Goal: Task Accomplishment & Management: Manage account settings

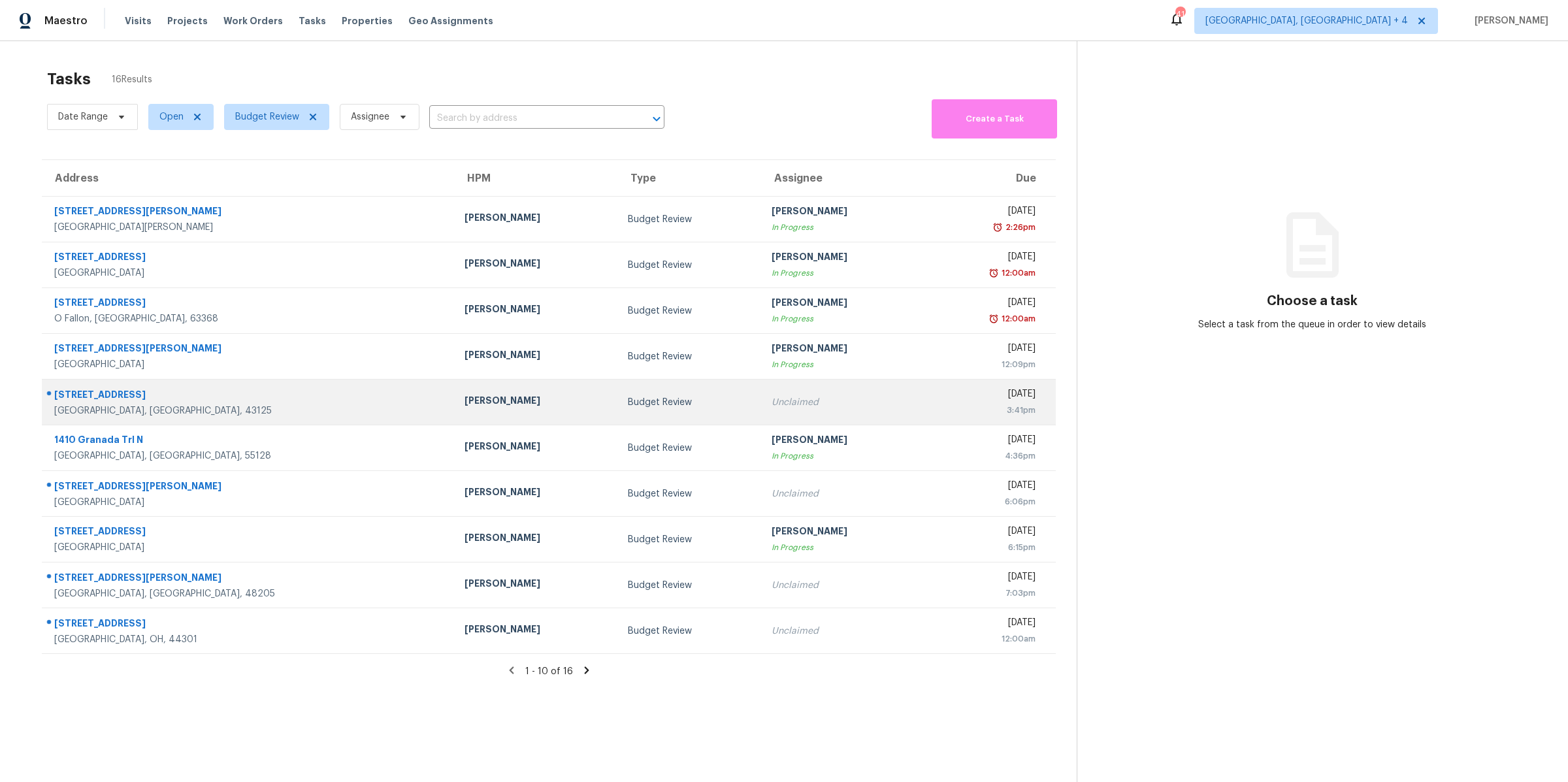
click at [925, 384] on td "Wed, Aug 13th 2025 3:41pm" at bounding box center [990, 402] width 131 height 46
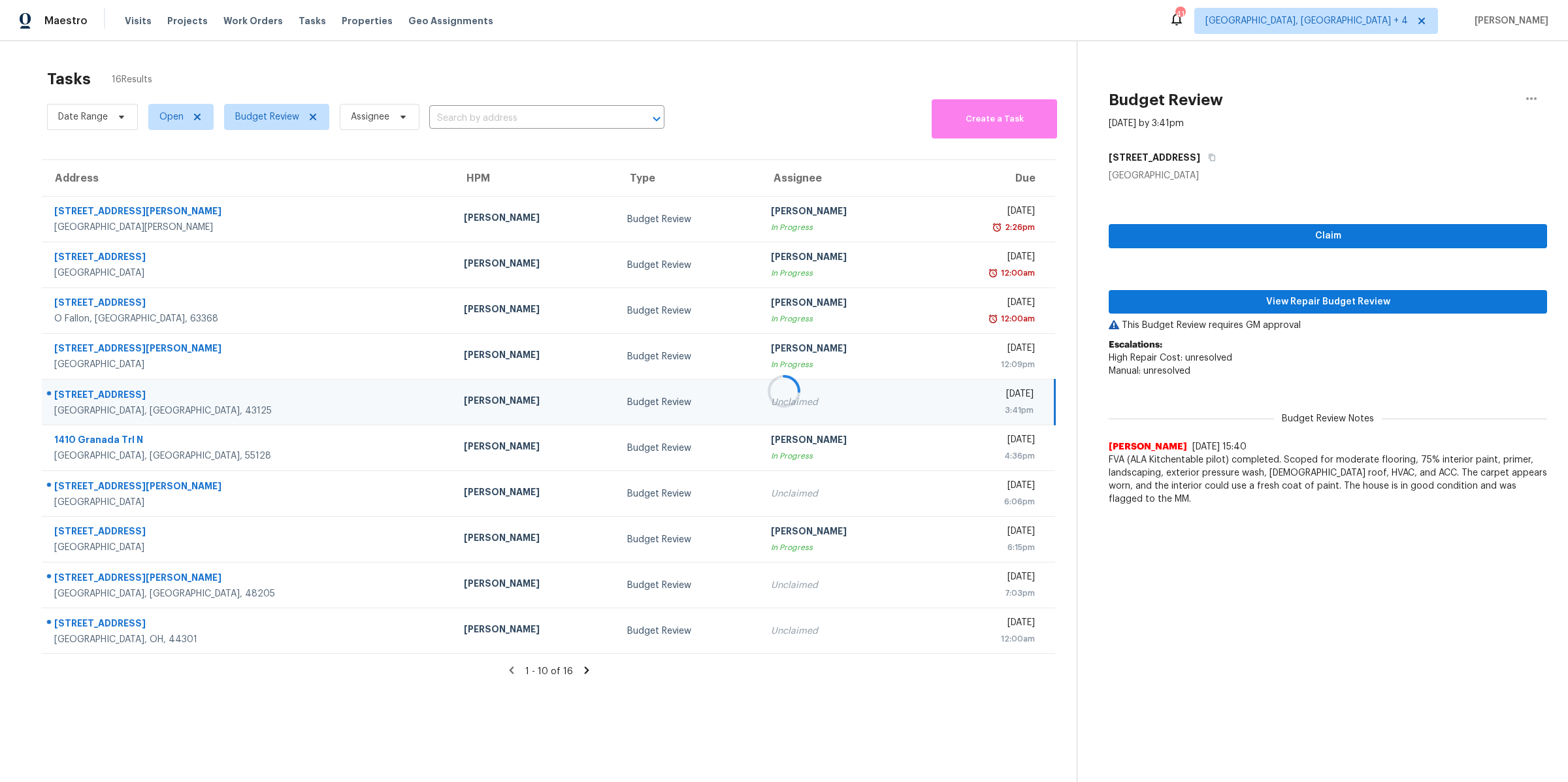
click at [1285, 292] on div at bounding box center [784, 391] width 1568 height 782
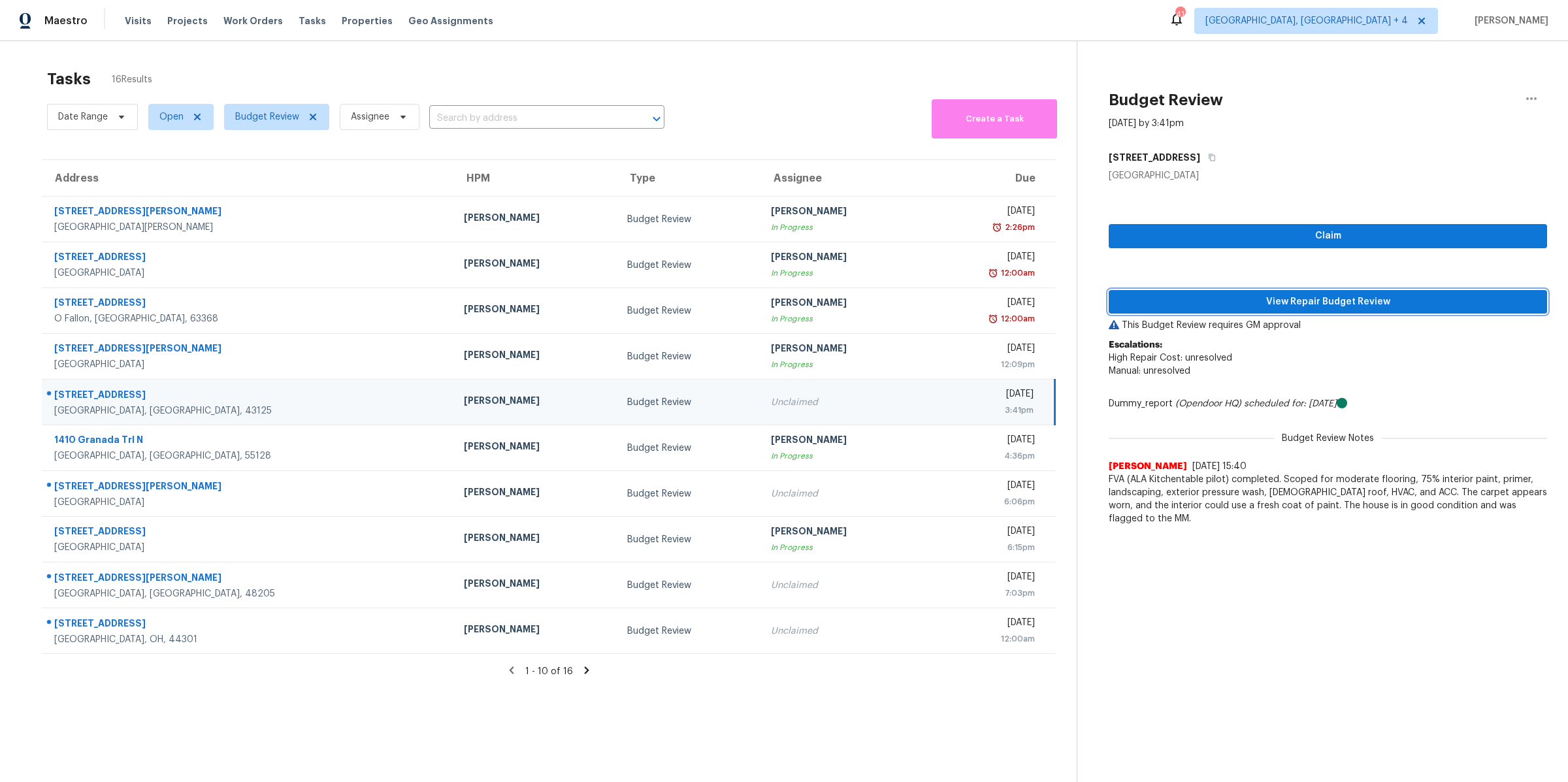
click at [1297, 305] on span "View Repair Budget Review" at bounding box center [1328, 301] width 418 height 16
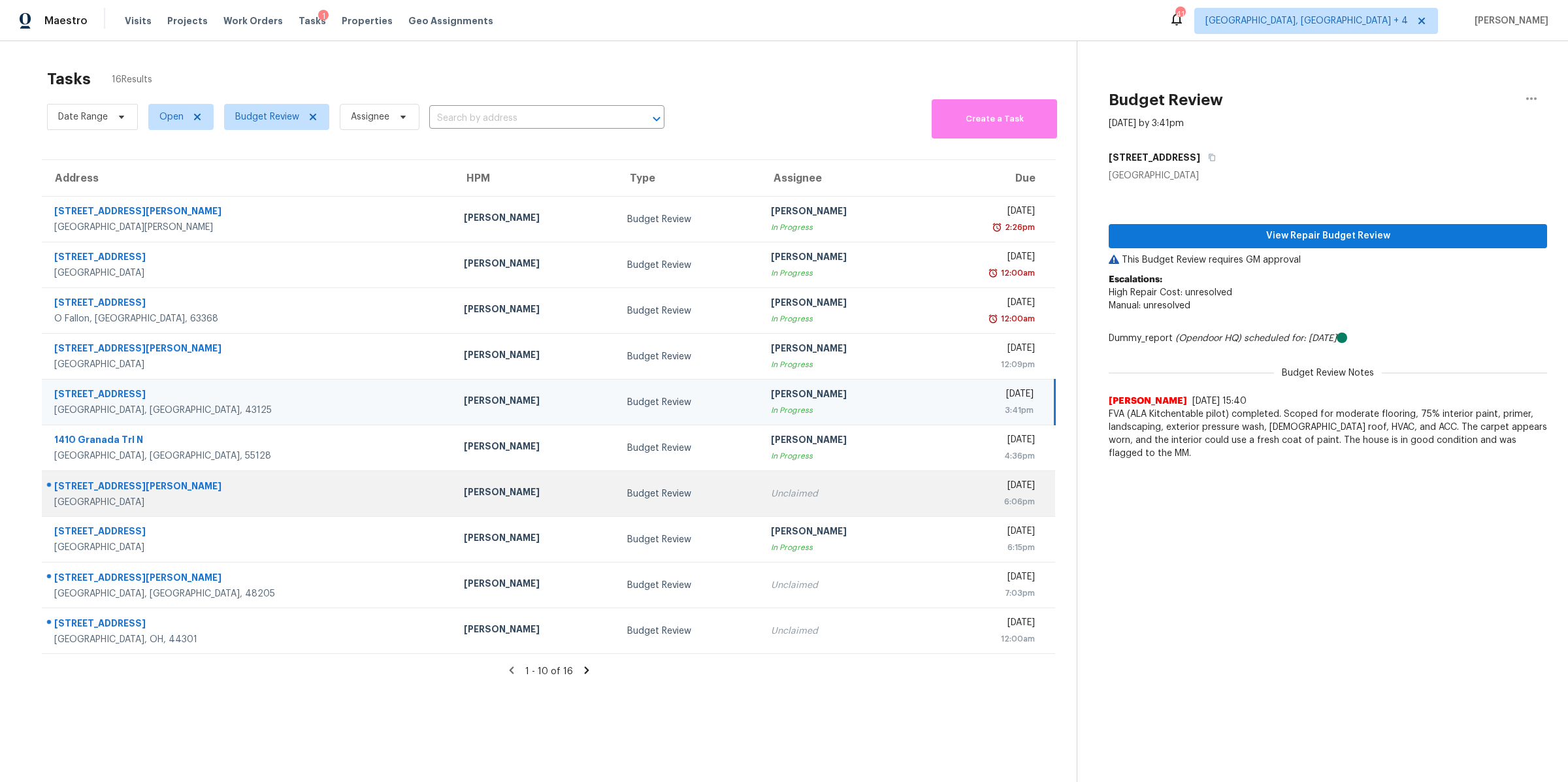
click at [787, 495] on div "Unclaimed" at bounding box center [842, 493] width 142 height 13
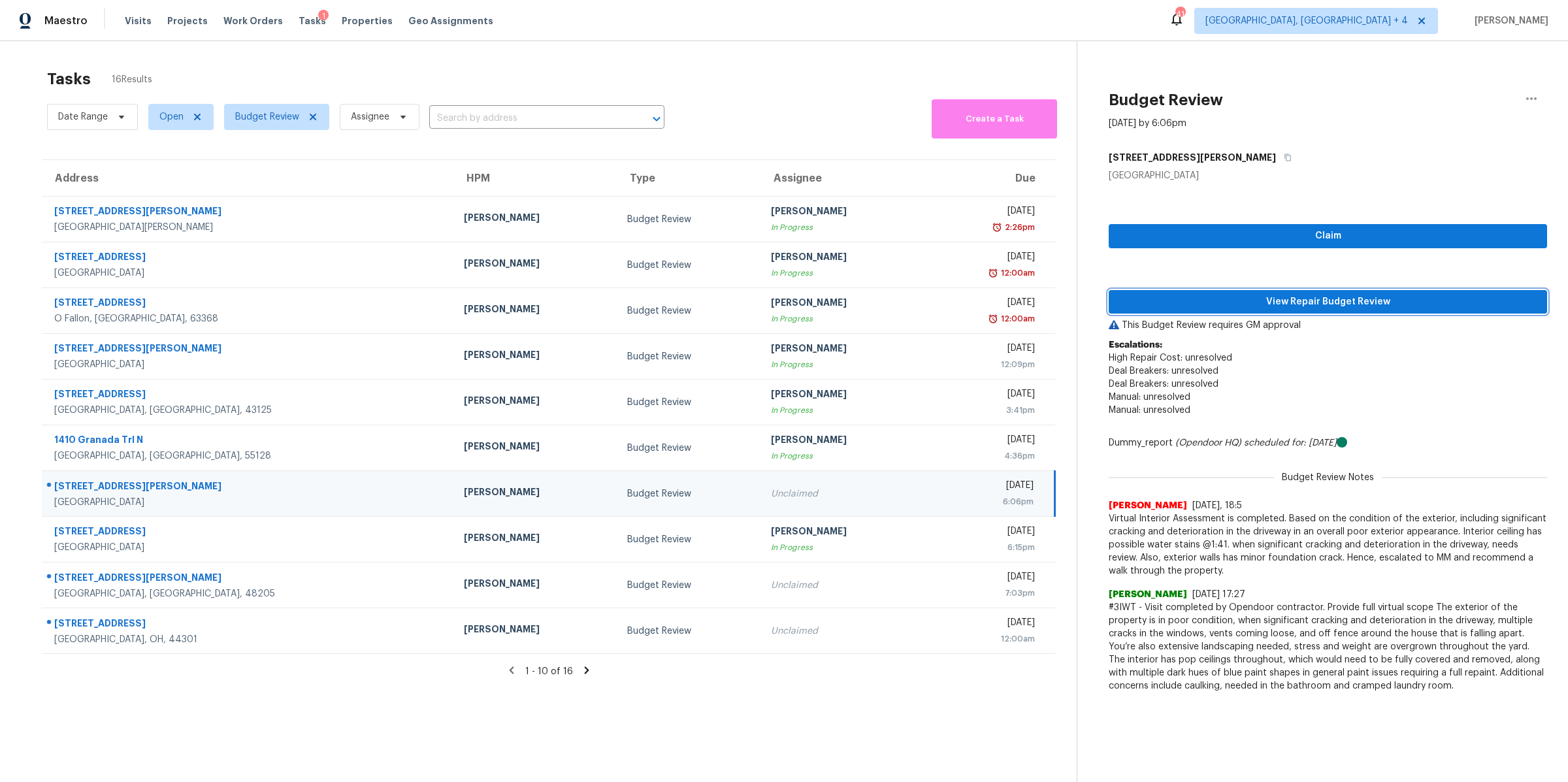
click at [1295, 302] on span "View Repair Budget Review" at bounding box center [1328, 301] width 418 height 16
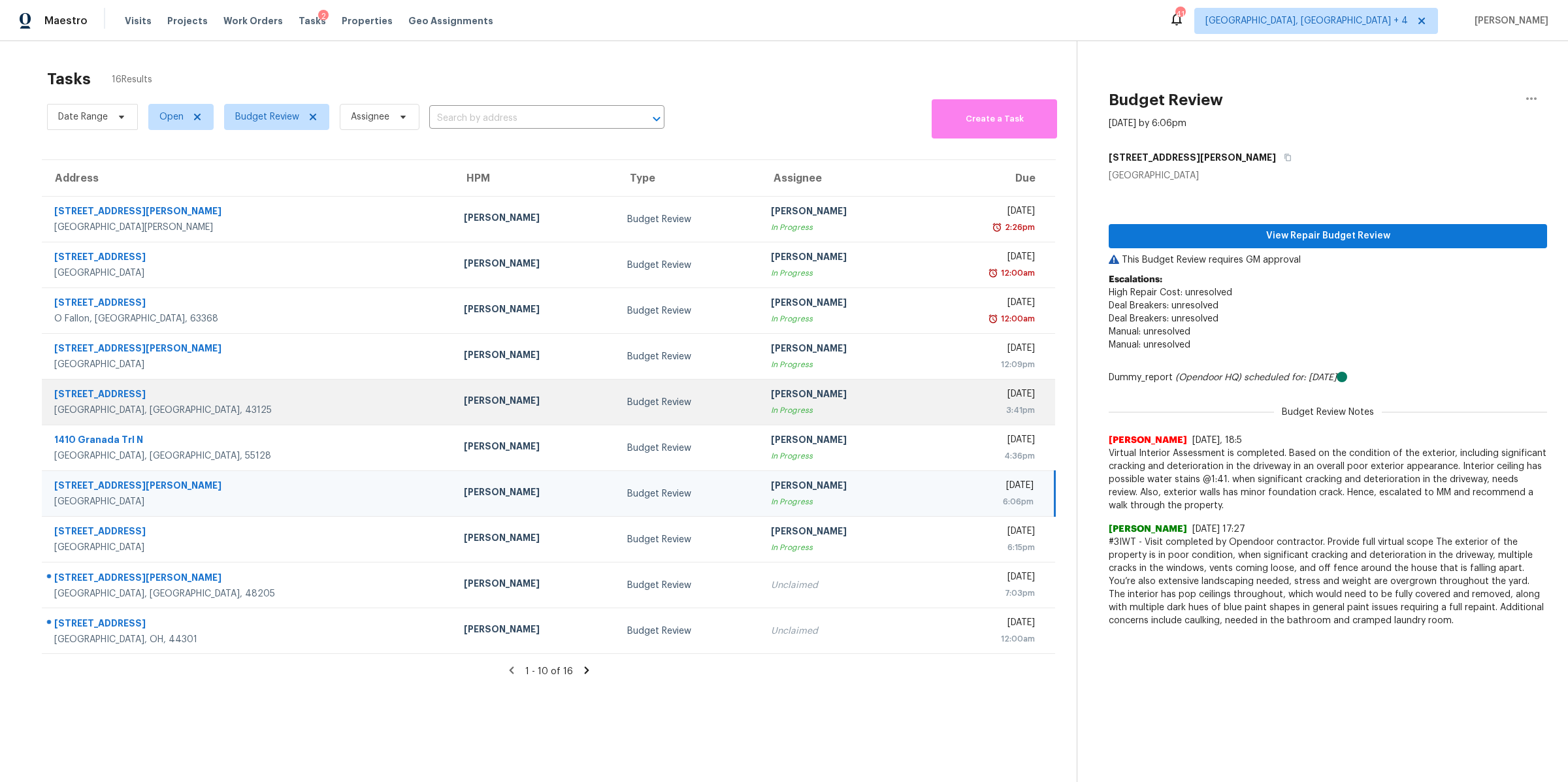
scroll to position [41, 0]
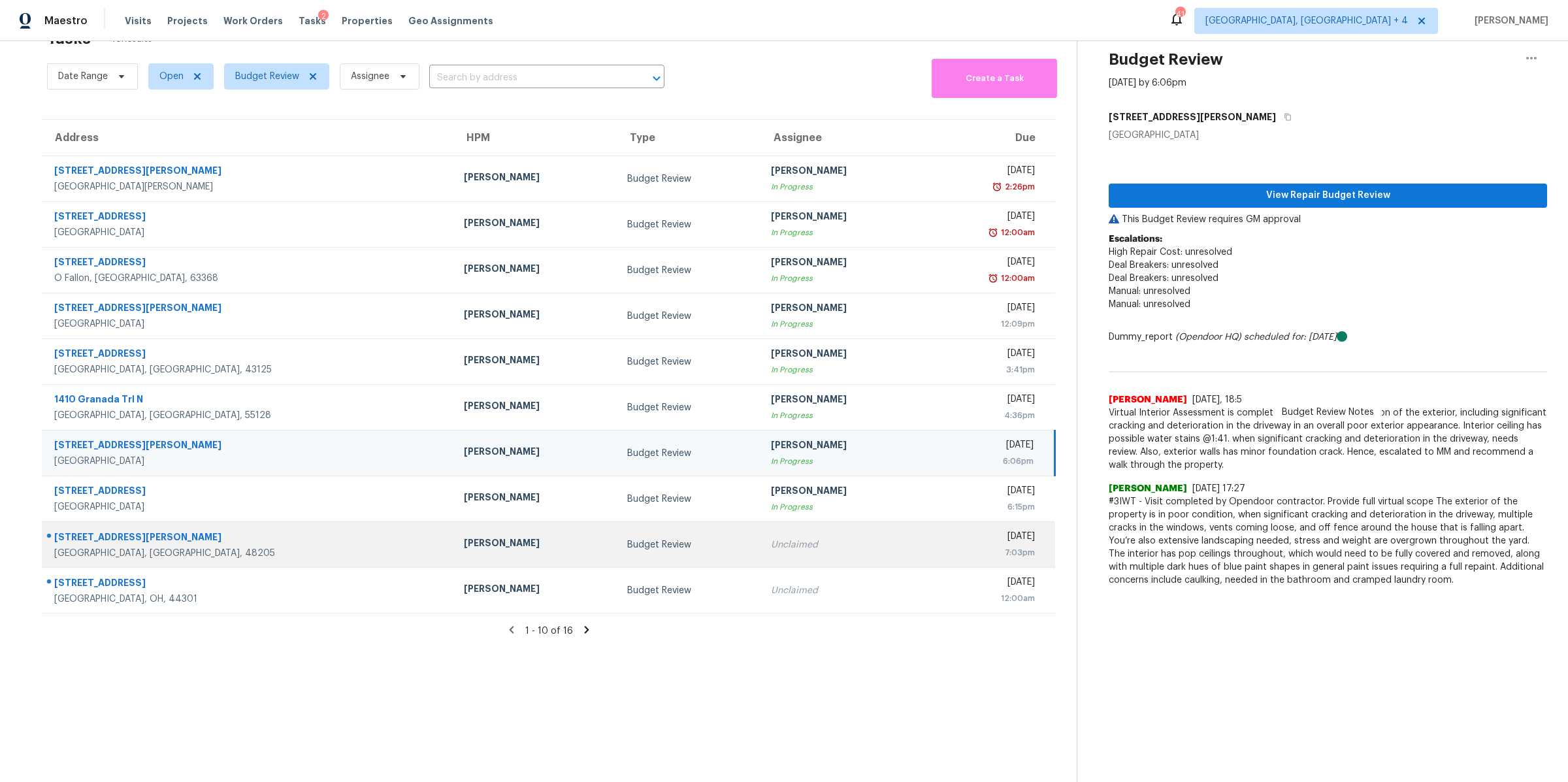
click at [793, 554] on td "Unclaimed" at bounding box center [842, 545] width 163 height 46
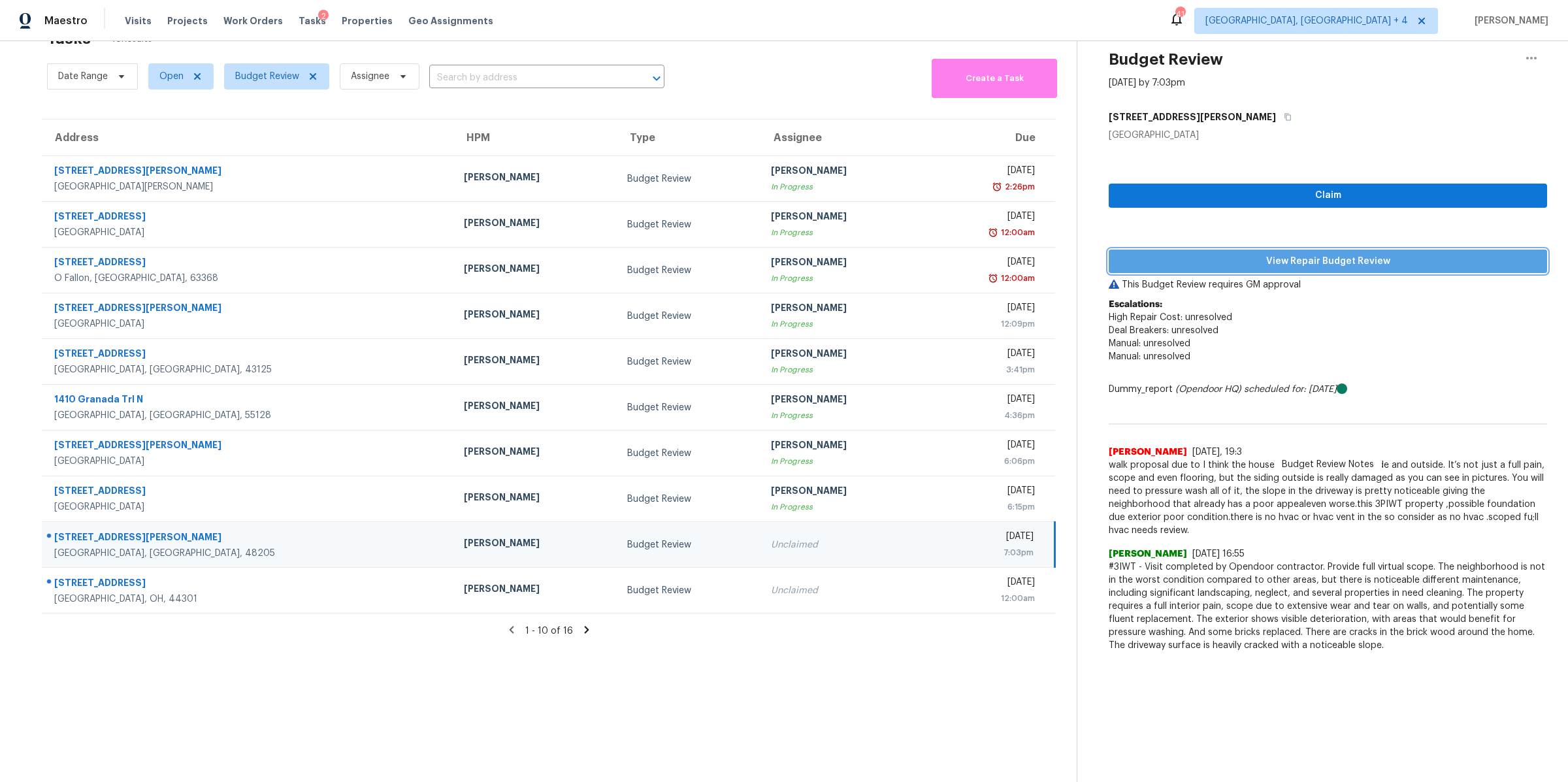
click at [1220, 251] on button "View Repair Budget Review" at bounding box center [1328, 262] width 439 height 24
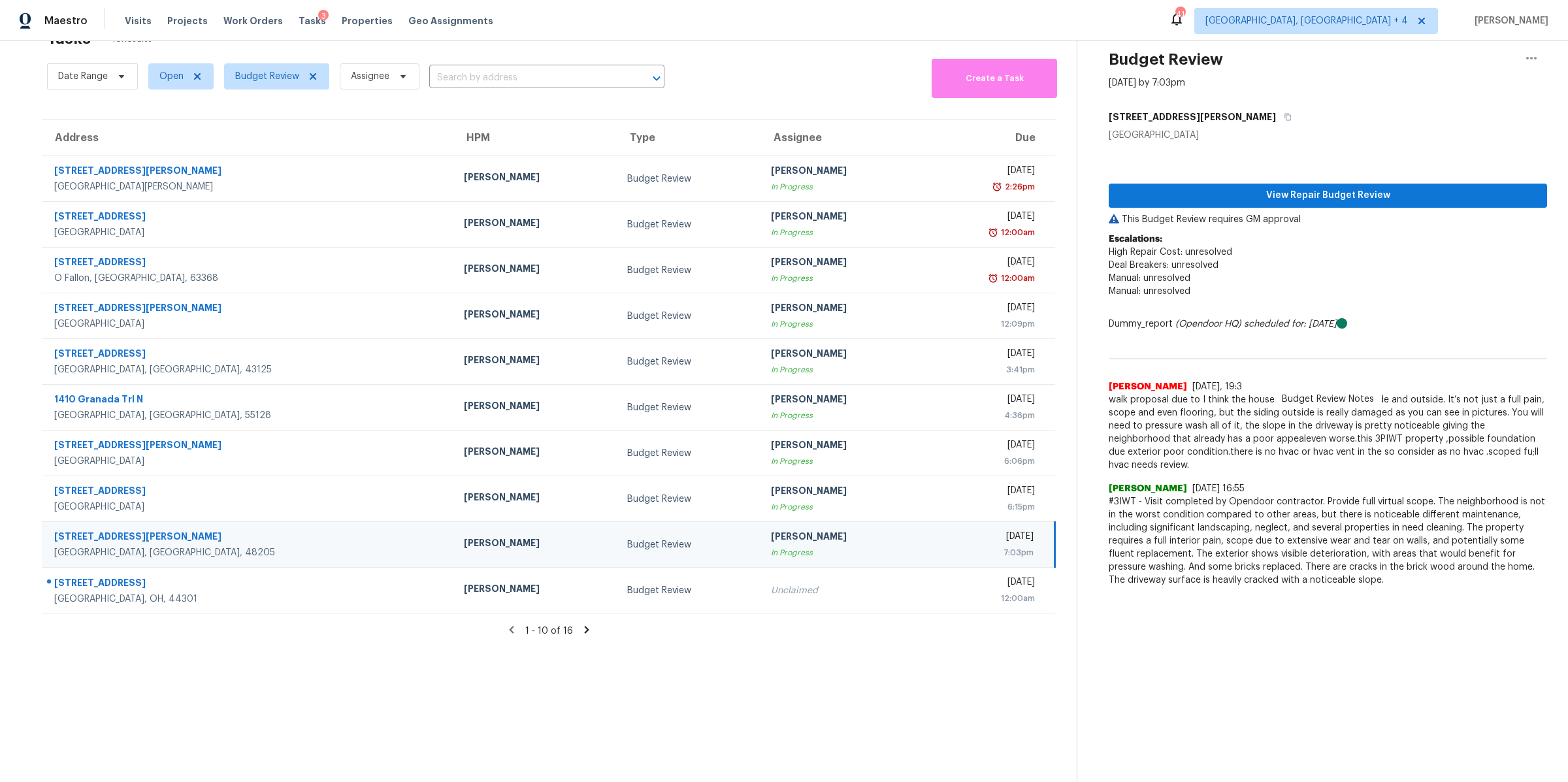
click at [584, 627] on icon at bounding box center [585, 630] width 4 height 7
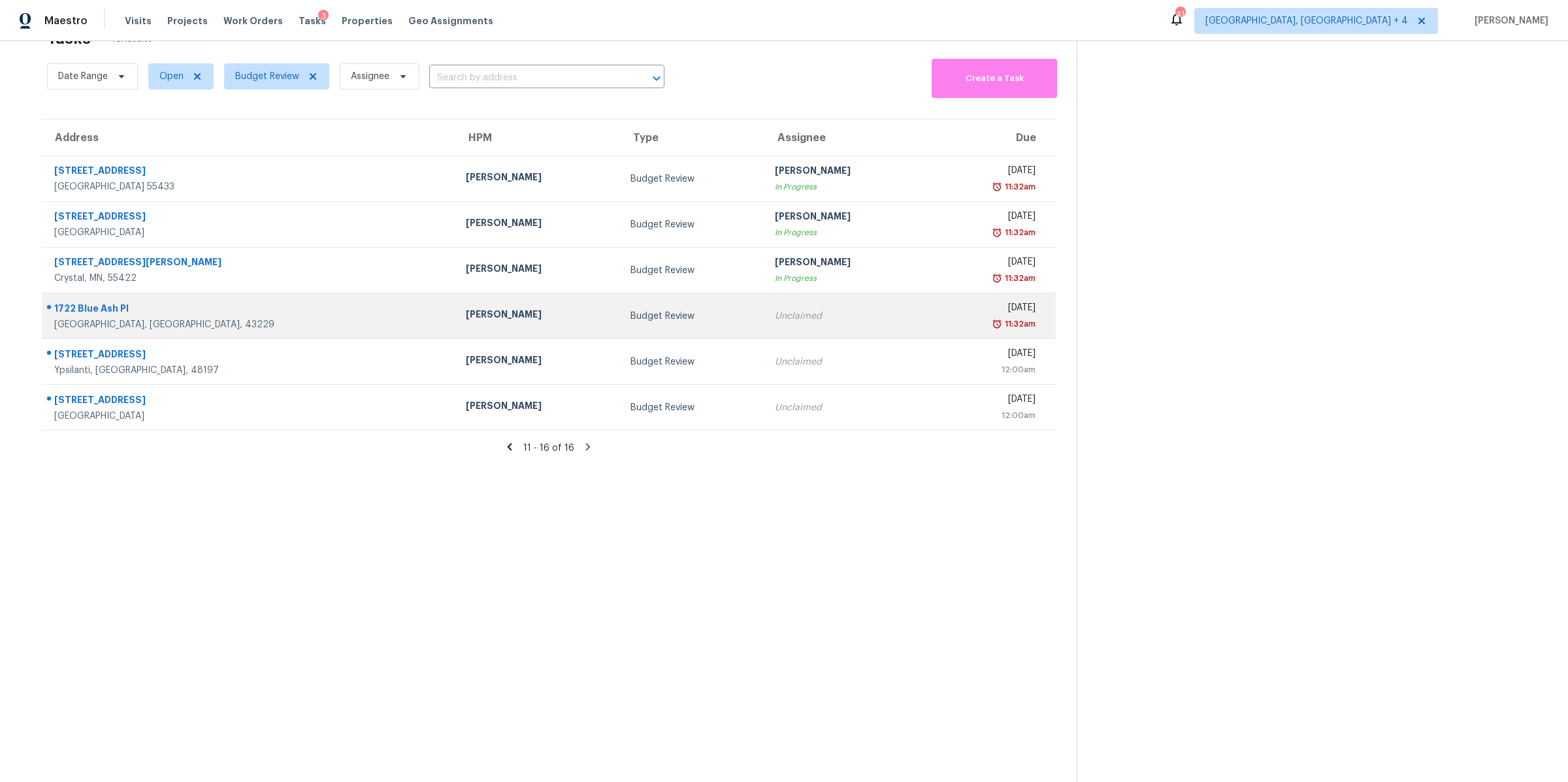
click at [764, 304] on td "Unclaimed" at bounding box center [846, 316] width 165 height 46
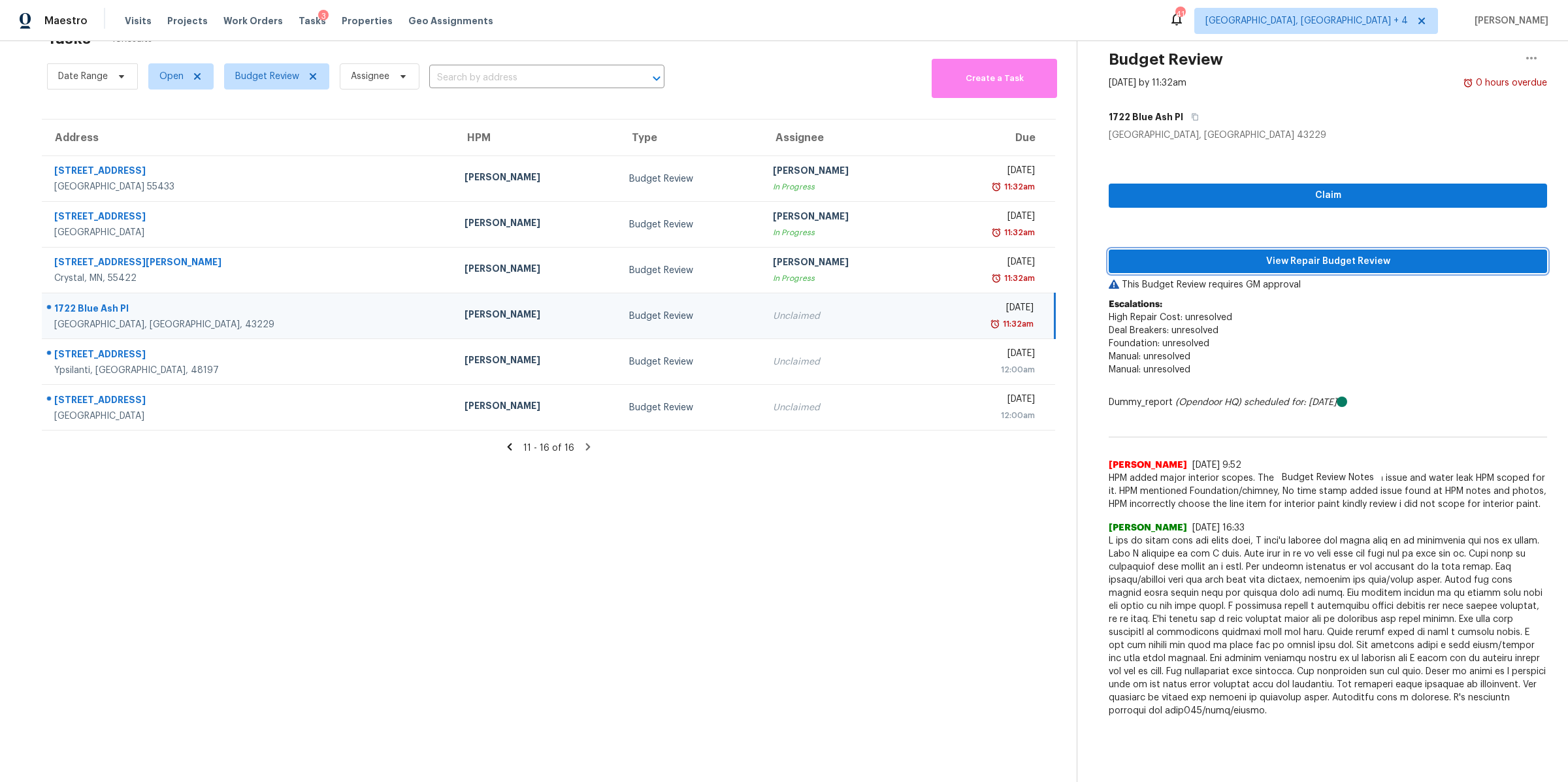
click at [1268, 259] on span "View Repair Budget Review" at bounding box center [1328, 262] width 418 height 16
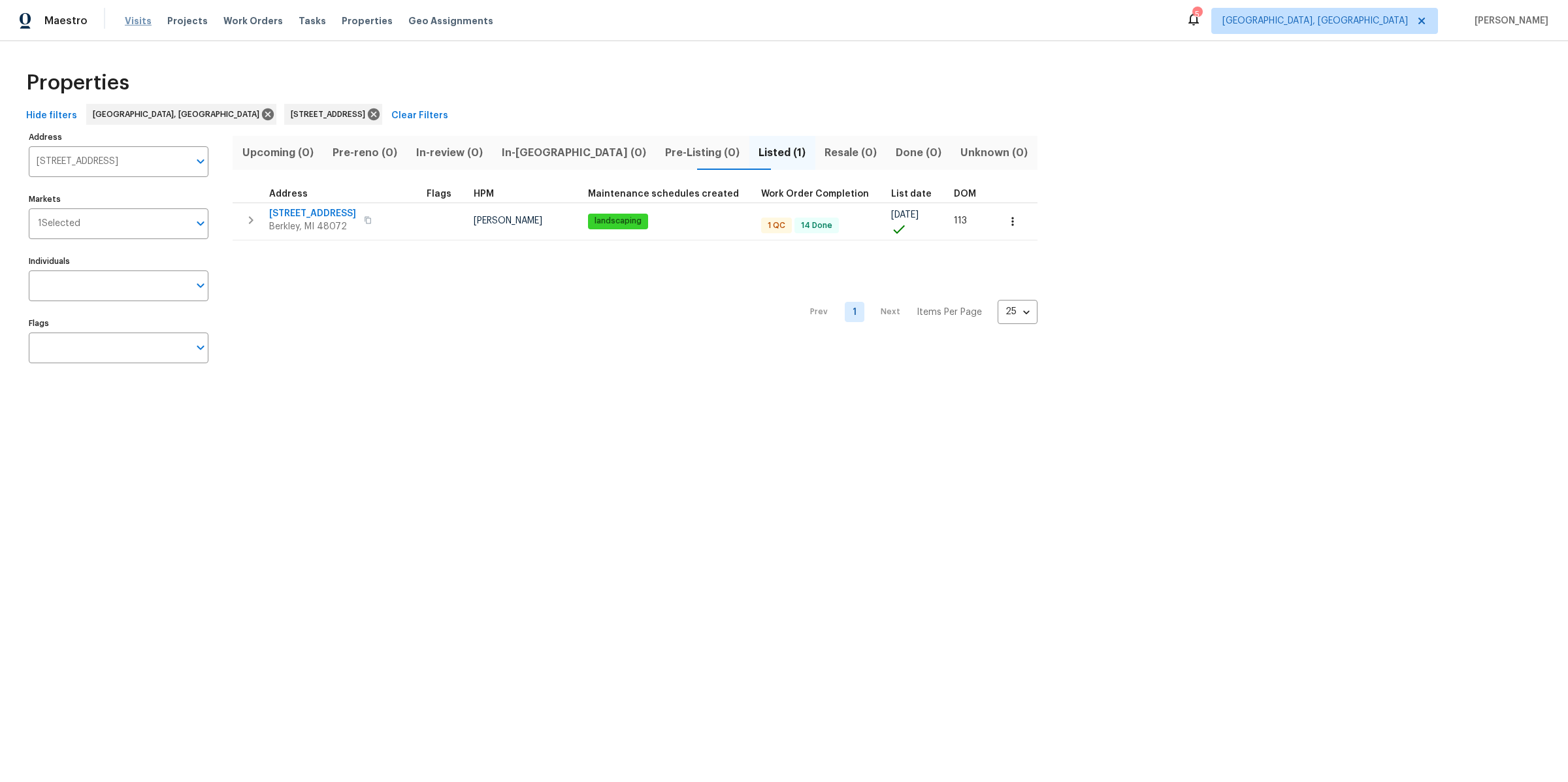
click at [132, 16] on span "Visits" at bounding box center [138, 21] width 27 height 13
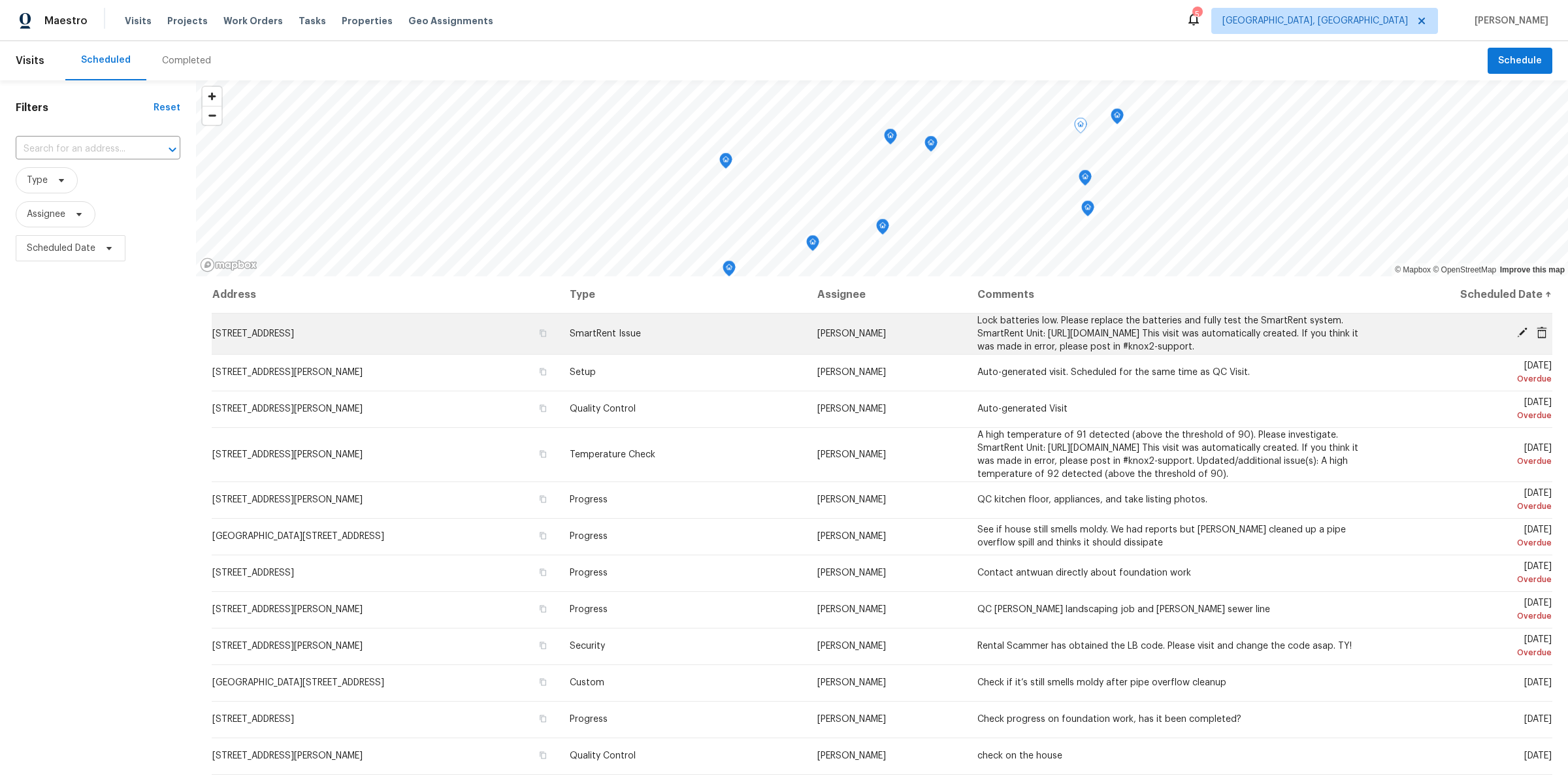
click at [1523, 338] on icon at bounding box center [1522, 332] width 12 height 12
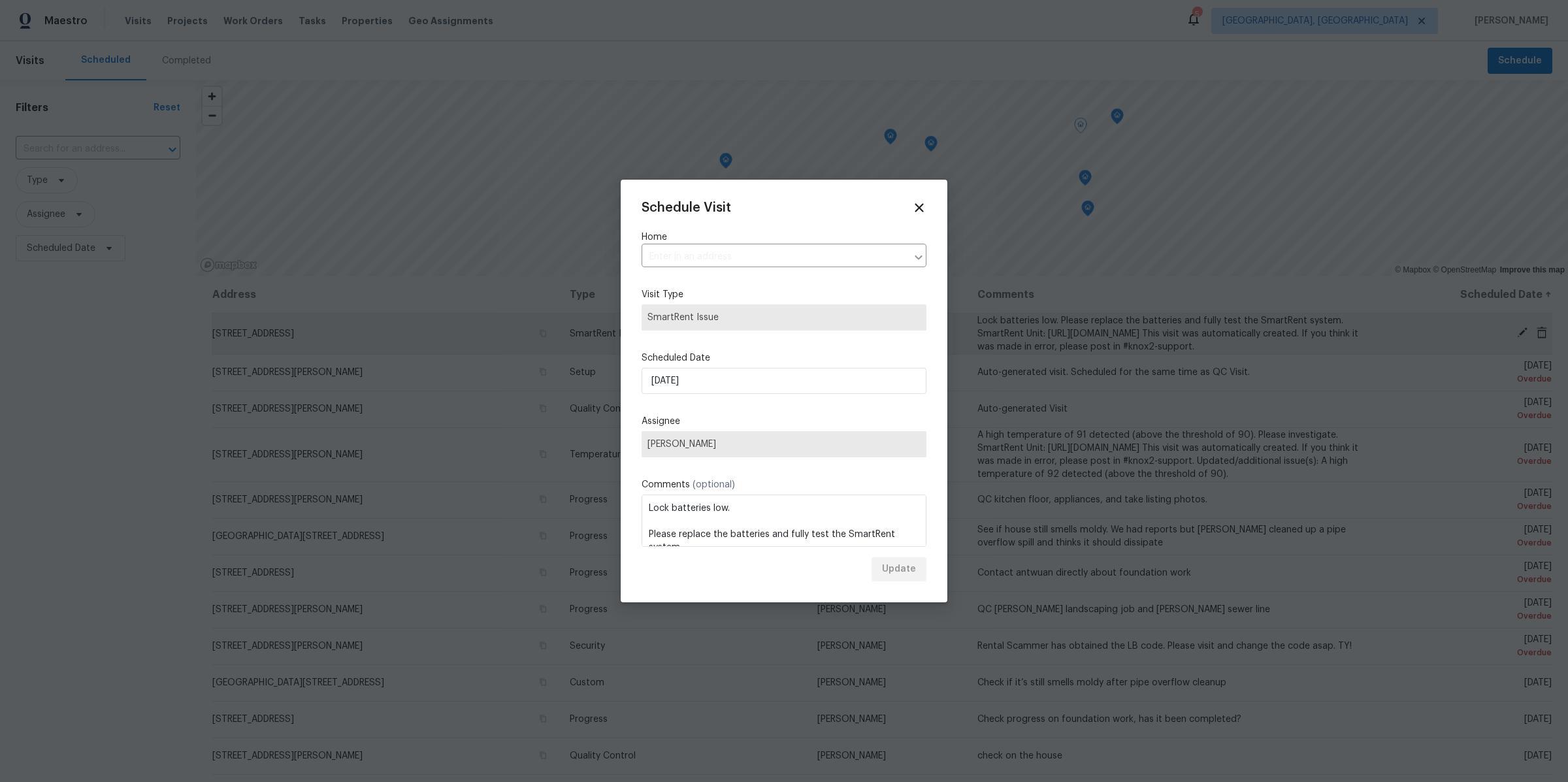
type input "[STREET_ADDRESS]"
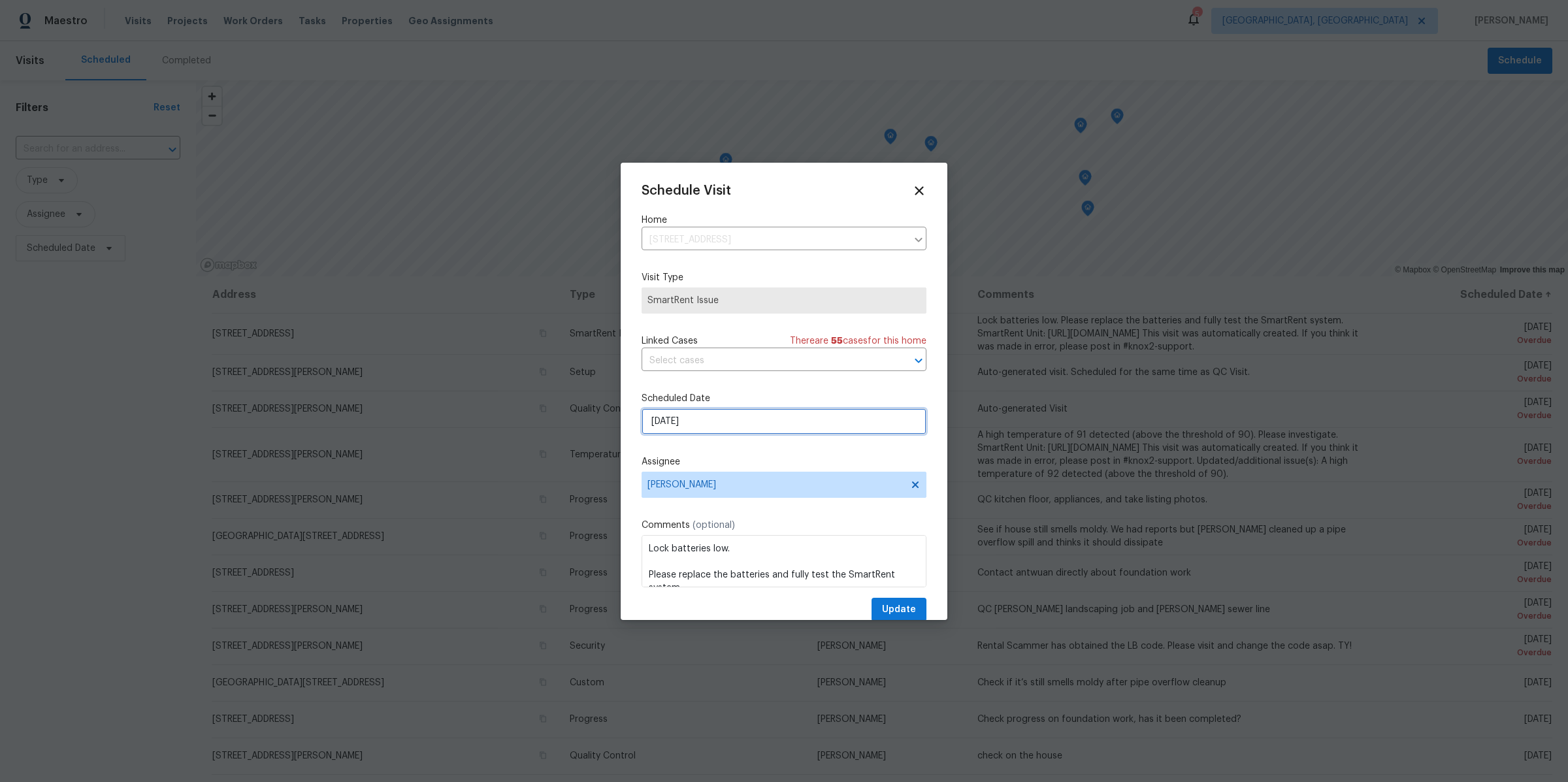
click at [710, 426] on input "[DATE]" at bounding box center [784, 421] width 285 height 26
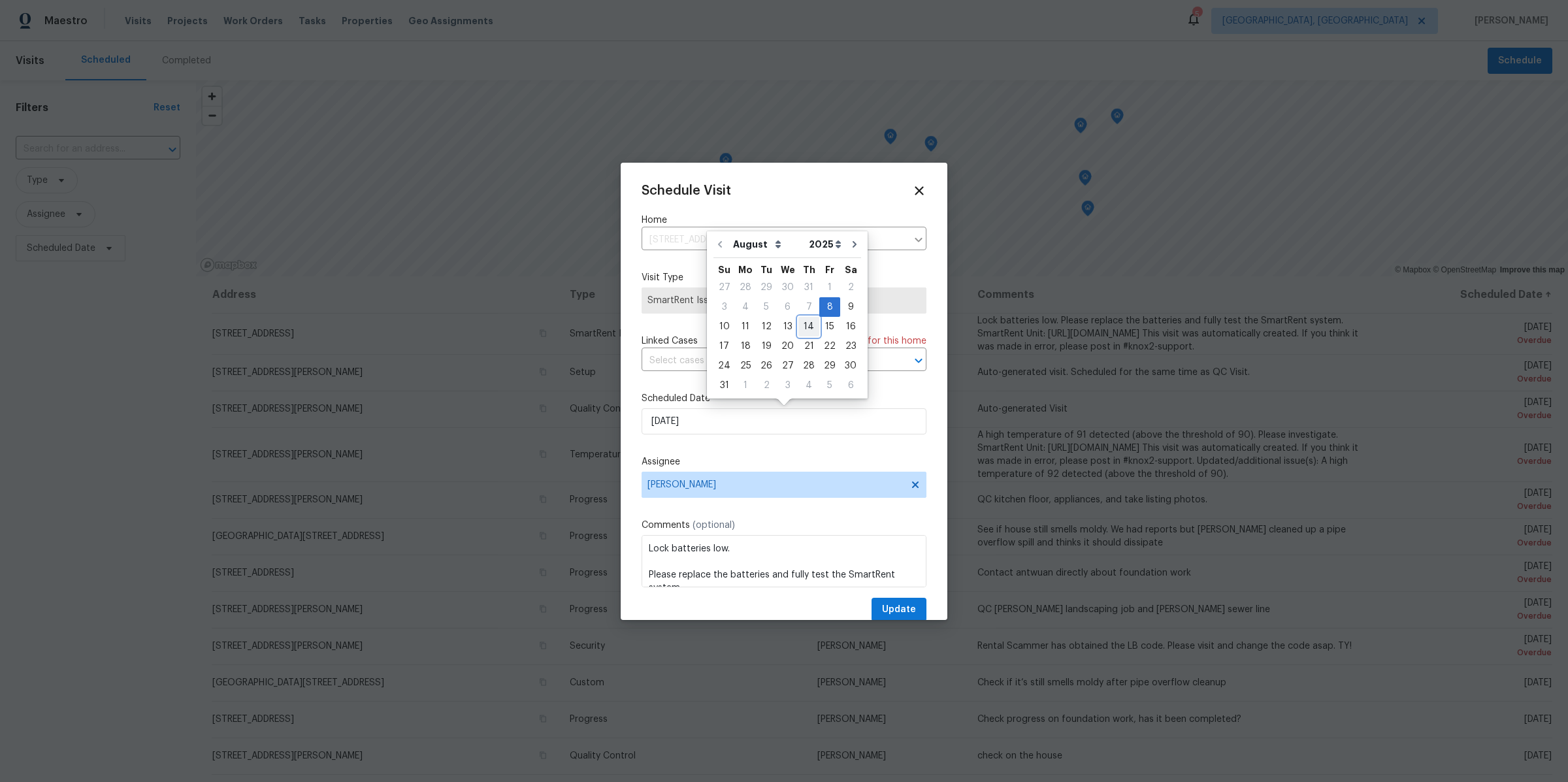
click at [804, 333] on div "14" at bounding box center [809, 326] width 21 height 18
type input "[DATE]"
click at [912, 600] on button "Update" at bounding box center [899, 609] width 55 height 24
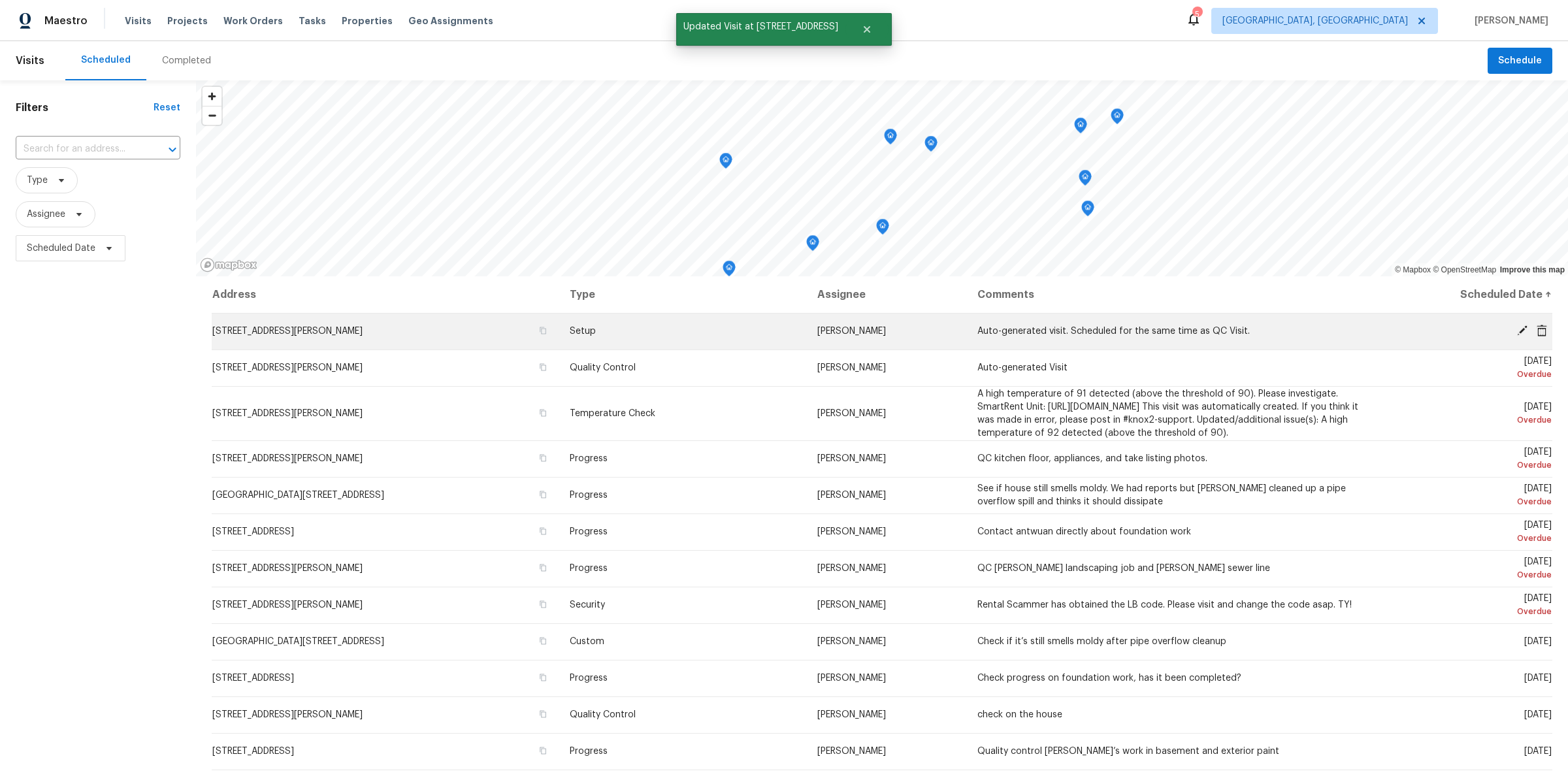
click at [1518, 331] on icon at bounding box center [1522, 331] width 10 height 10
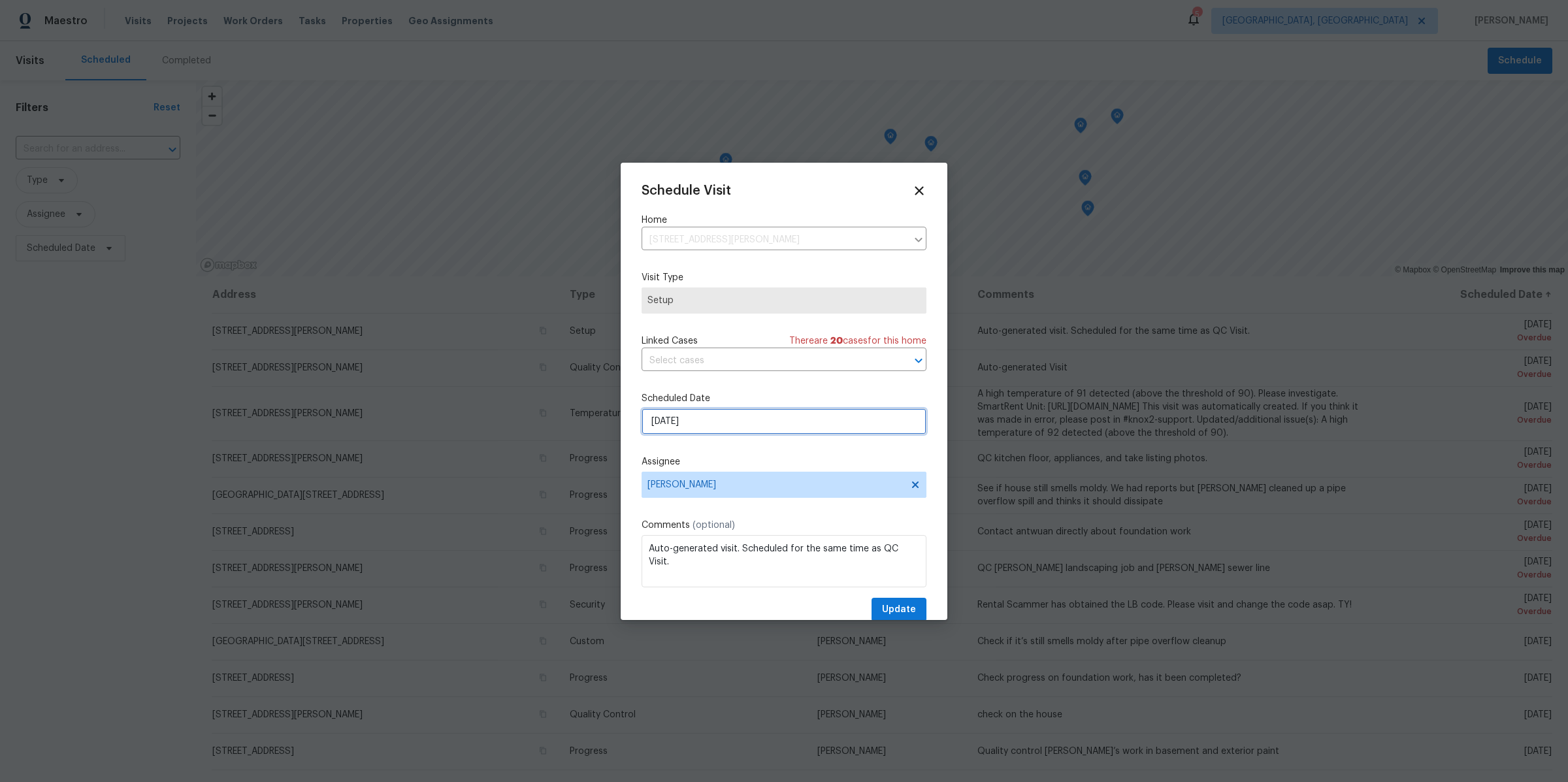
click at [743, 431] on input "[DATE]" at bounding box center [784, 421] width 285 height 26
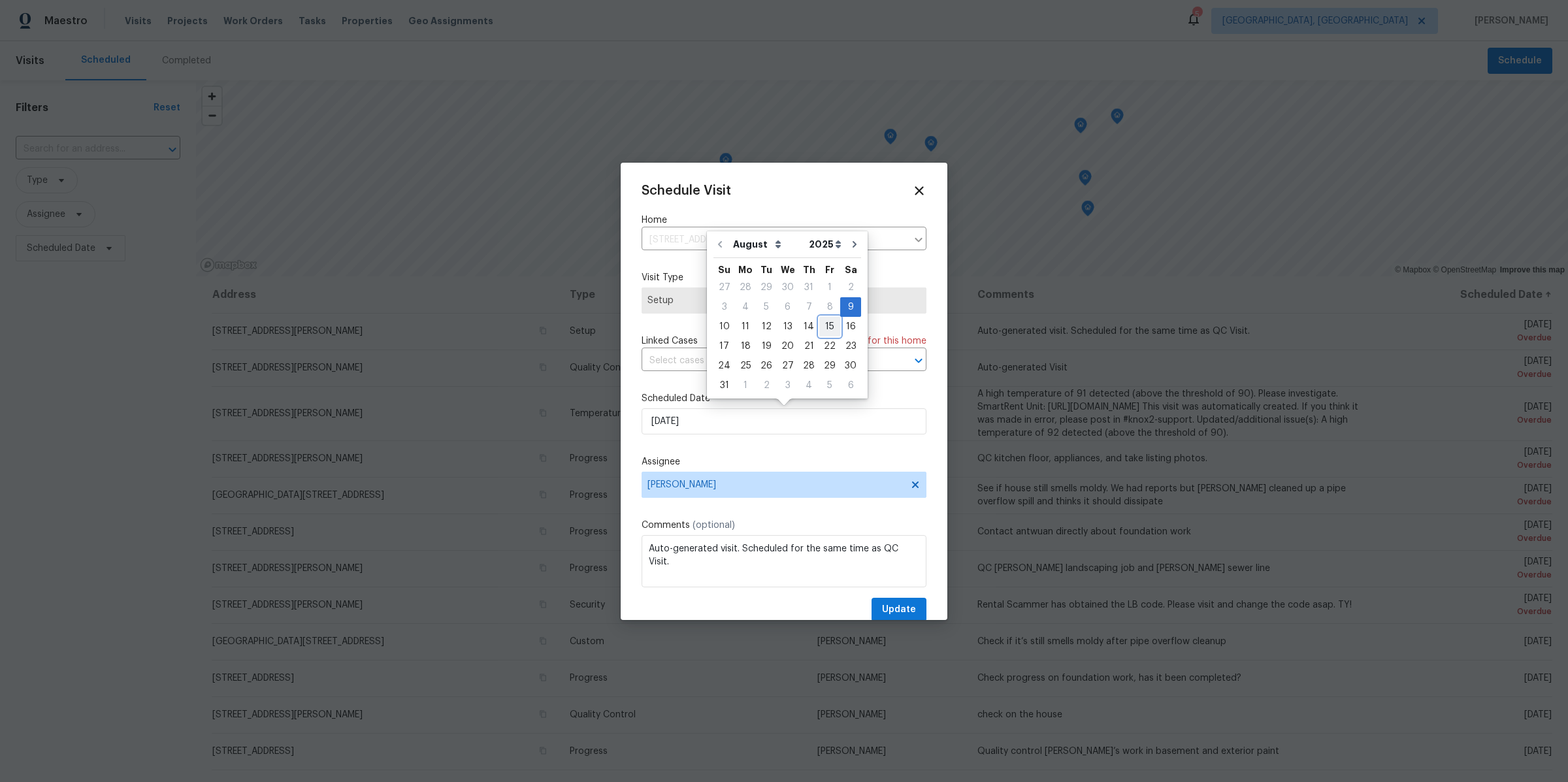
click at [823, 329] on div "15" at bounding box center [830, 326] width 21 height 18
type input "[DATE]"
click at [896, 606] on span "Update" at bounding box center [898, 609] width 34 height 16
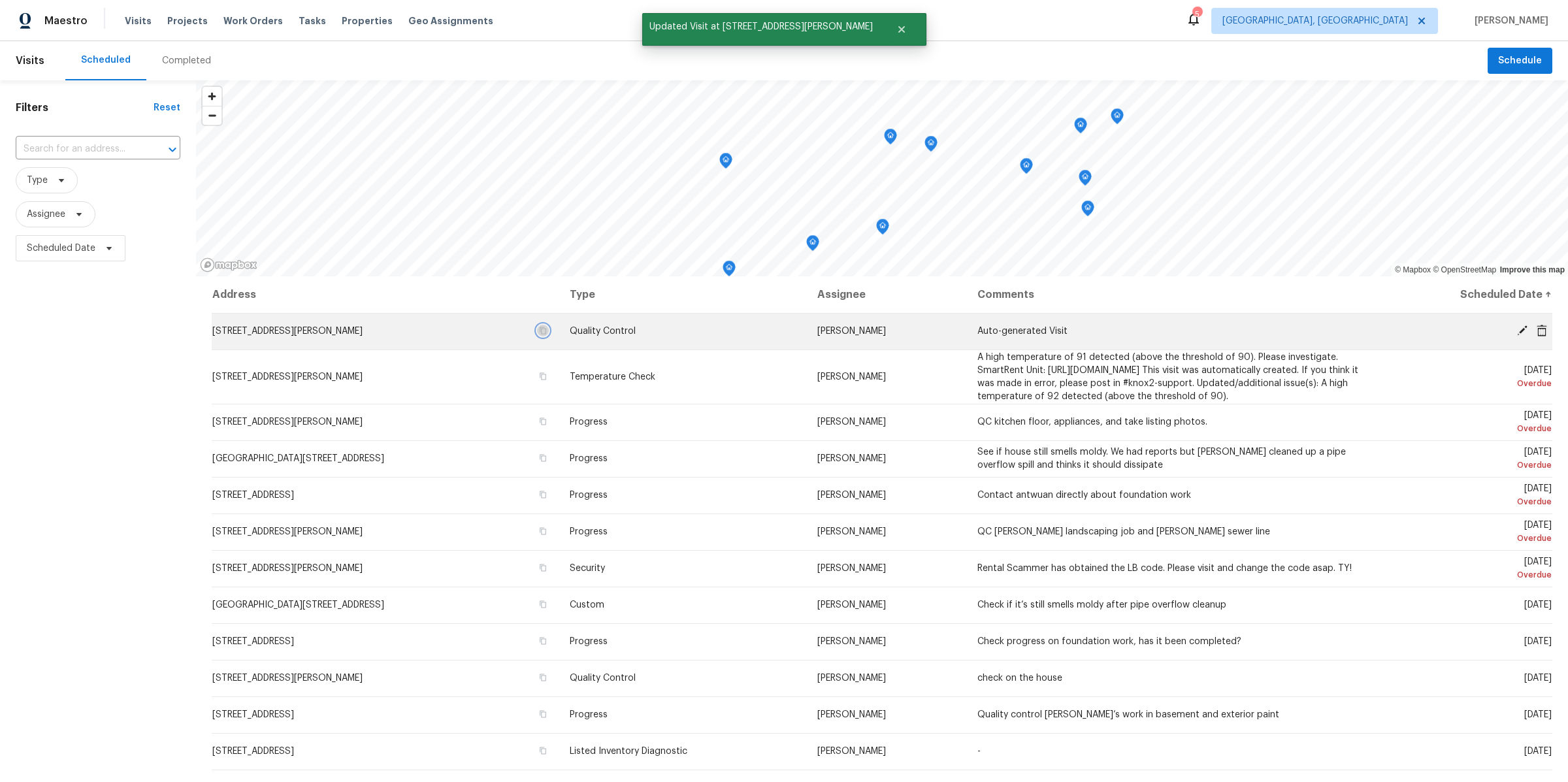
click at [547, 331] on icon "button" at bounding box center [544, 331] width 7 height 7
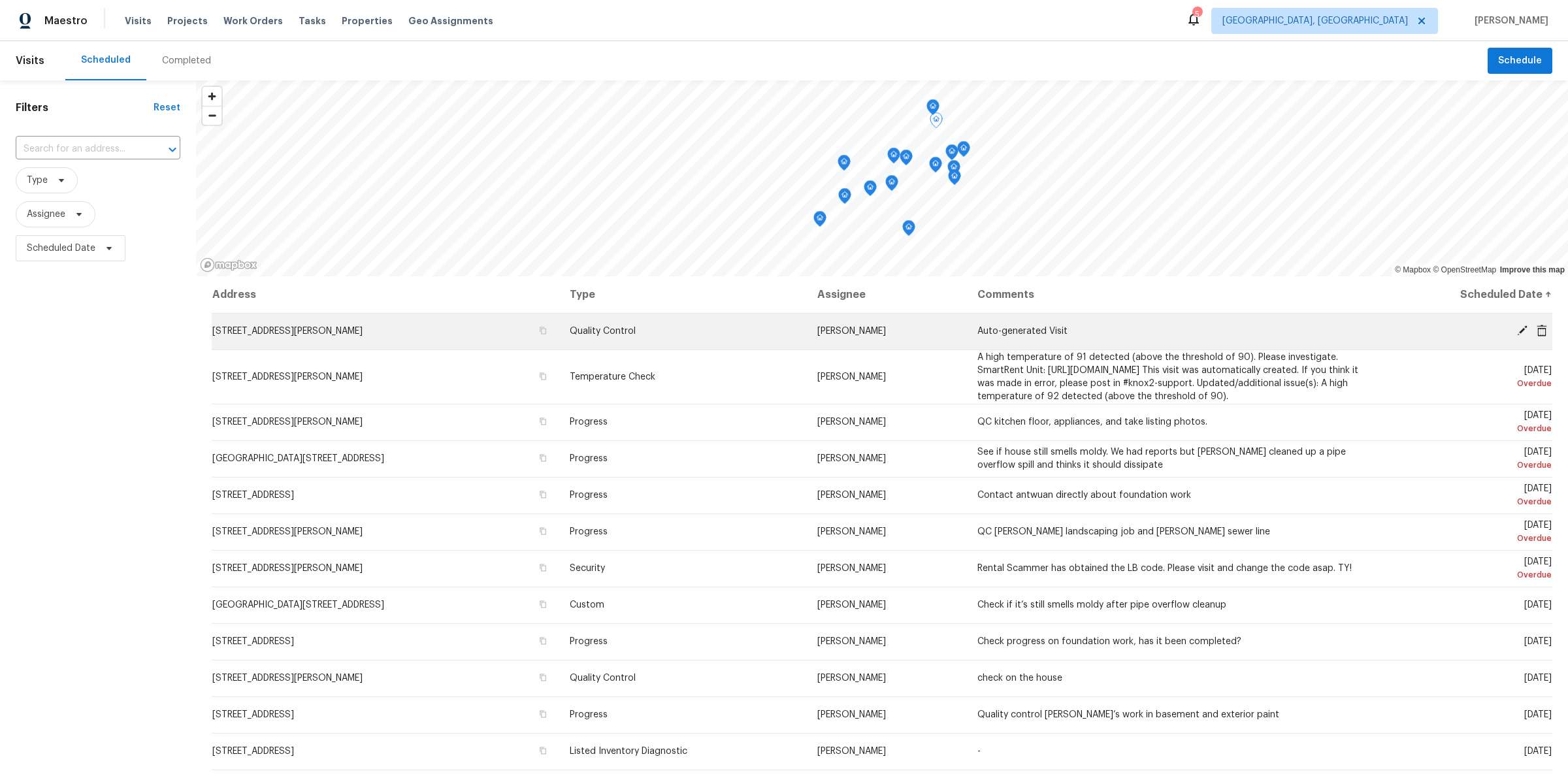
click at [1521, 330] on icon at bounding box center [1522, 331] width 10 height 10
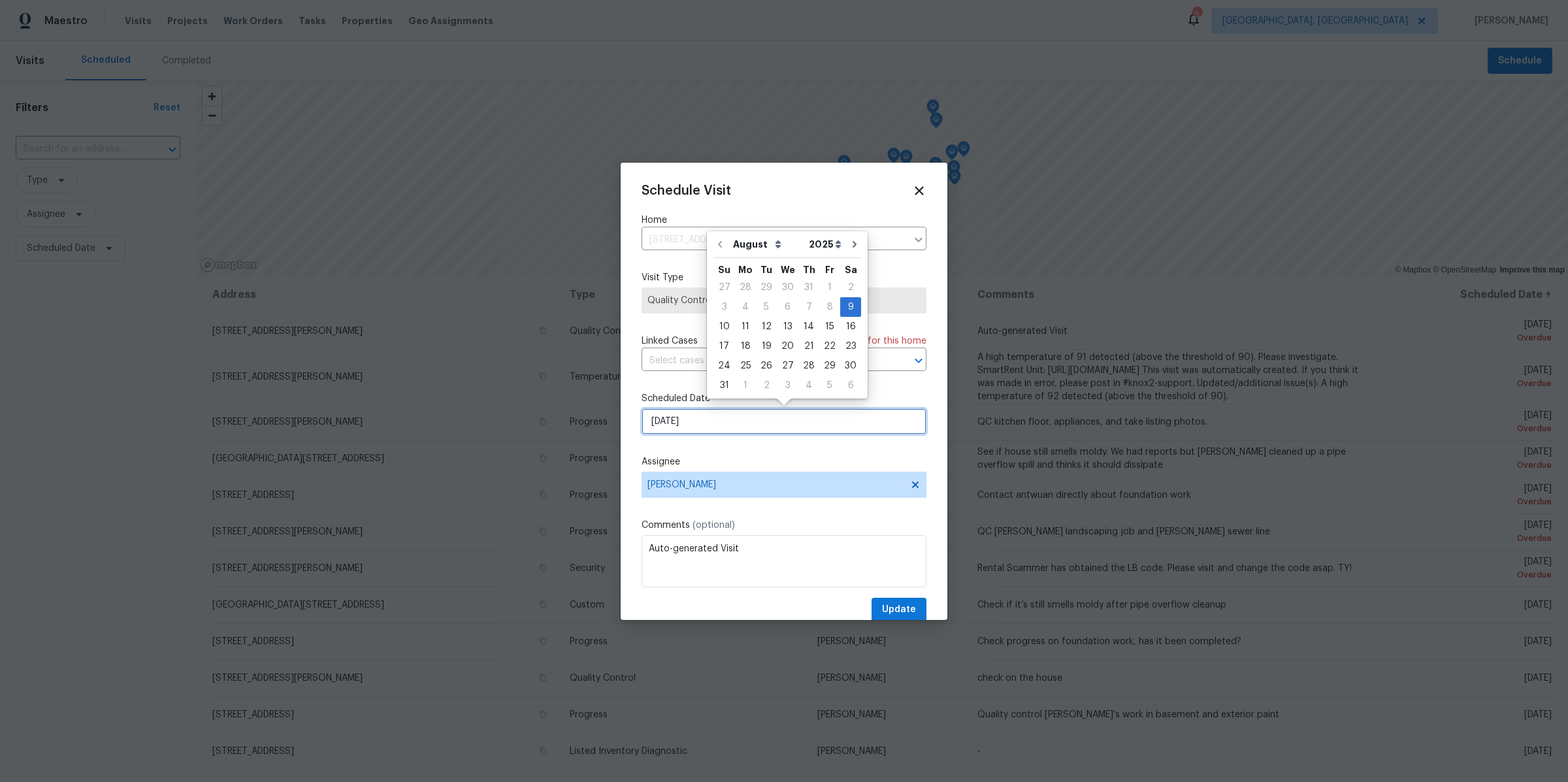
click at [710, 423] on input "[DATE]" at bounding box center [784, 421] width 285 height 26
click at [810, 326] on div "14" at bounding box center [809, 326] width 21 height 18
type input "[DATE]"
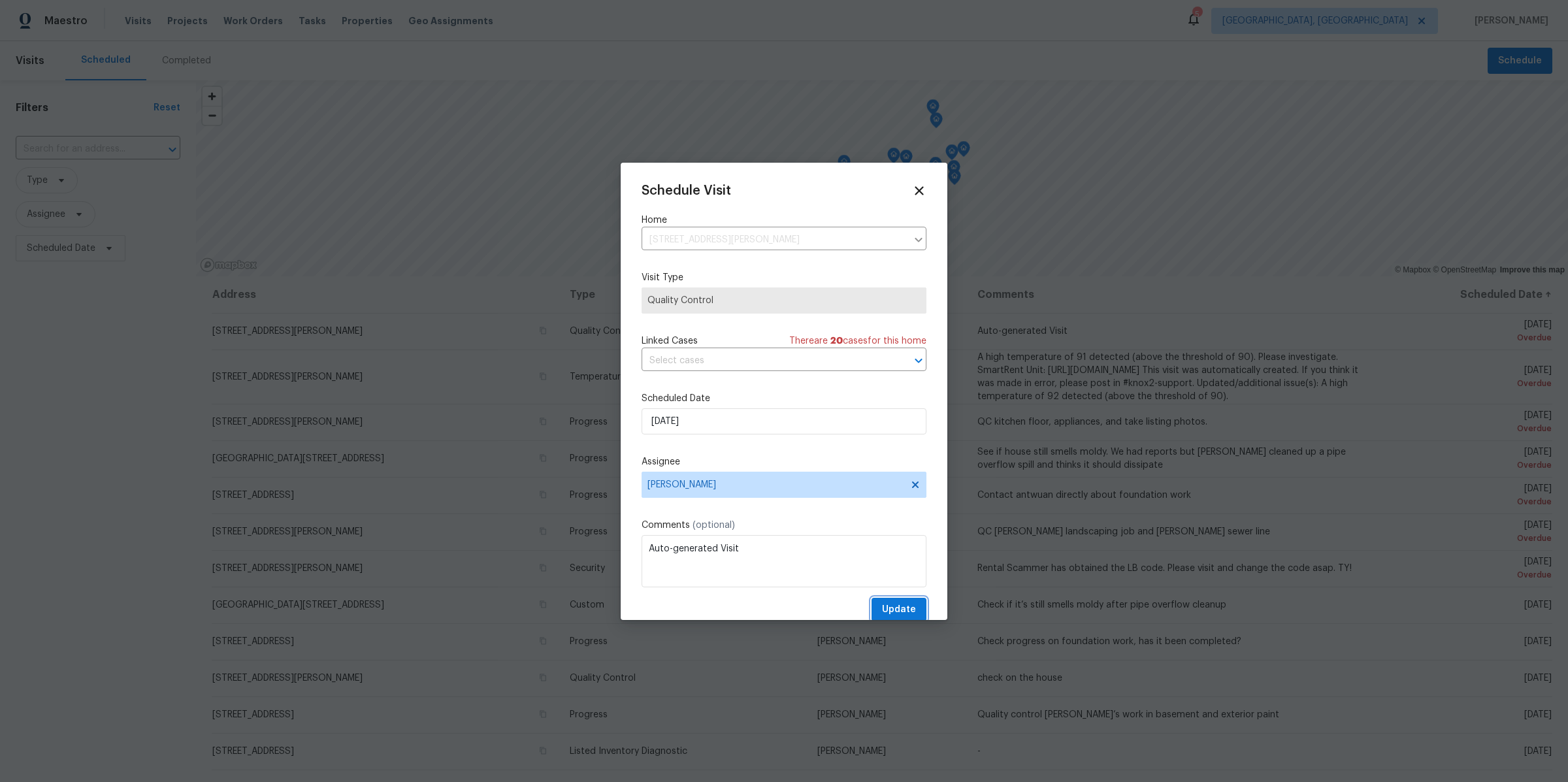
click at [900, 605] on span "Update" at bounding box center [898, 609] width 34 height 16
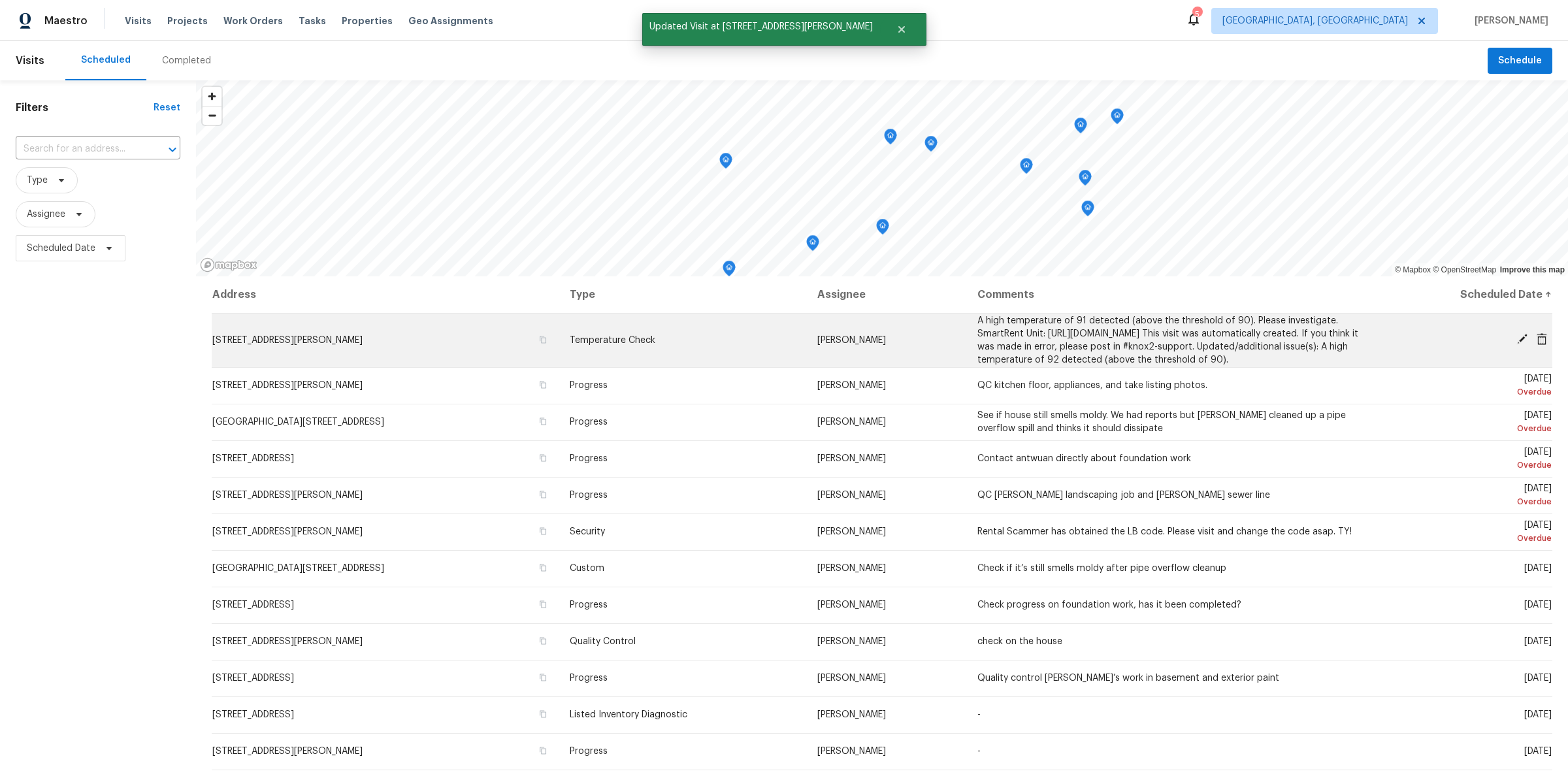
click at [1521, 344] on icon at bounding box center [1522, 339] width 10 height 10
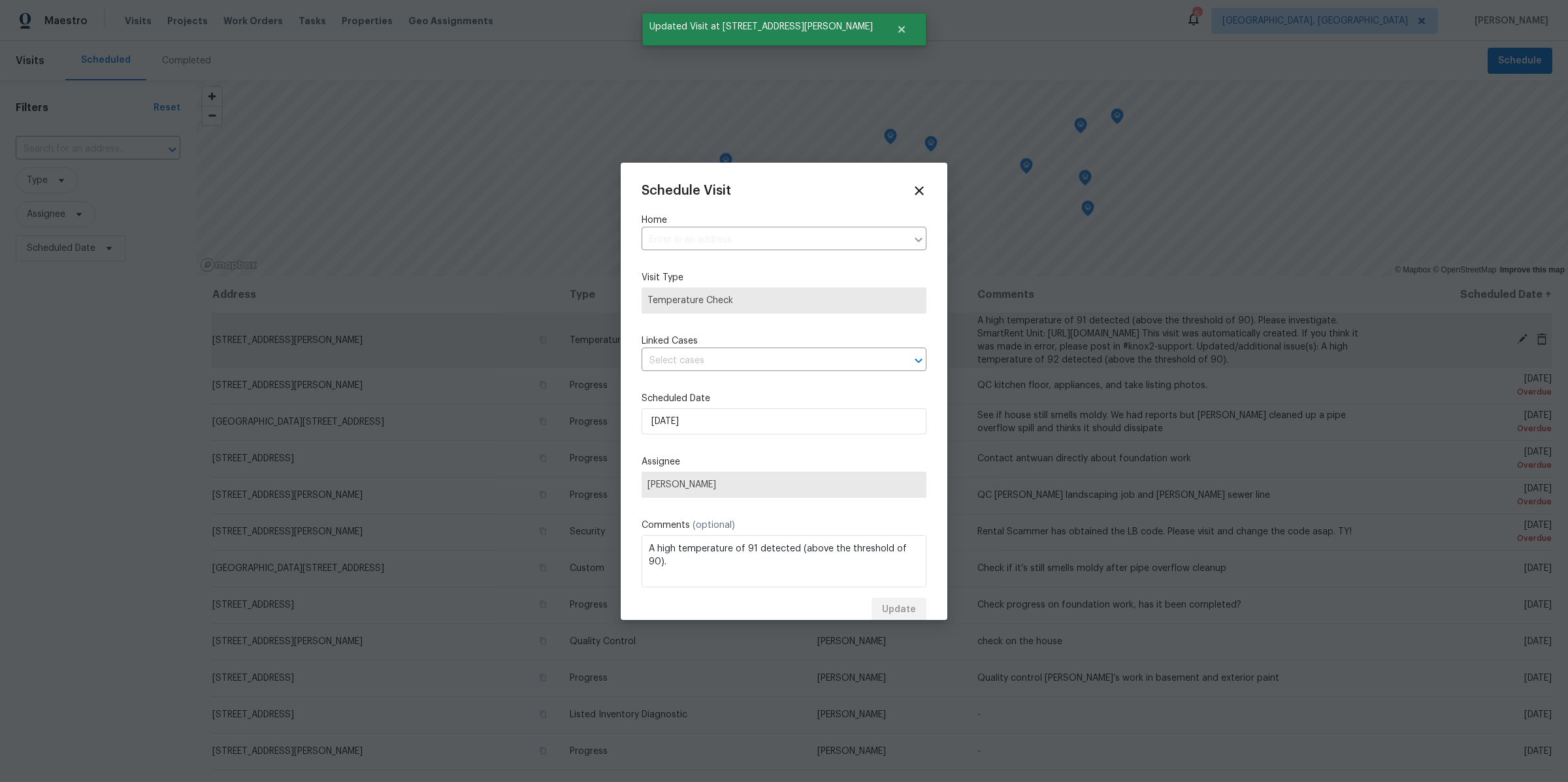
type input "[STREET_ADDRESS][PERSON_NAME]"
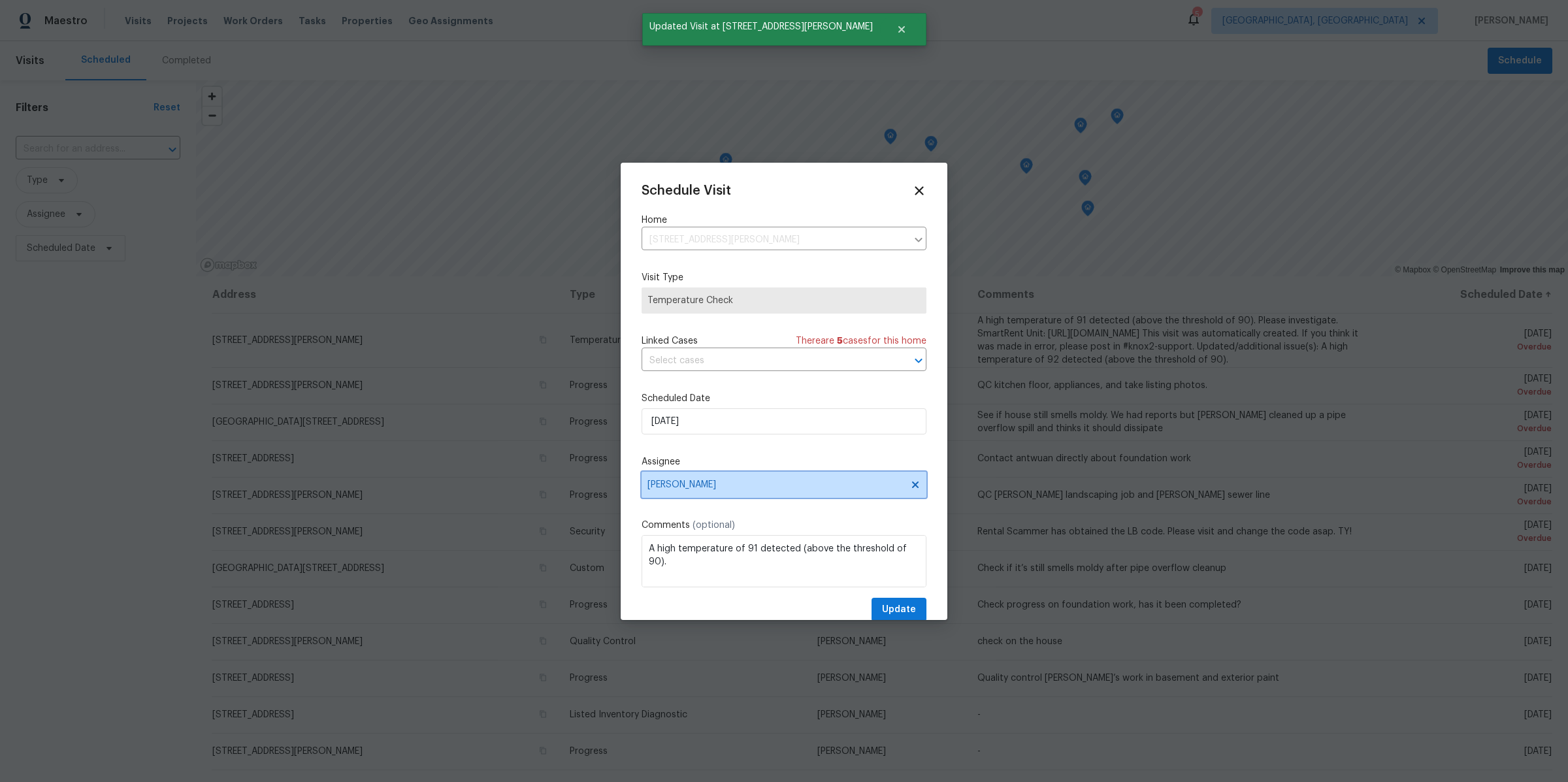
click at [690, 480] on span "[PERSON_NAME]" at bounding box center [775, 484] width 256 height 10
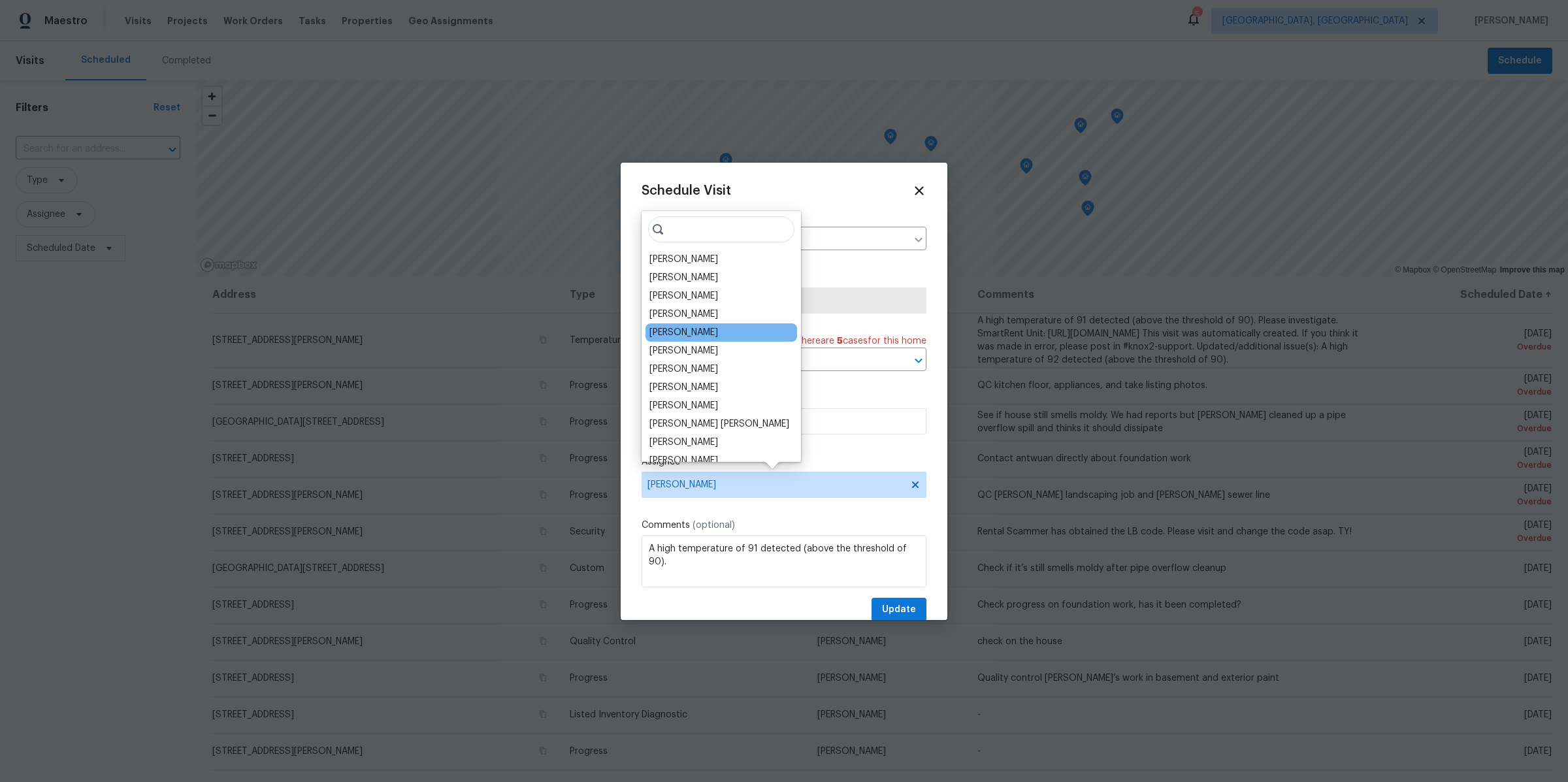
click at [664, 329] on div "[PERSON_NAME]" at bounding box center [683, 332] width 68 height 13
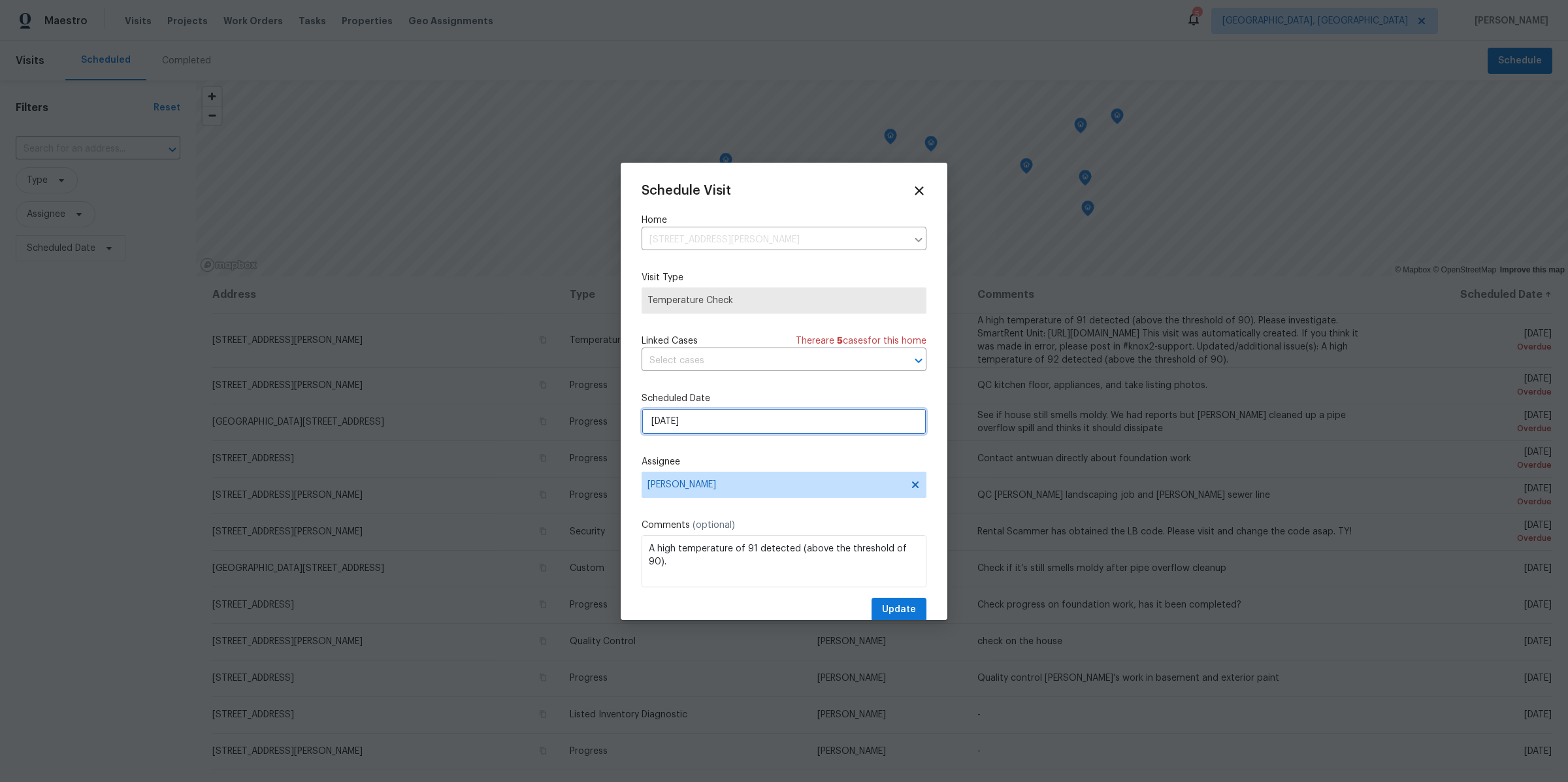
click at [705, 423] on input "[DATE]" at bounding box center [784, 421] width 285 height 26
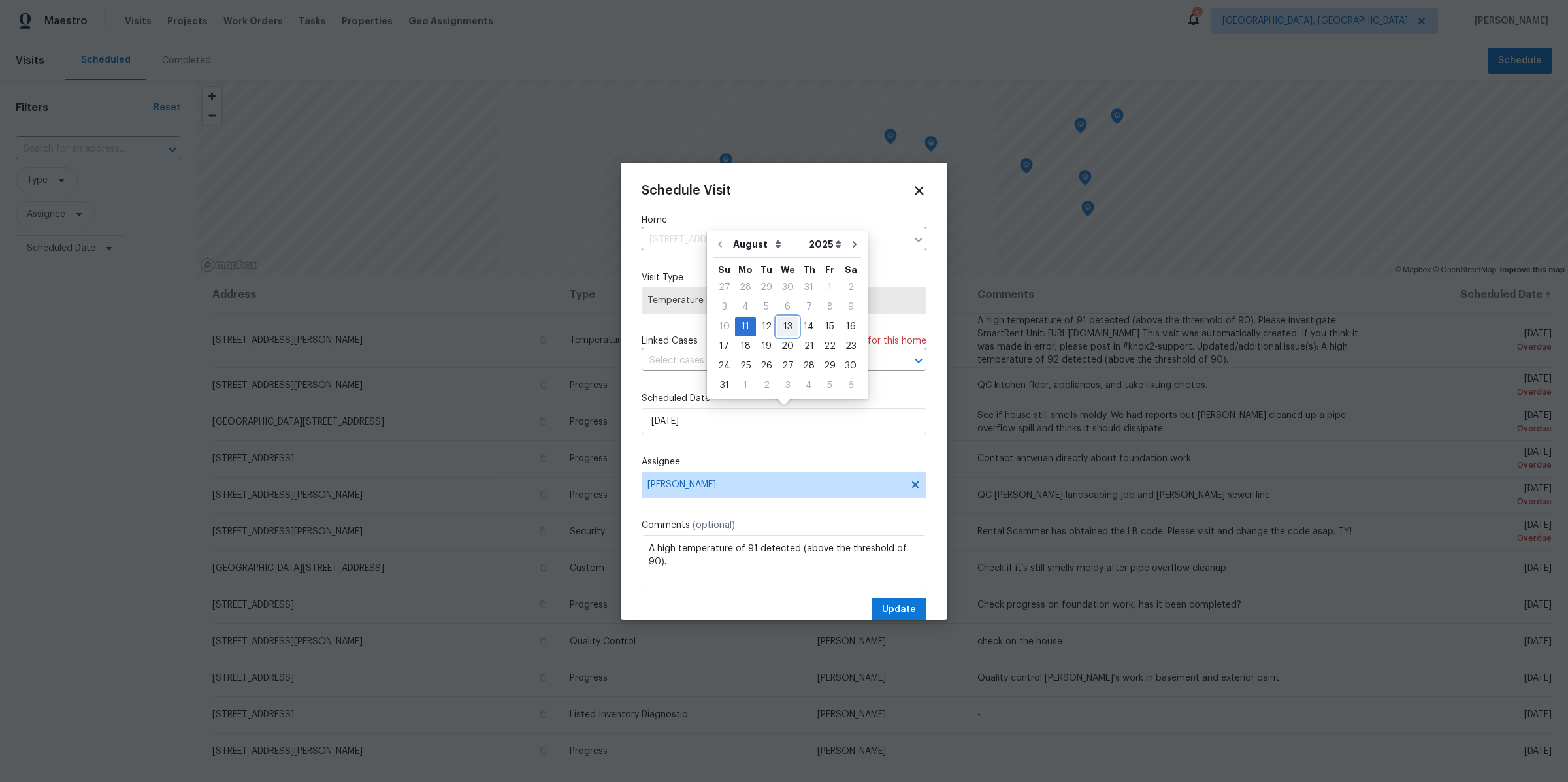
click at [782, 326] on div "13" at bounding box center [787, 326] width 22 height 18
type input "[DATE]"
click at [909, 613] on span "Update" at bounding box center [898, 609] width 34 height 16
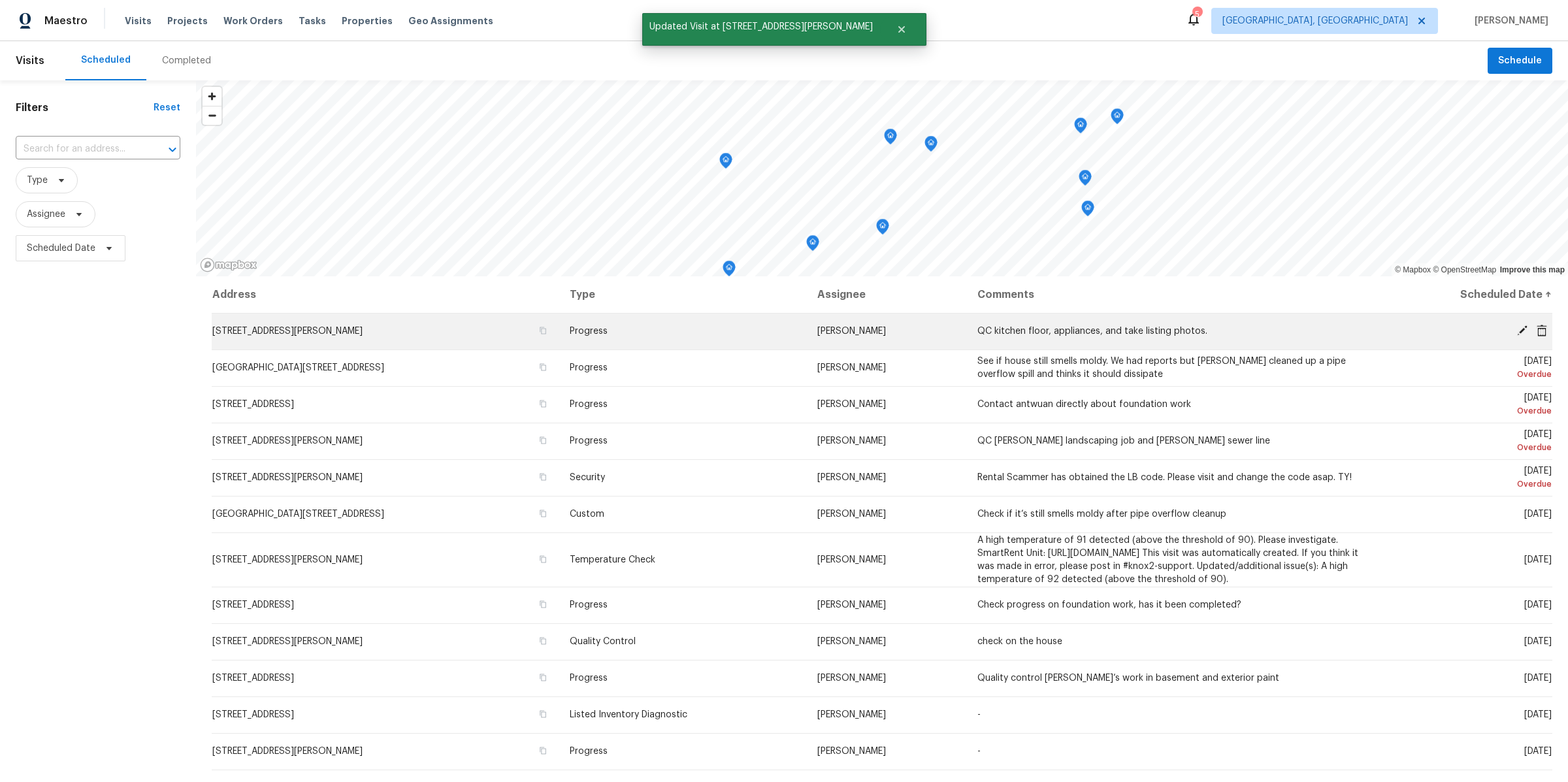
click at [1540, 325] on icon at bounding box center [1542, 330] width 10 height 12
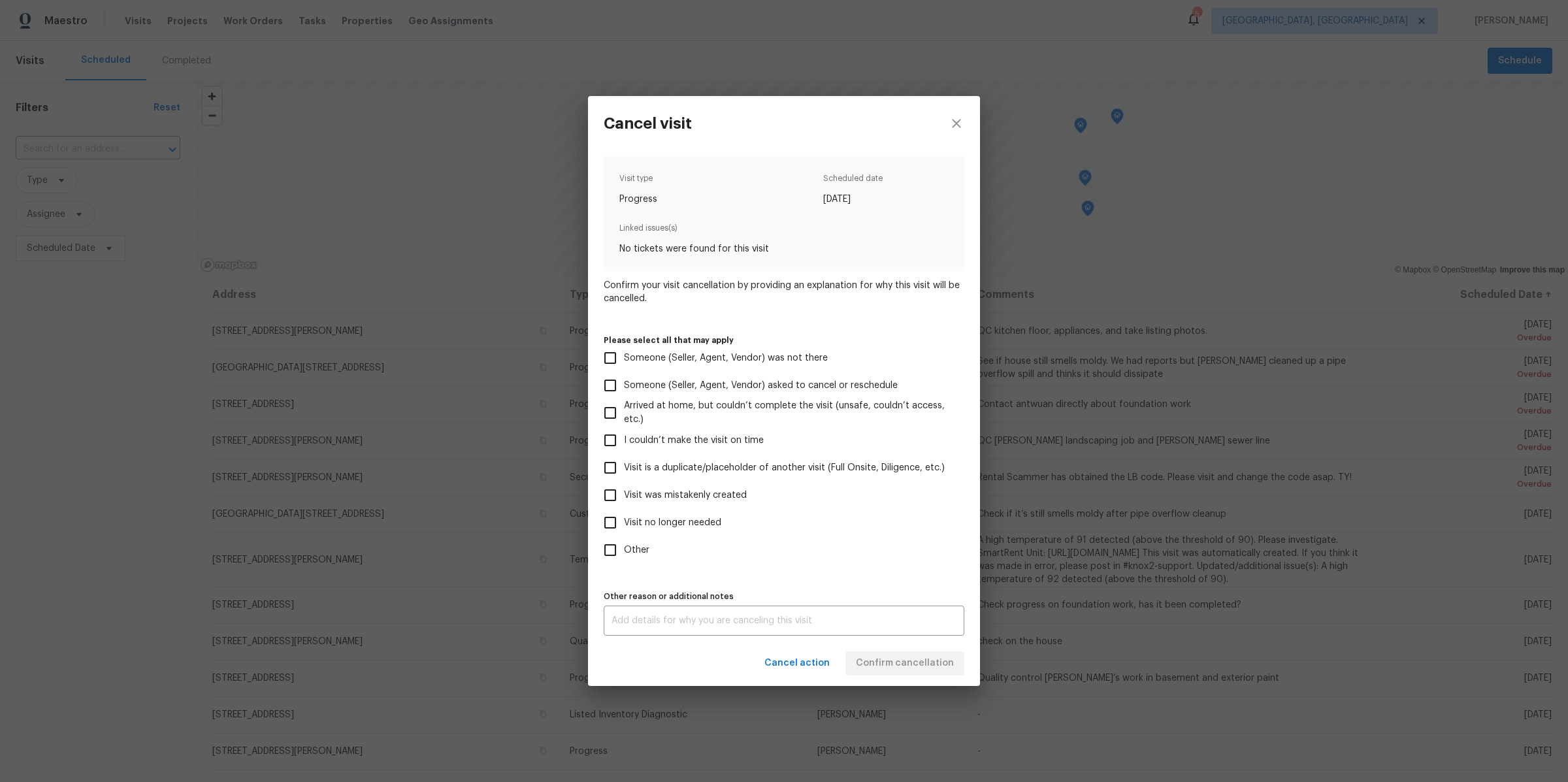
click at [673, 517] on span "Visit no longer needed" at bounding box center [673, 523] width 98 height 14
click at [624, 517] on input "Visit no longer needed" at bounding box center [610, 522] width 28 height 28
checkbox input "true"
click at [648, 487] on label "Visit was mistakenly created" at bounding box center [775, 495] width 357 height 28
click at [624, 487] on input "Visit was mistakenly created" at bounding box center [610, 495] width 28 height 28
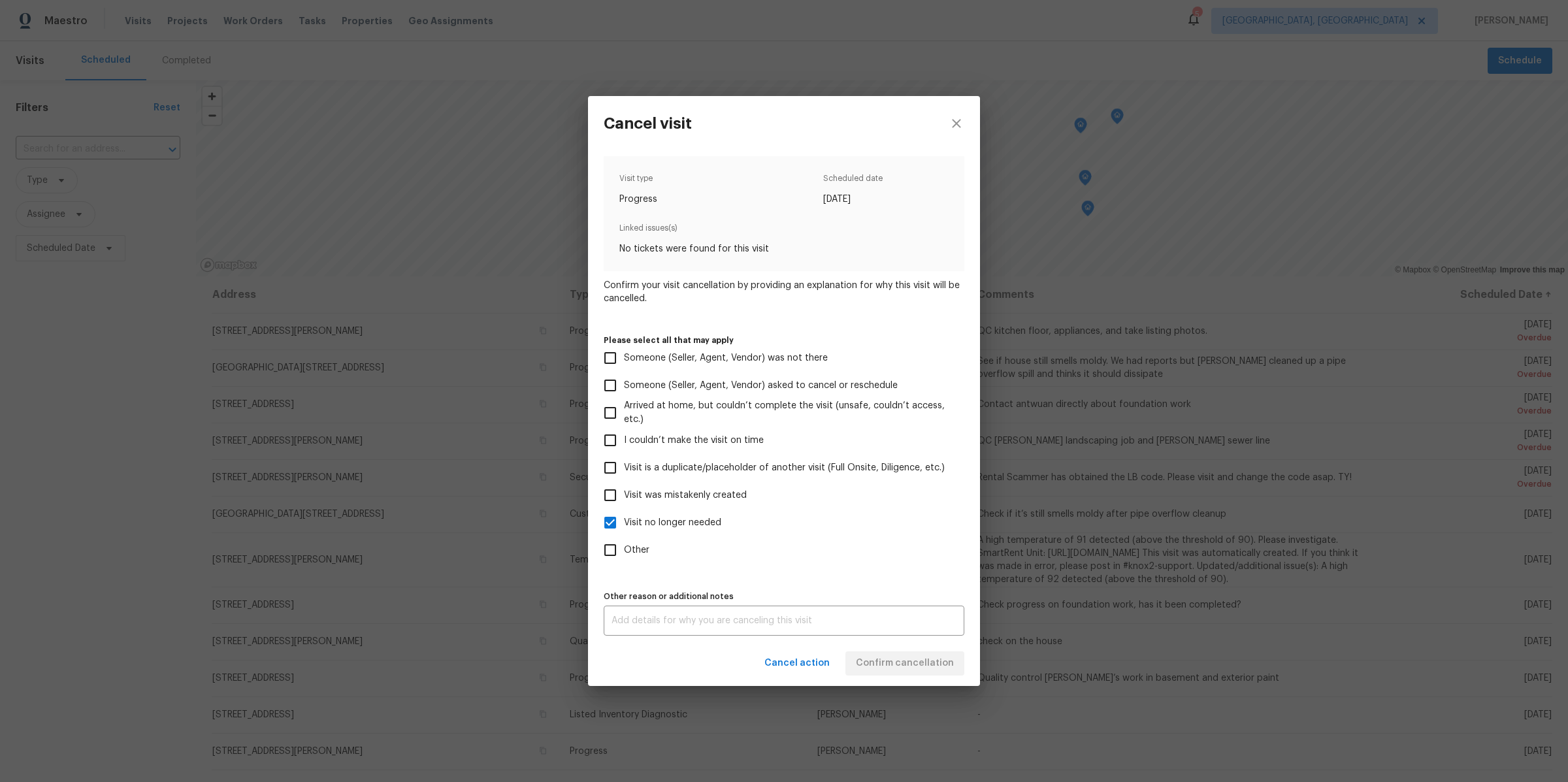
checkbox input "true"
click at [649, 526] on span "Visit no longer needed" at bounding box center [673, 523] width 98 height 14
click at [624, 526] on input "Visit no longer needed" at bounding box center [610, 522] width 28 height 28
checkbox input "false"
click at [879, 658] on span "Confirm cancellation" at bounding box center [904, 663] width 98 height 16
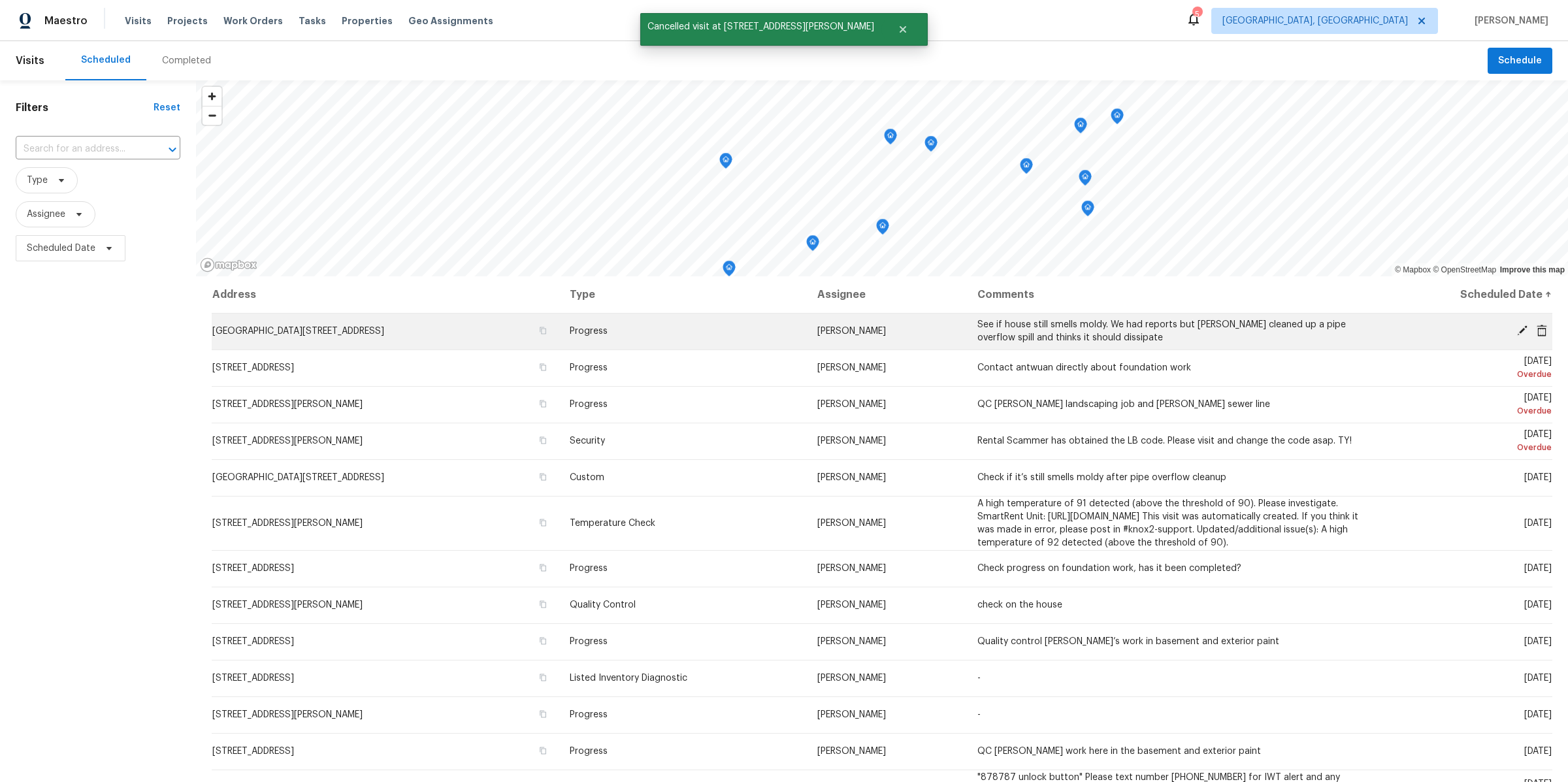
click at [1527, 329] on icon at bounding box center [1522, 331] width 12 height 12
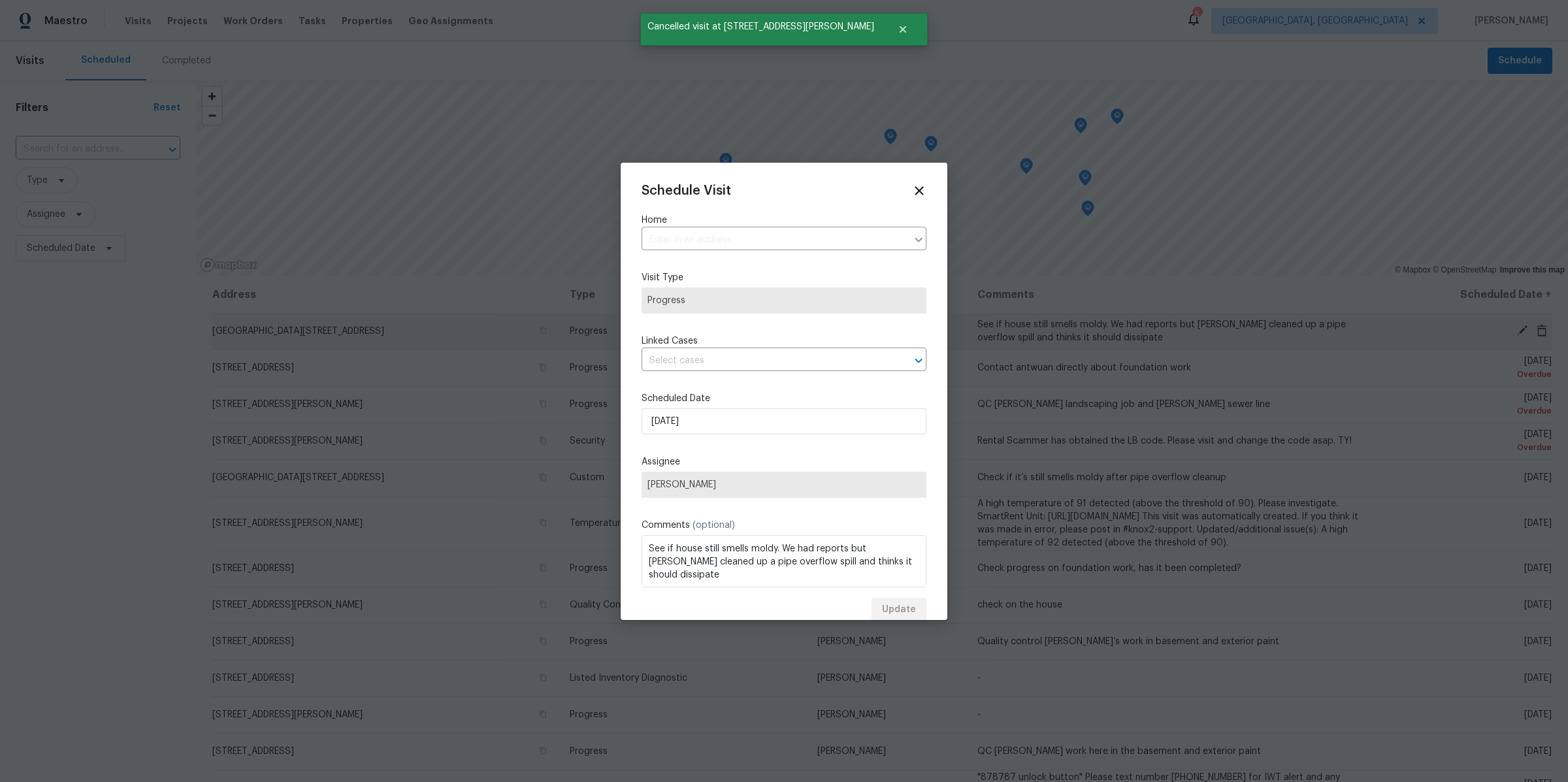
type input "[GEOGRAPHIC_DATA][STREET_ADDRESS]"
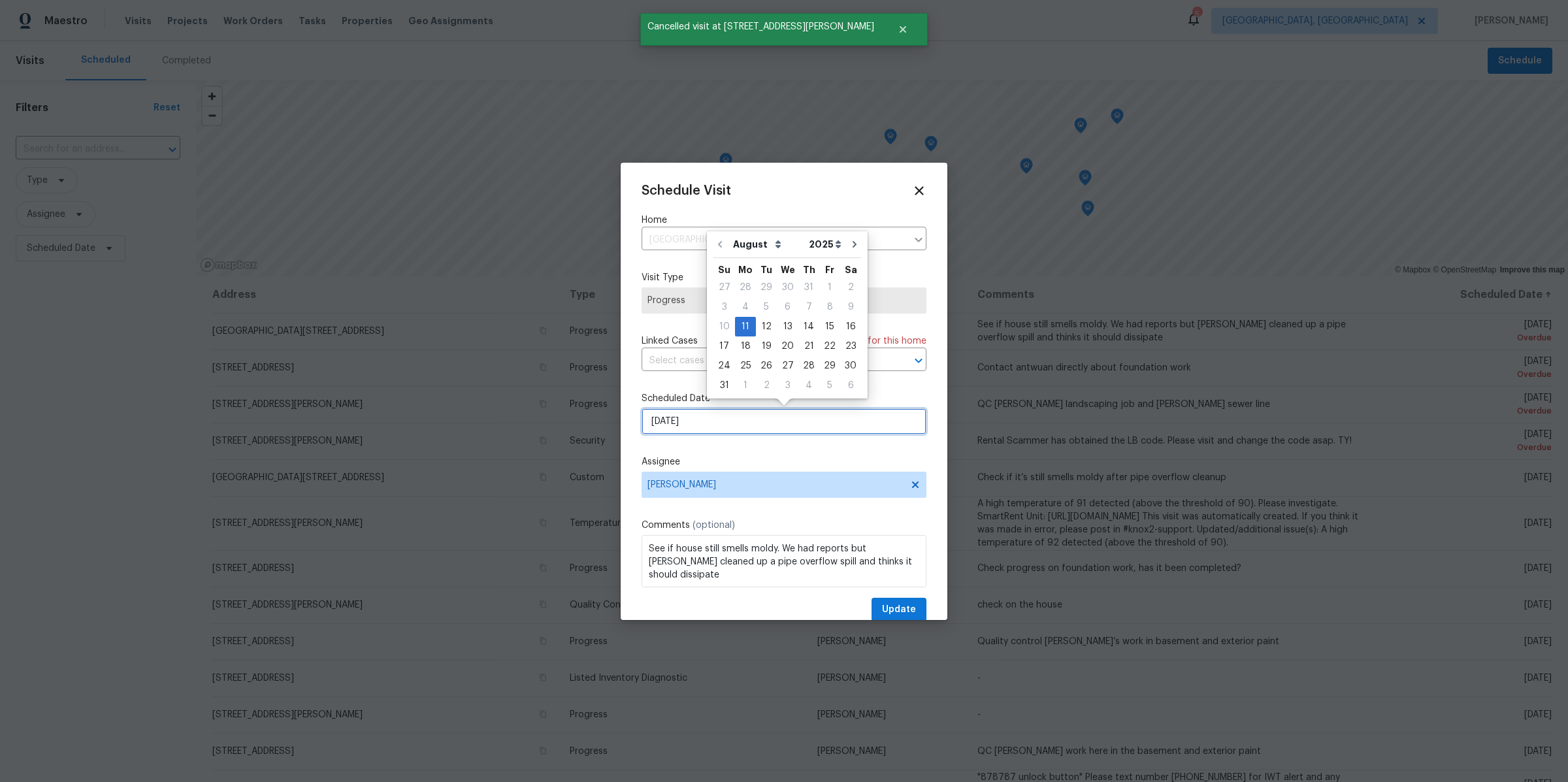
click at [765, 430] on input "[DATE]" at bounding box center [784, 421] width 285 height 26
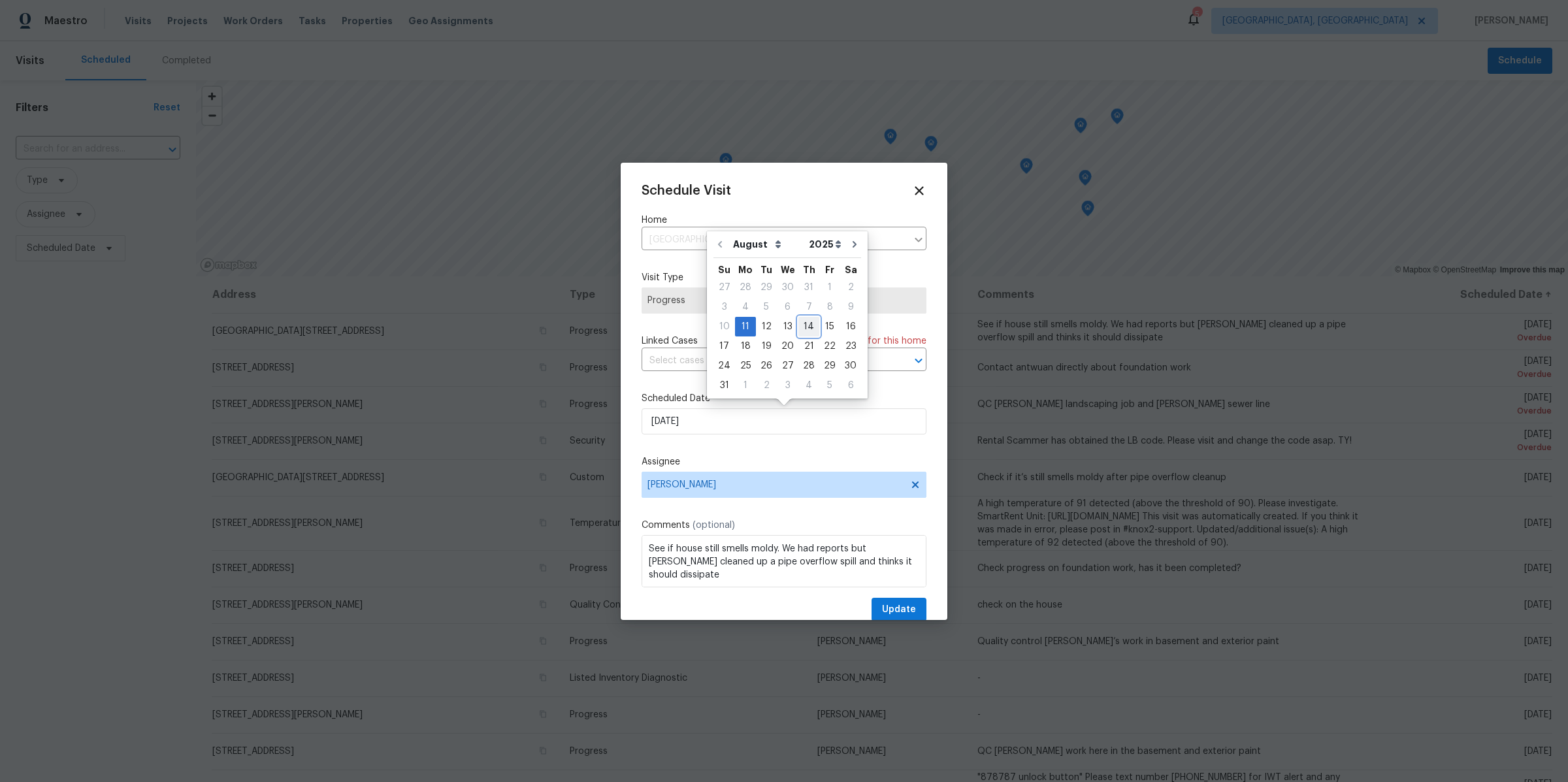
click at [806, 324] on div "14" at bounding box center [809, 326] width 21 height 18
type input "[DATE]"
click at [914, 602] on span "Update" at bounding box center [898, 609] width 34 height 16
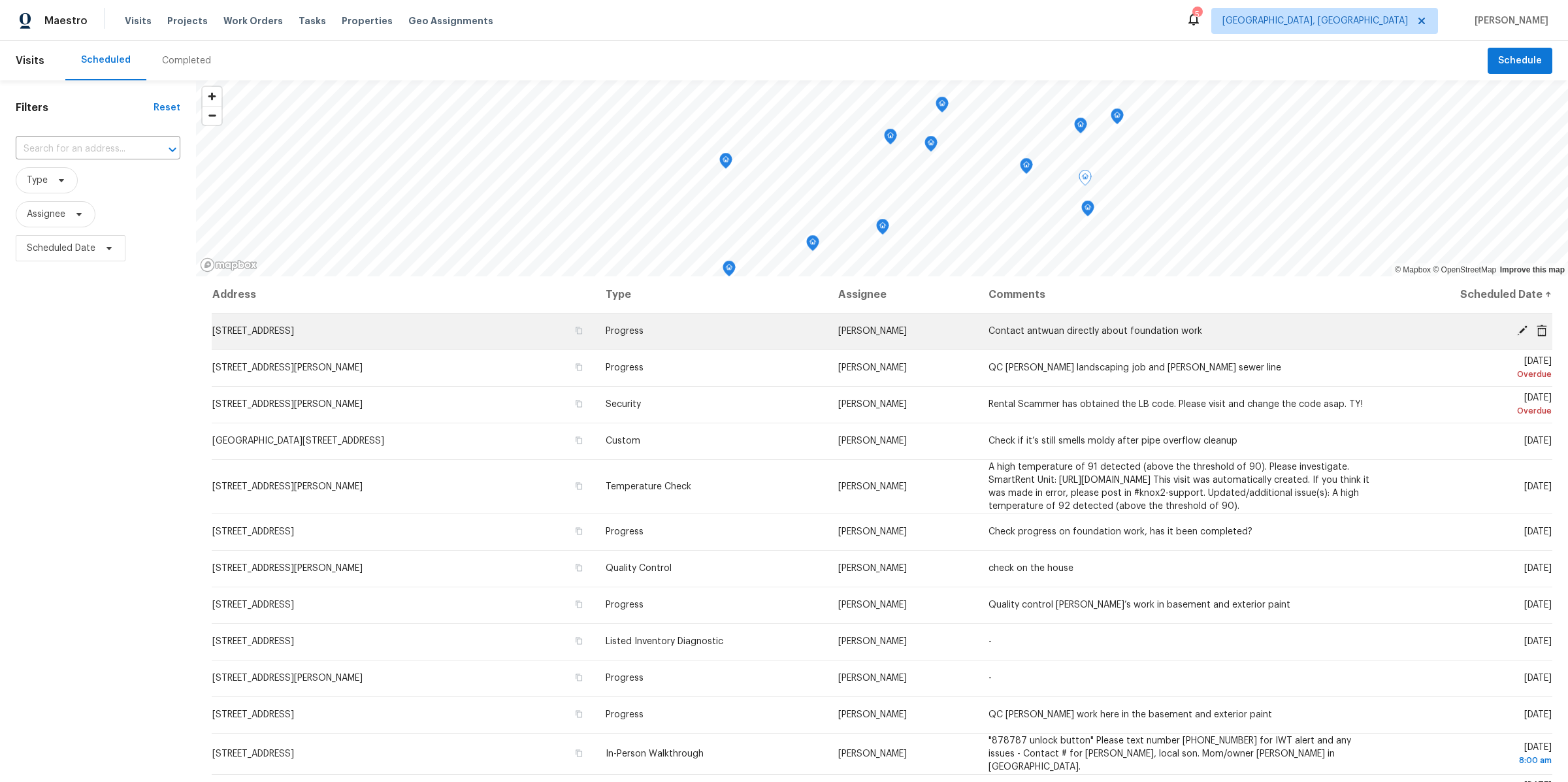
click at [1525, 330] on icon at bounding box center [1522, 331] width 12 height 12
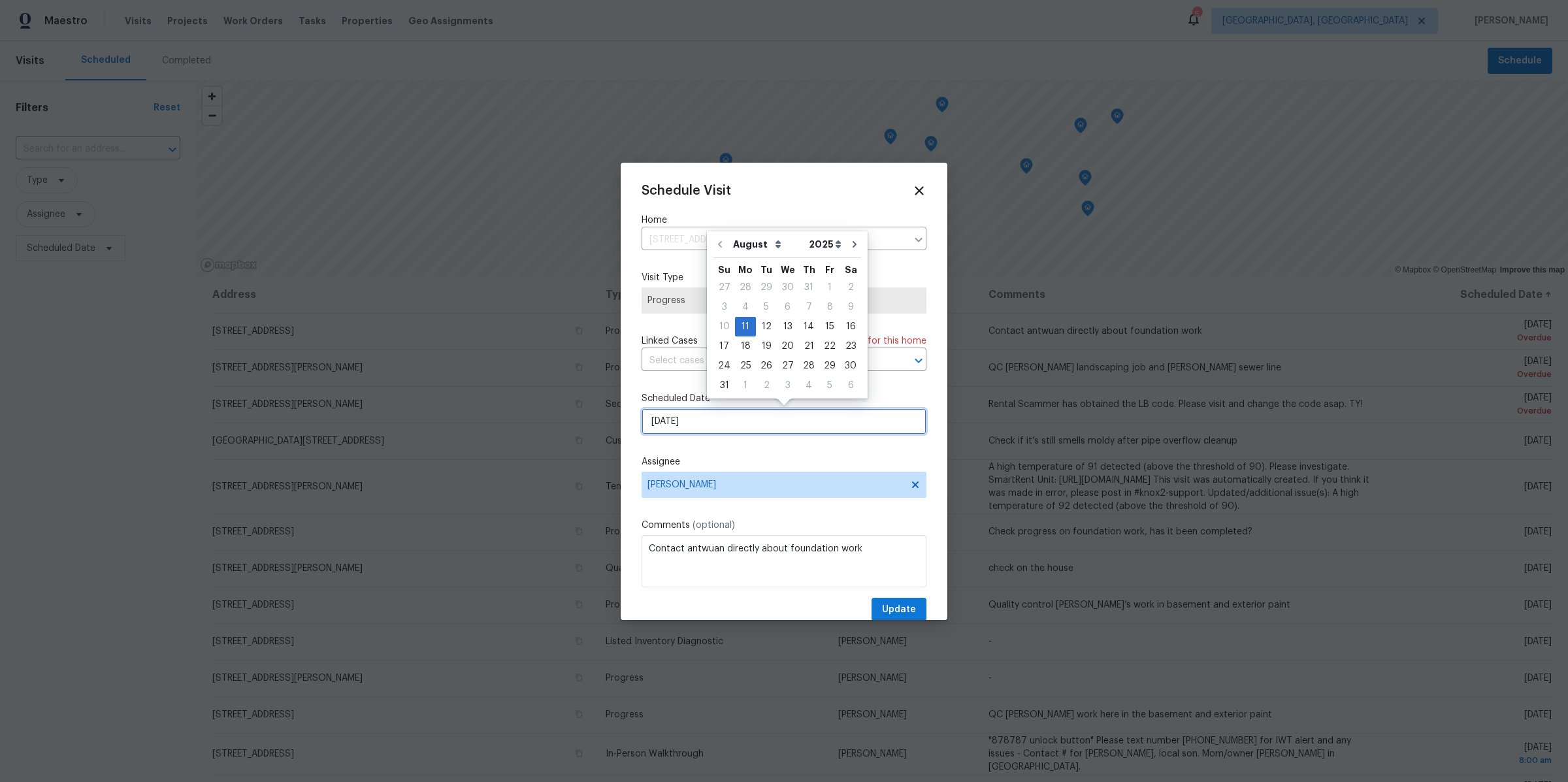
click at [711, 420] on input "[DATE]" at bounding box center [784, 421] width 285 height 26
click at [800, 324] on div "14" at bounding box center [809, 326] width 21 height 18
type input "[DATE]"
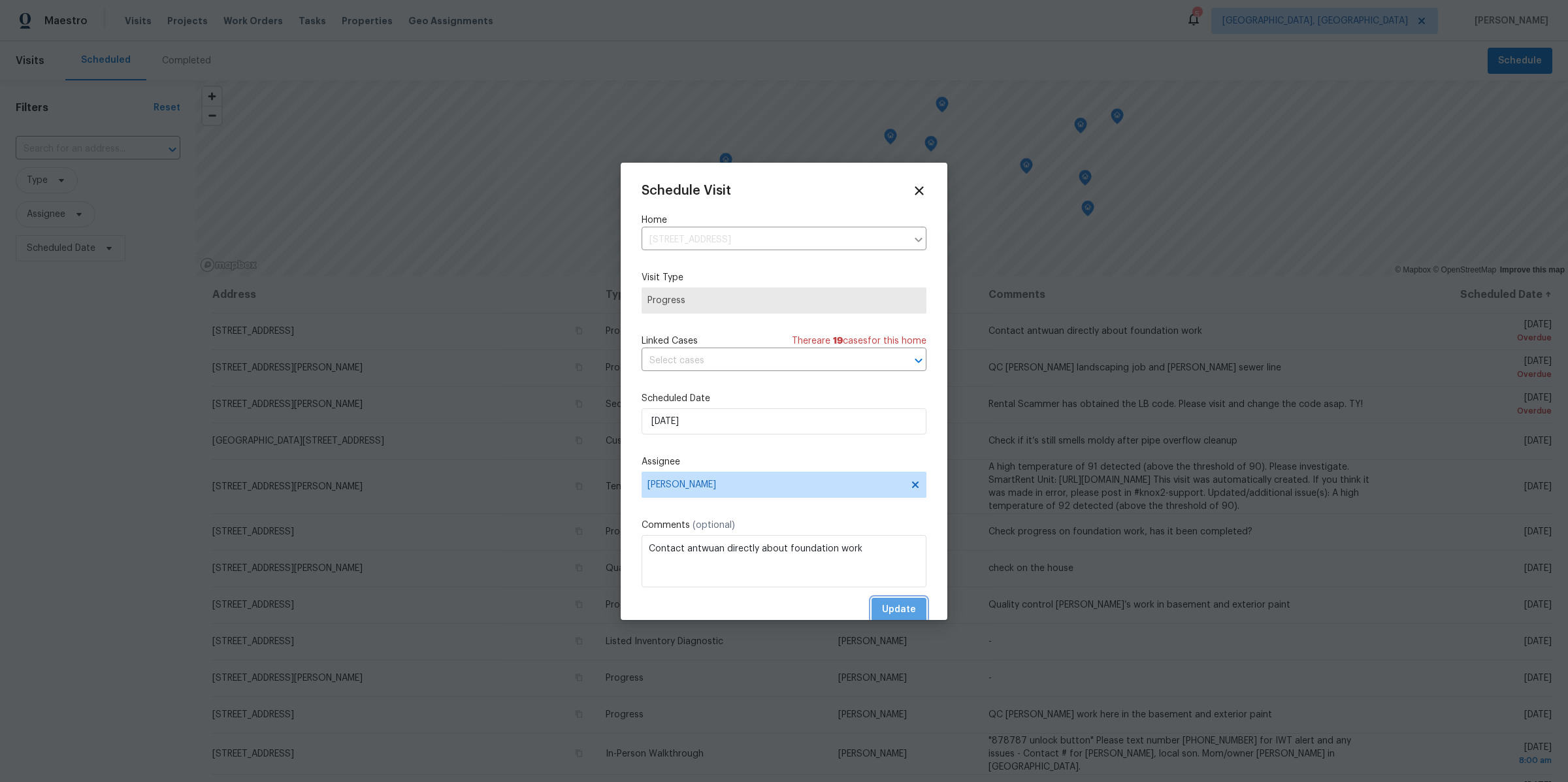
click at [897, 609] on span "Update" at bounding box center [898, 609] width 34 height 16
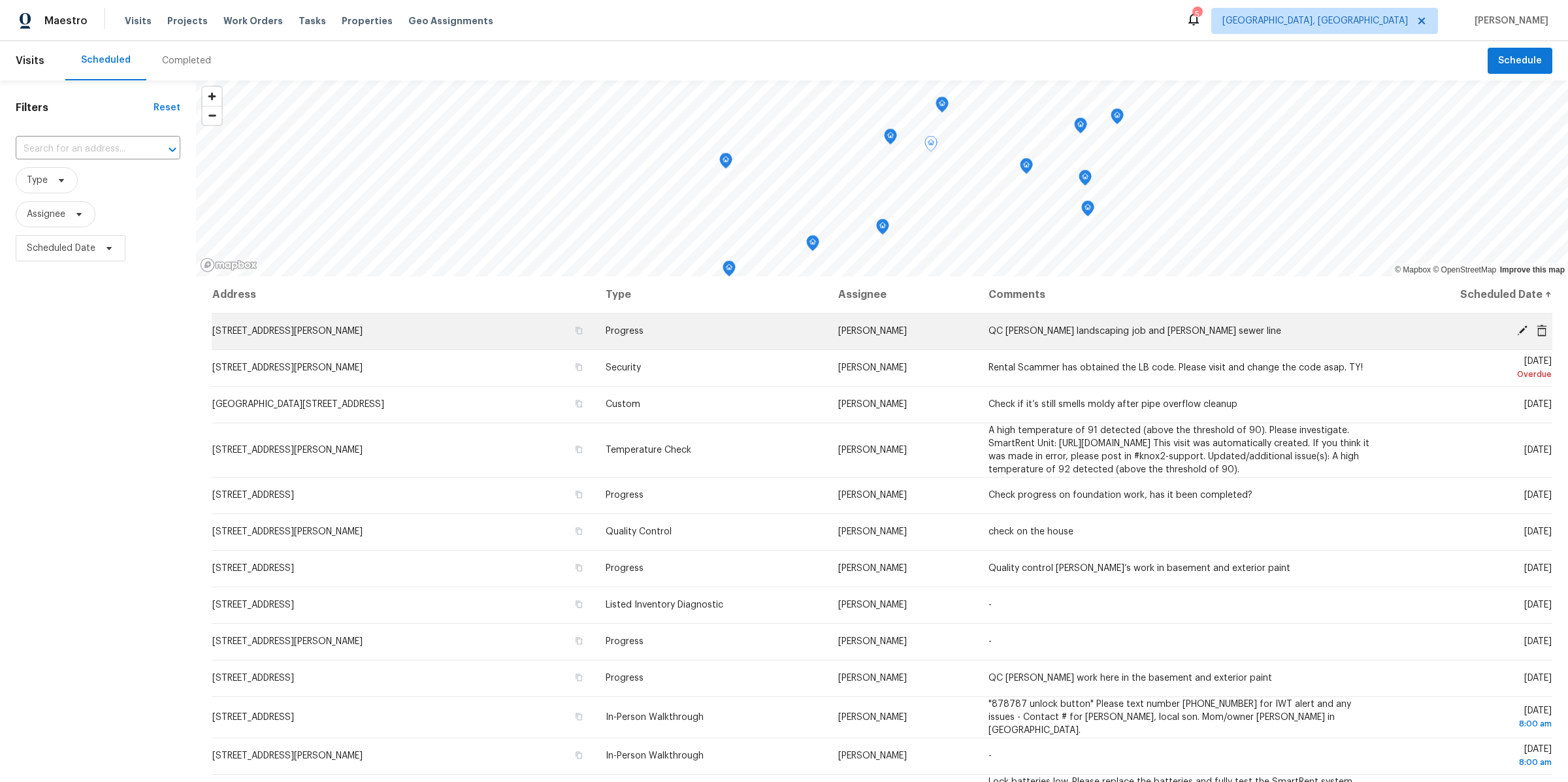
click at [1521, 326] on icon at bounding box center [1522, 331] width 12 height 12
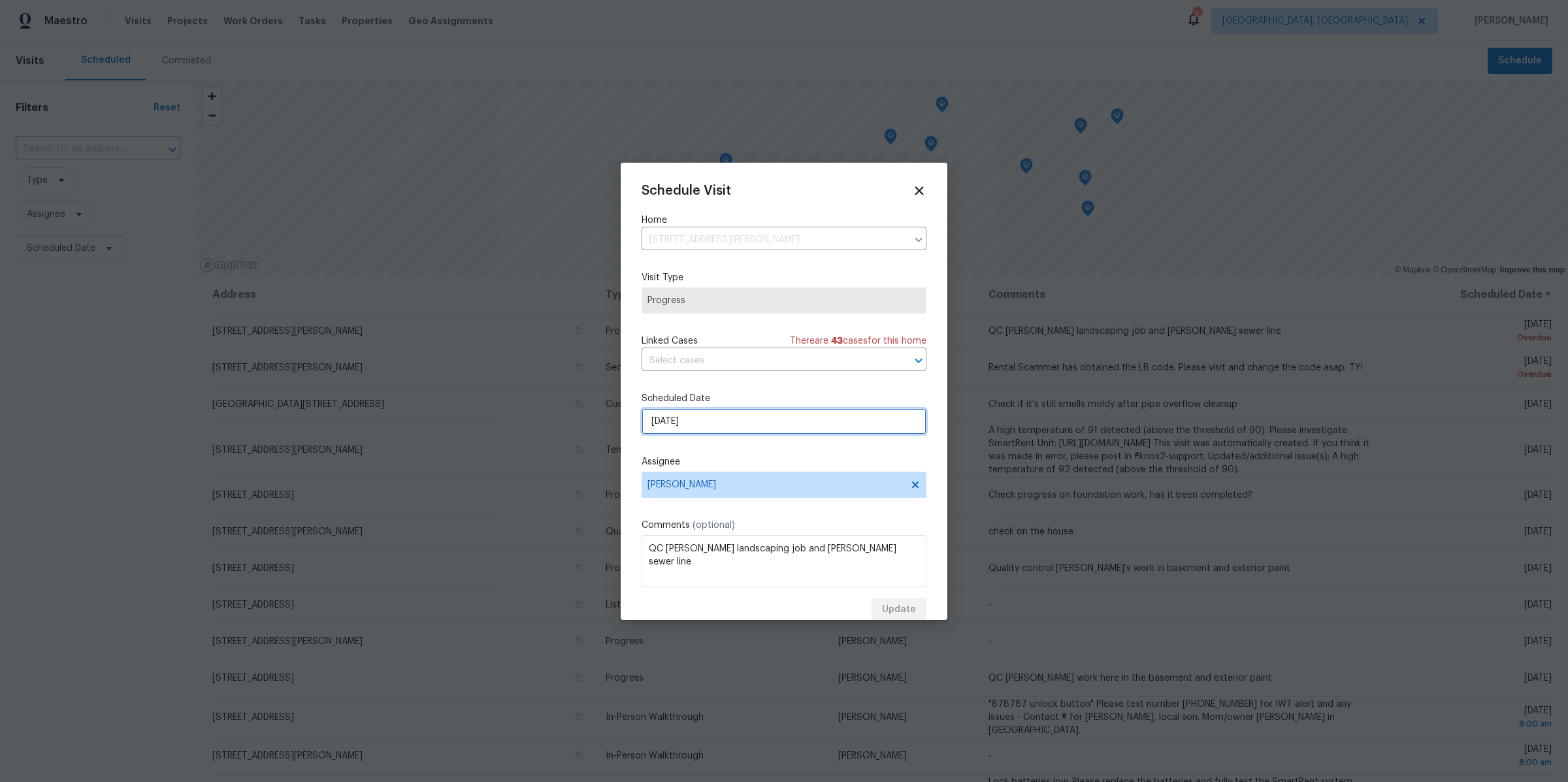
click at [721, 425] on input "[DATE]" at bounding box center [784, 421] width 285 height 26
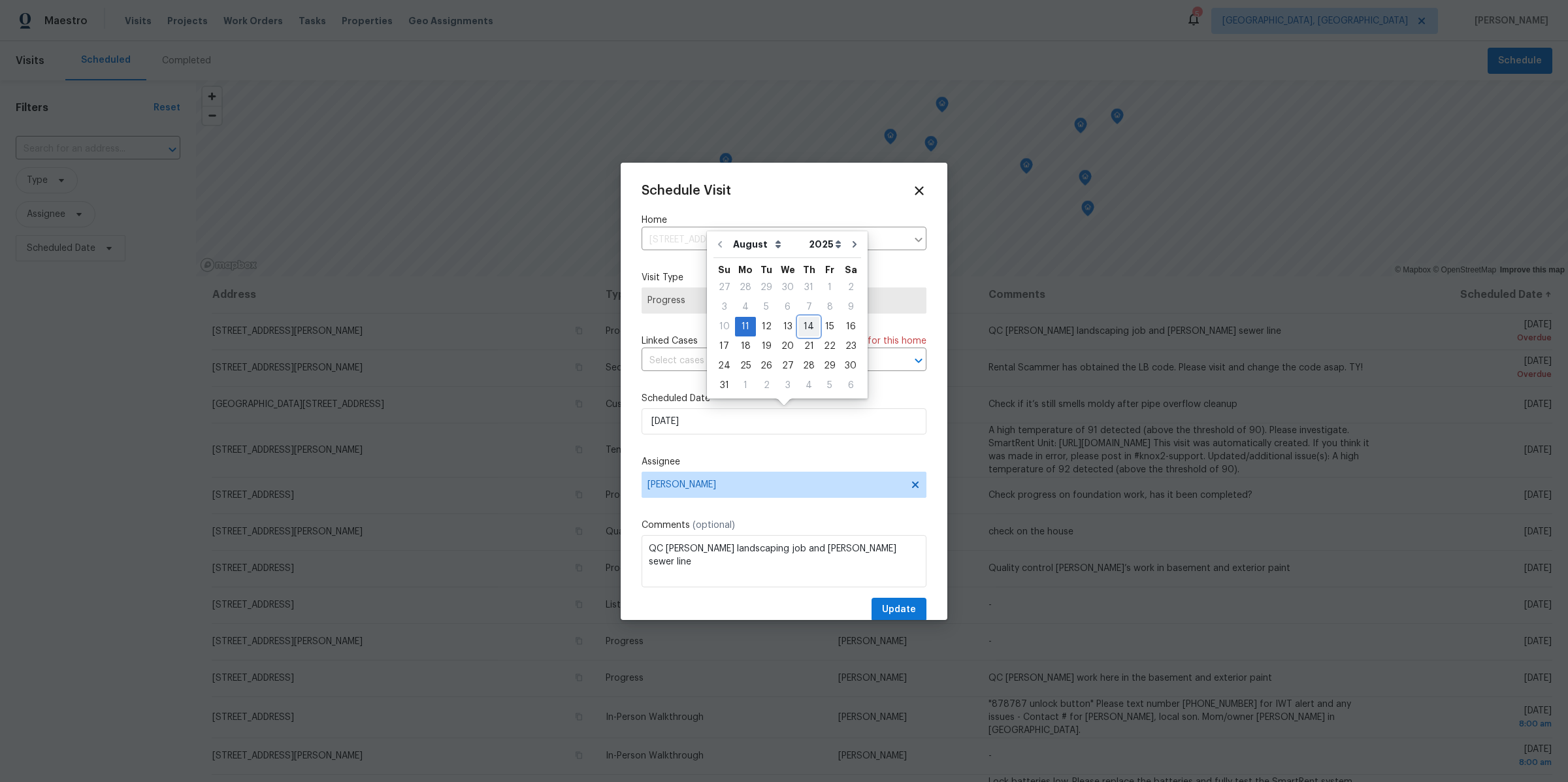
click at [808, 330] on div "14" at bounding box center [809, 326] width 21 height 18
type input "[DATE]"
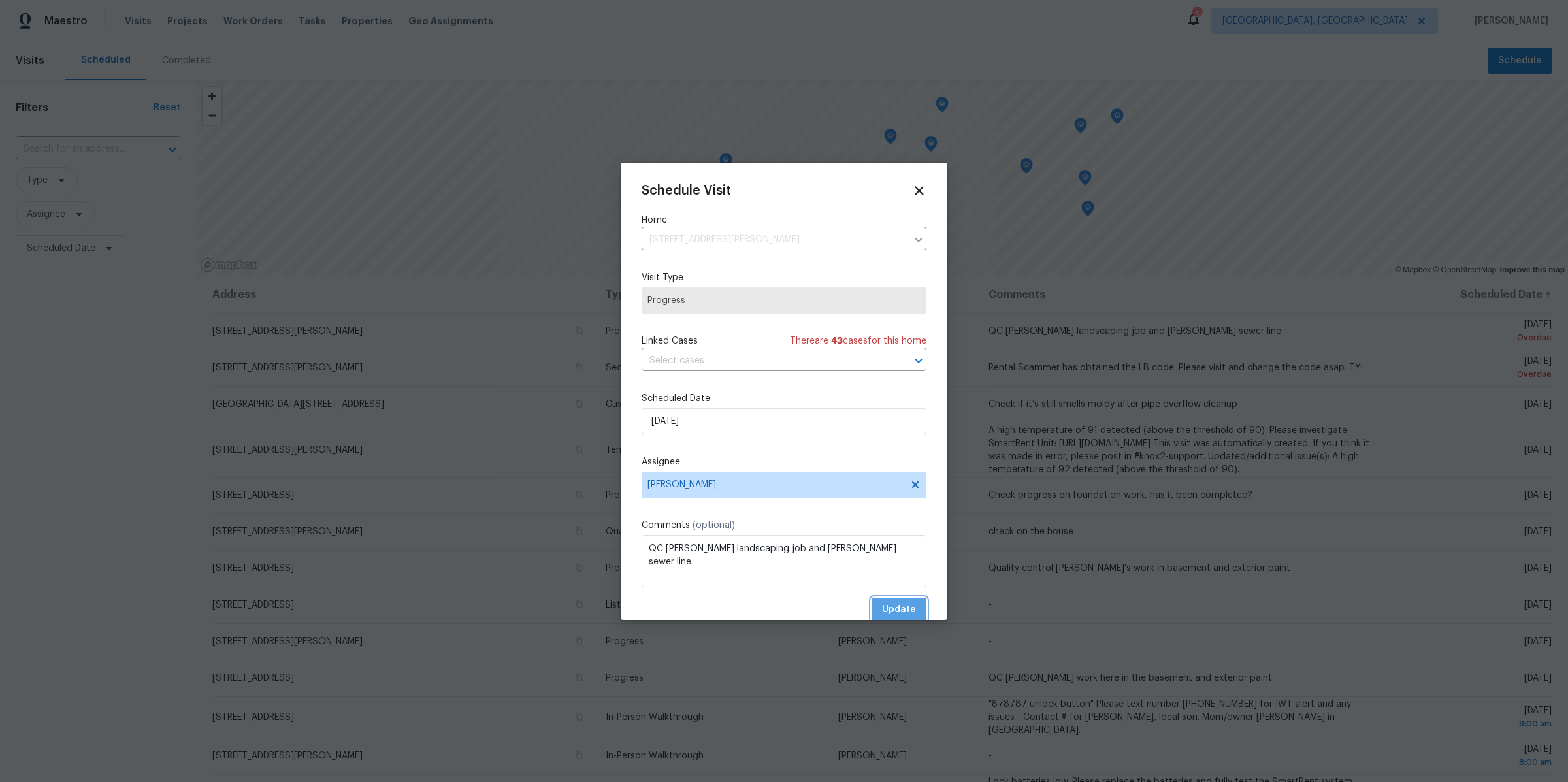
click at [897, 608] on span "Update" at bounding box center [898, 609] width 34 height 16
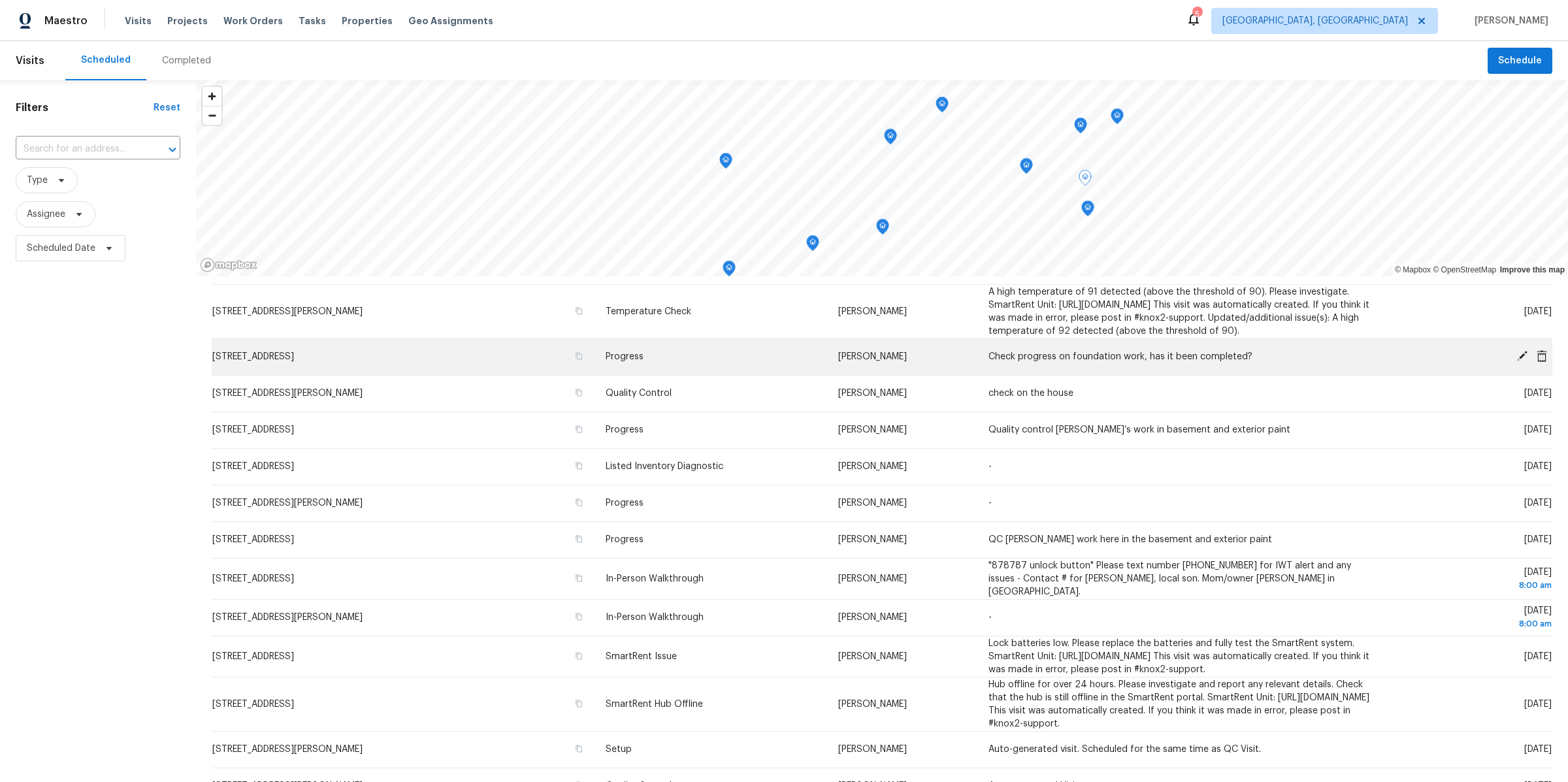
scroll to position [43, 0]
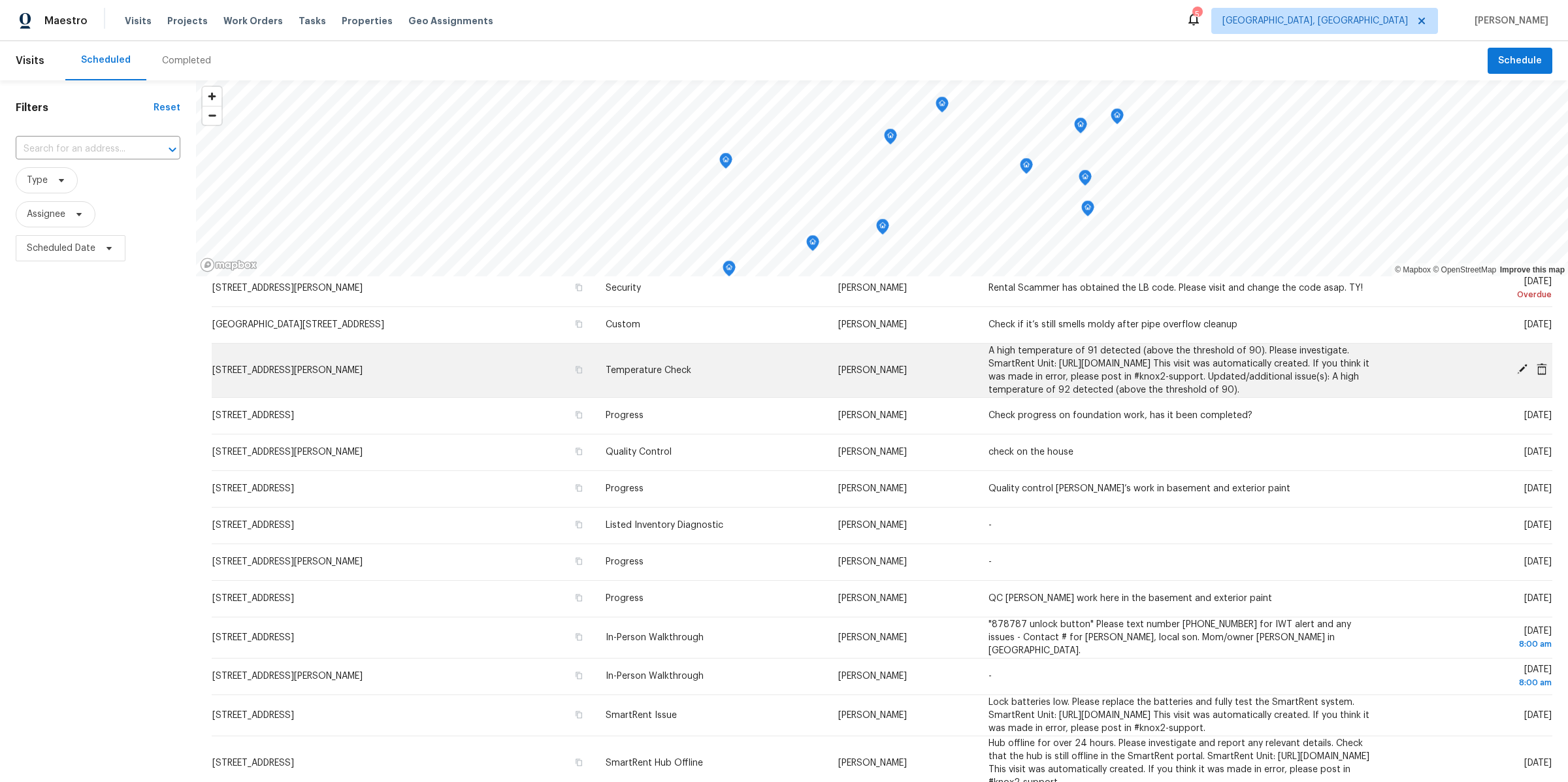
click at [1540, 369] on icon at bounding box center [1542, 369] width 10 height 12
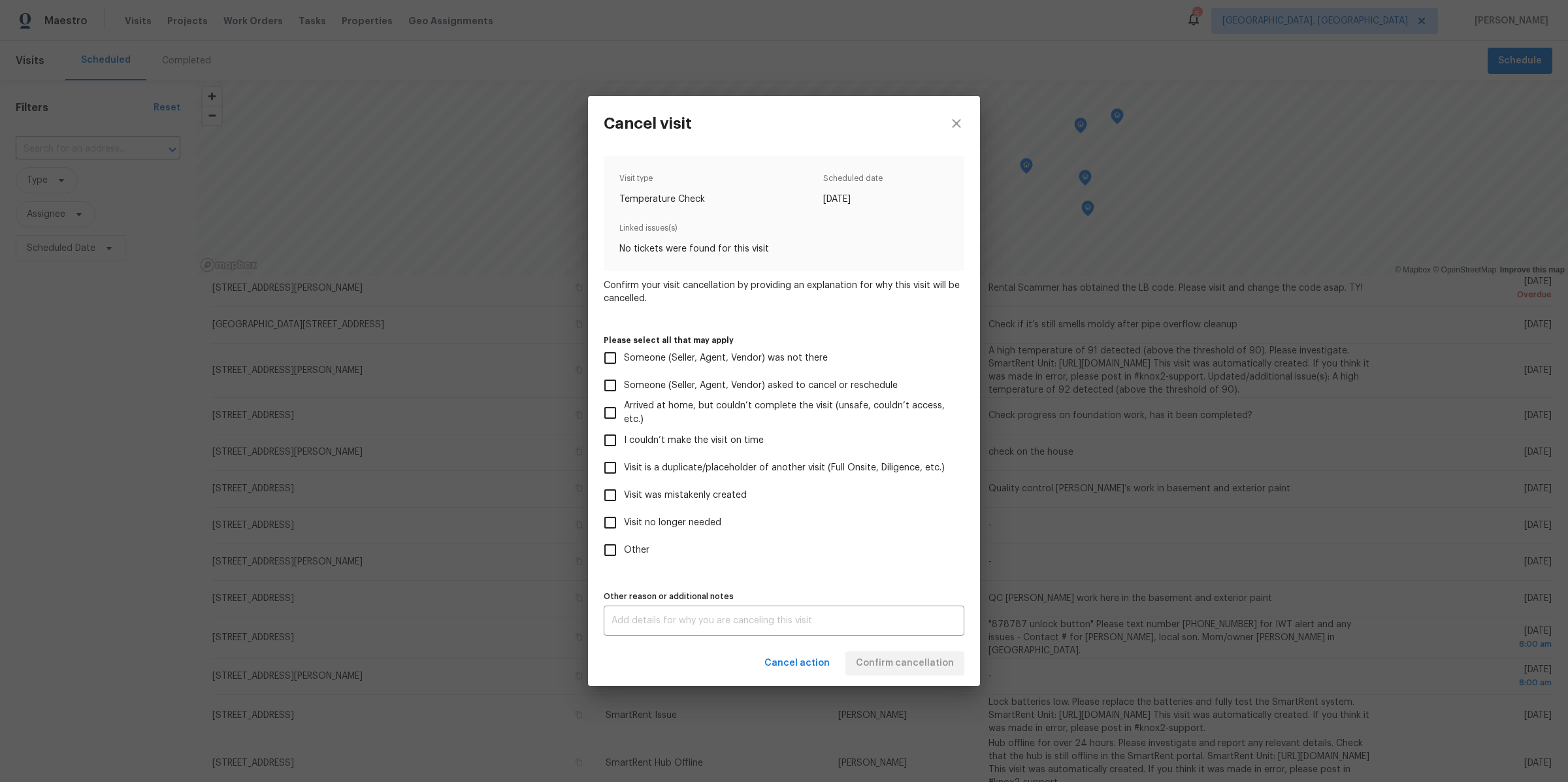
click at [724, 498] on span "Visit was mistakenly created" at bounding box center [686, 495] width 123 height 14
click at [624, 498] on input "Visit was mistakenly created" at bounding box center [610, 495] width 28 height 28
checkbox input "true"
click at [881, 660] on span "Confirm cancellation" at bounding box center [904, 663] width 98 height 16
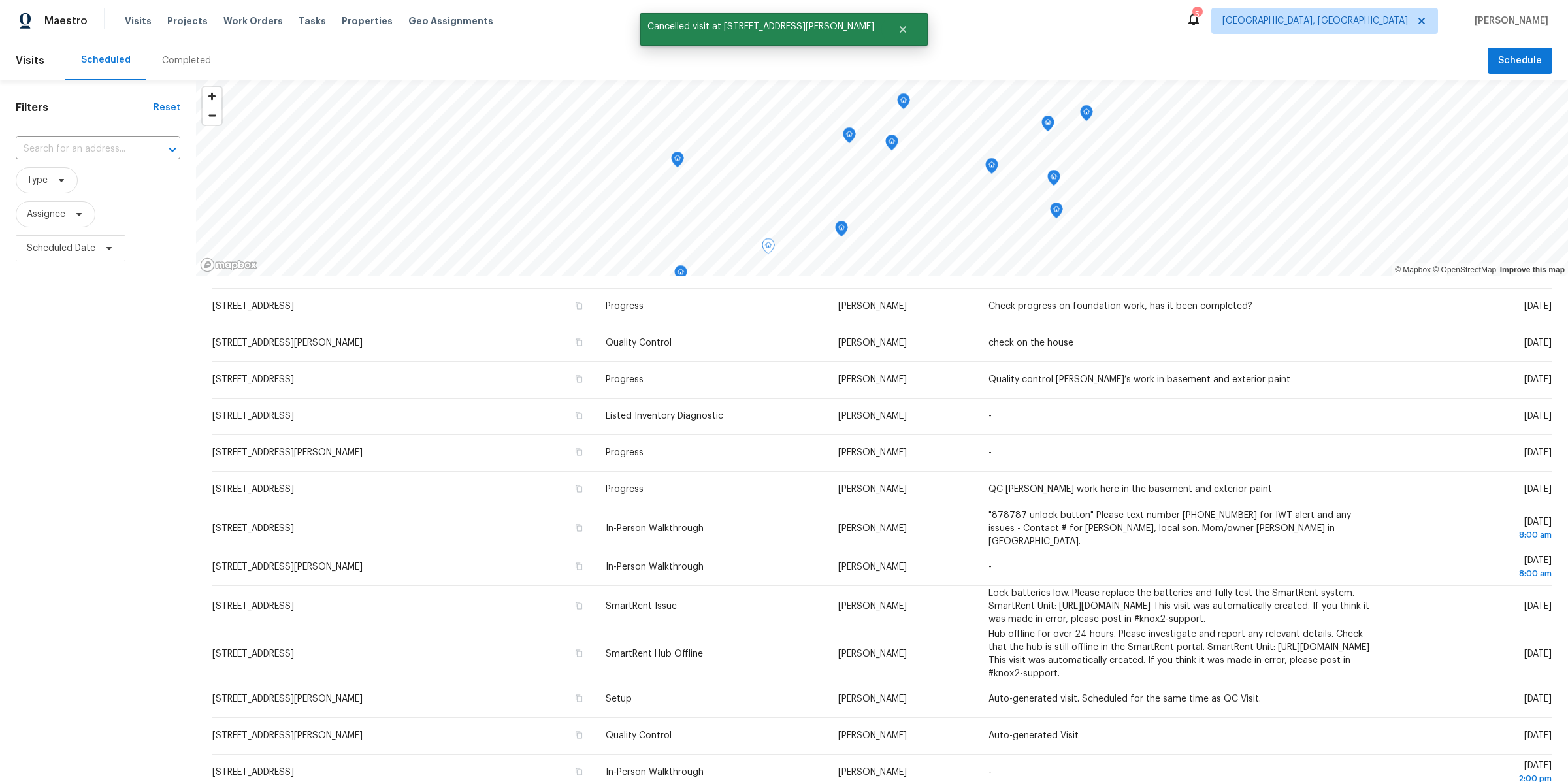
scroll to position [117, 0]
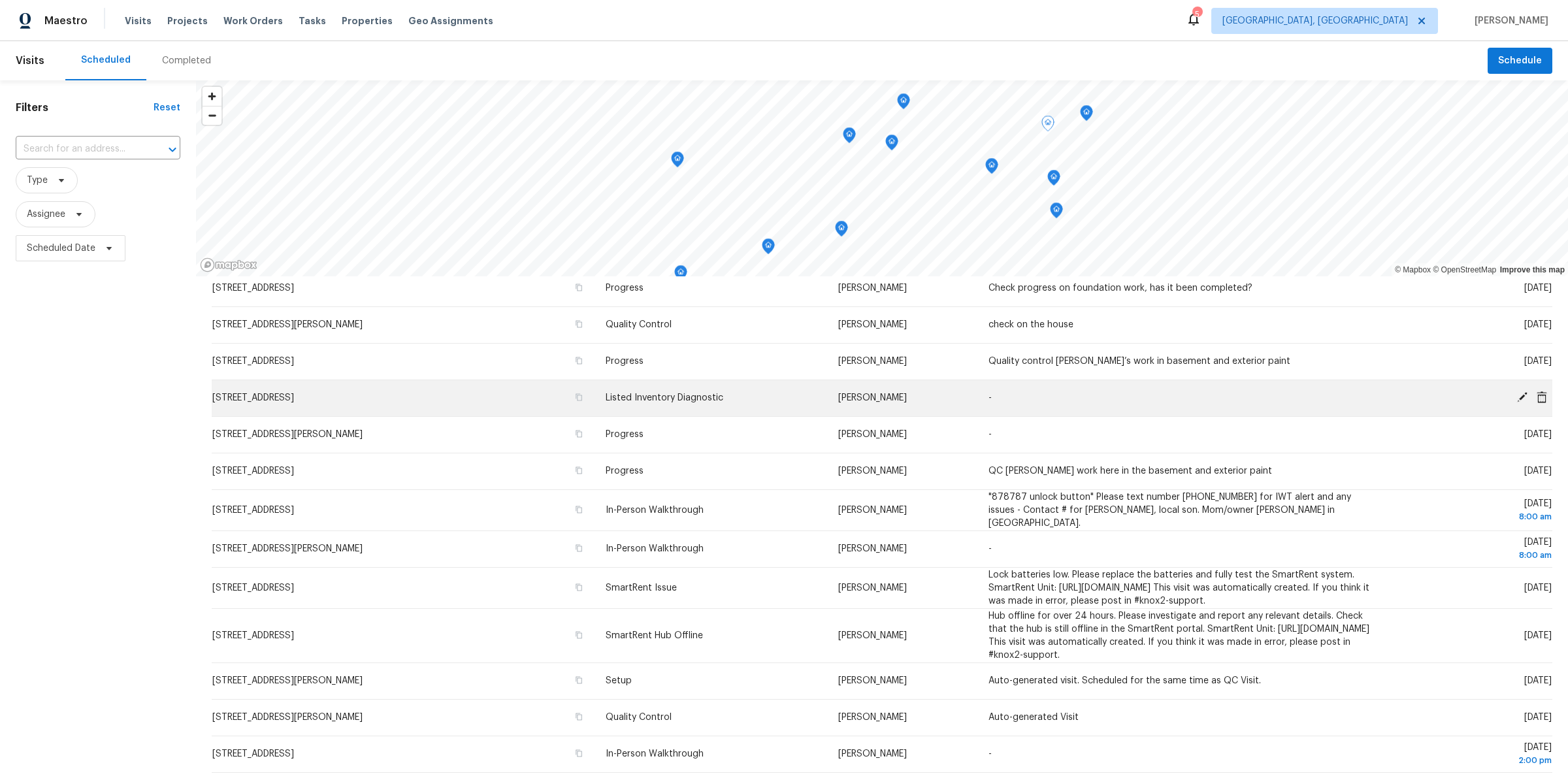
click at [1520, 395] on icon at bounding box center [1522, 397] width 12 height 12
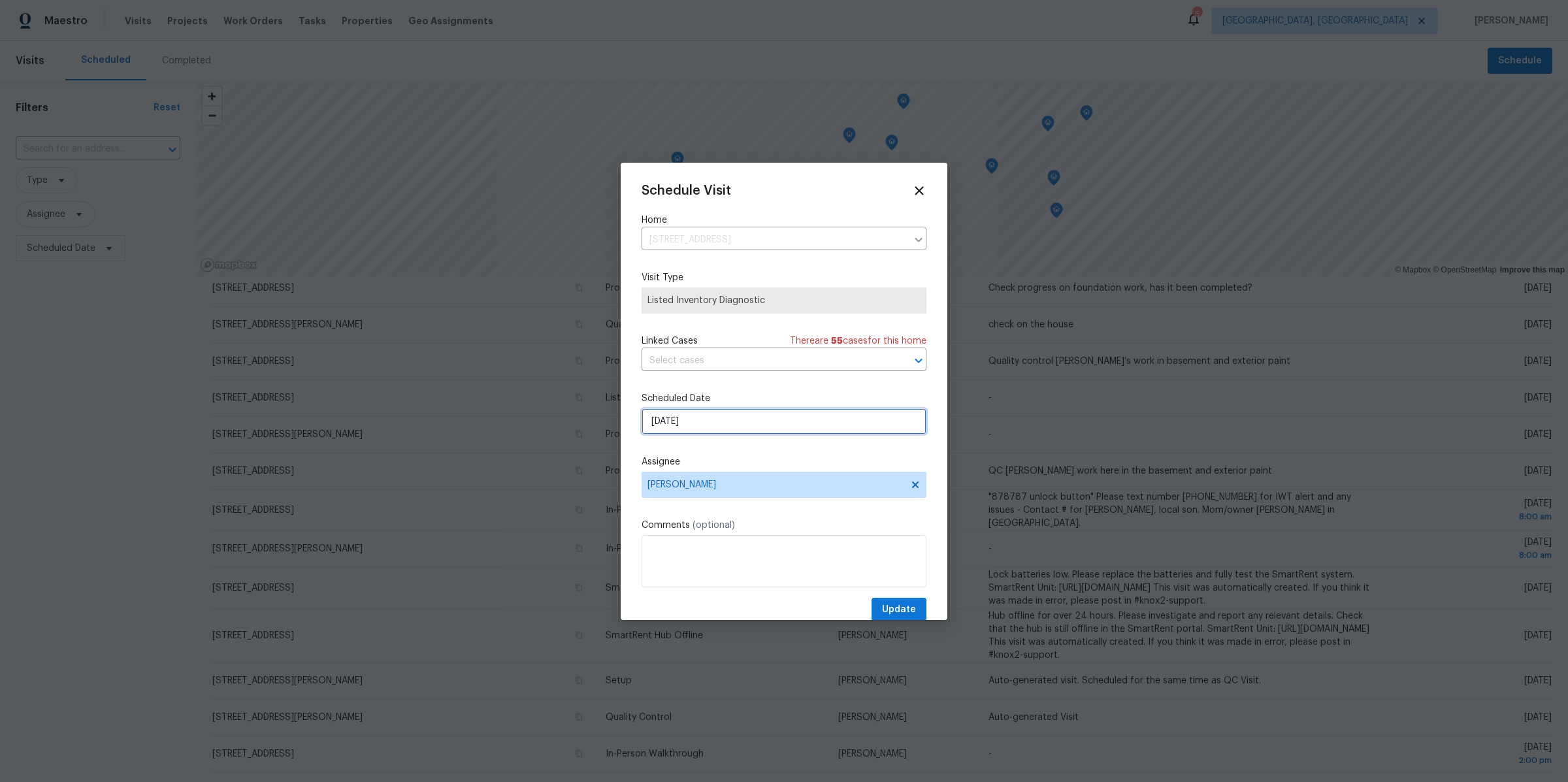
click at [678, 427] on input "[DATE]" at bounding box center [784, 421] width 285 height 26
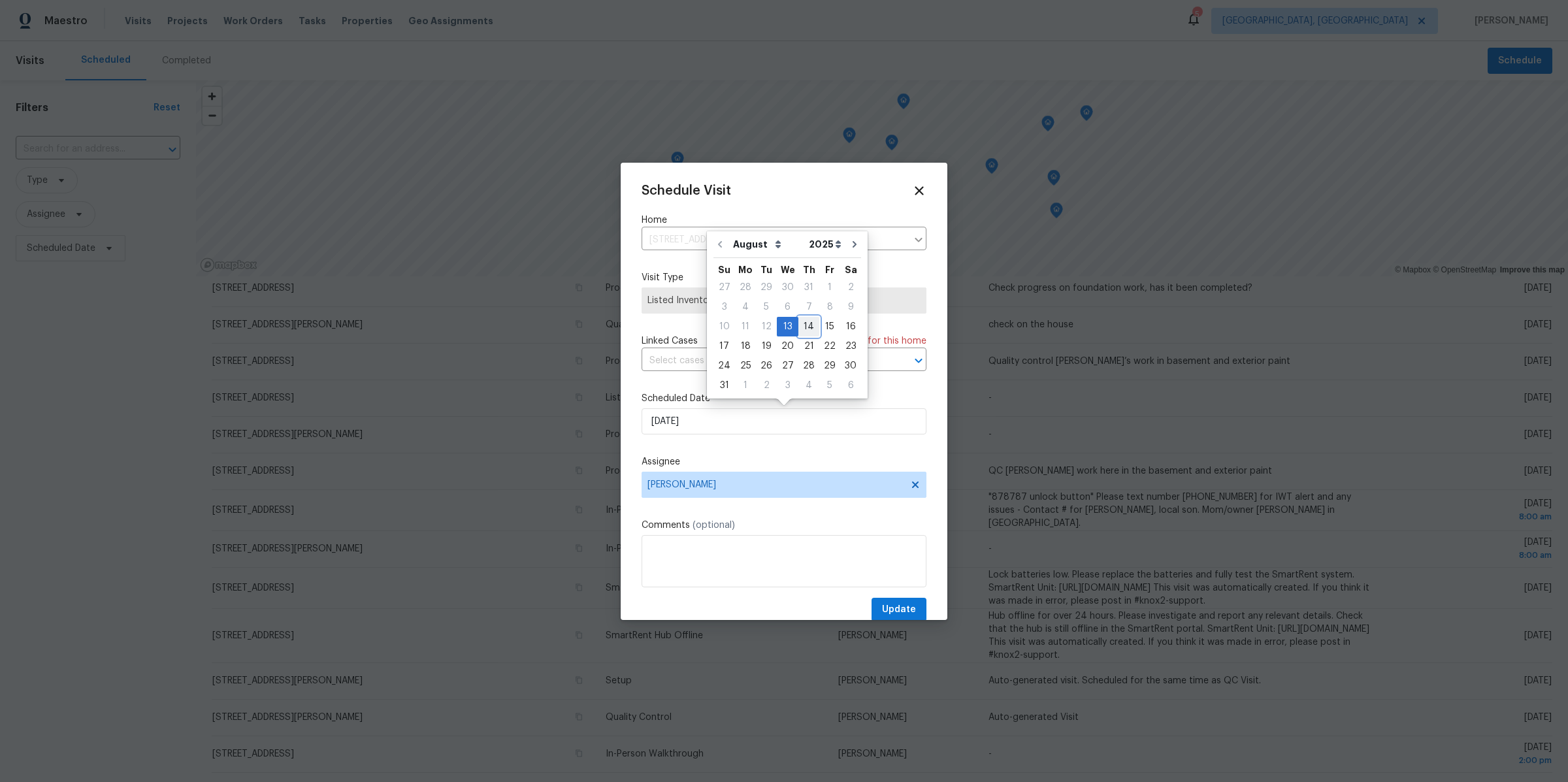
click at [803, 329] on div "14" at bounding box center [809, 326] width 21 height 18
type input "[DATE]"
click at [908, 607] on span "Update" at bounding box center [898, 609] width 34 height 16
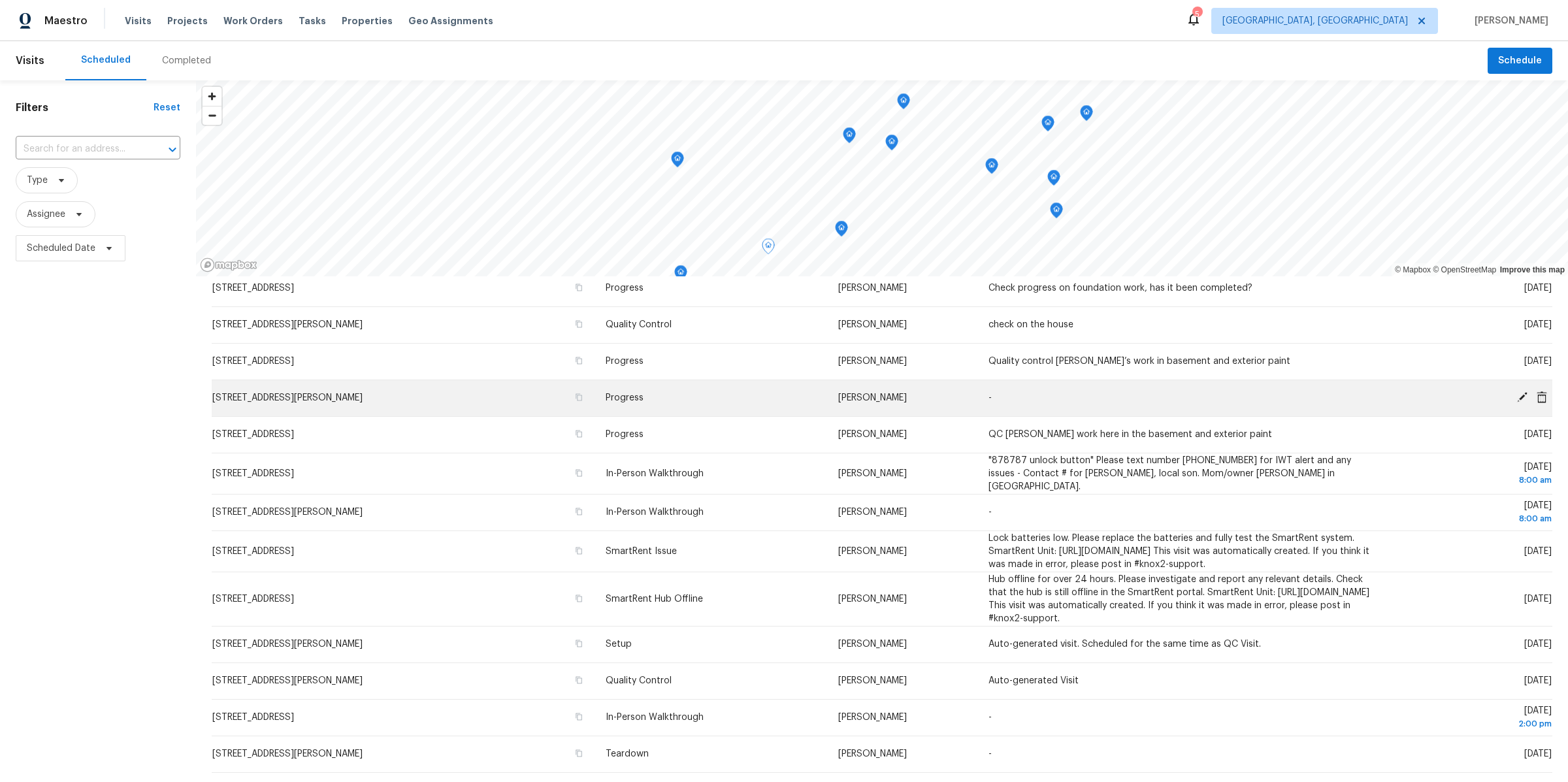
click at [1525, 394] on icon at bounding box center [1522, 397] width 12 height 12
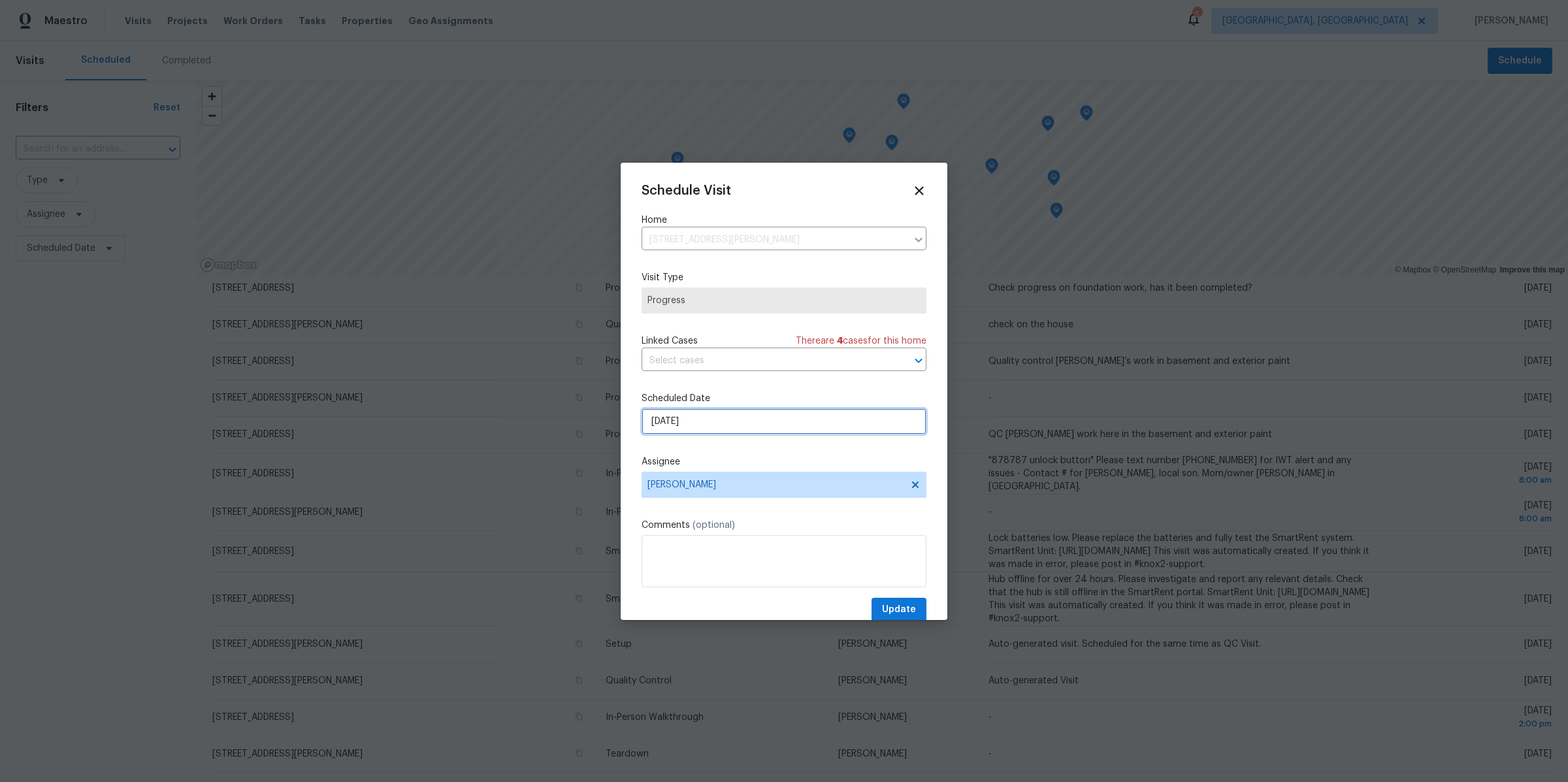
click at [692, 420] on input "[DATE]" at bounding box center [784, 421] width 285 height 26
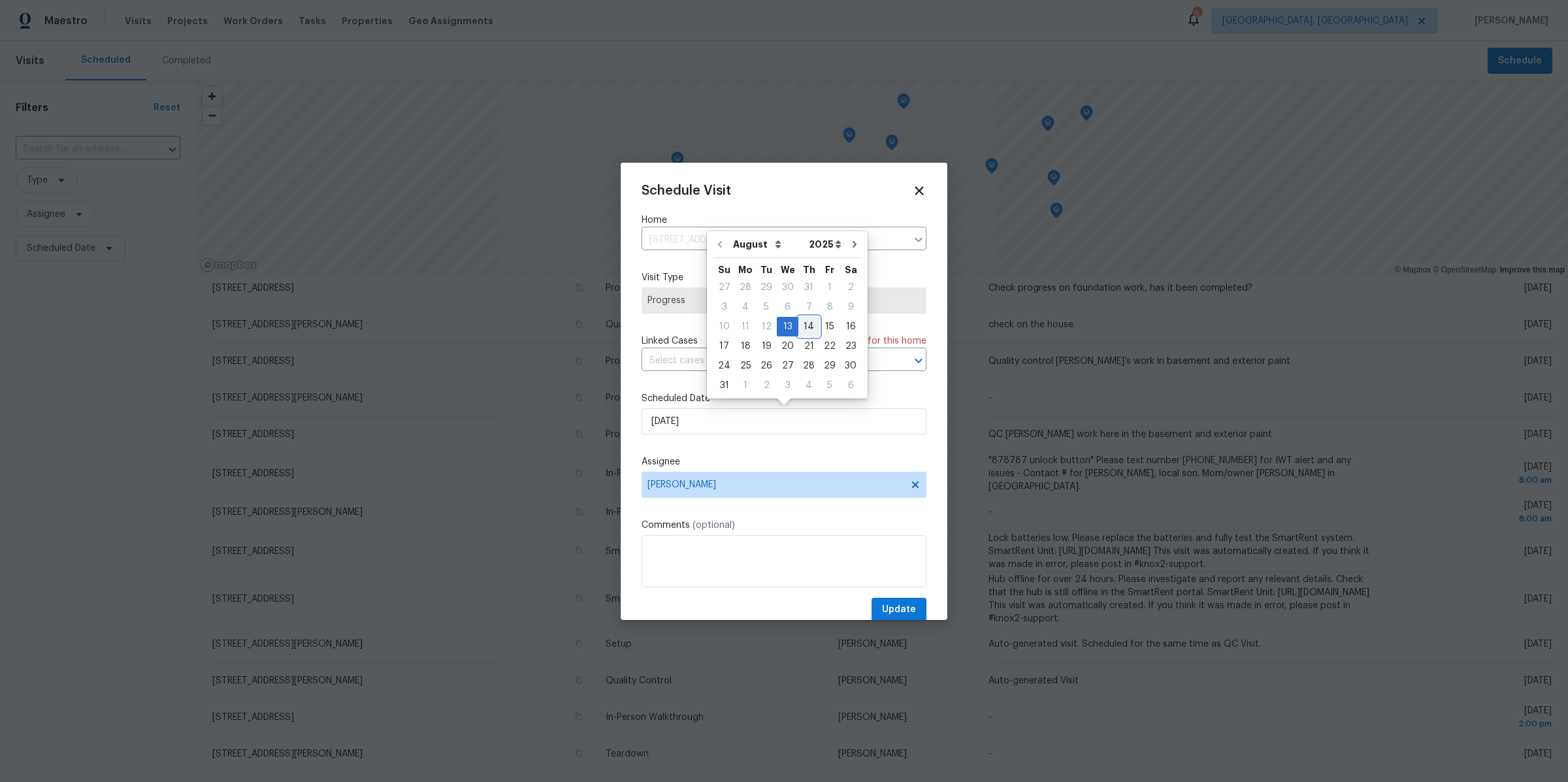
click at [804, 322] on div "14" at bounding box center [809, 326] width 21 height 18
type input "[DATE]"
click at [707, 571] on textarea at bounding box center [784, 561] width 285 height 53
type textarea "can be [DATE]"
click at [909, 598] on button "Update" at bounding box center [899, 609] width 55 height 24
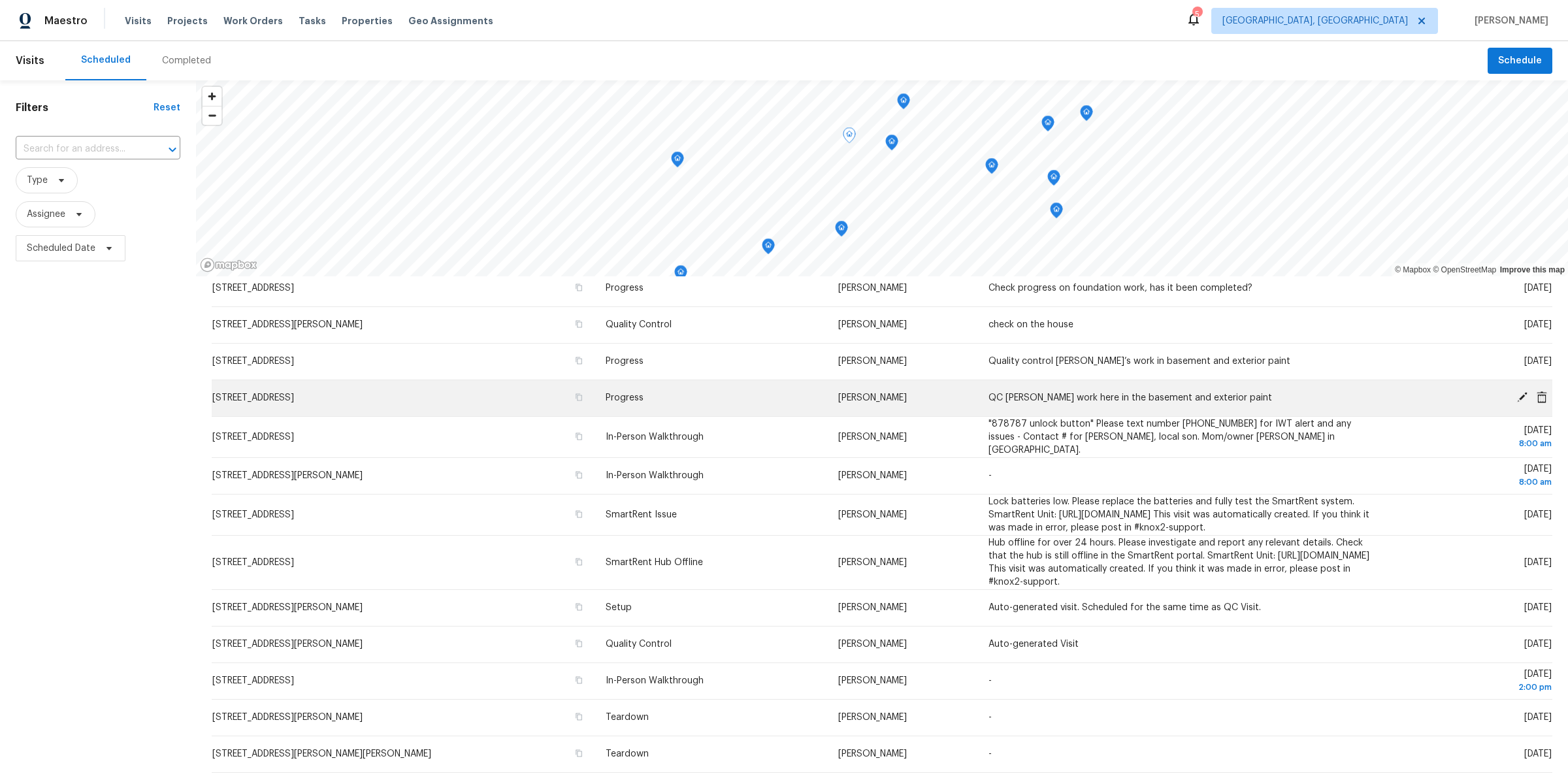
click at [1518, 396] on icon at bounding box center [1522, 397] width 10 height 10
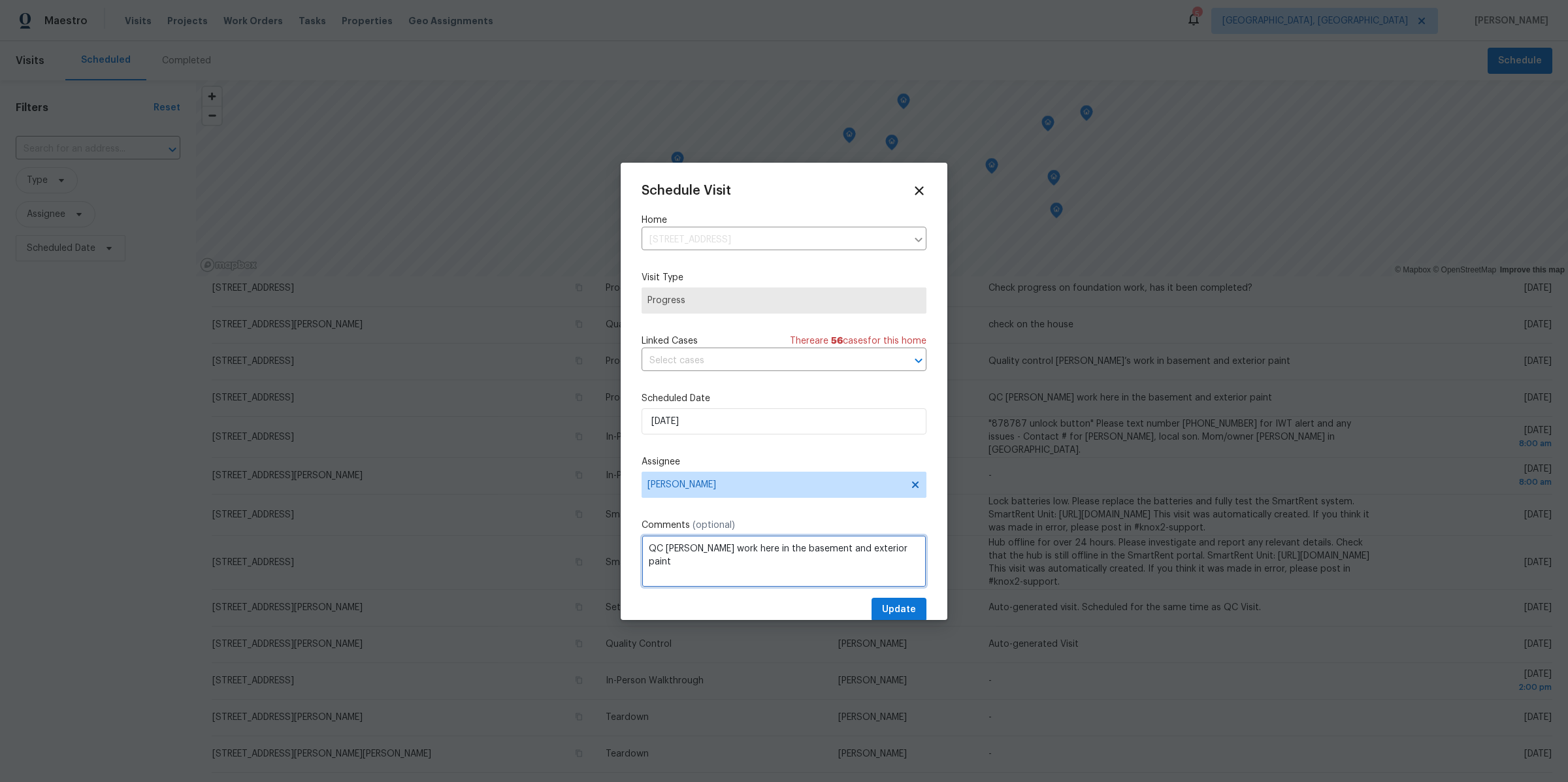
click at [660, 552] on textarea "QC [PERSON_NAME] work here in the basement and exterior paint" at bounding box center [784, 561] width 285 height 53
click at [655, 552] on textarea "QC [PERSON_NAME] work here in the basement and exterior paint" at bounding box center [784, 561] width 285 height 53
click at [654, 550] on textarea "QC [PERSON_NAME] work here in the basement and exterior paint" at bounding box center [784, 561] width 285 height 53
type textarea "[PERSON_NAME] GOING [DATE] CHECK IN WITH HER BEFORE GOING: QC [PERSON_NAME] wor…"
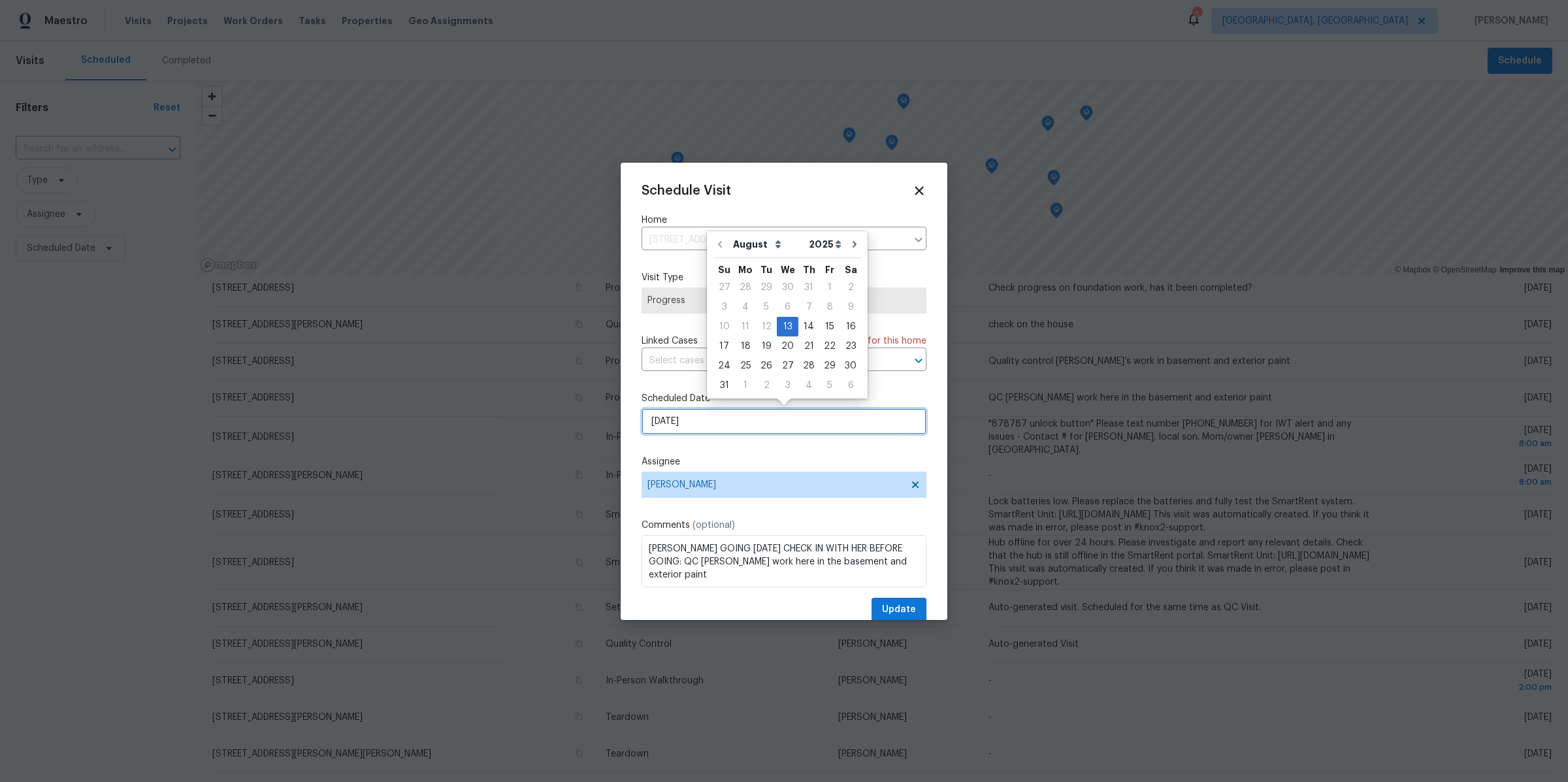
click at [692, 416] on input "[DATE]" at bounding box center [784, 421] width 285 height 26
click at [799, 324] on div "14" at bounding box center [809, 326] width 21 height 18
type input "[DATE]"
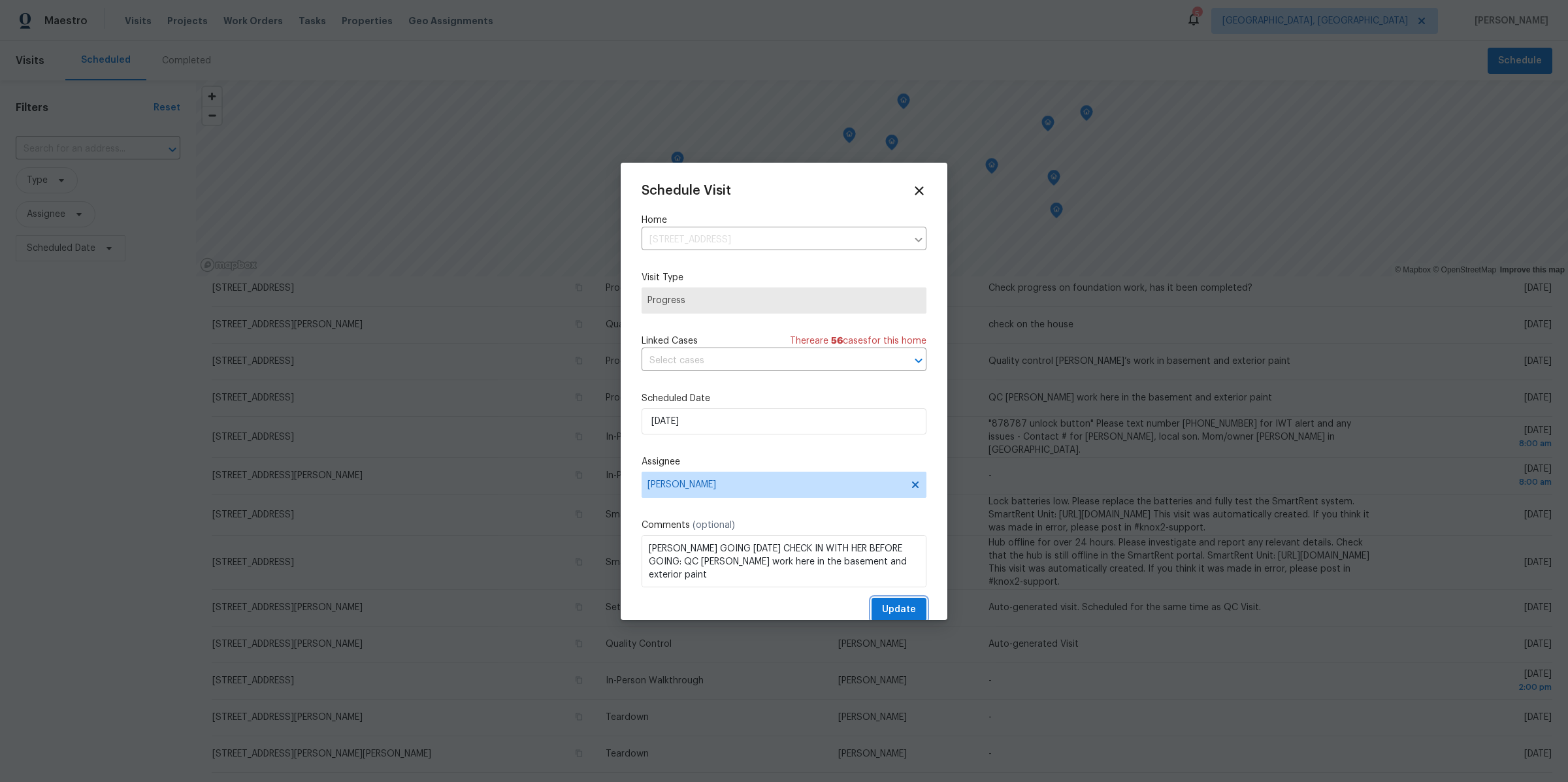
click at [898, 603] on span "Update" at bounding box center [898, 609] width 34 height 16
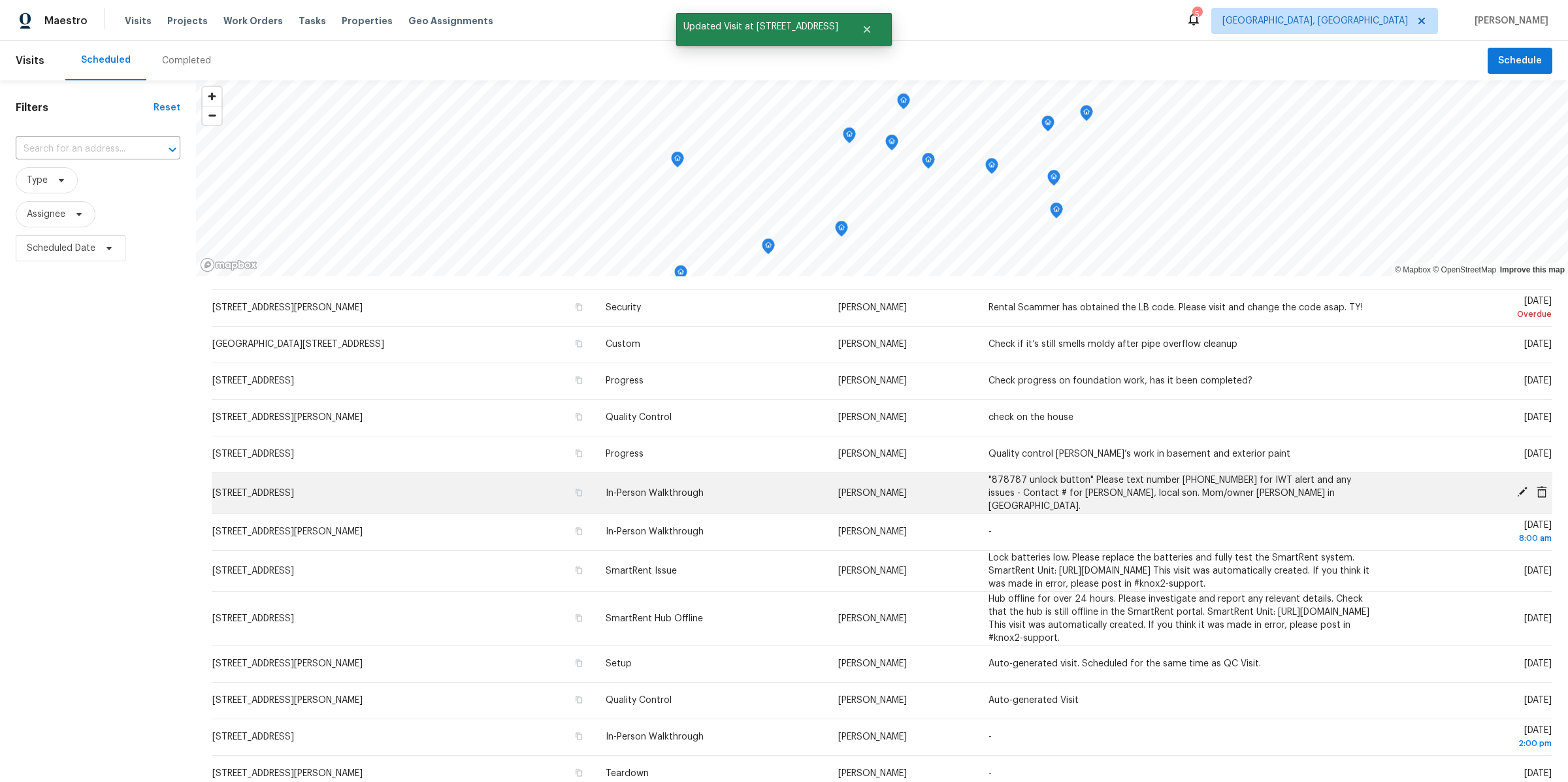
scroll to position [0, 0]
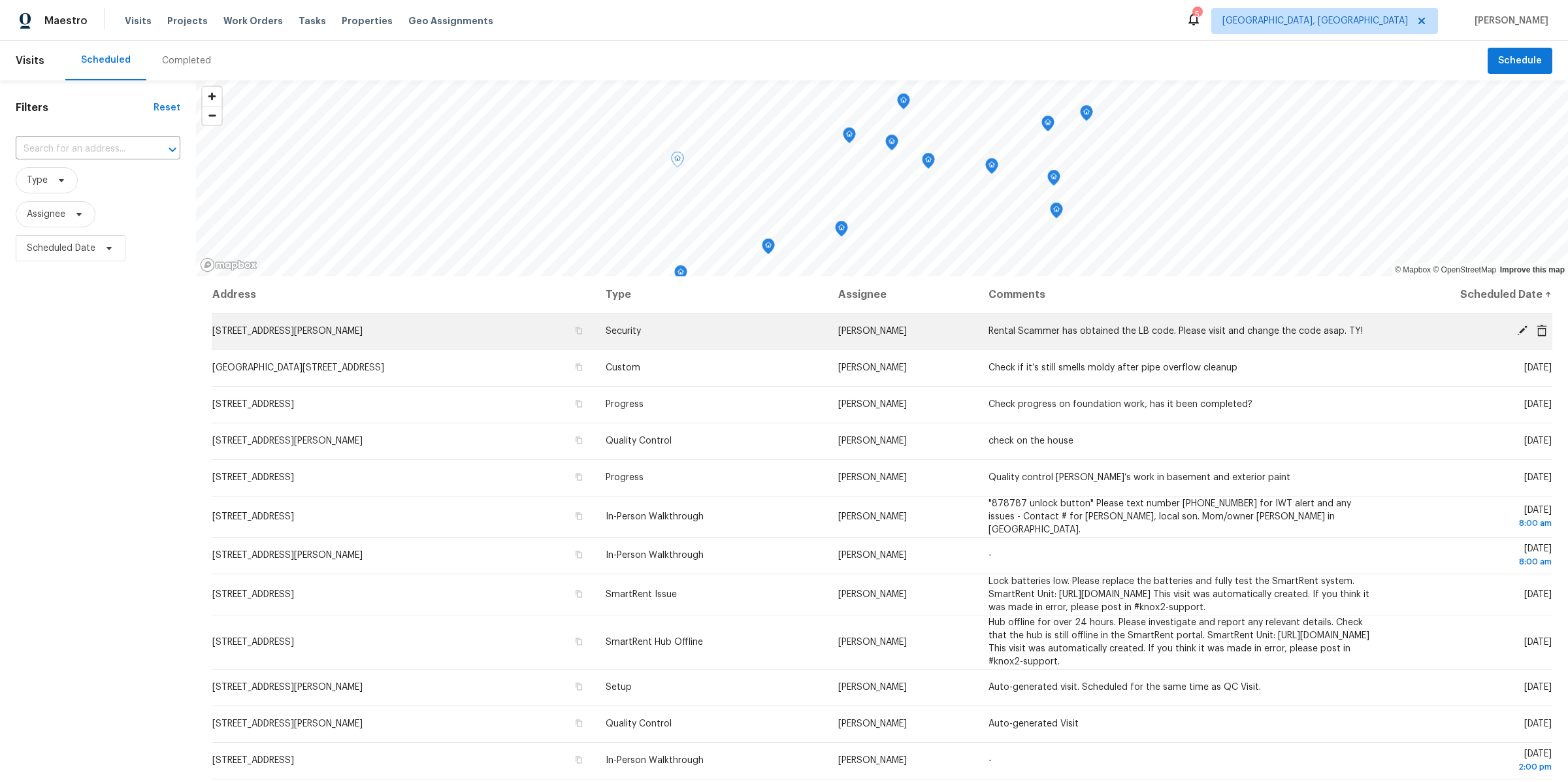
click at [1518, 329] on icon at bounding box center [1522, 331] width 12 height 12
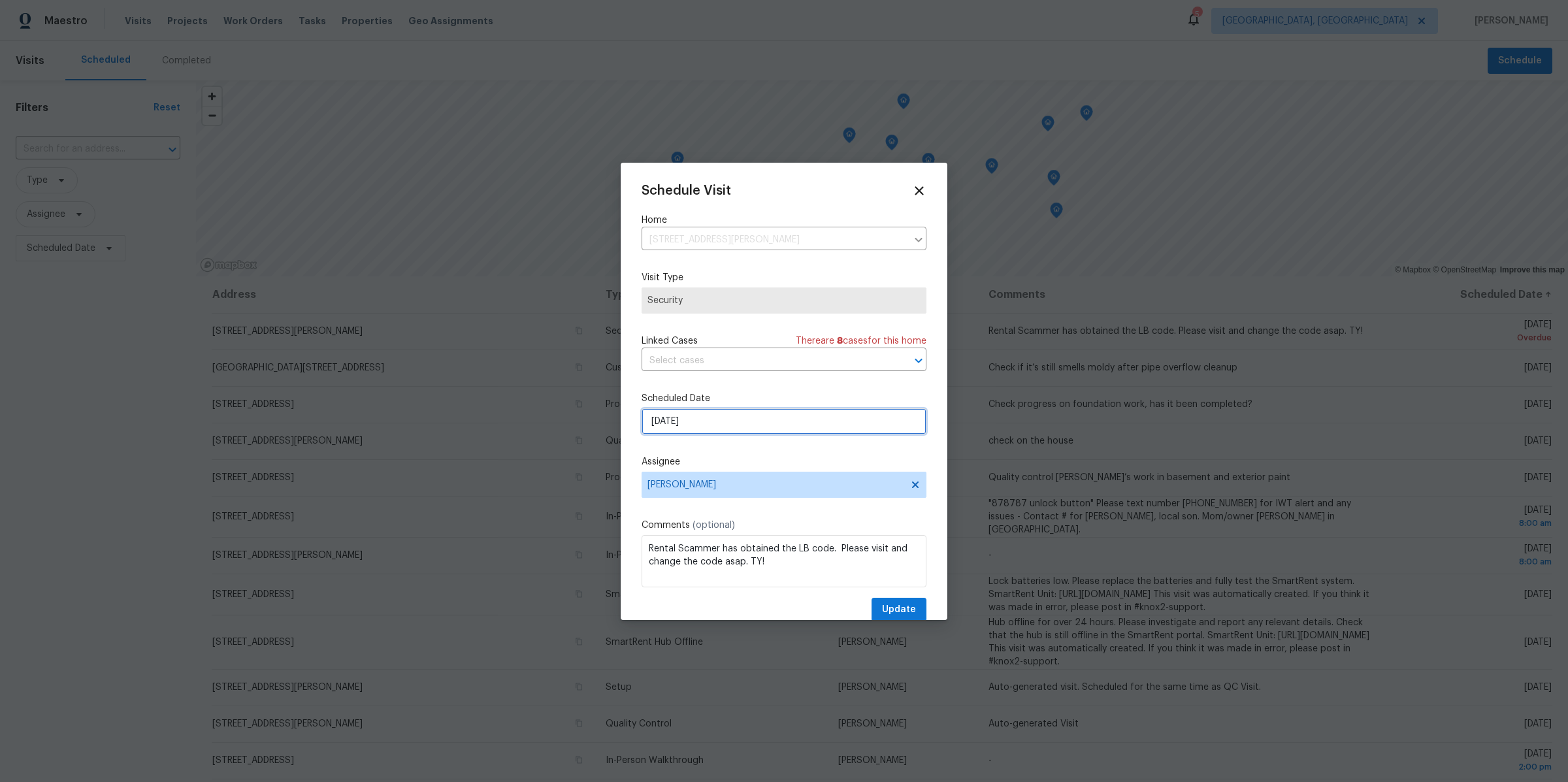
click at [769, 418] on input "[DATE]" at bounding box center [784, 421] width 285 height 26
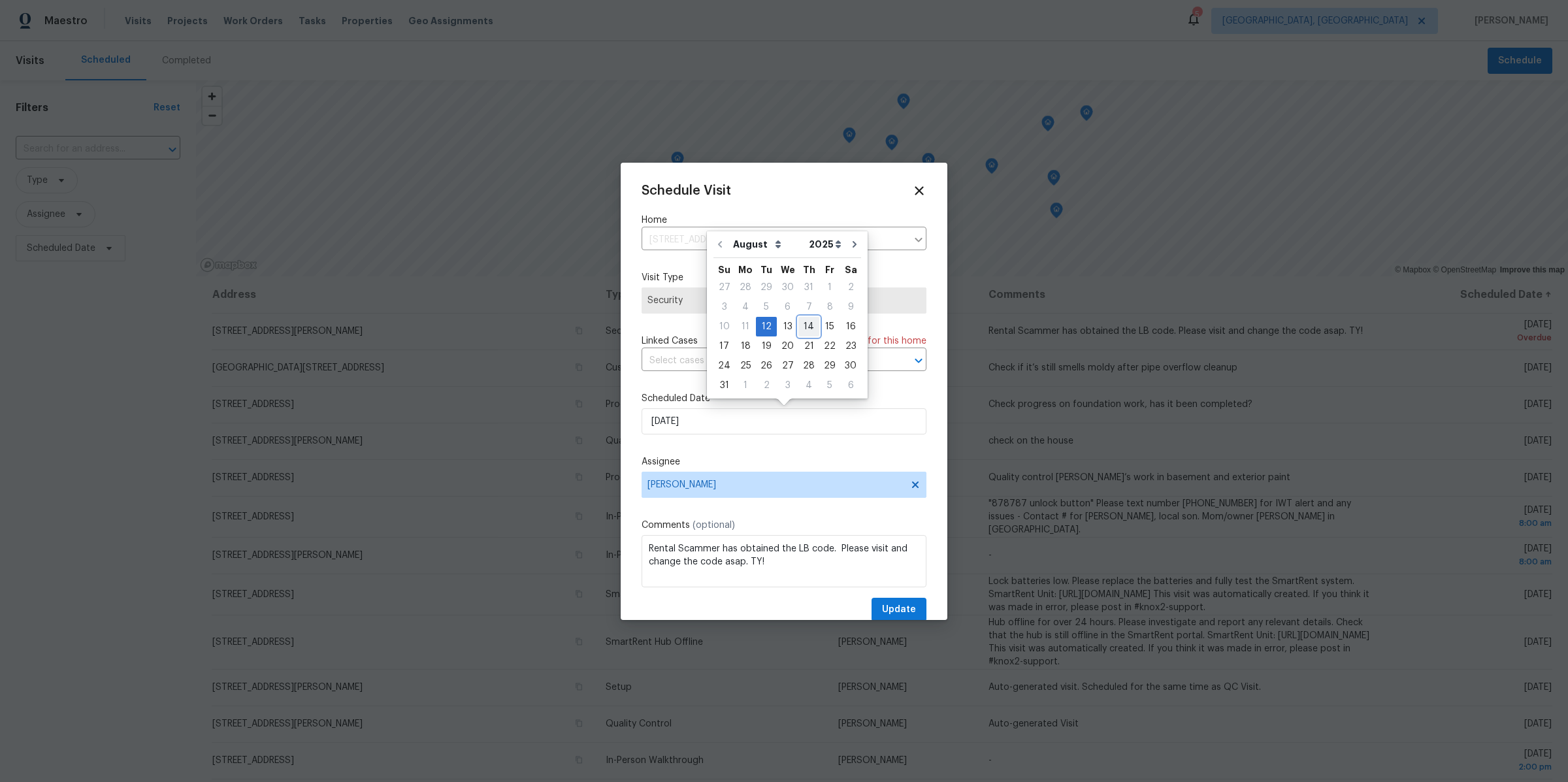
click at [806, 323] on div "14" at bounding box center [809, 326] width 21 height 18
type input "[DATE]"
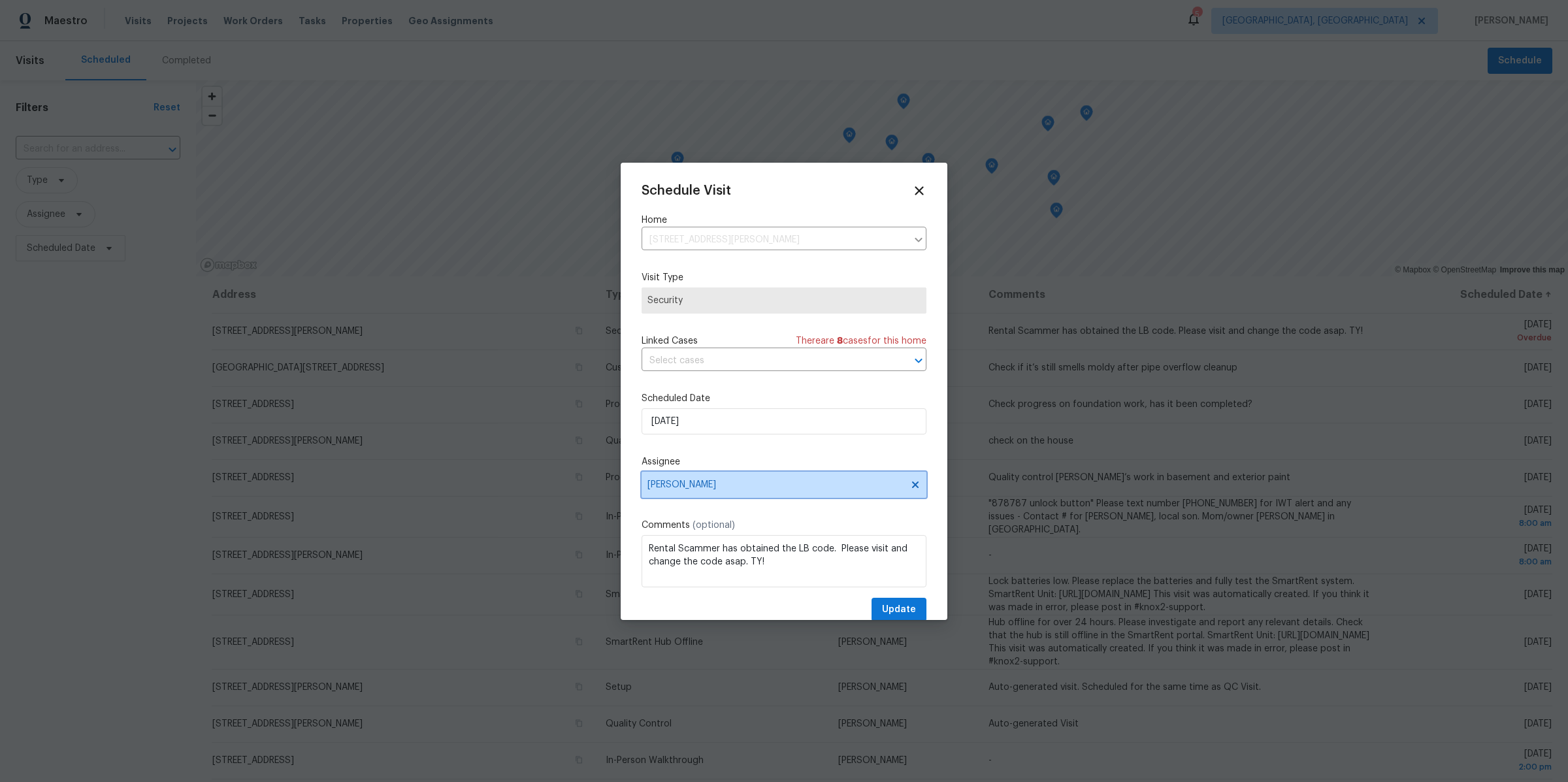
click at [806, 479] on span "[PERSON_NAME]" at bounding box center [775, 484] width 256 height 10
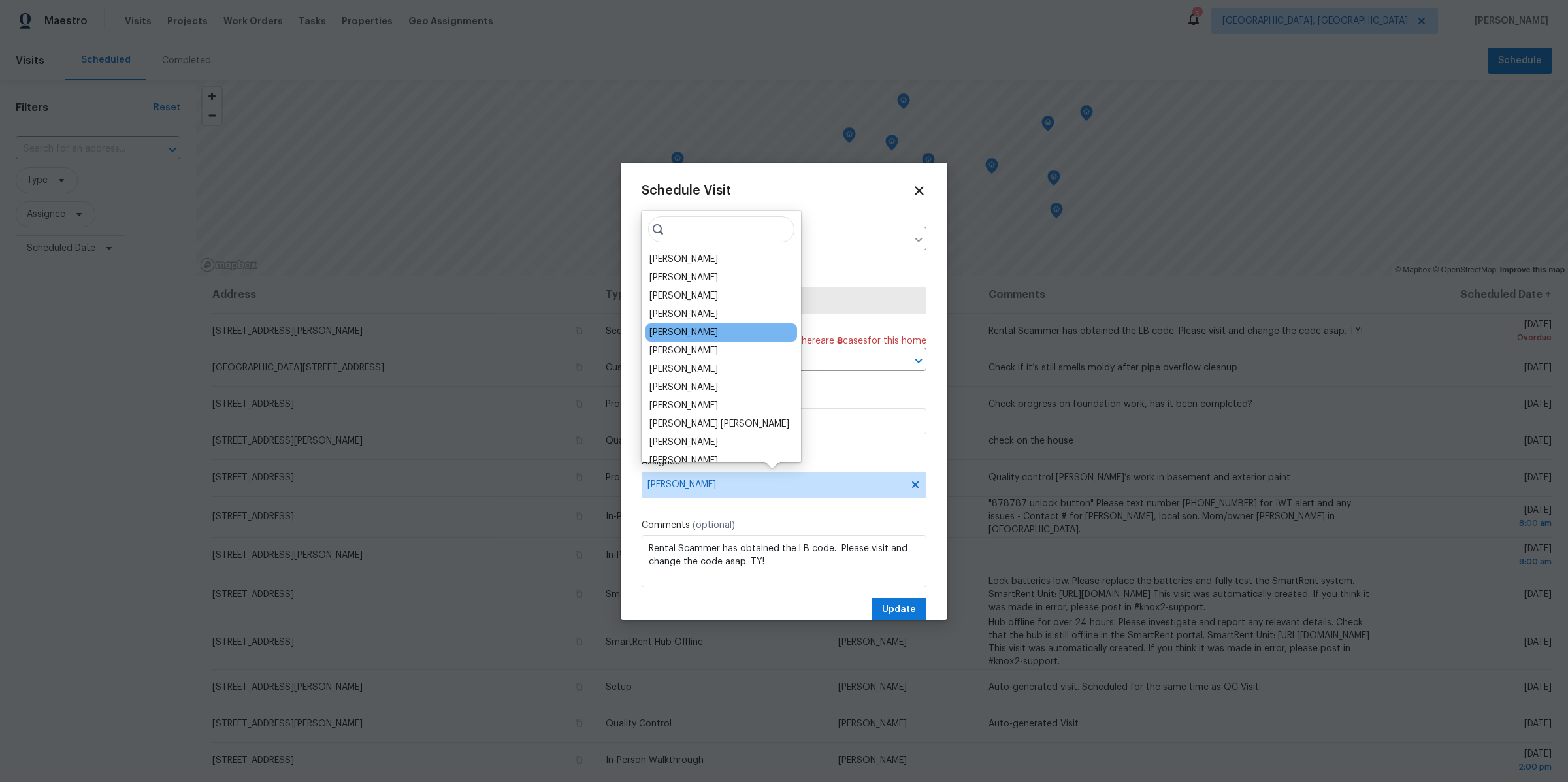
click at [672, 326] on div "[PERSON_NAME]" at bounding box center [683, 332] width 68 height 13
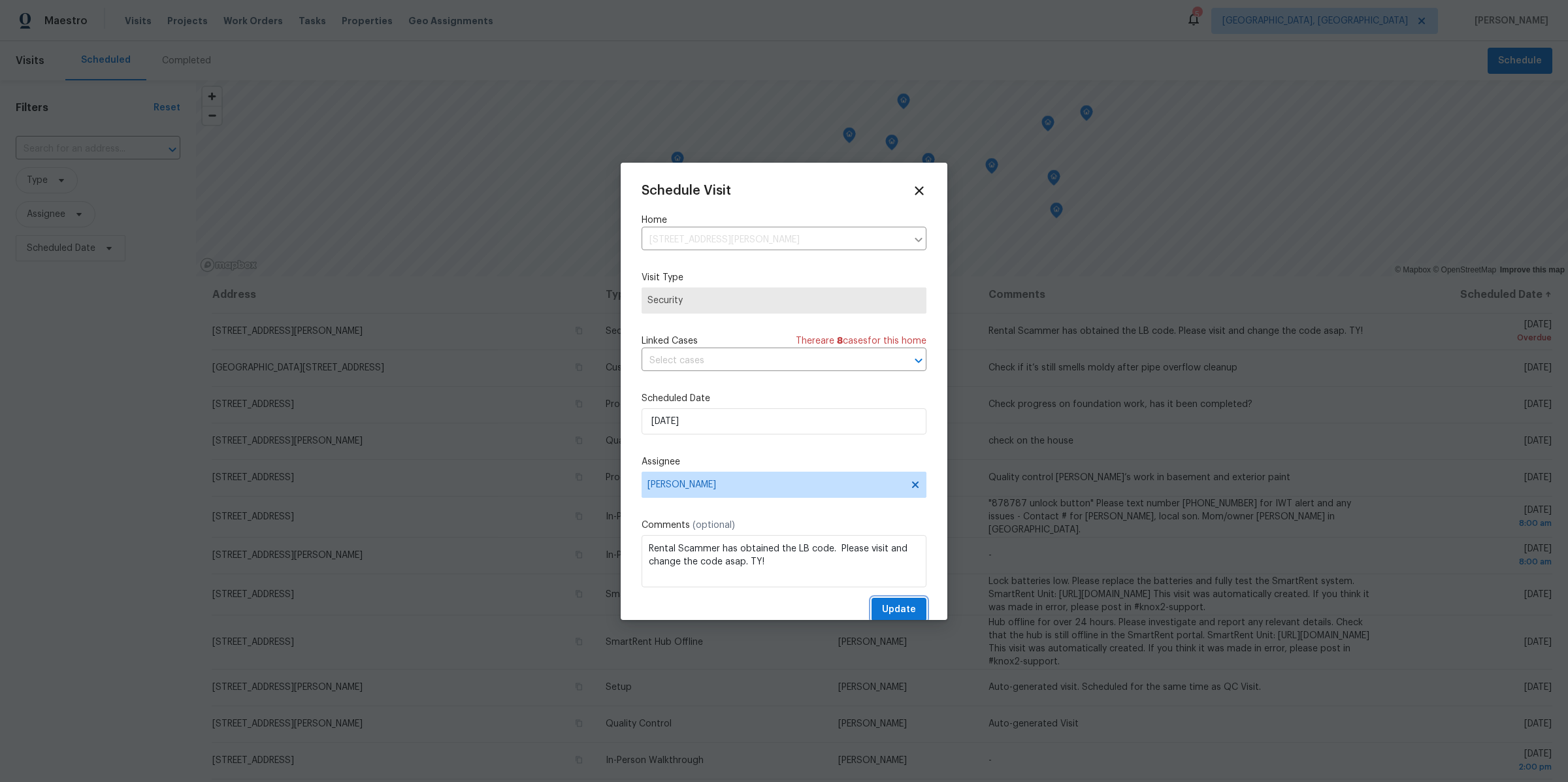
click at [901, 605] on span "Update" at bounding box center [898, 609] width 34 height 16
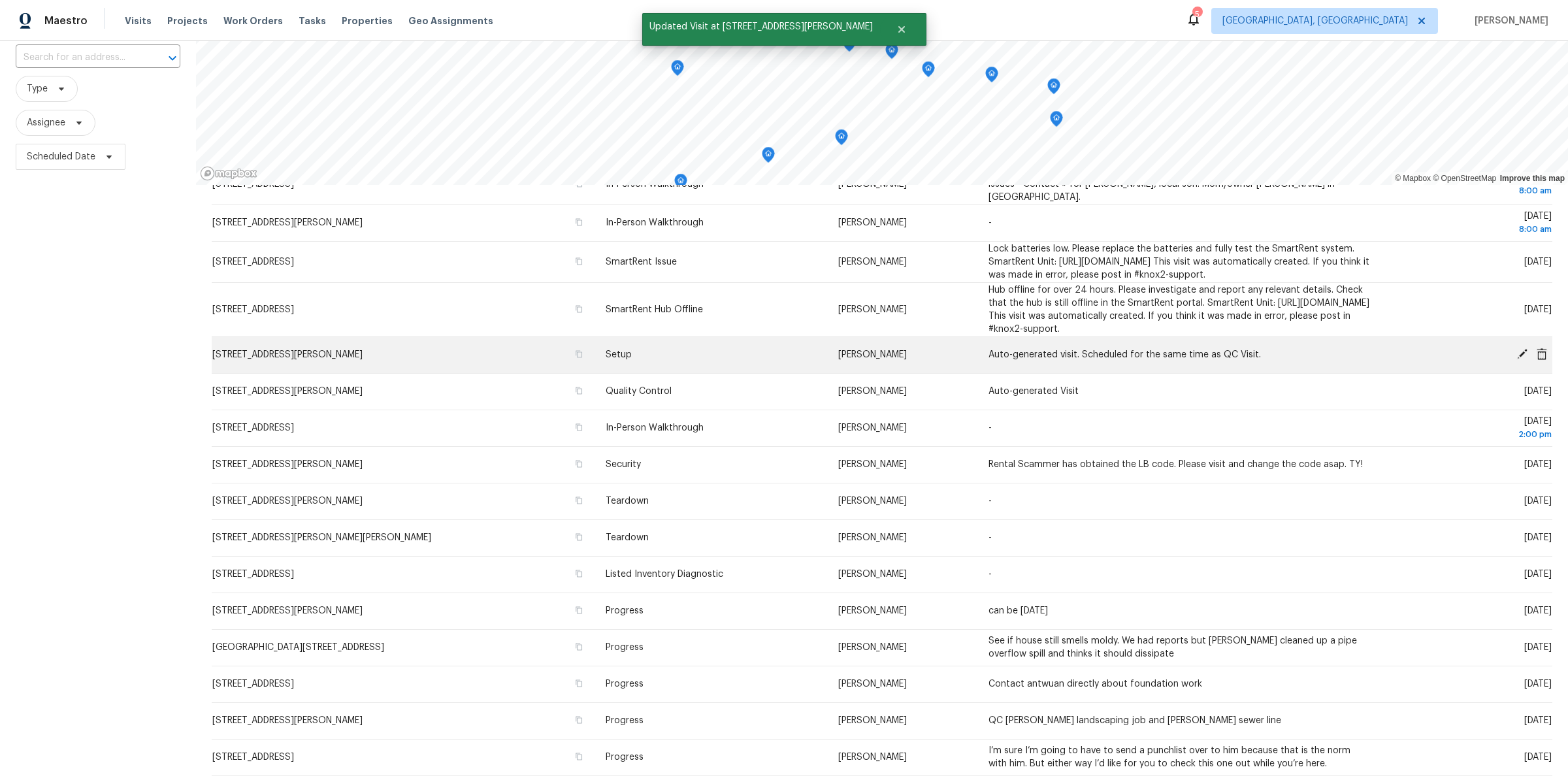
scroll to position [119, 0]
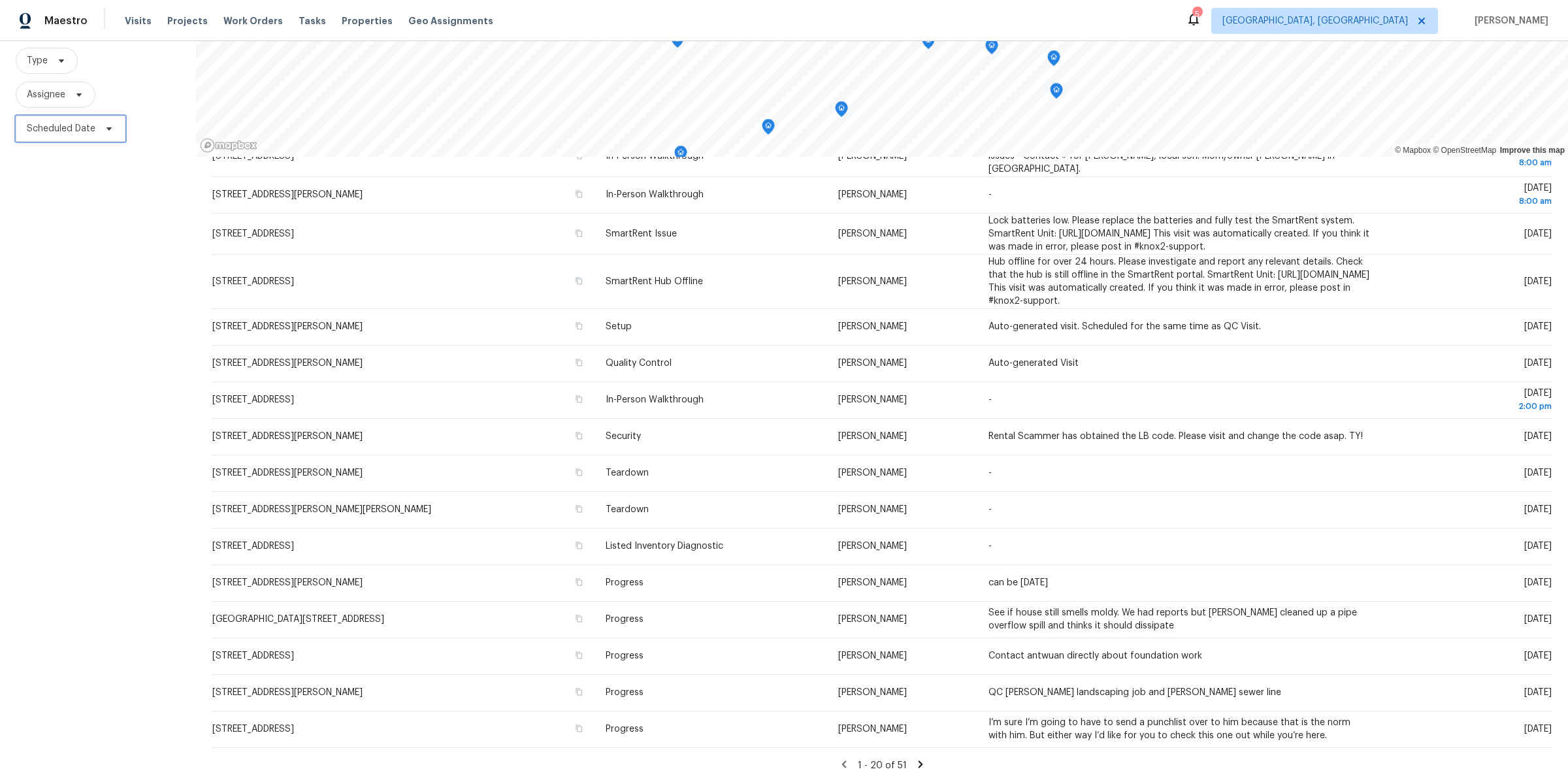
click at [73, 136] on span "Scheduled Date" at bounding box center [70, 129] width 110 height 26
click at [68, 168] on input "text" at bounding box center [87, 172] width 129 height 26
select select "7"
select select "2025"
select select "8"
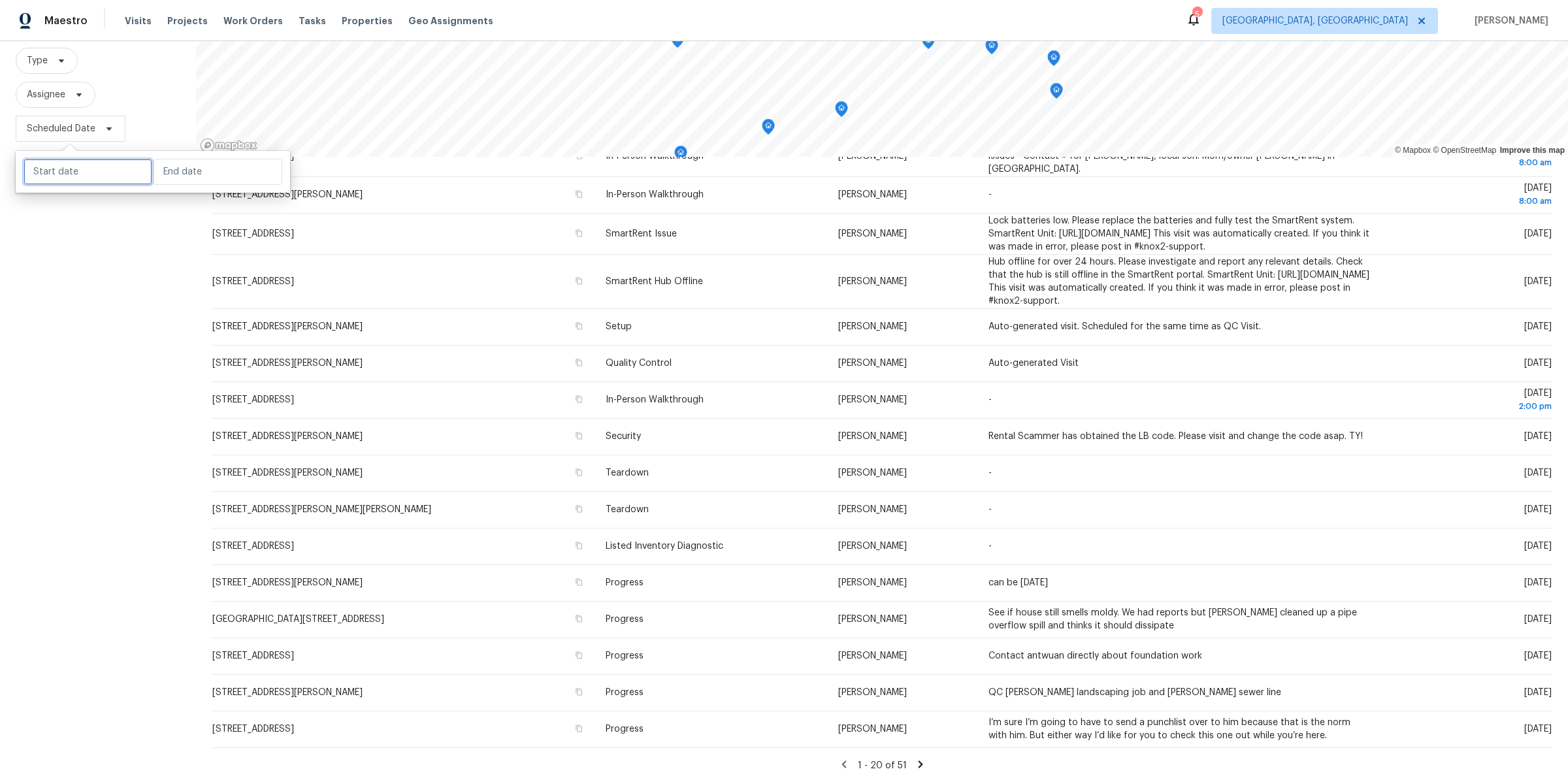
select select "2025"
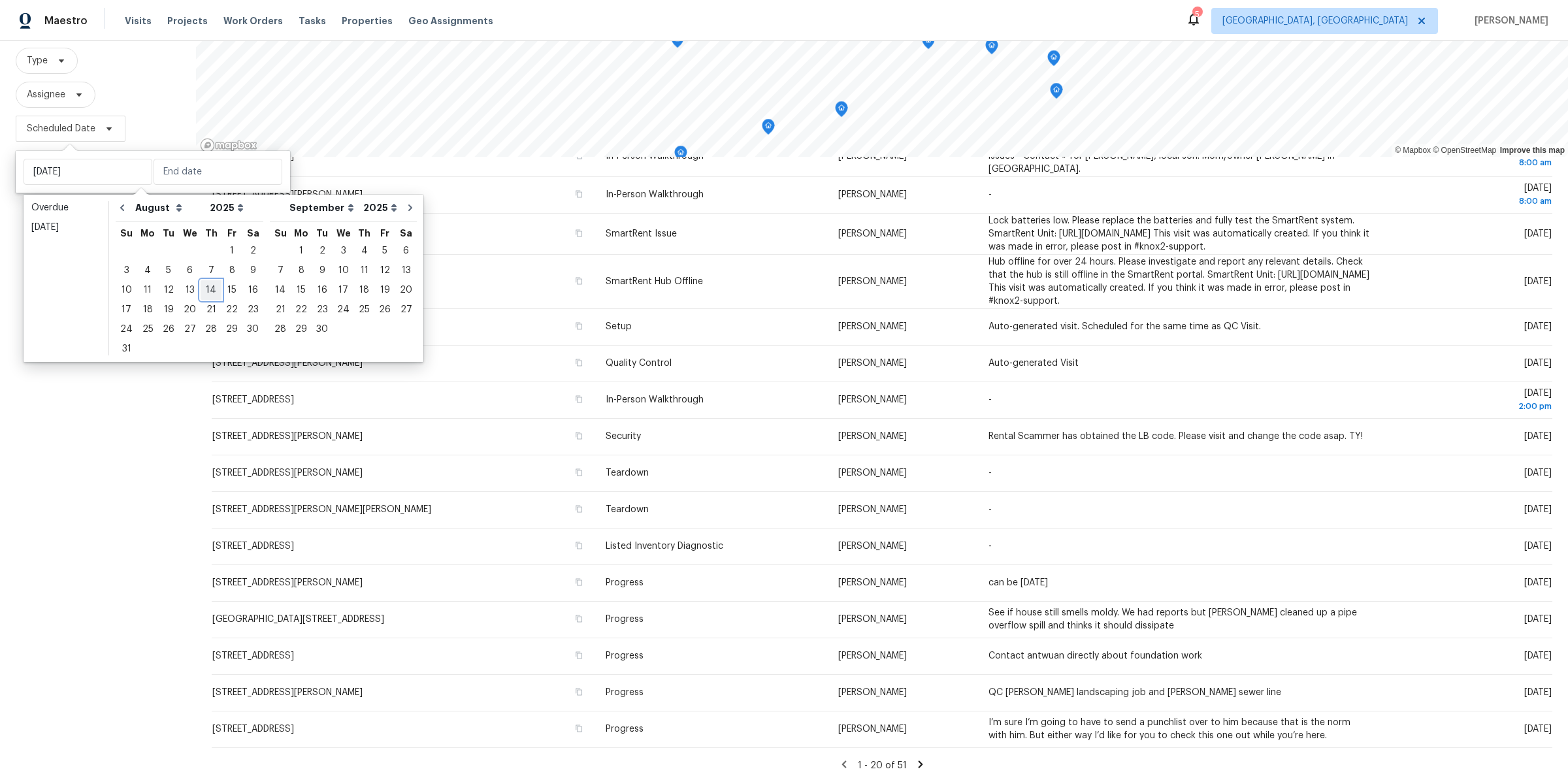
click at [203, 284] on div "14" at bounding box center [211, 289] width 21 height 18
type input "[DATE]"
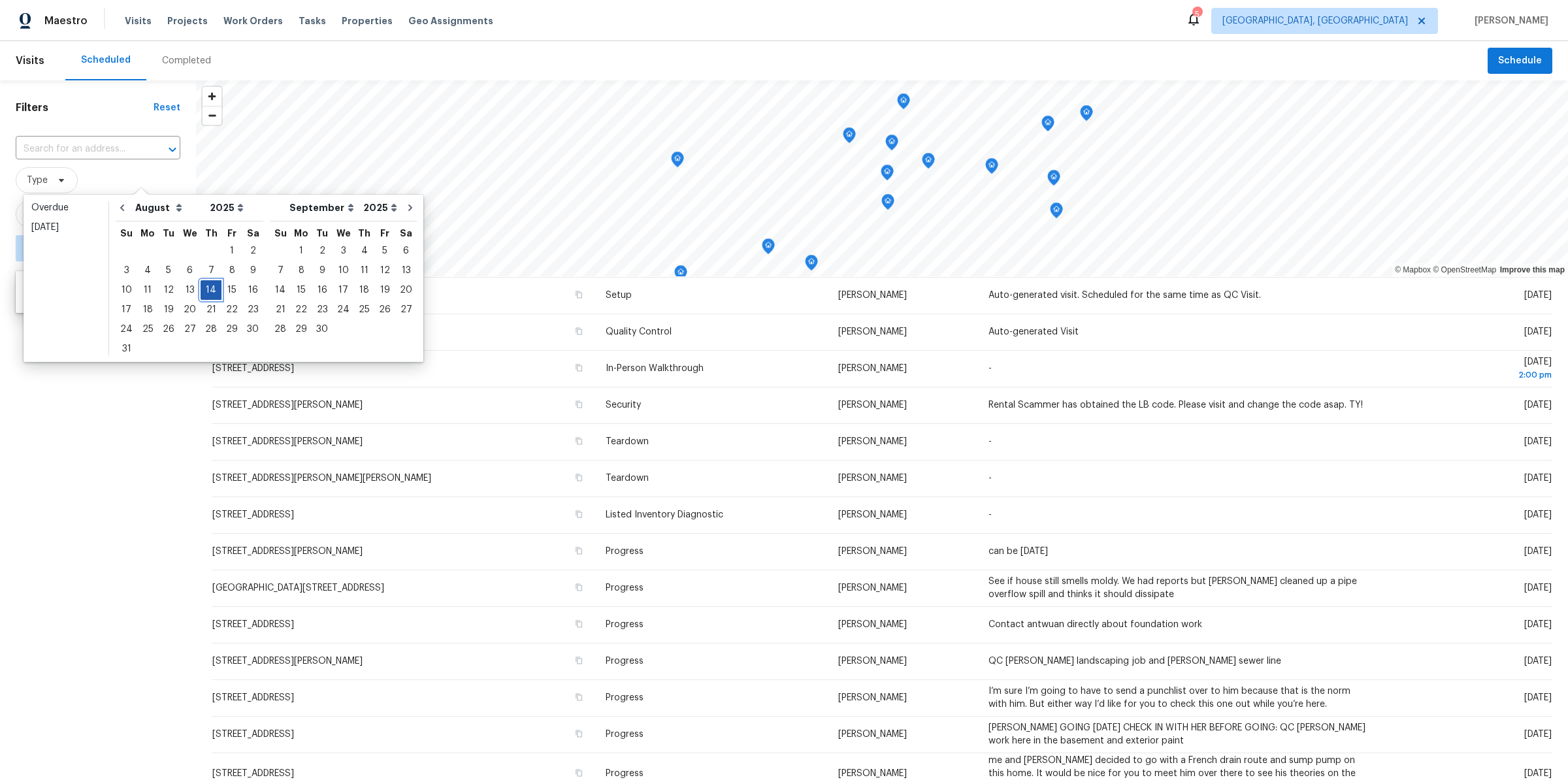
click at [205, 291] on div "14" at bounding box center [211, 289] width 21 height 18
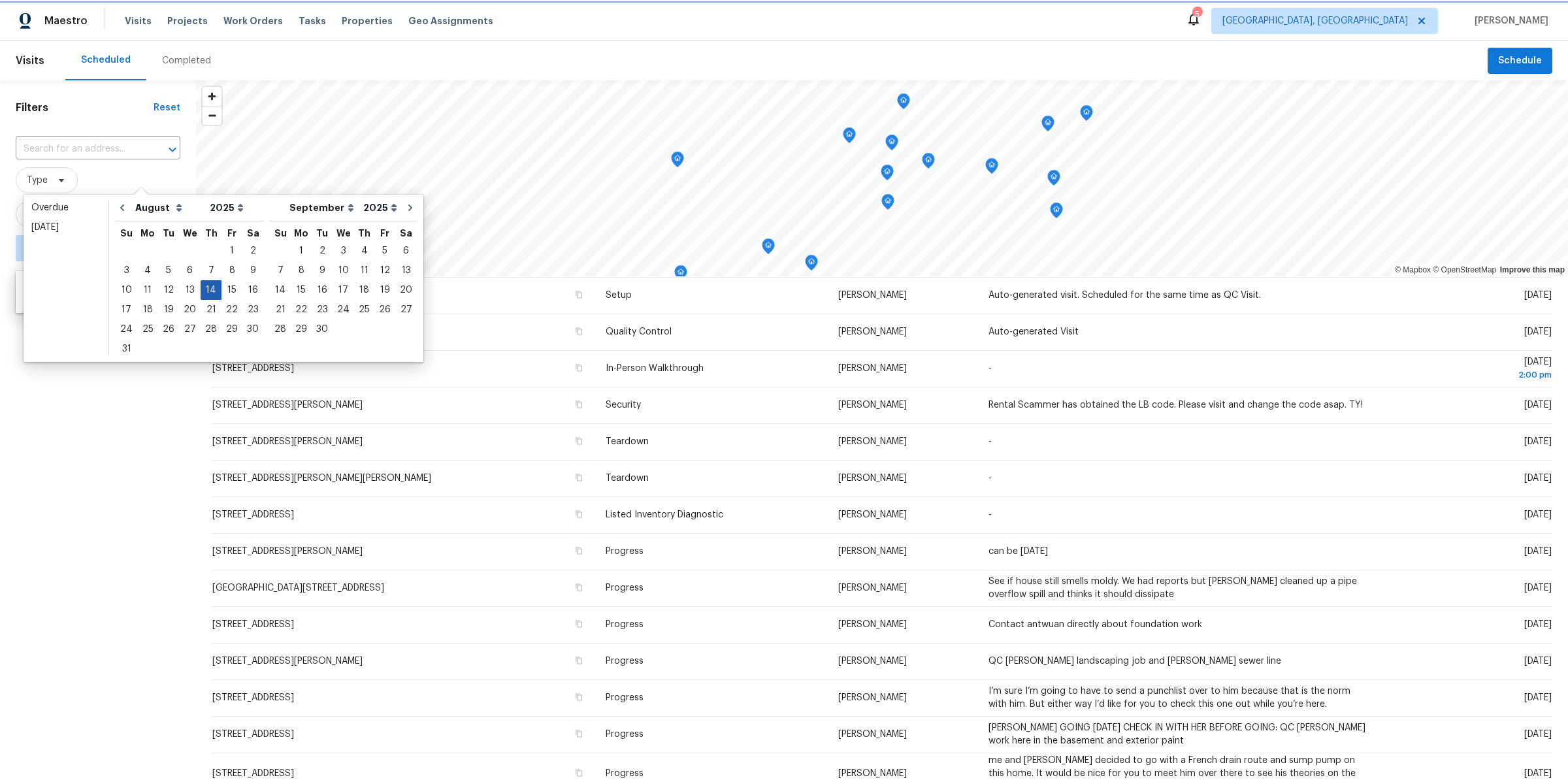
type input "[DATE]"
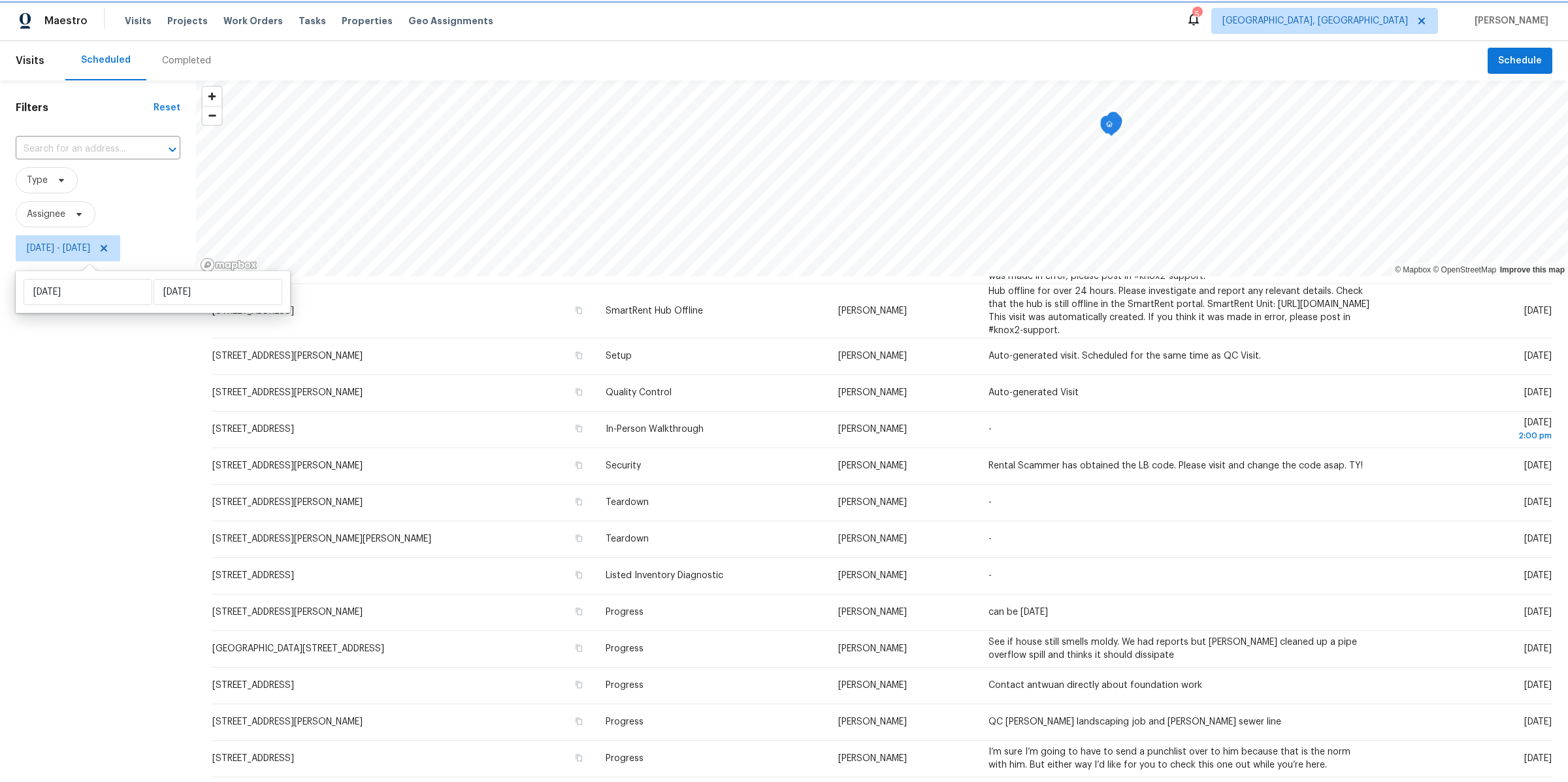
scroll to position [151, 0]
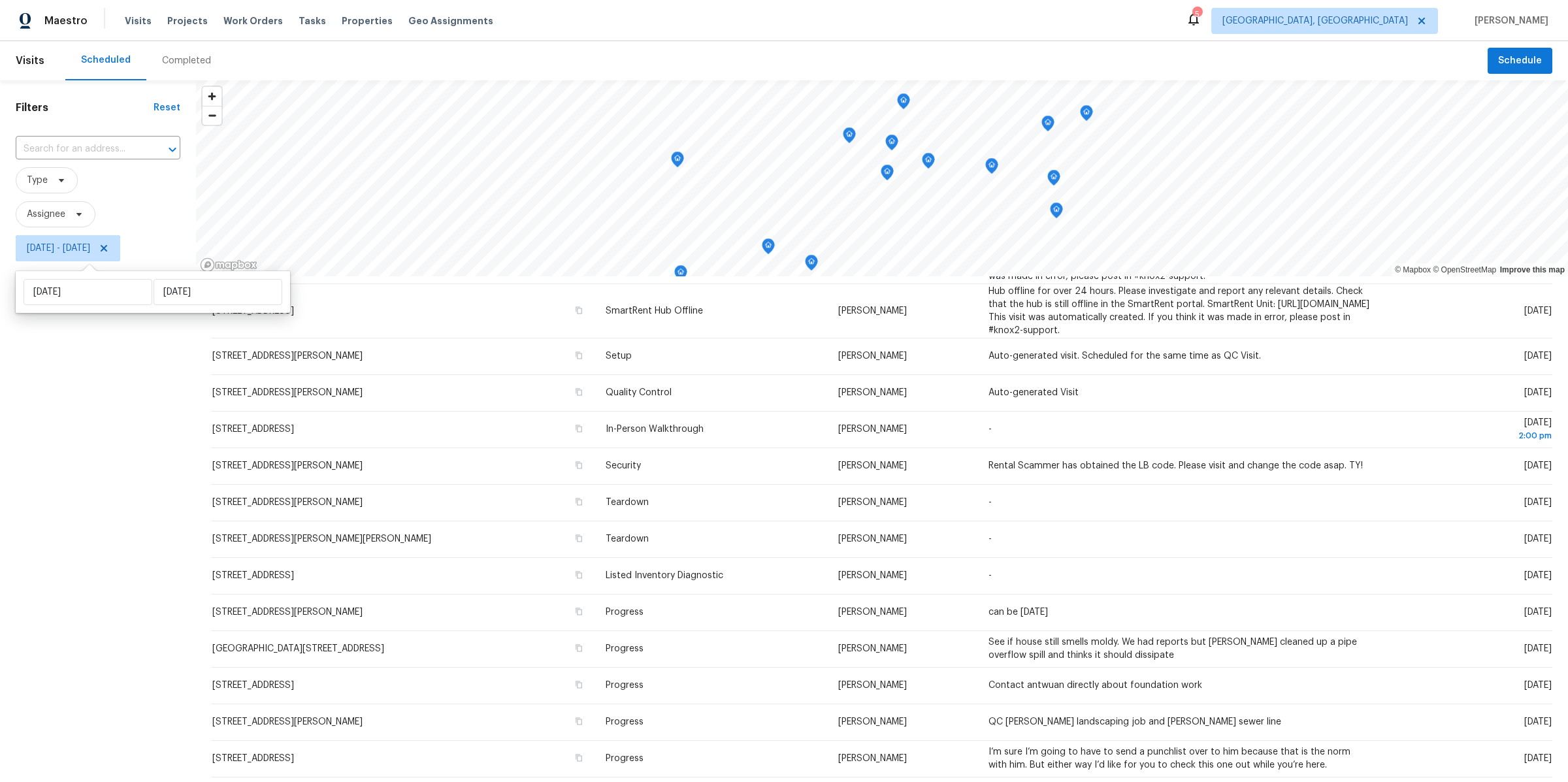
click at [178, 395] on div "Filters Reset ​ Type Assignee [DATE] - [DATE]" at bounding box center [98, 491] width 196 height 822
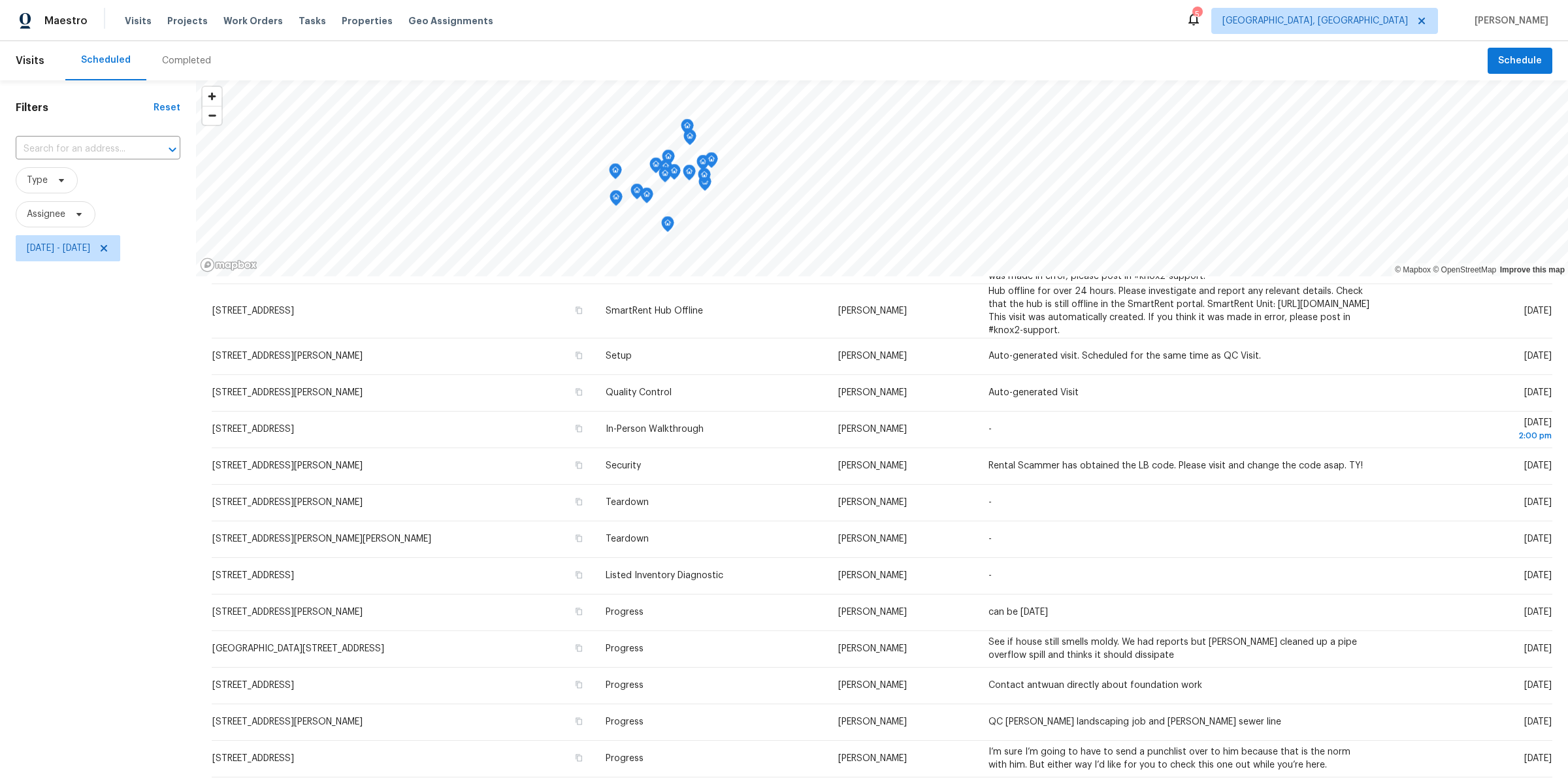
click at [619, 197] on icon "Map marker" at bounding box center [616, 198] width 12 height 15
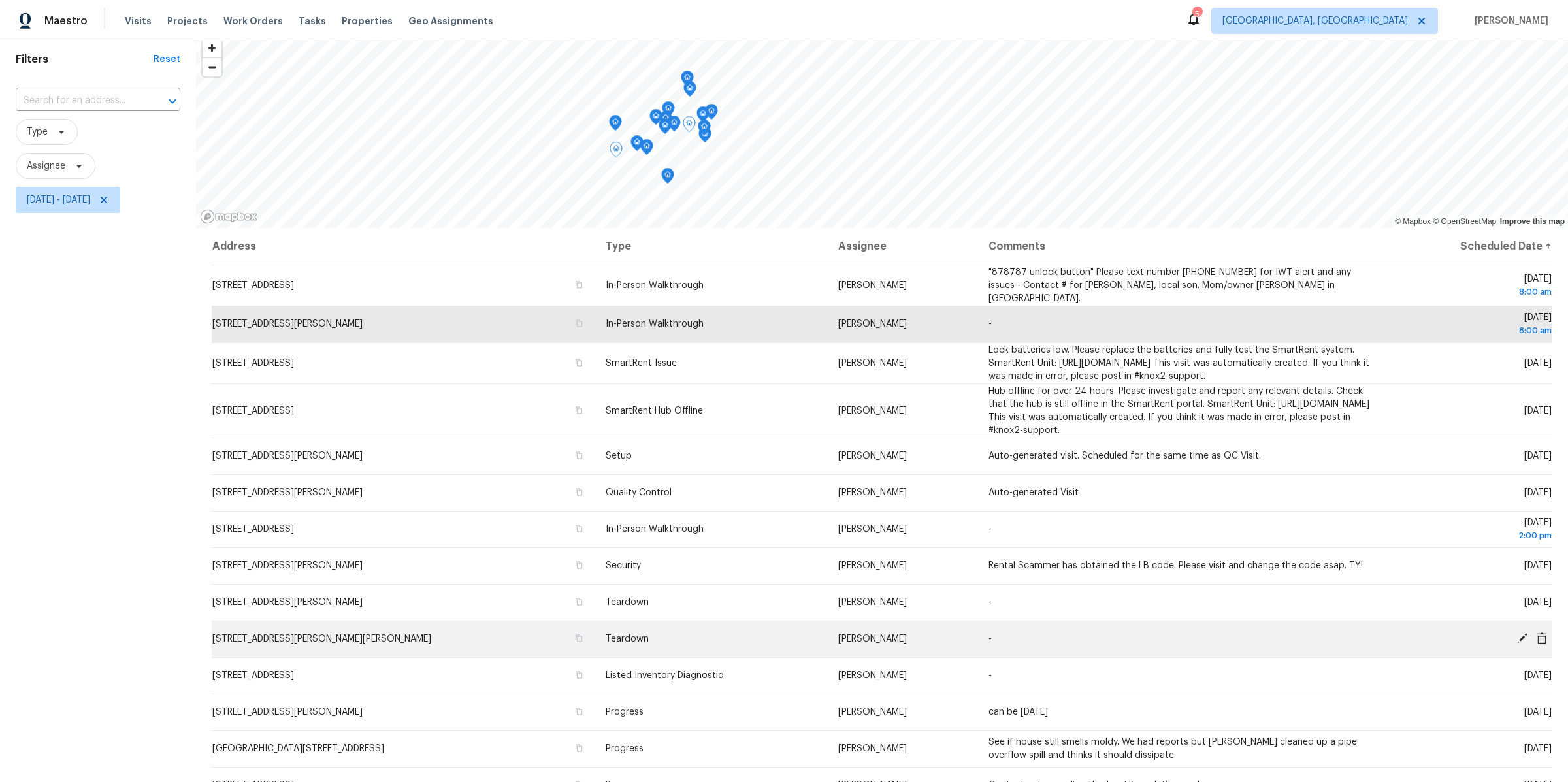
scroll to position [0, 0]
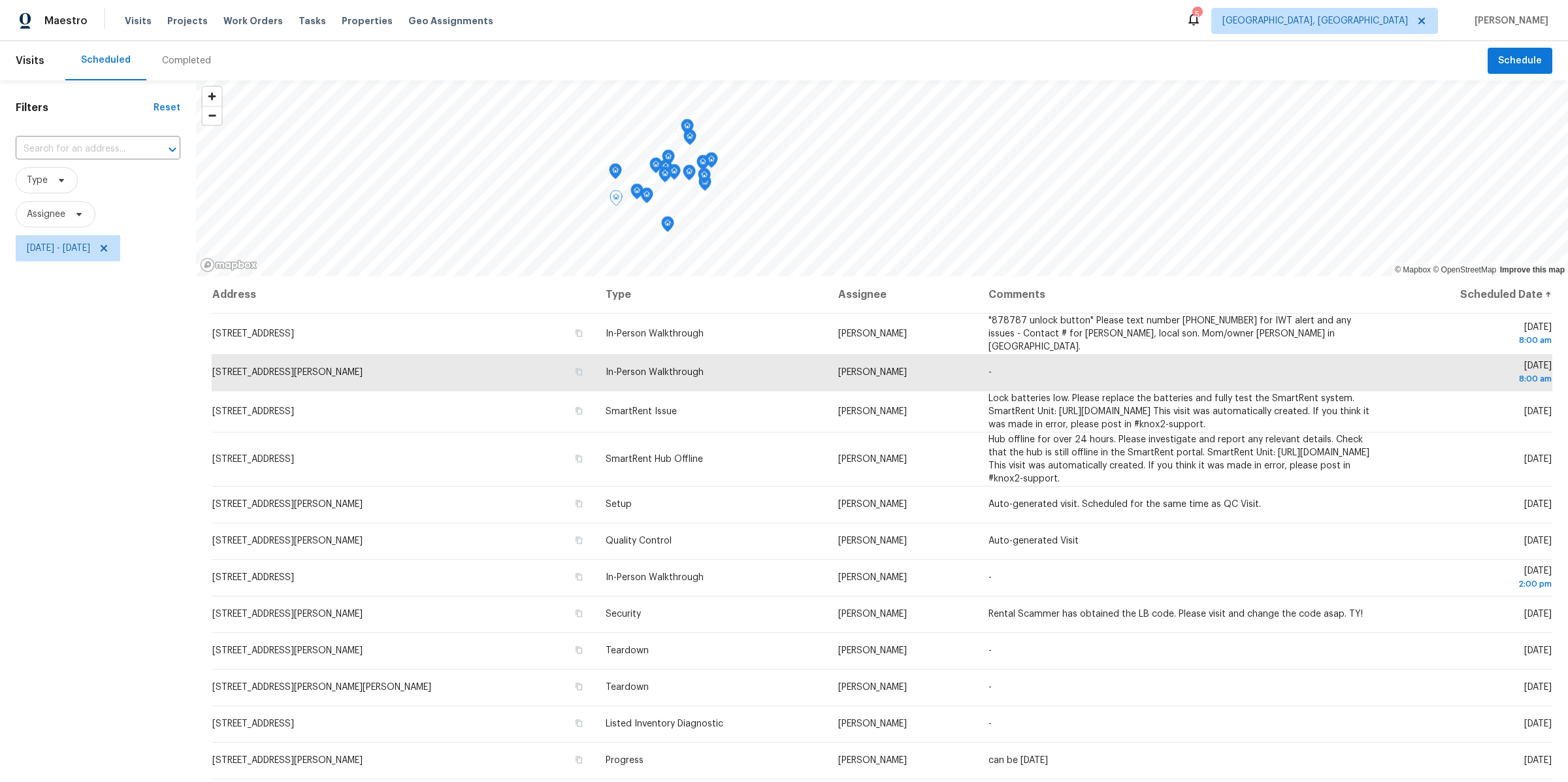
click at [616, 170] on icon "Map marker" at bounding box center [616, 171] width 2 height 2
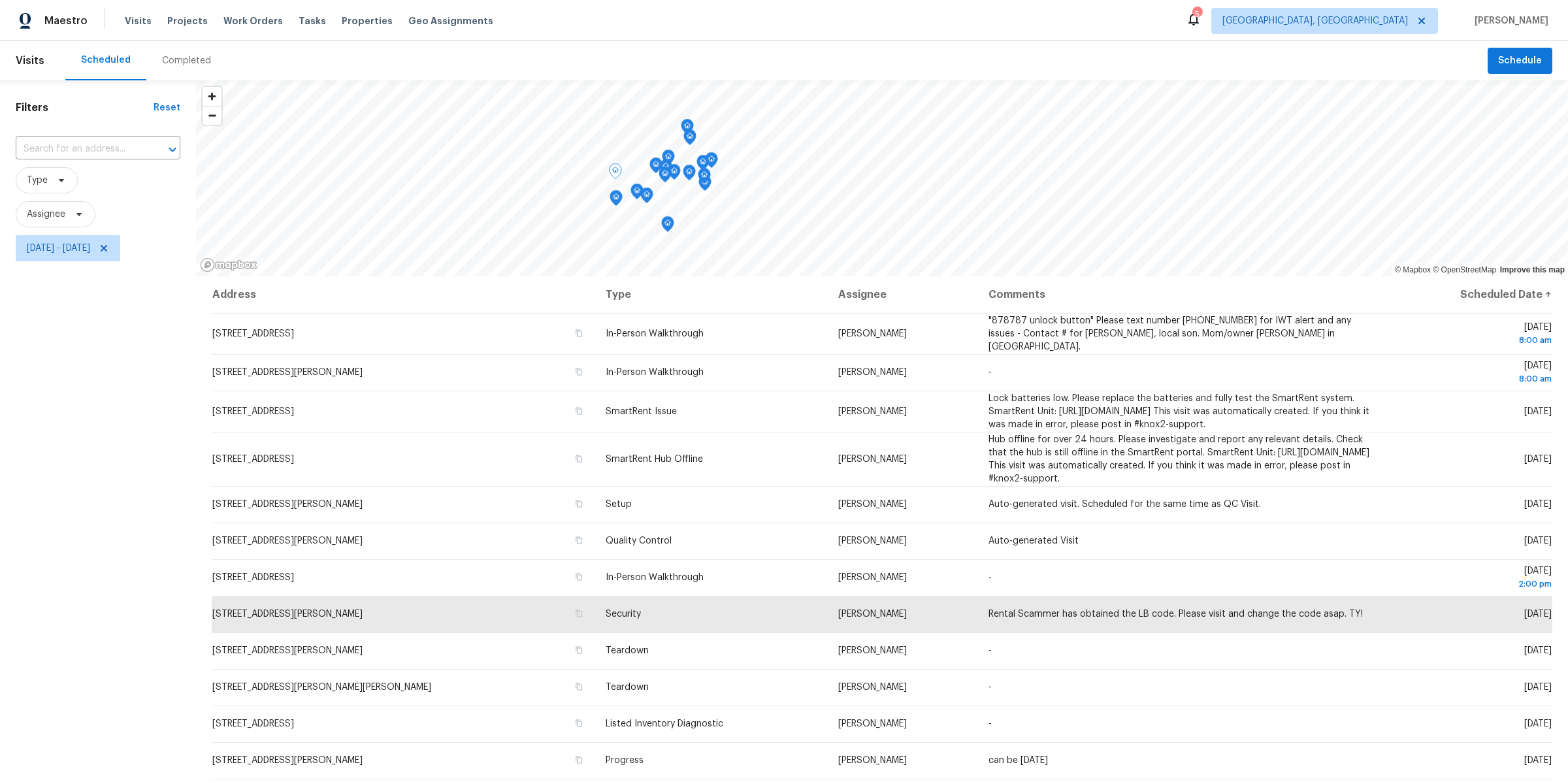
click at [637, 191] on icon "Map marker" at bounding box center [637, 192] width 2 height 2
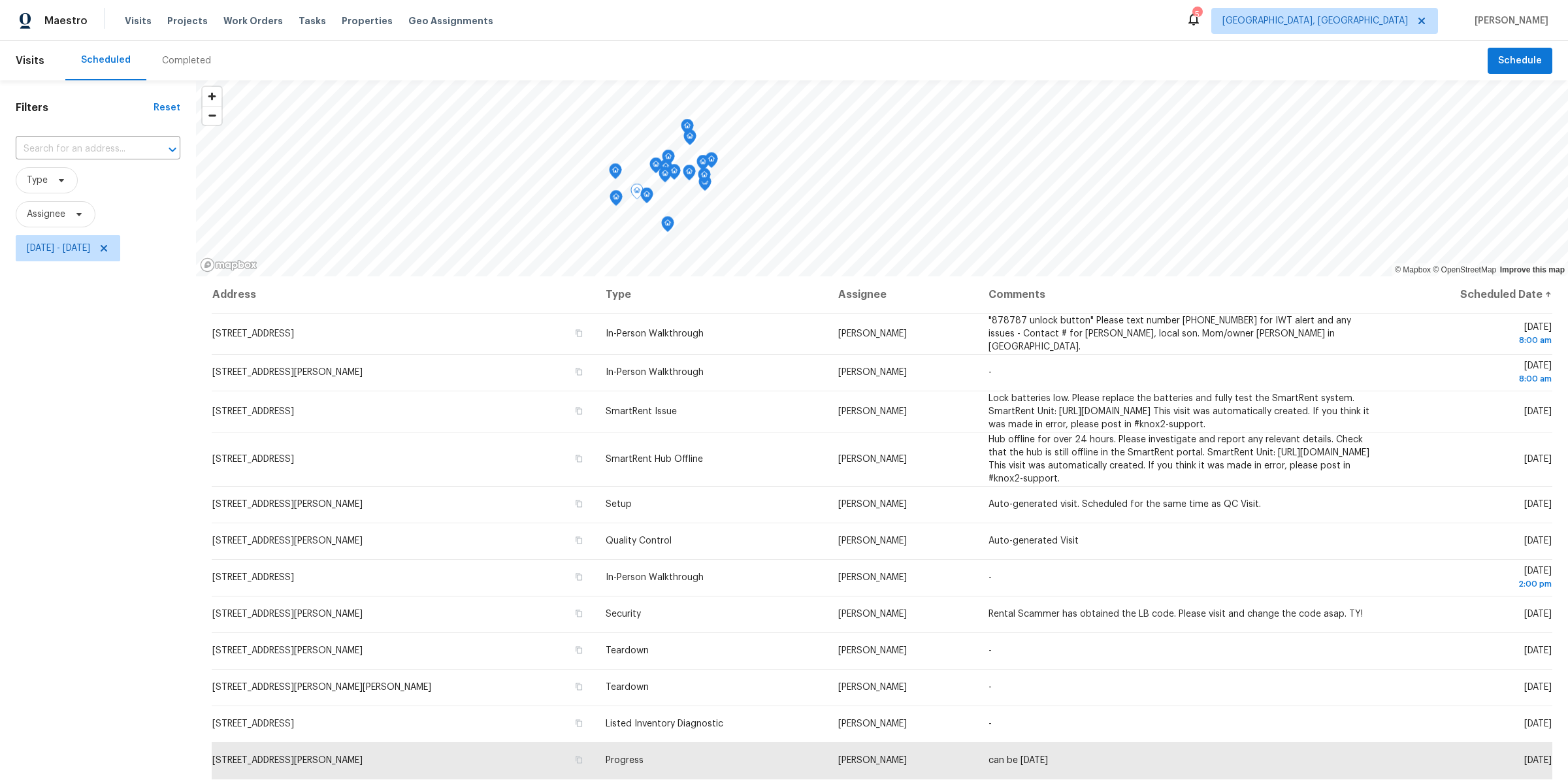
click at [687, 134] on icon "Map marker" at bounding box center [686, 127] width 13 height 16
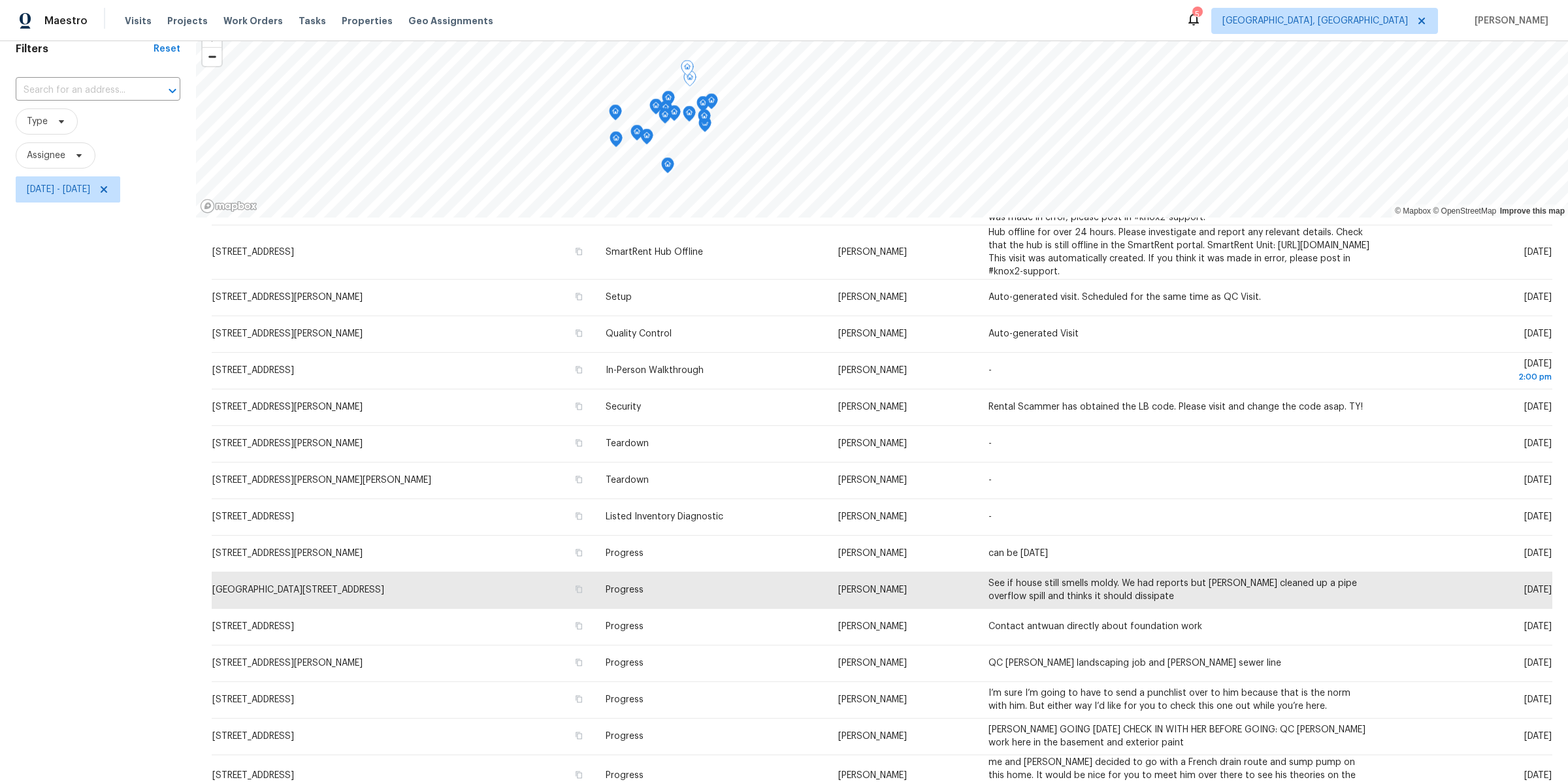
scroll to position [63, 0]
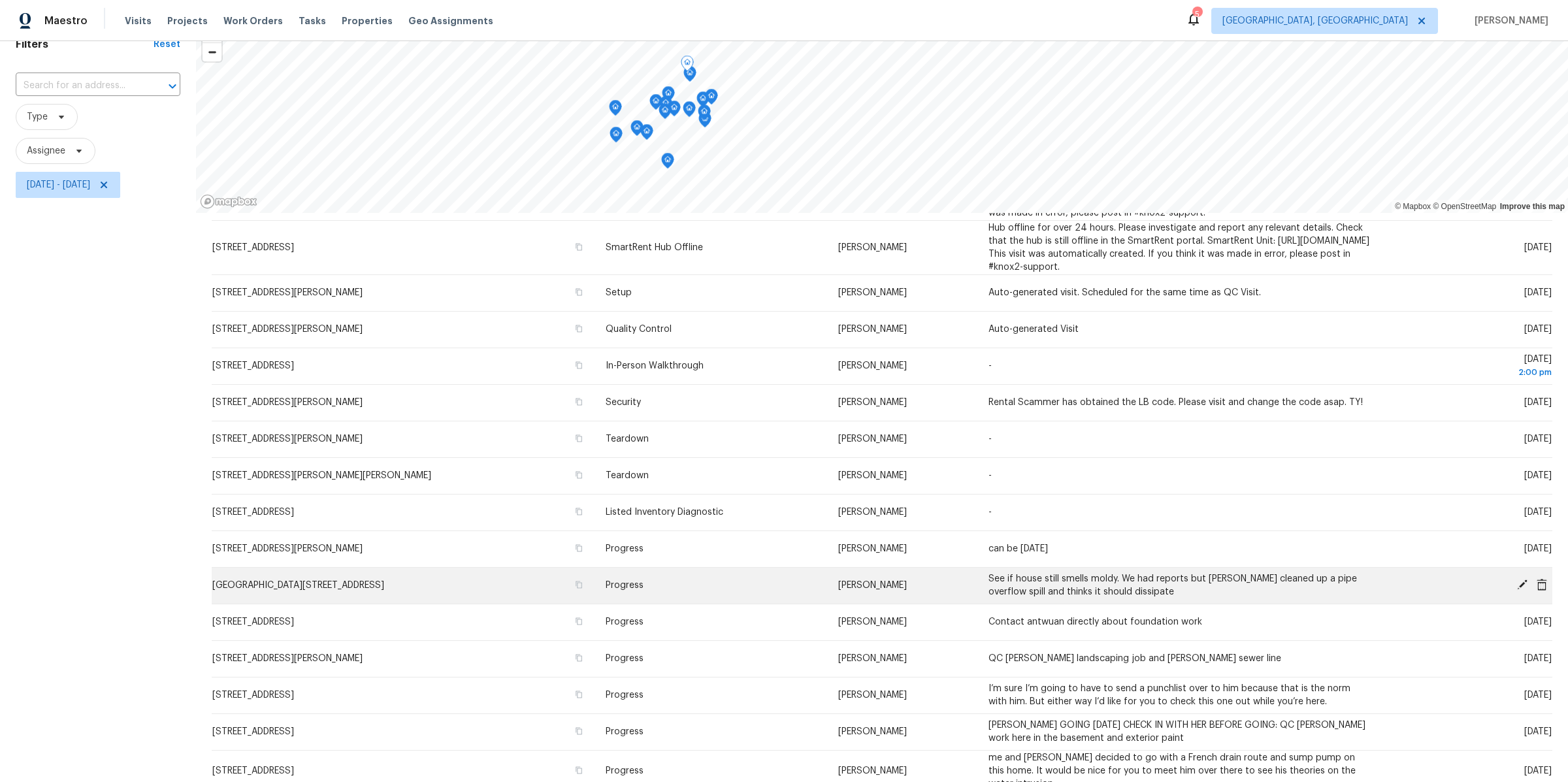
click at [1521, 590] on icon at bounding box center [1522, 584] width 10 height 10
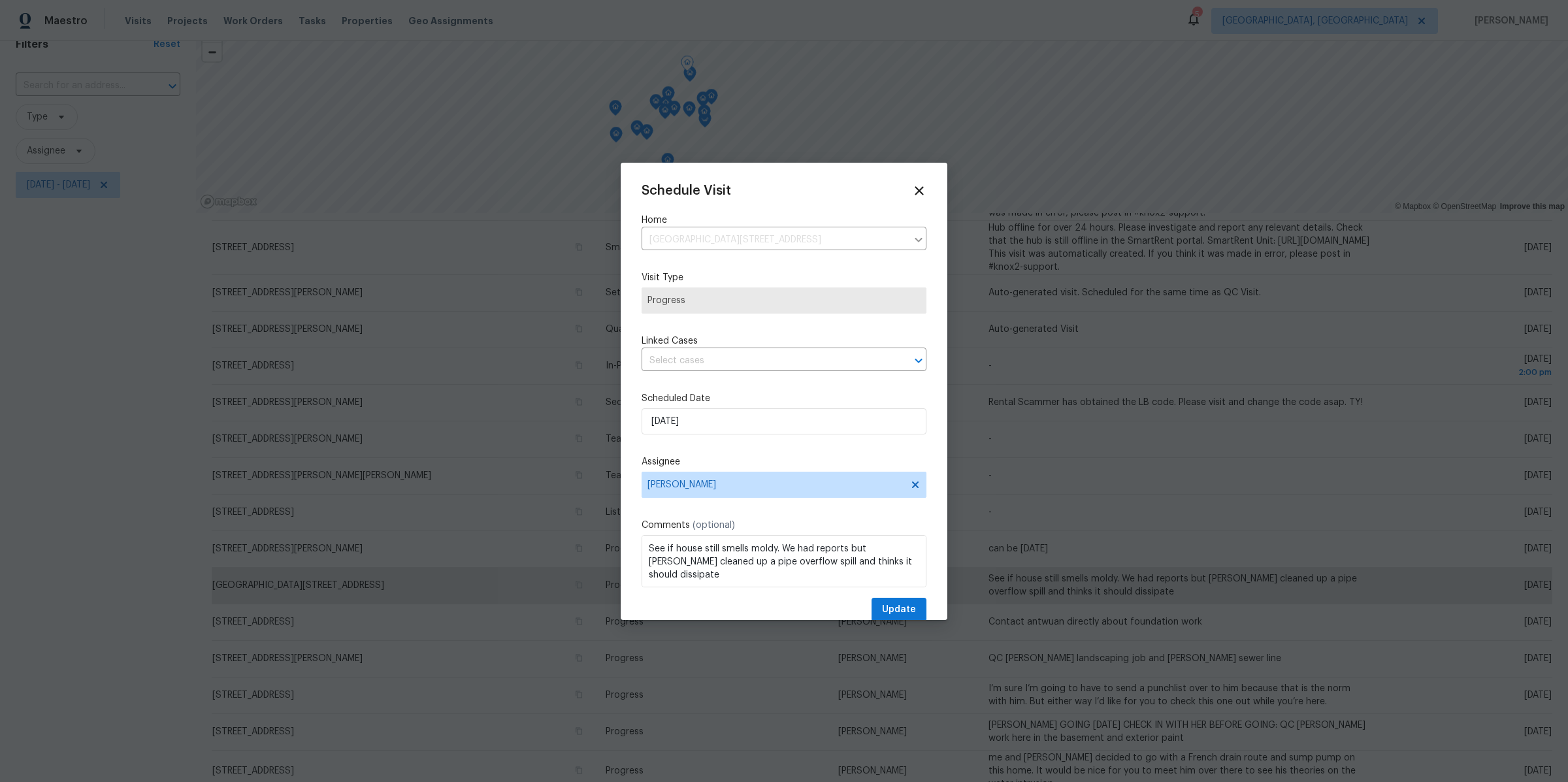
click at [717, 382] on div "Schedule Visit Home [STREET_ADDRESS] ​ Visit Type Progress Linked Cases ​ Sched…" at bounding box center [784, 403] width 285 height 438
click at [711, 423] on input "[DATE]" at bounding box center [784, 421] width 285 height 26
click at [820, 321] on div "15" at bounding box center [830, 326] width 21 height 18
type input "[DATE]"
click at [901, 605] on span "Update" at bounding box center [898, 609] width 34 height 16
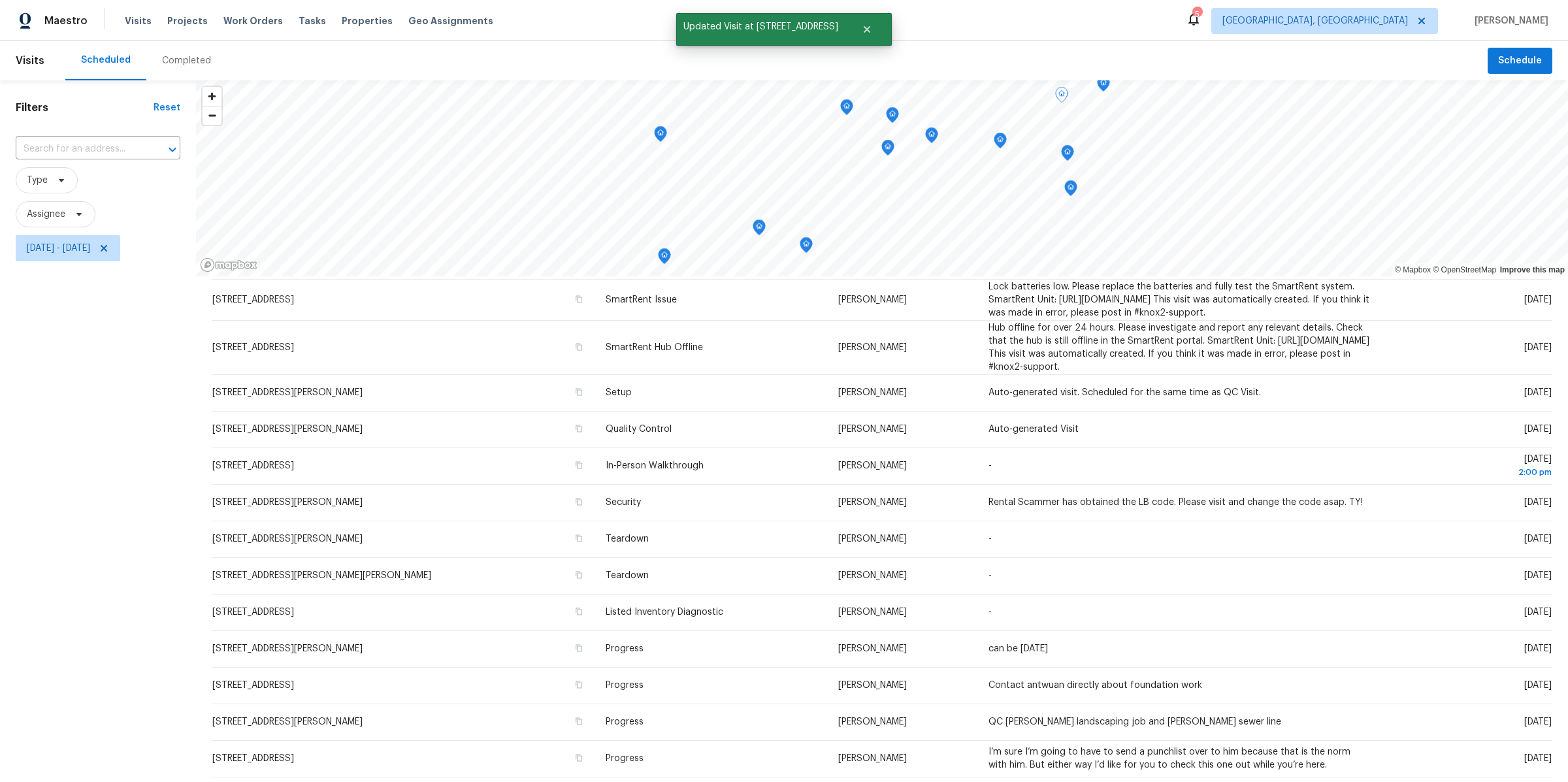
scroll to position [114, 0]
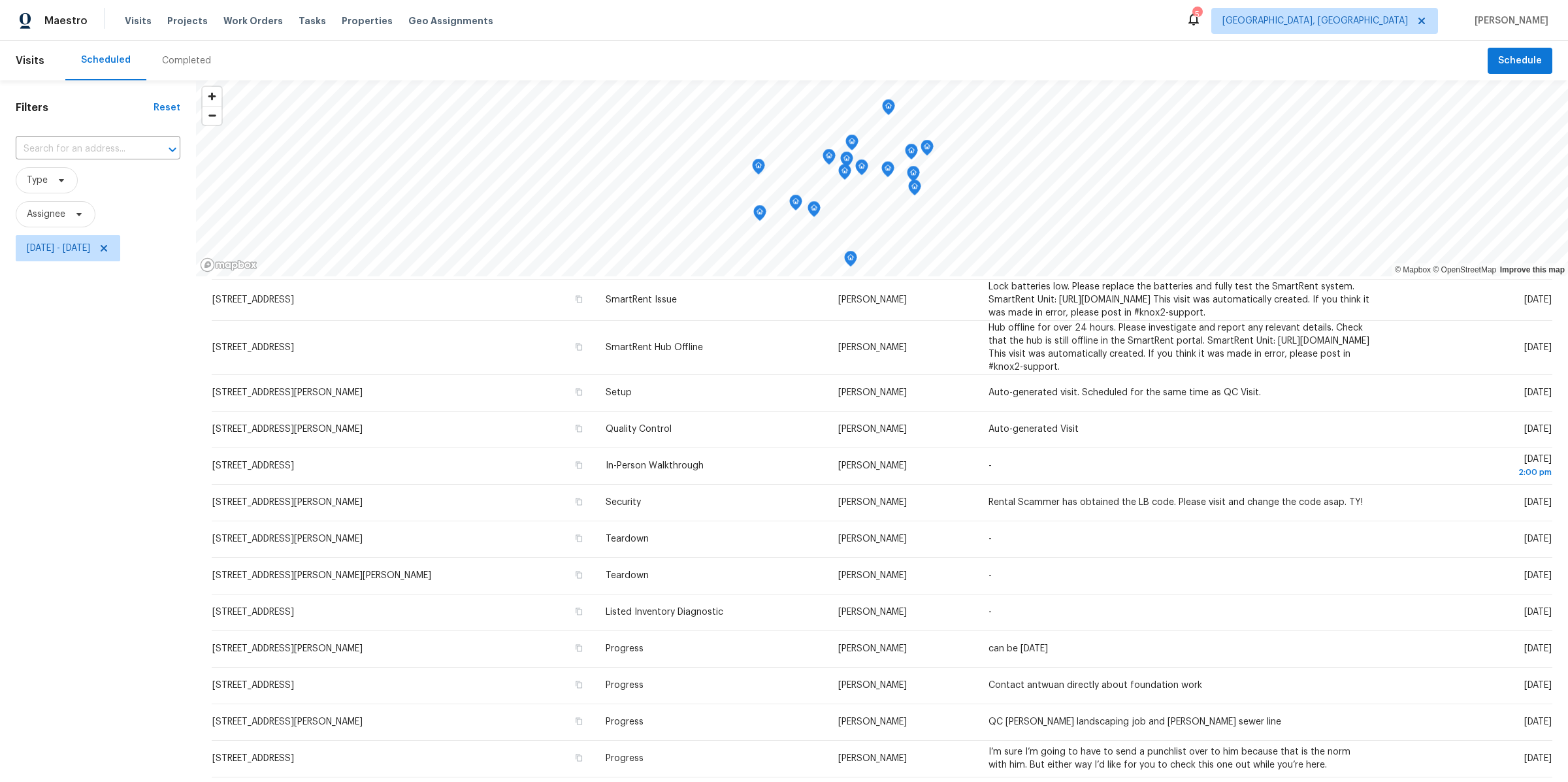
click at [888, 104] on icon "Map marker" at bounding box center [888, 107] width 12 height 15
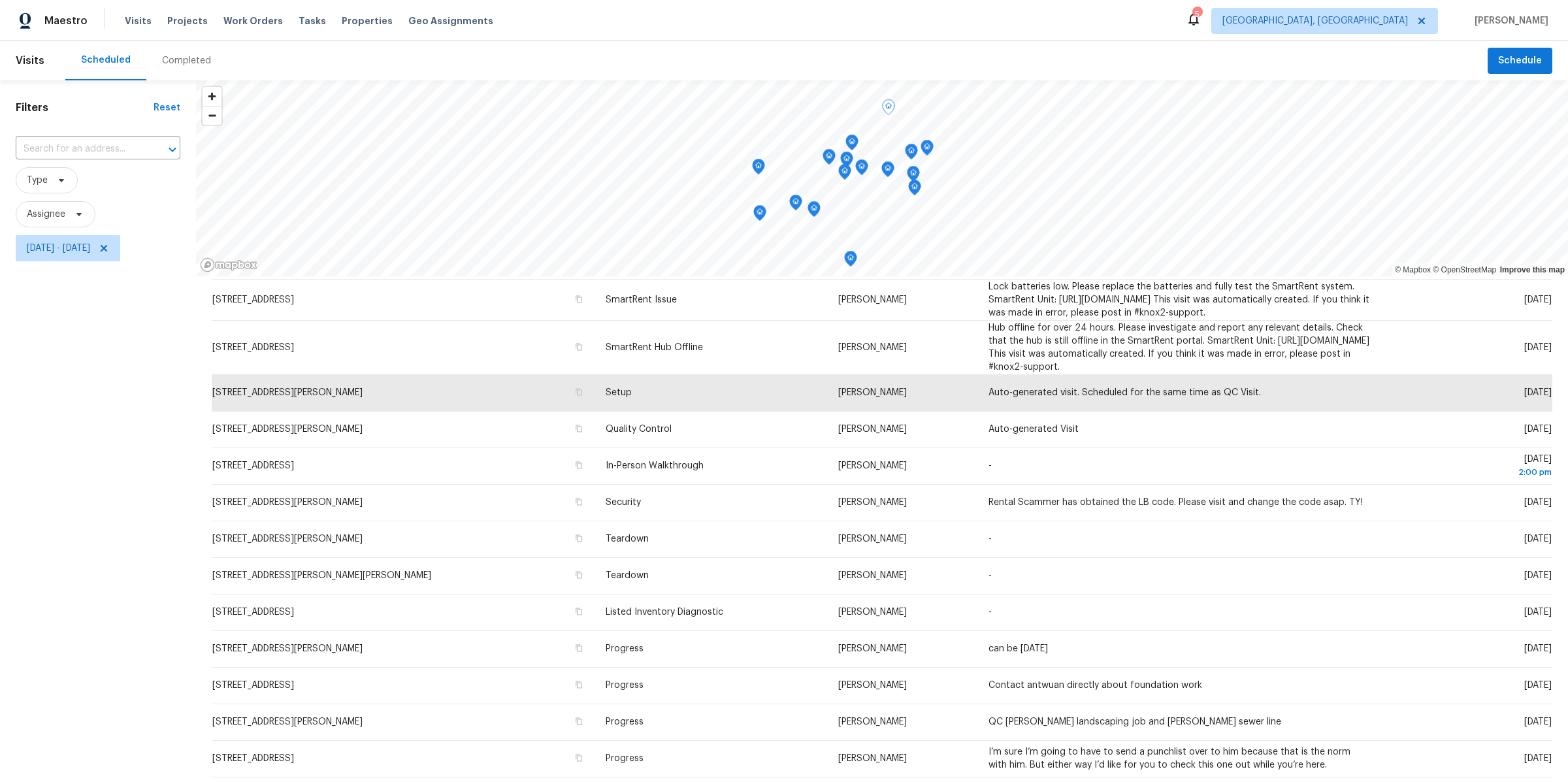
click at [926, 145] on icon "Map marker" at bounding box center [927, 148] width 12 height 15
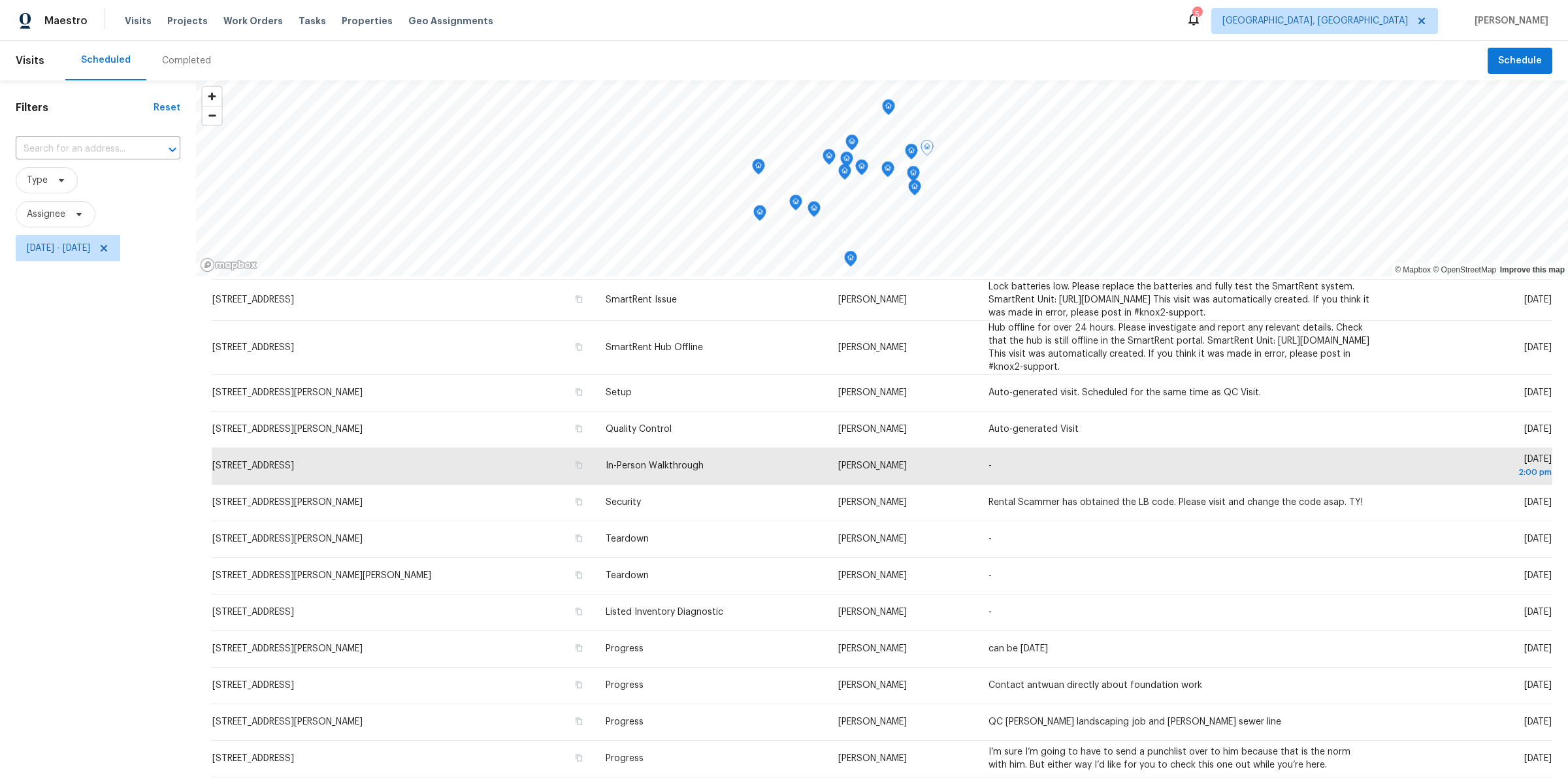
click at [907, 155] on icon "Map marker" at bounding box center [912, 151] width 12 height 15
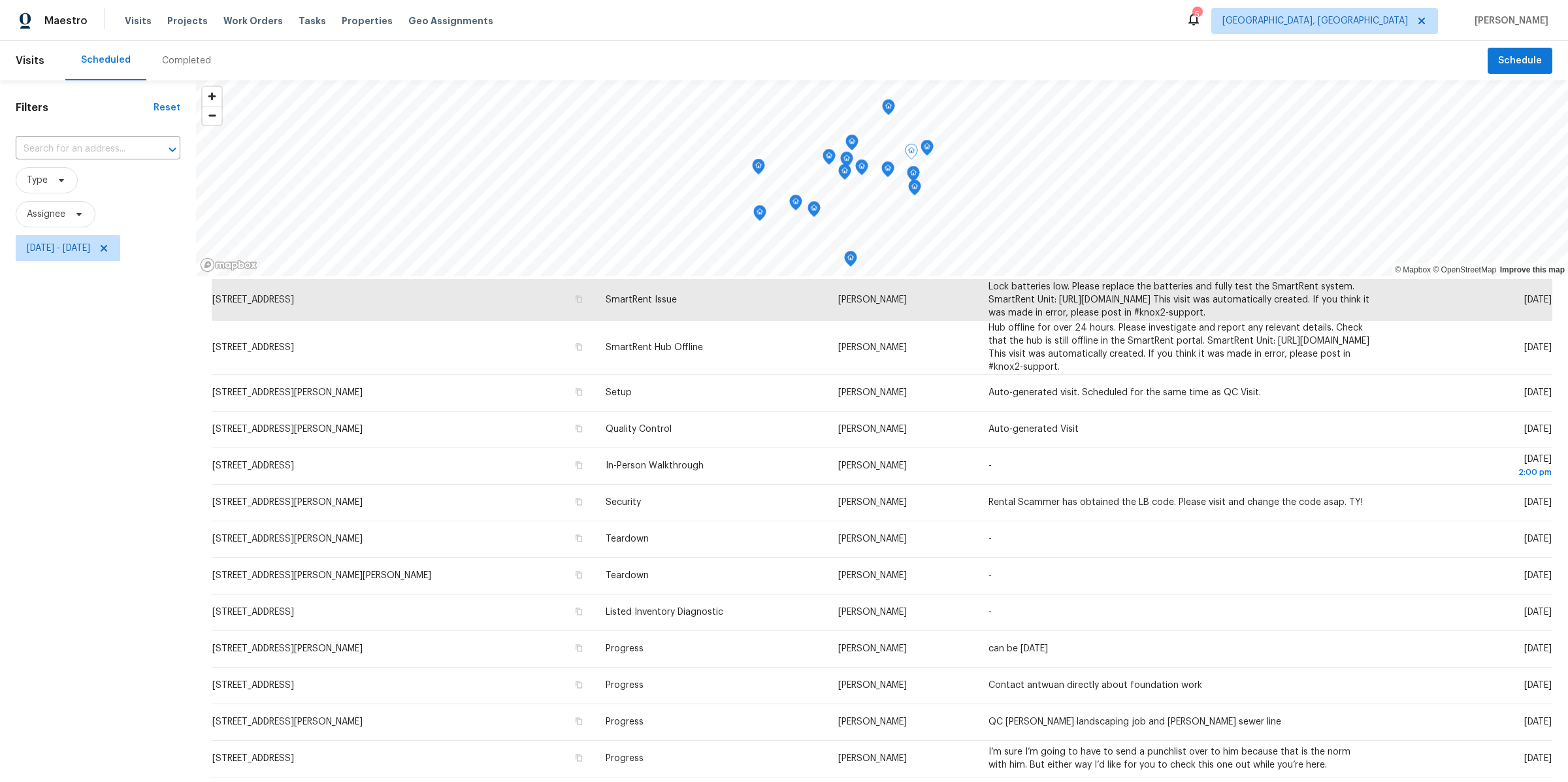
click at [914, 189] on icon "Map marker" at bounding box center [915, 187] width 12 height 15
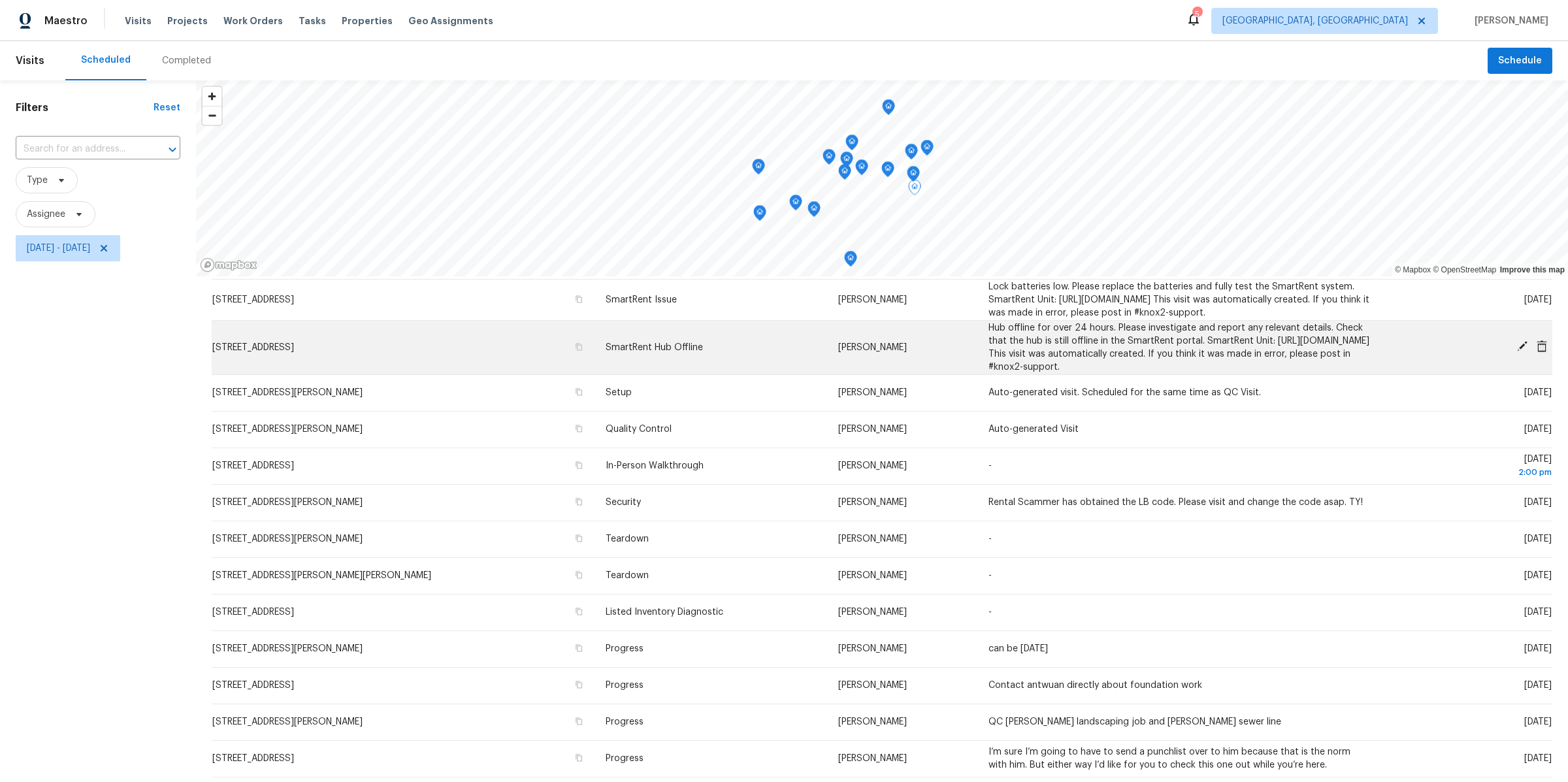
click at [1521, 351] on icon at bounding box center [1522, 346] width 10 height 10
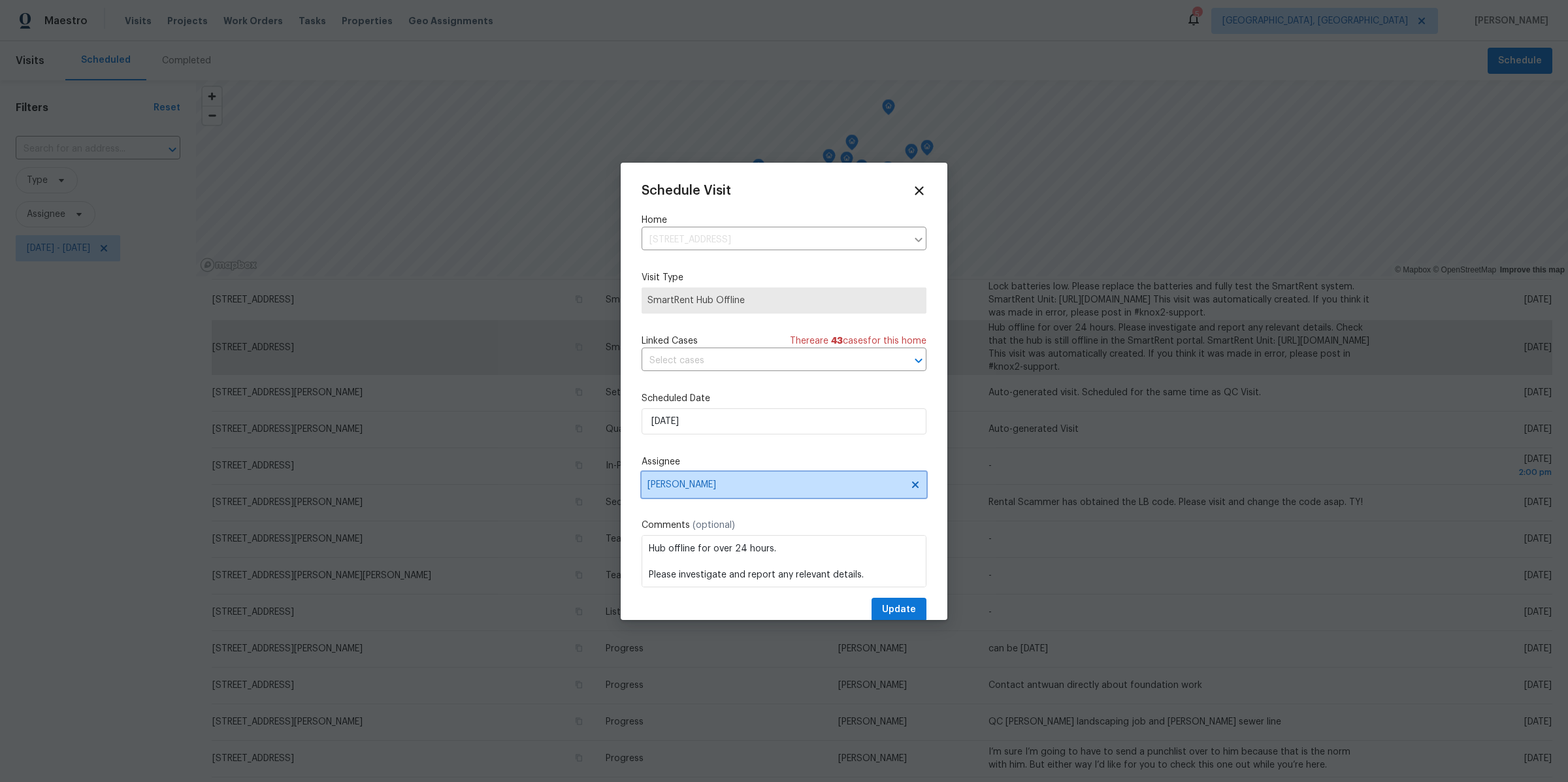
click at [768, 487] on span "[PERSON_NAME]" at bounding box center [775, 484] width 256 height 10
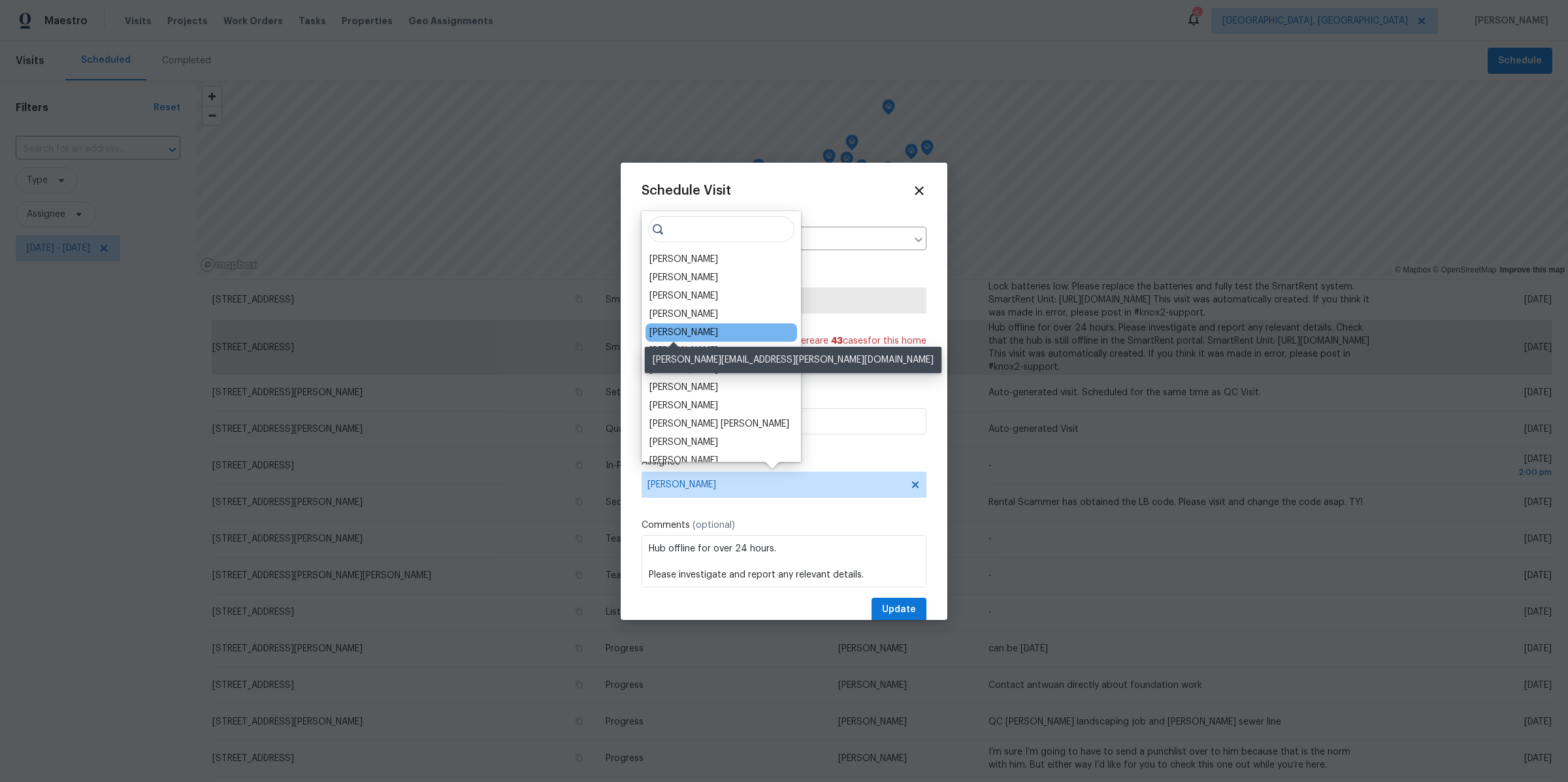
click at [680, 329] on div "[PERSON_NAME]" at bounding box center [683, 332] width 68 height 13
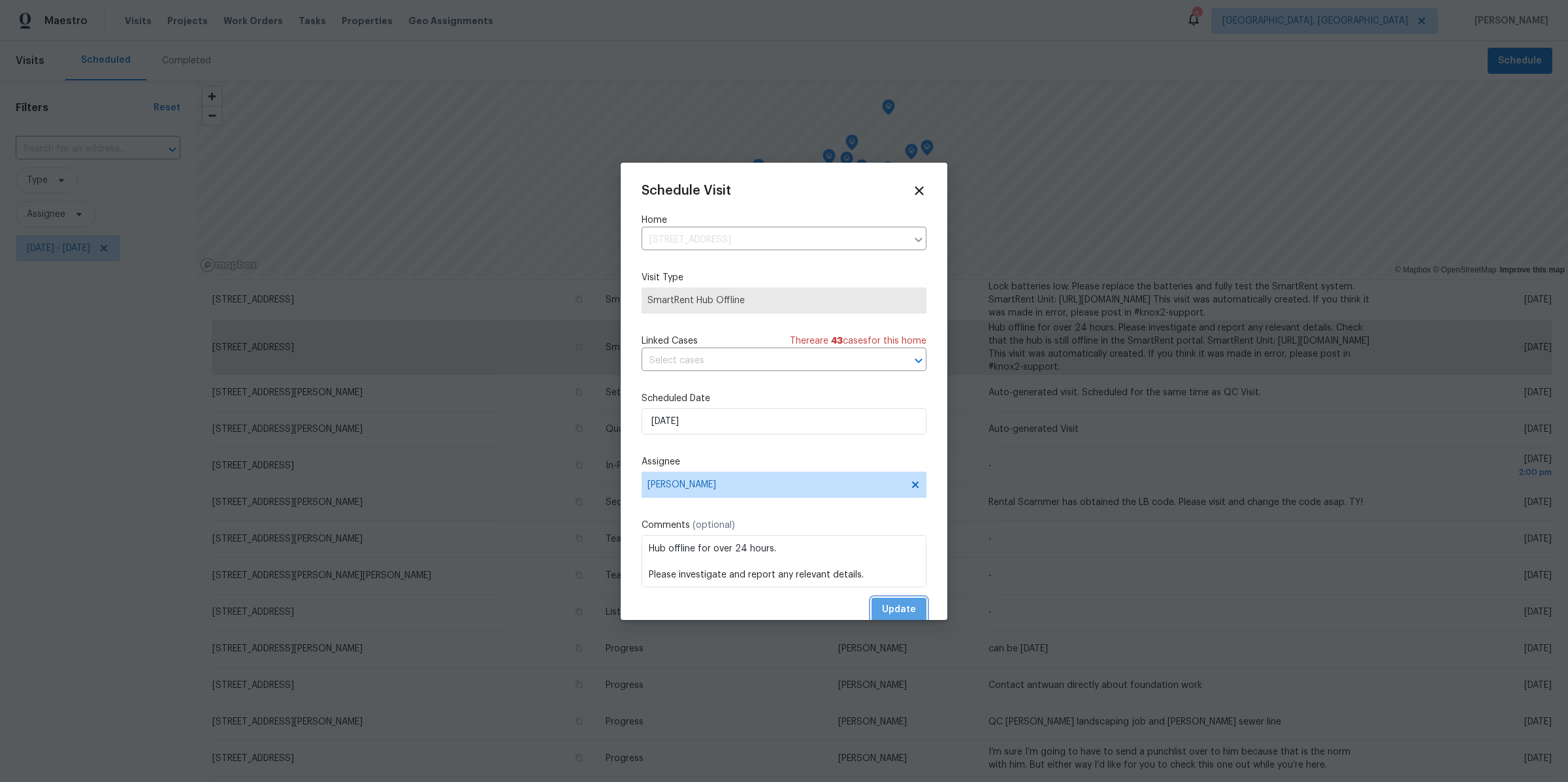
click at [898, 606] on span "Update" at bounding box center [898, 609] width 34 height 16
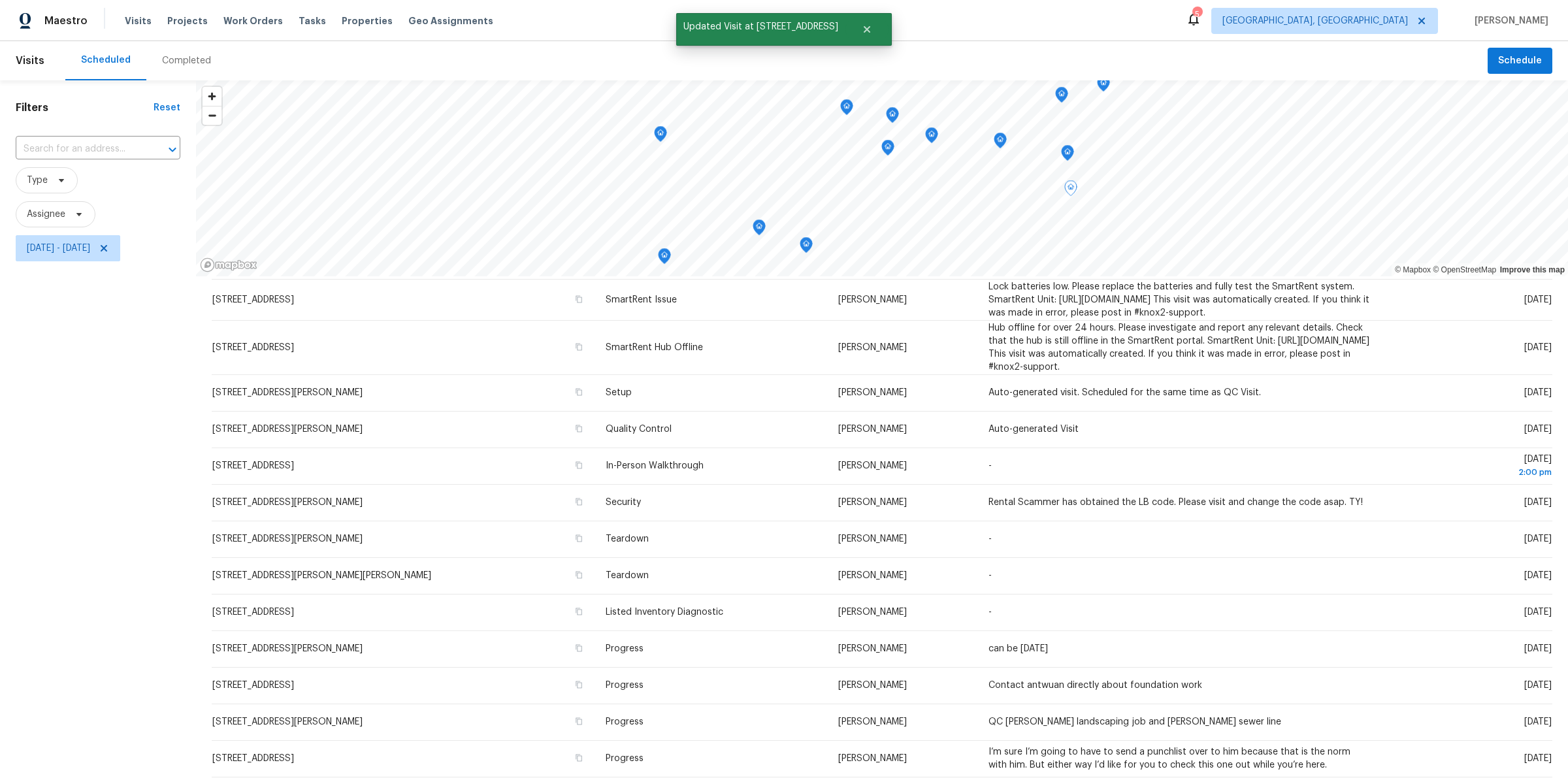
click at [1067, 152] on icon "Map marker" at bounding box center [1068, 153] width 2 height 2
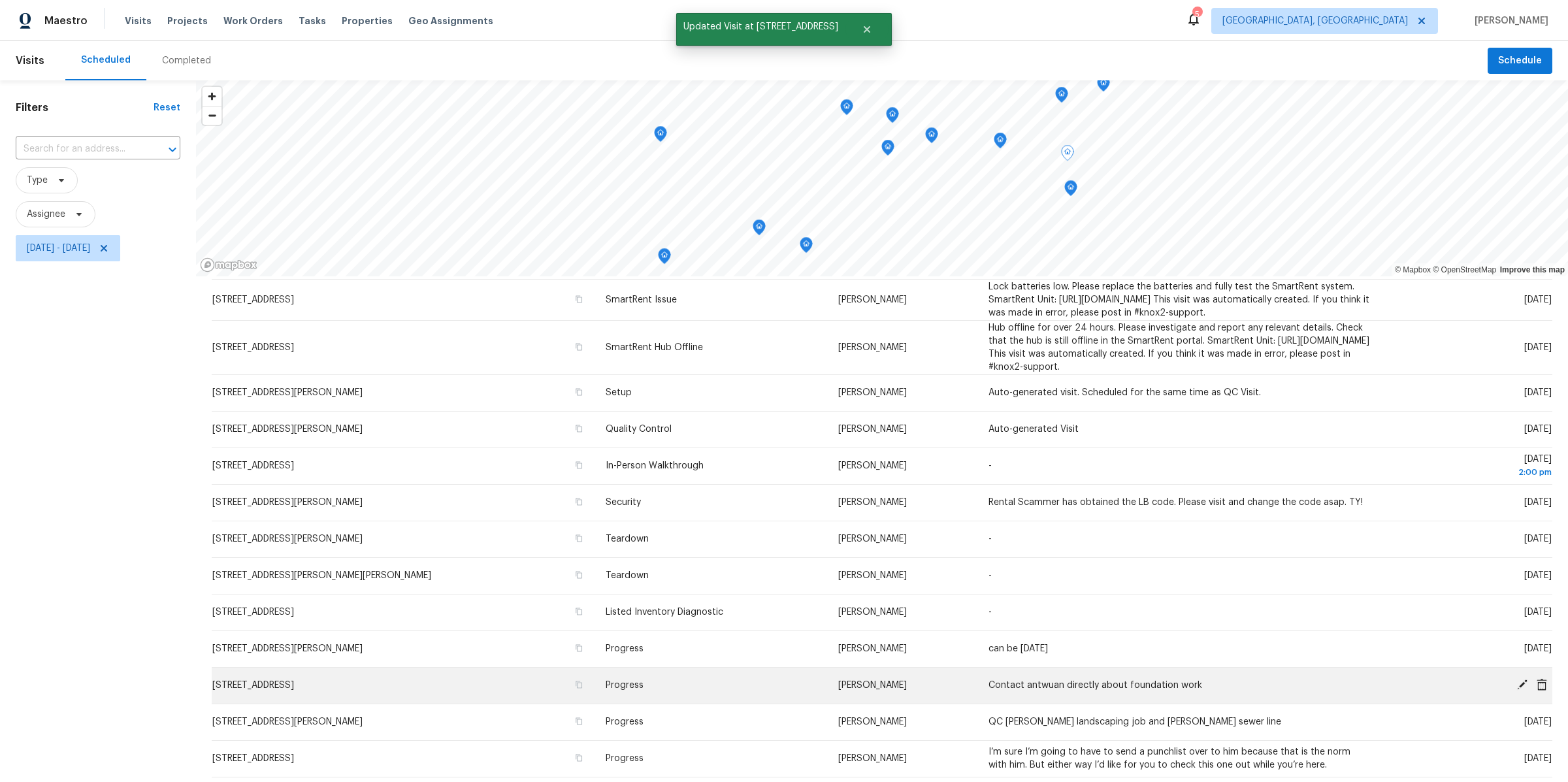
click at [1521, 685] on icon at bounding box center [1522, 684] width 12 height 12
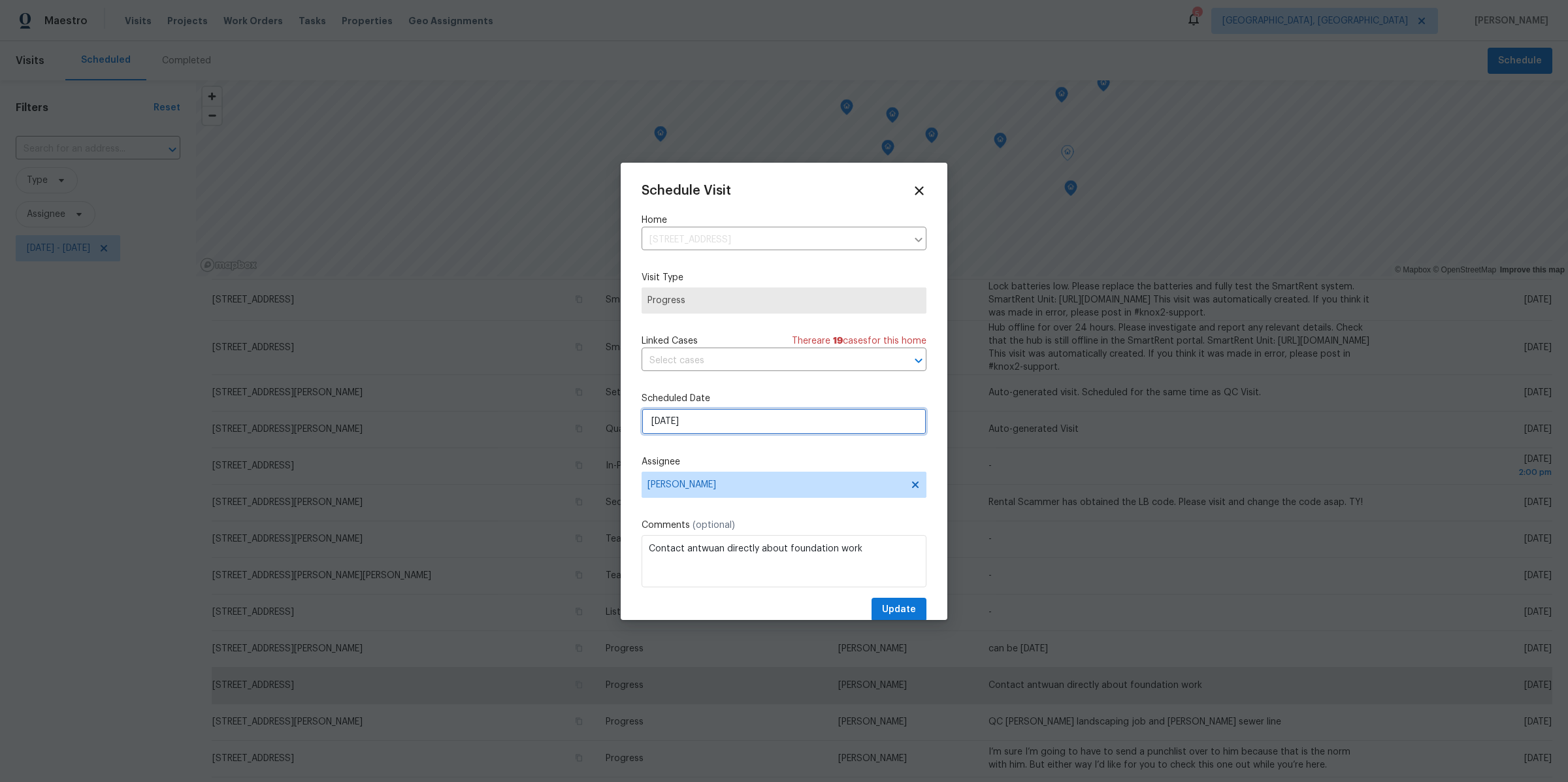
click at [714, 424] on input "[DATE]" at bounding box center [784, 421] width 285 height 26
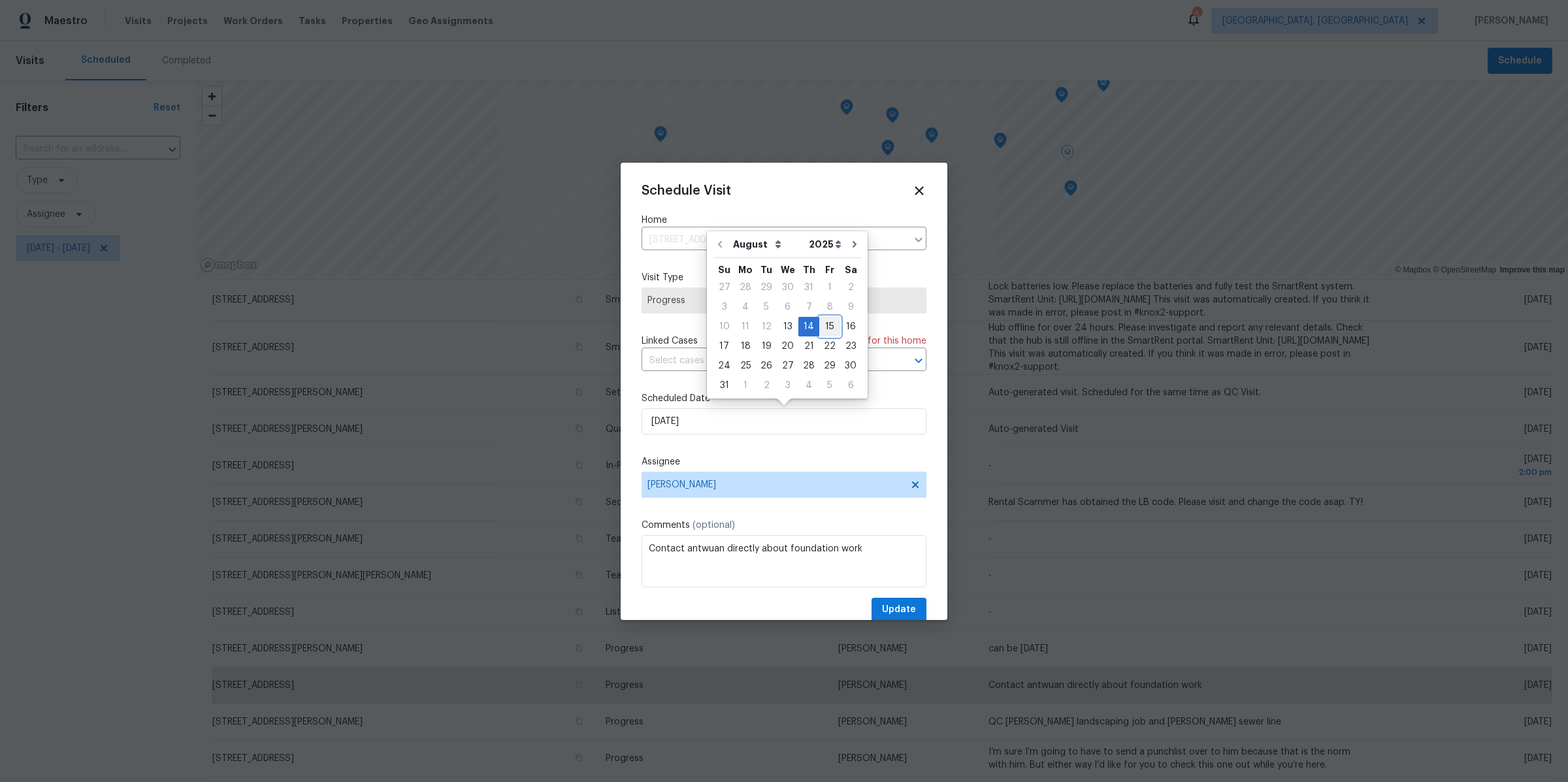
click at [824, 329] on div "15" at bounding box center [830, 326] width 21 height 18
type input "[DATE]"
click at [903, 619] on button "Update" at bounding box center [899, 609] width 55 height 24
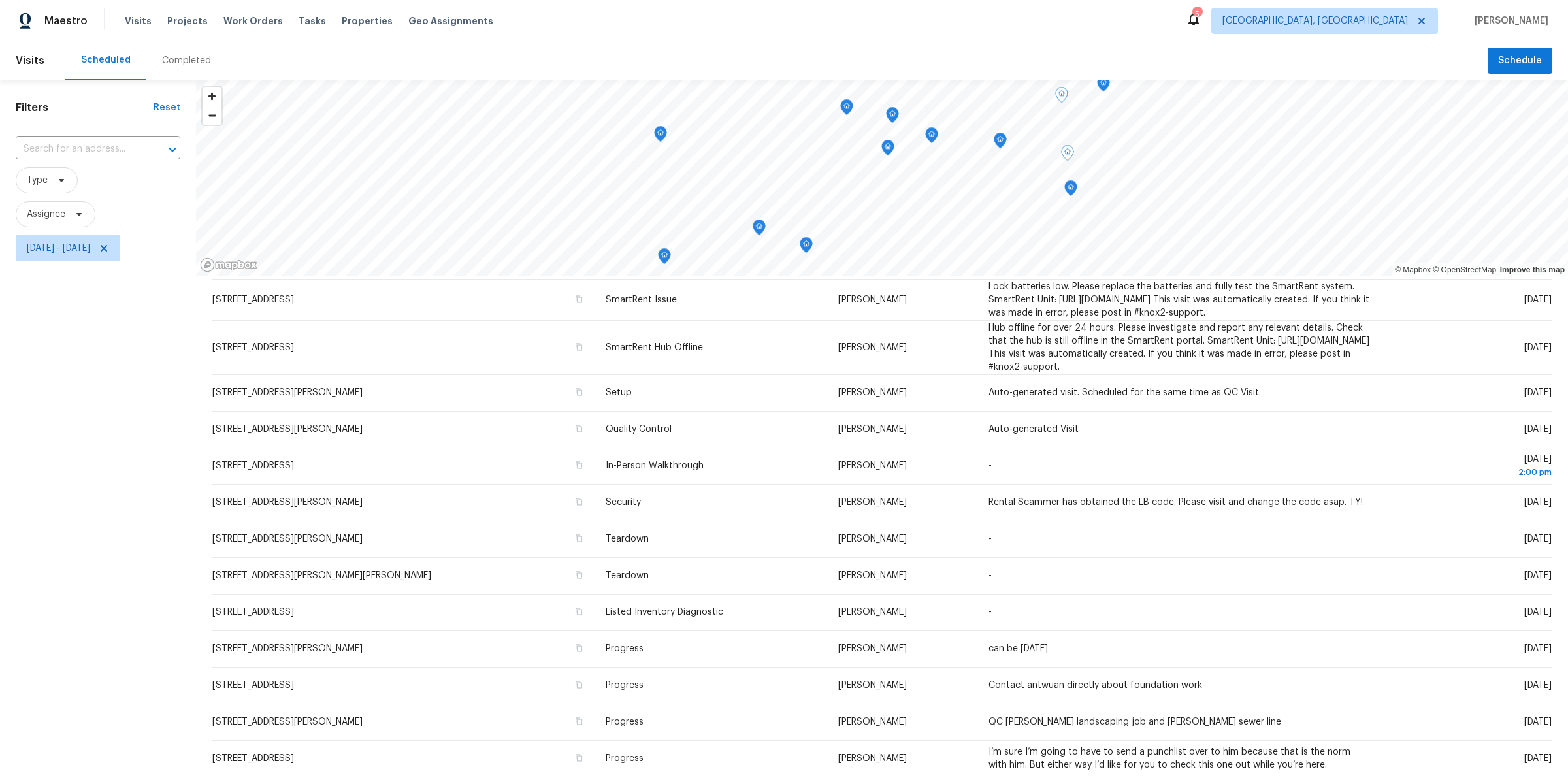
scroll to position [78, 0]
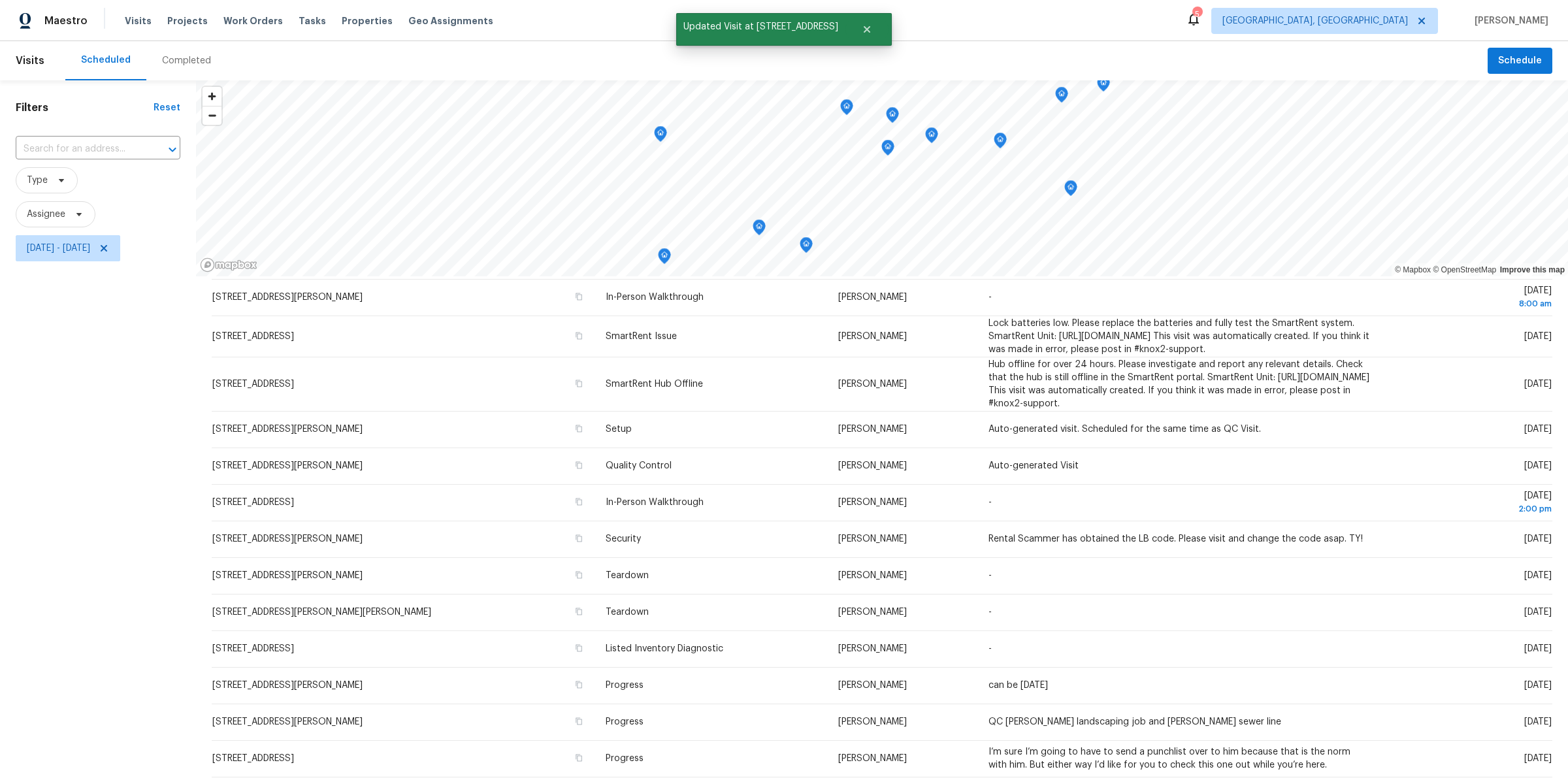
click at [1002, 145] on icon "Map marker" at bounding box center [1001, 140] width 12 height 15
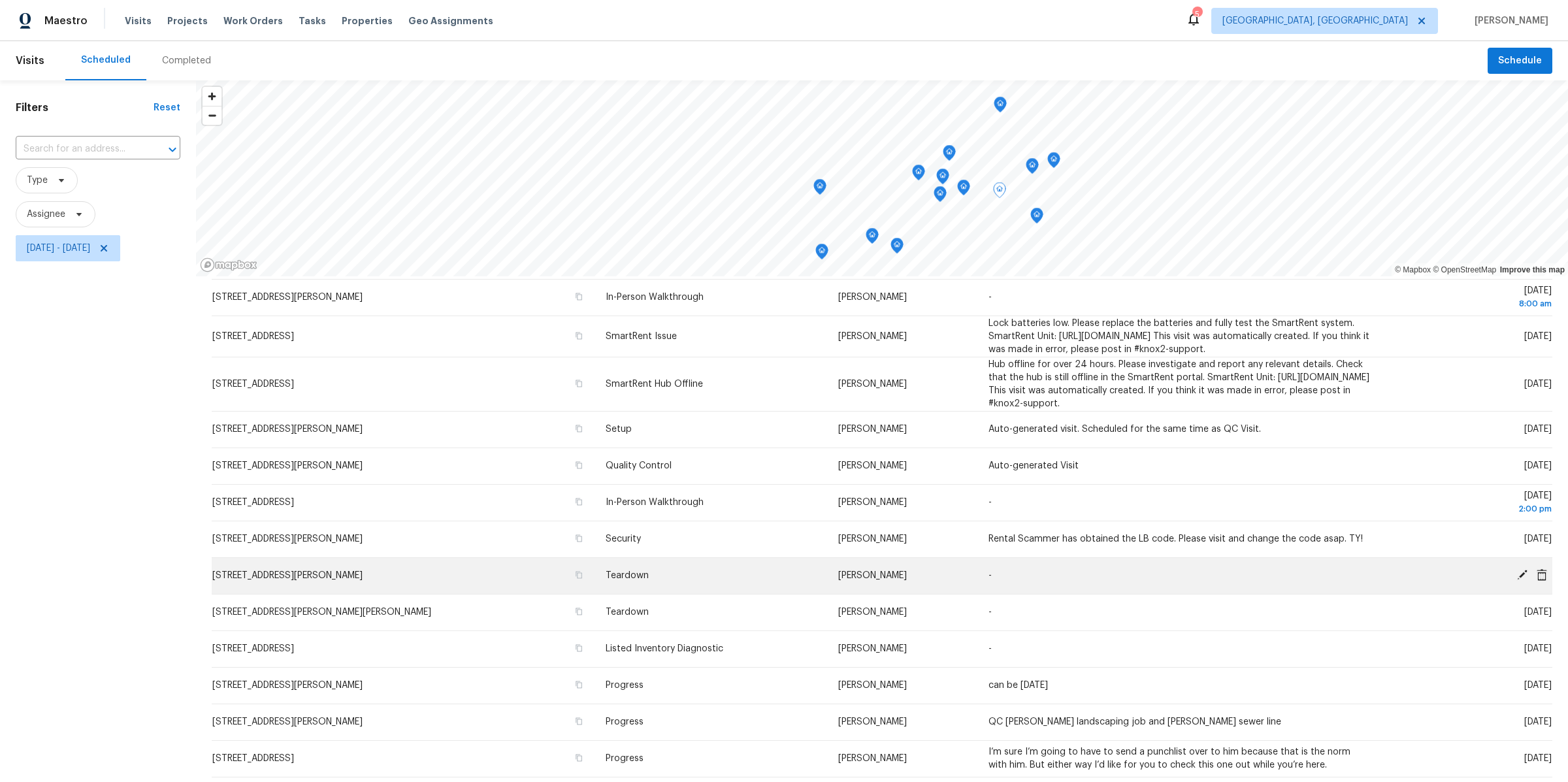
click at [1521, 577] on icon at bounding box center [1522, 575] width 12 height 12
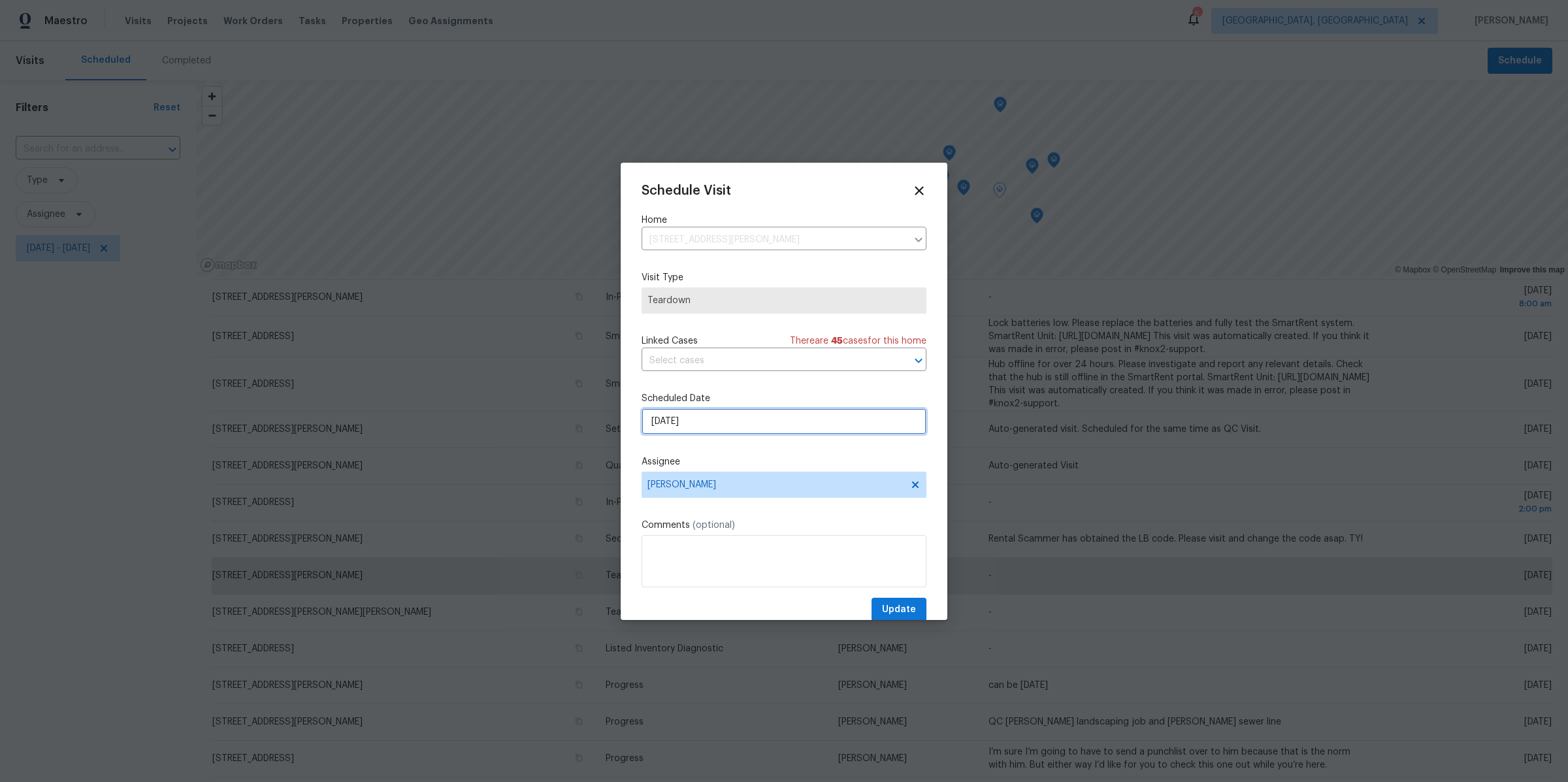
click at [686, 431] on input "[DATE]" at bounding box center [784, 421] width 285 height 26
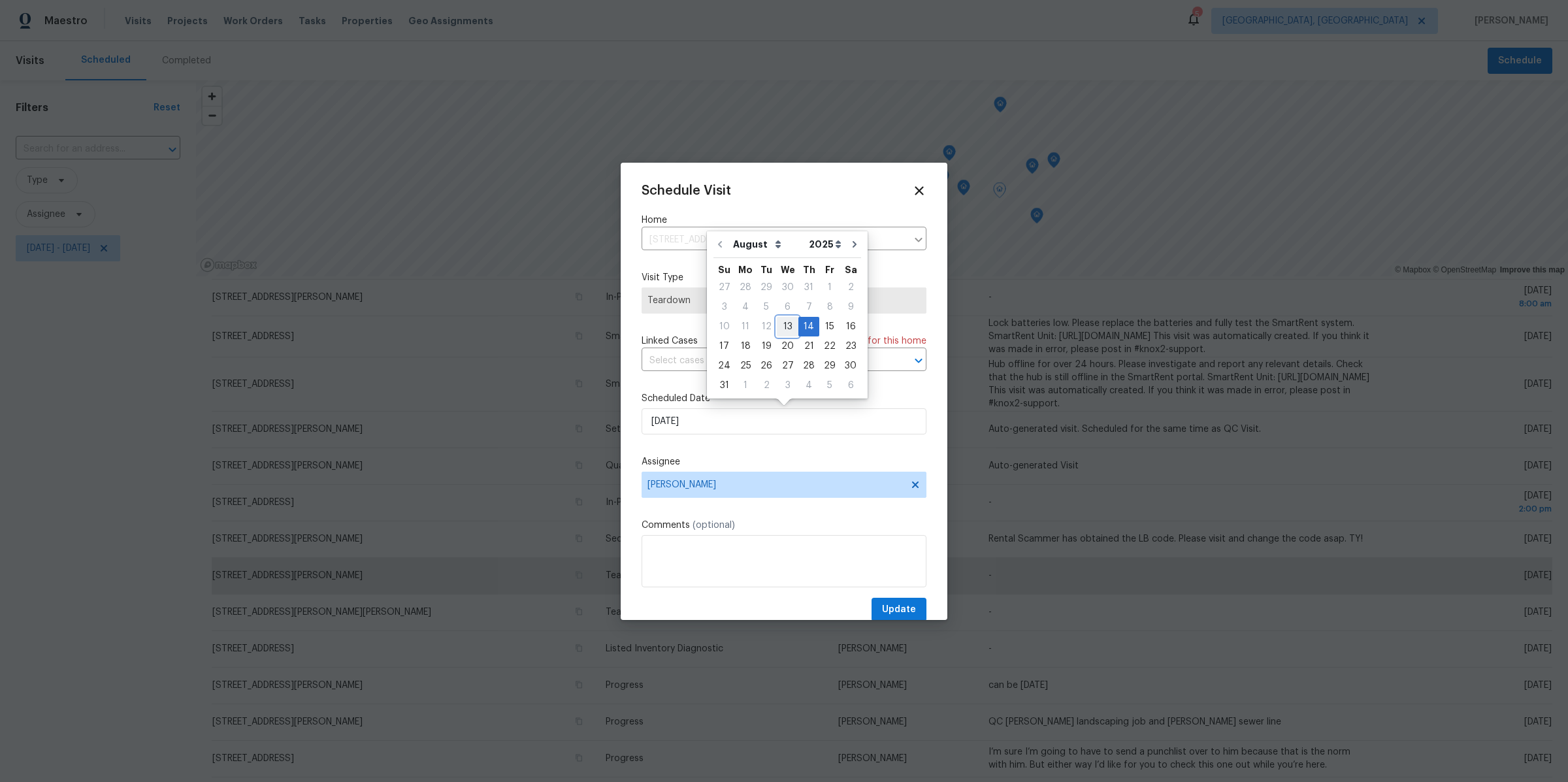
click at [782, 319] on div "13" at bounding box center [787, 326] width 22 height 18
type input "[DATE]"
click at [903, 612] on span "Update" at bounding box center [898, 609] width 34 height 16
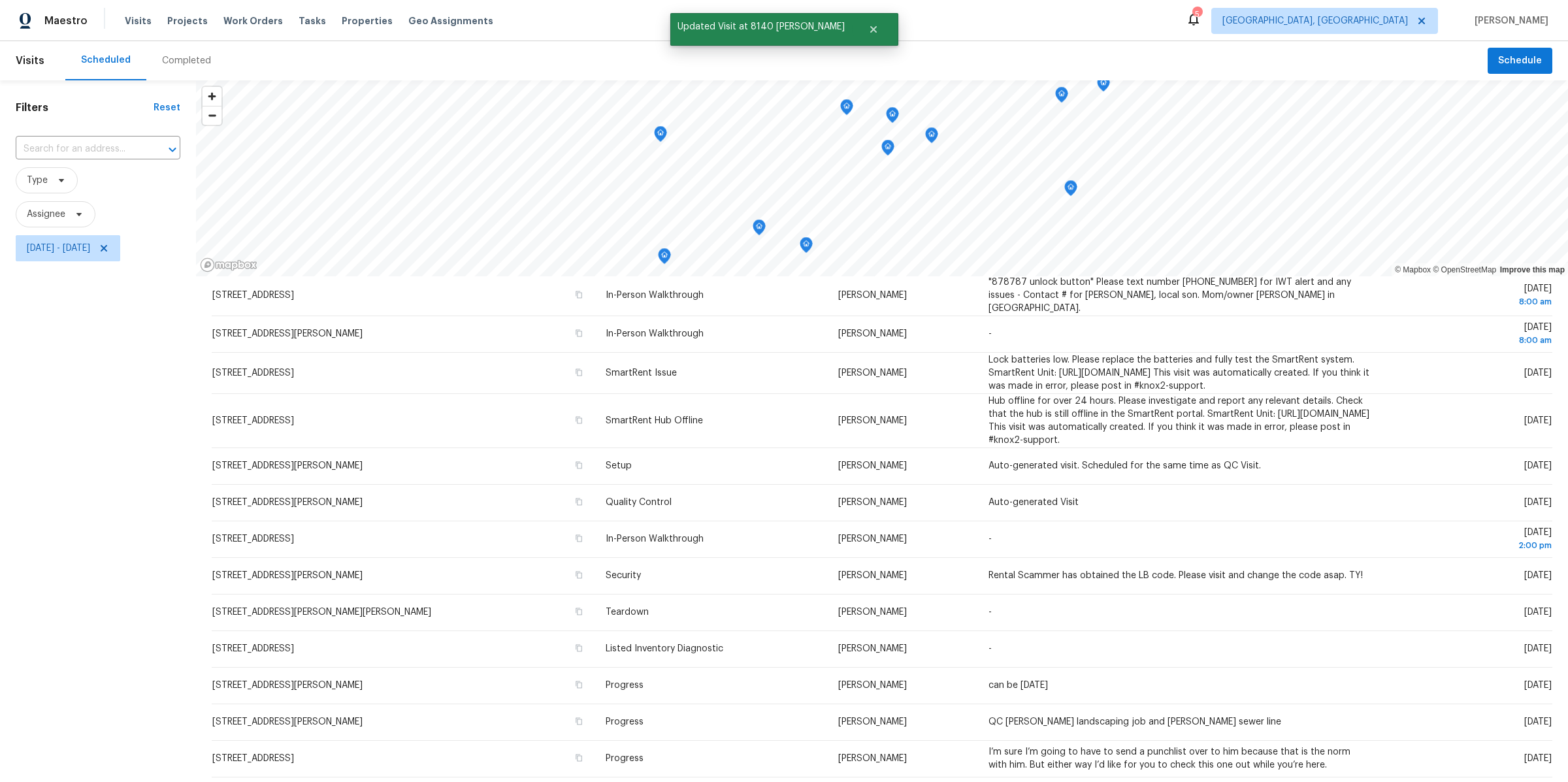
scroll to position [41, 0]
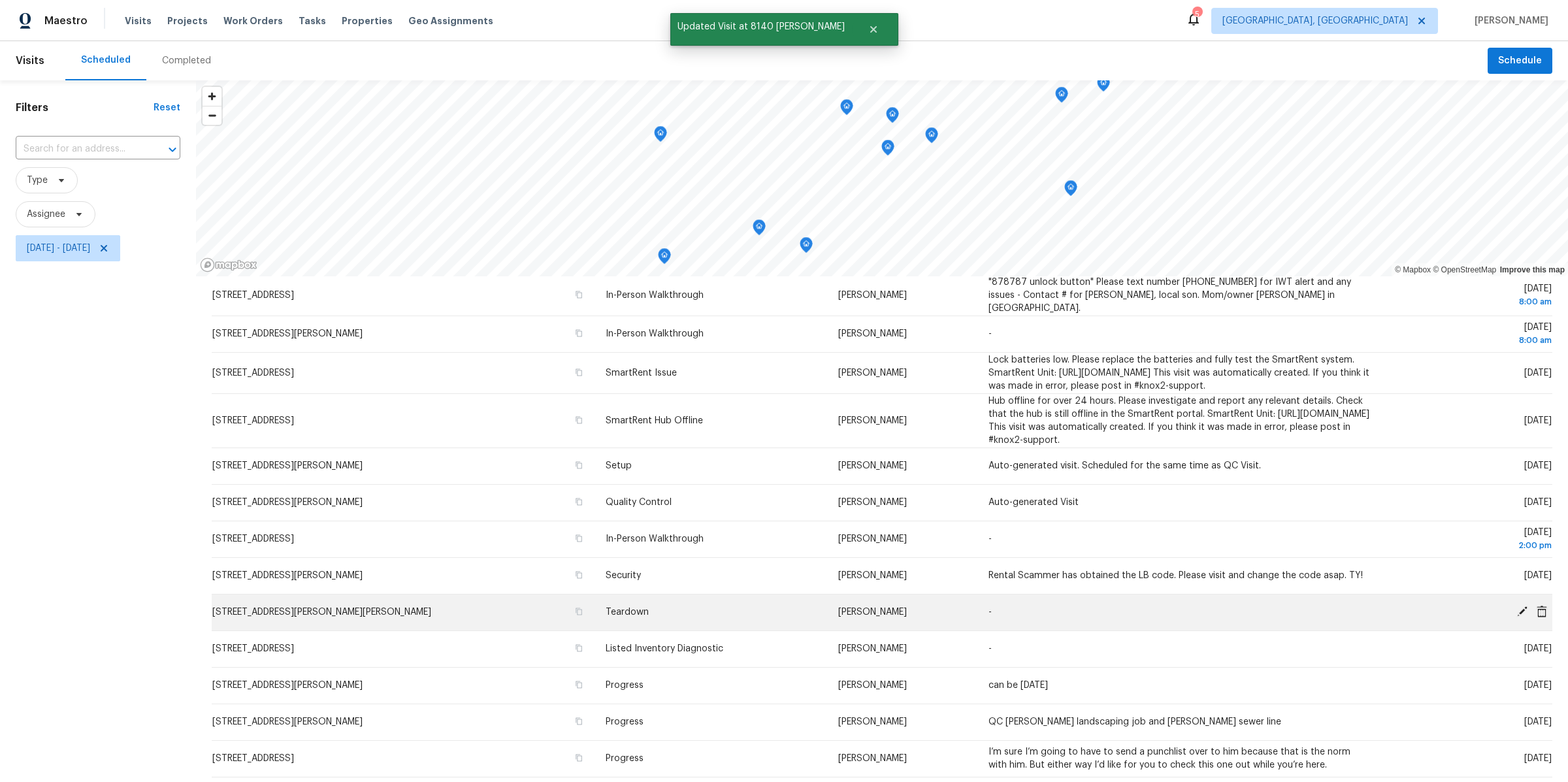
click at [1521, 614] on icon at bounding box center [1522, 611] width 12 height 12
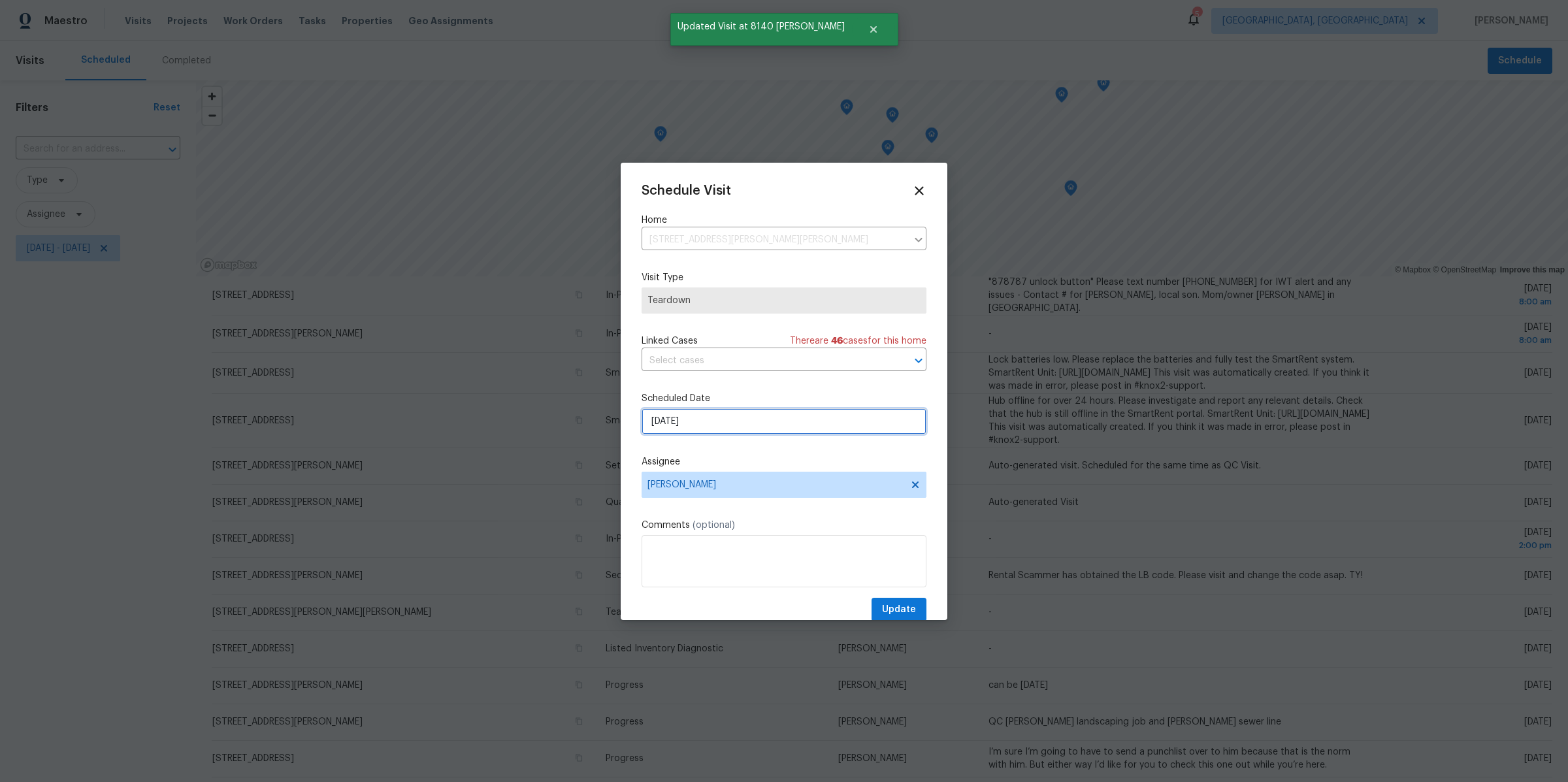
click at [673, 425] on input "[DATE]" at bounding box center [784, 421] width 285 height 26
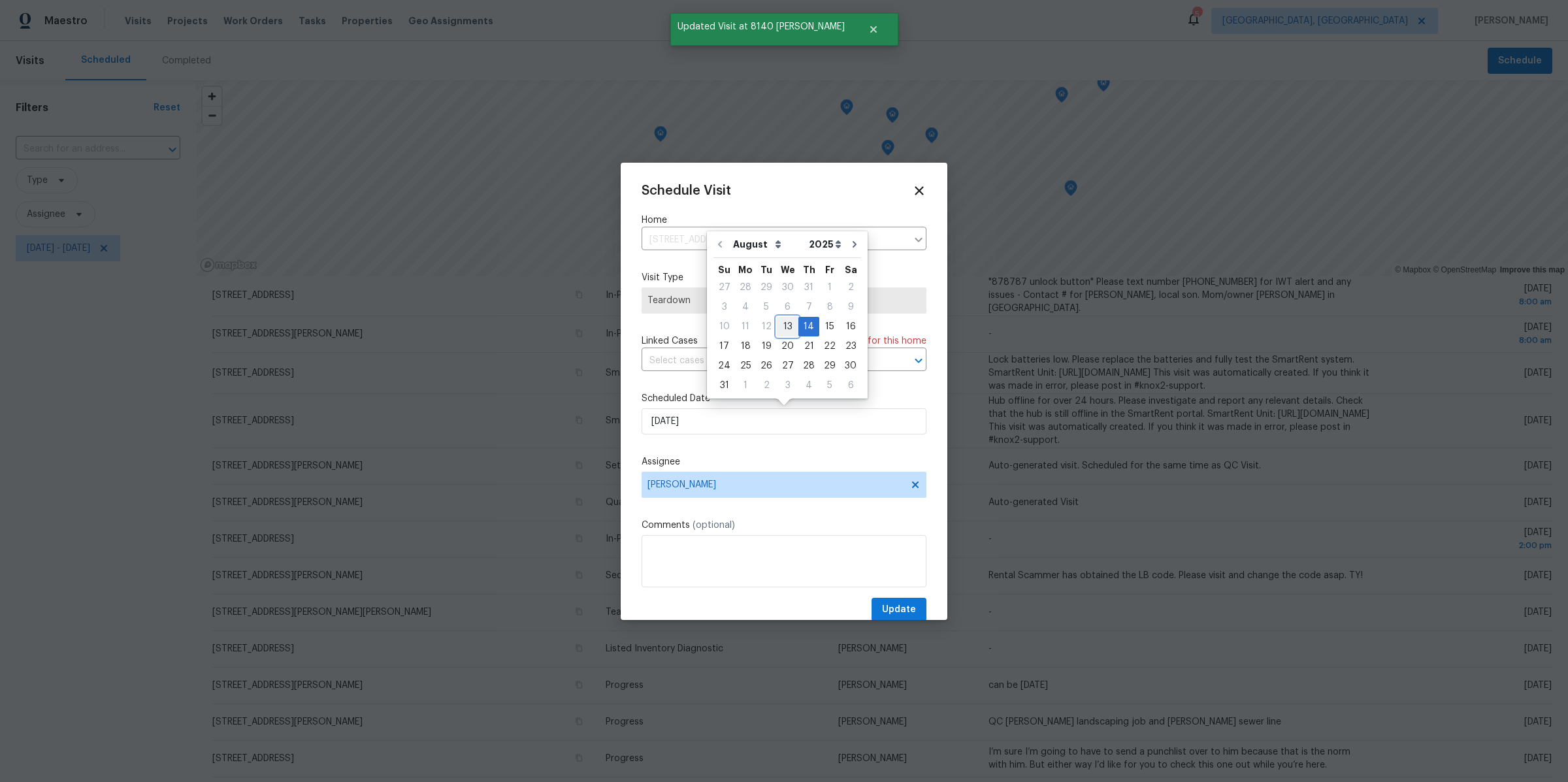
click at [777, 324] on div "13" at bounding box center [787, 326] width 22 height 18
type input "[DATE]"
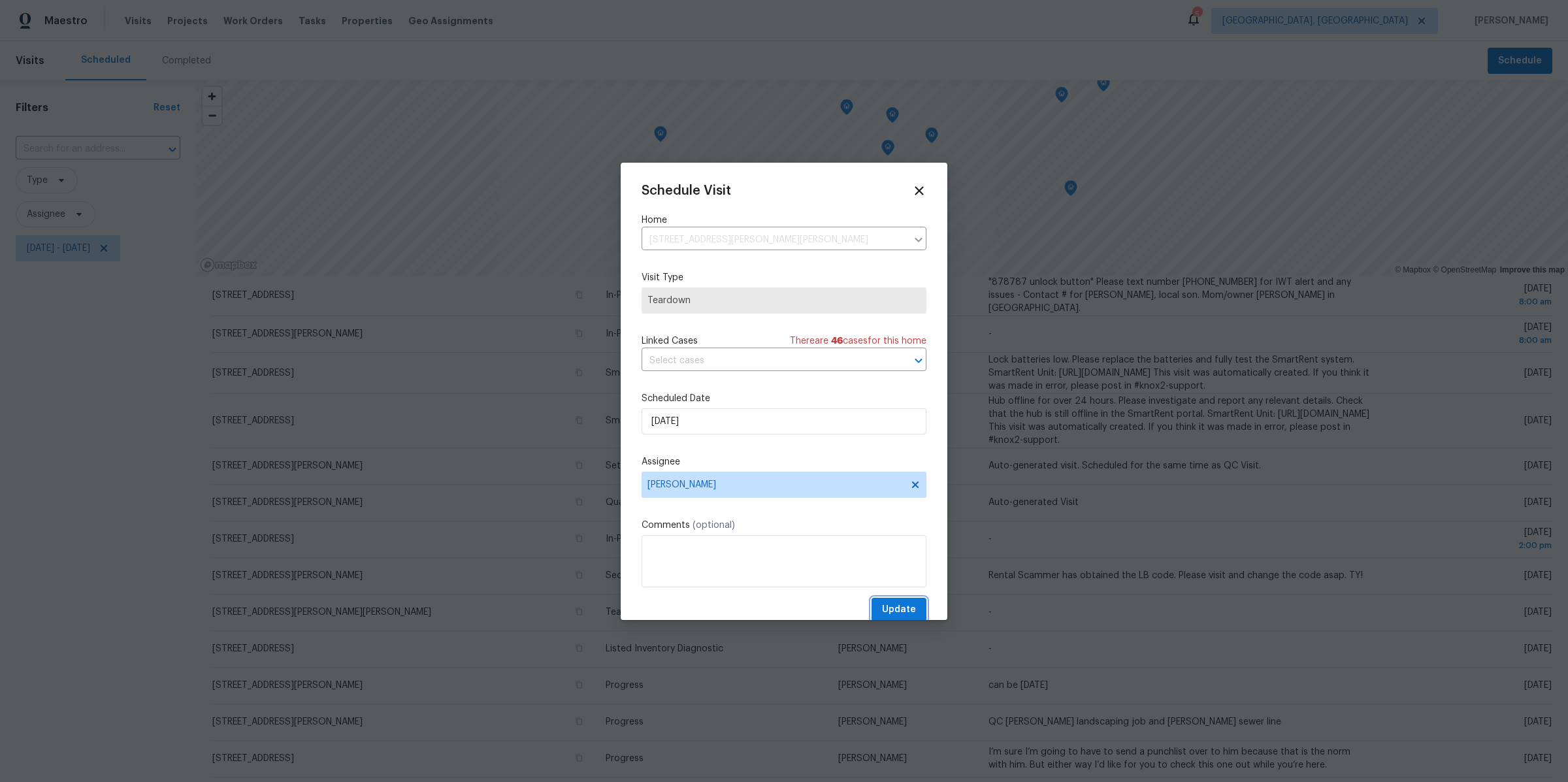
click at [905, 600] on button "Update" at bounding box center [899, 609] width 55 height 24
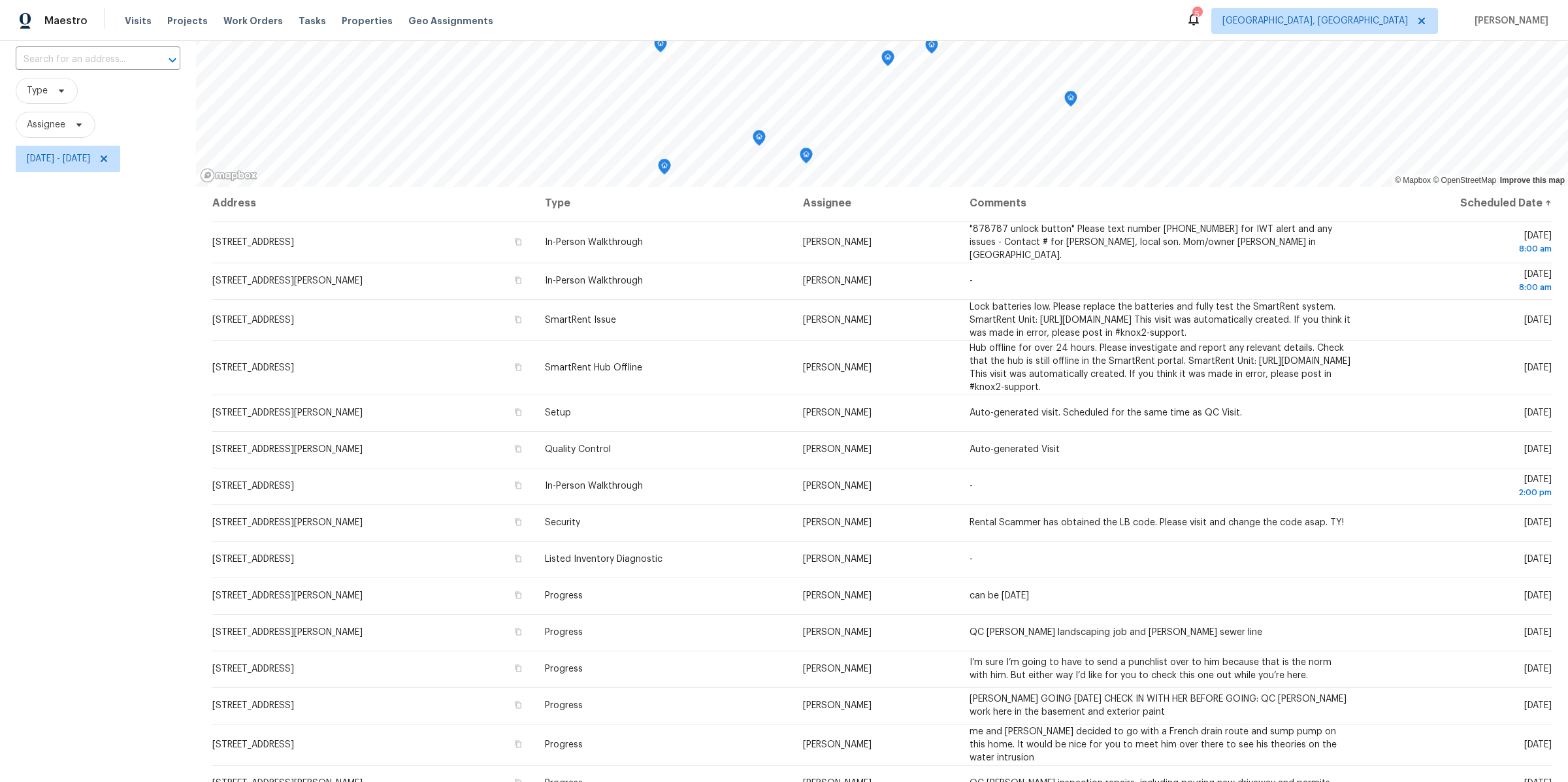
scroll to position [119, 0]
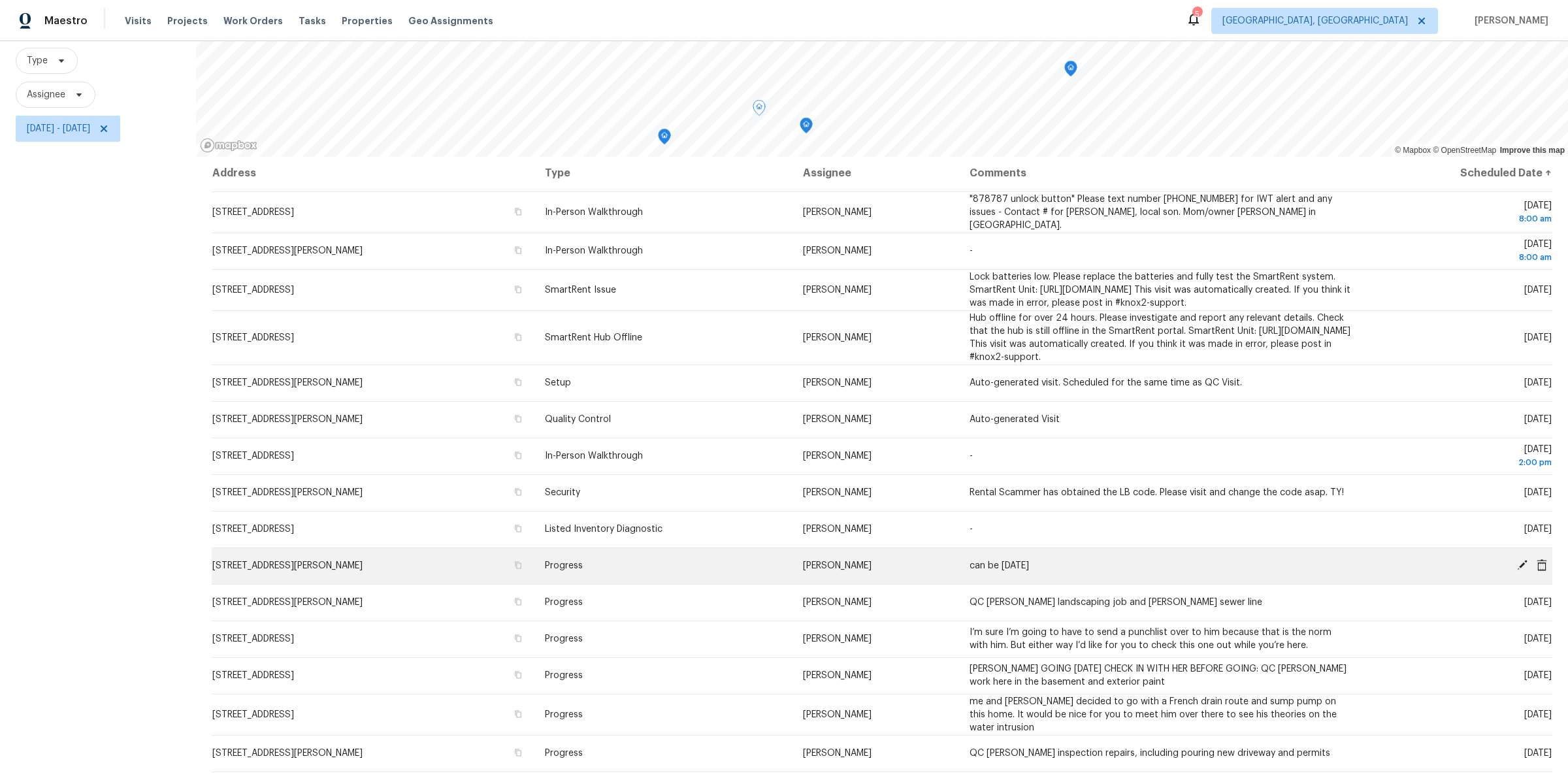
click at [1527, 567] on icon at bounding box center [1522, 564] width 10 height 10
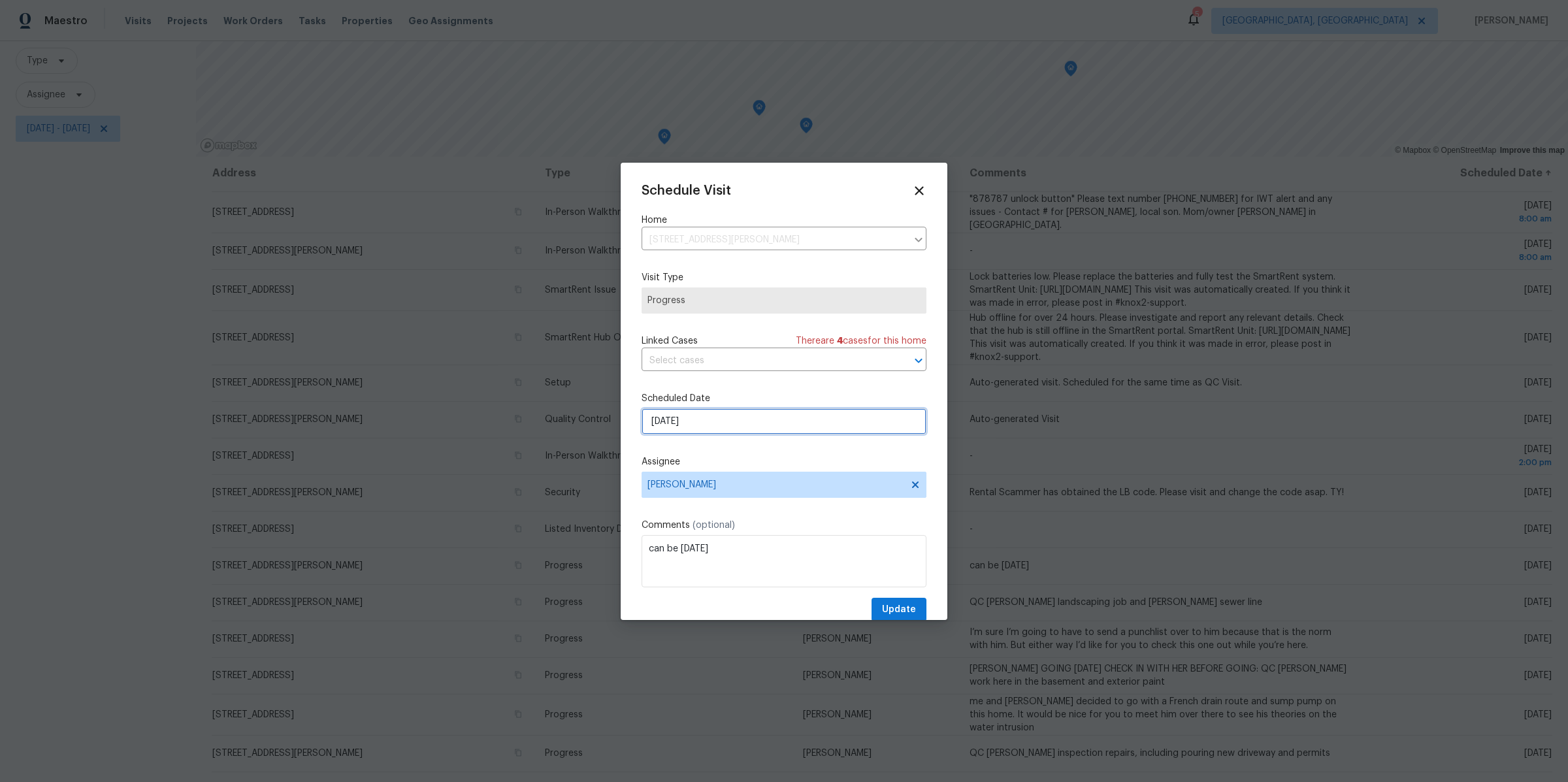
click at [669, 420] on input "[DATE]" at bounding box center [784, 421] width 285 height 26
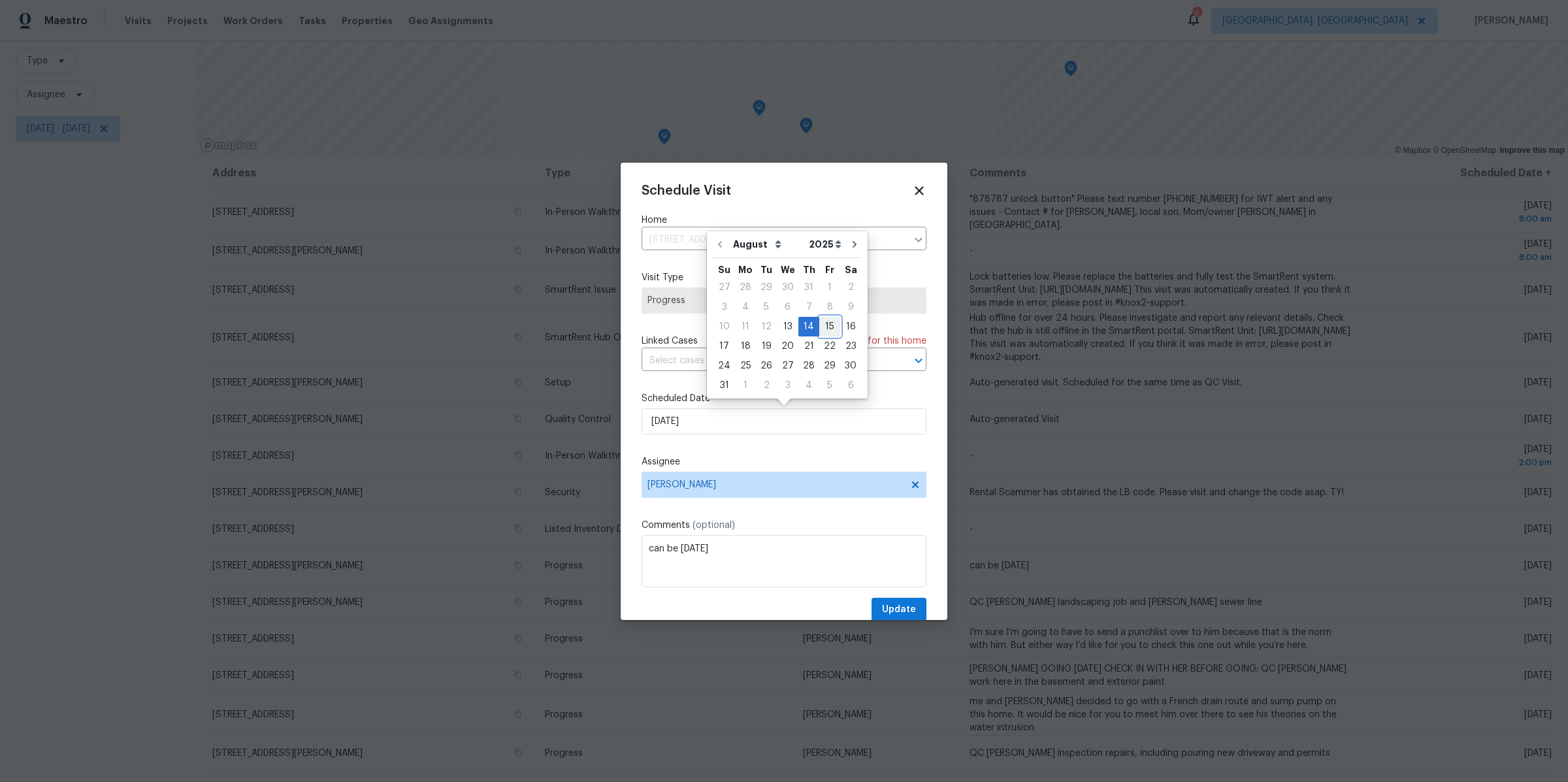
click at [825, 323] on div "15" at bounding box center [830, 326] width 21 height 18
type input "[DATE]"
click at [906, 602] on span "Update" at bounding box center [898, 609] width 34 height 16
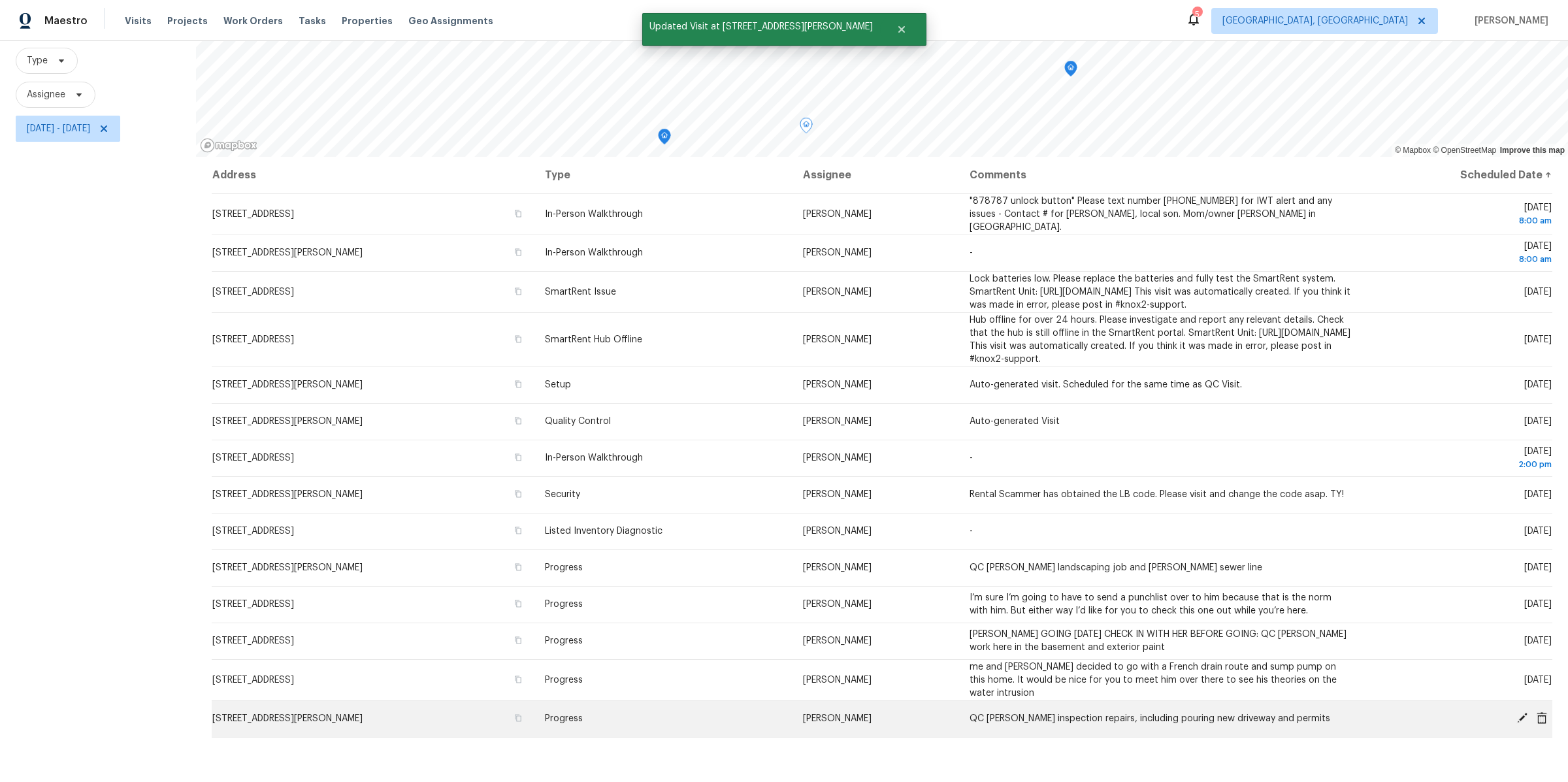
click at [1521, 722] on icon at bounding box center [1522, 718] width 10 height 10
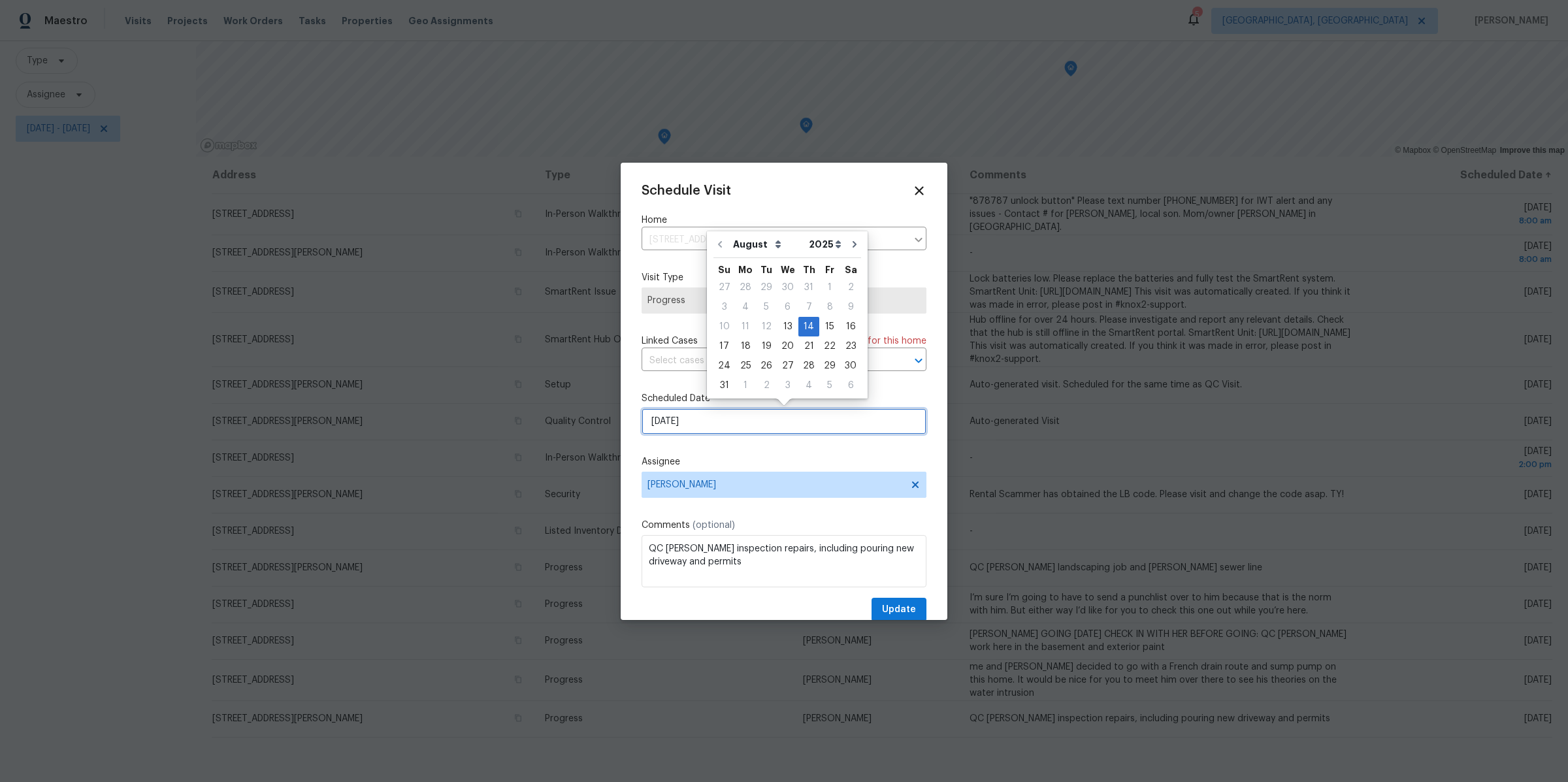
click at [666, 411] on input "[DATE]" at bounding box center [784, 421] width 285 height 26
click at [829, 326] on div "15" at bounding box center [830, 326] width 21 height 18
type input "[DATE]"
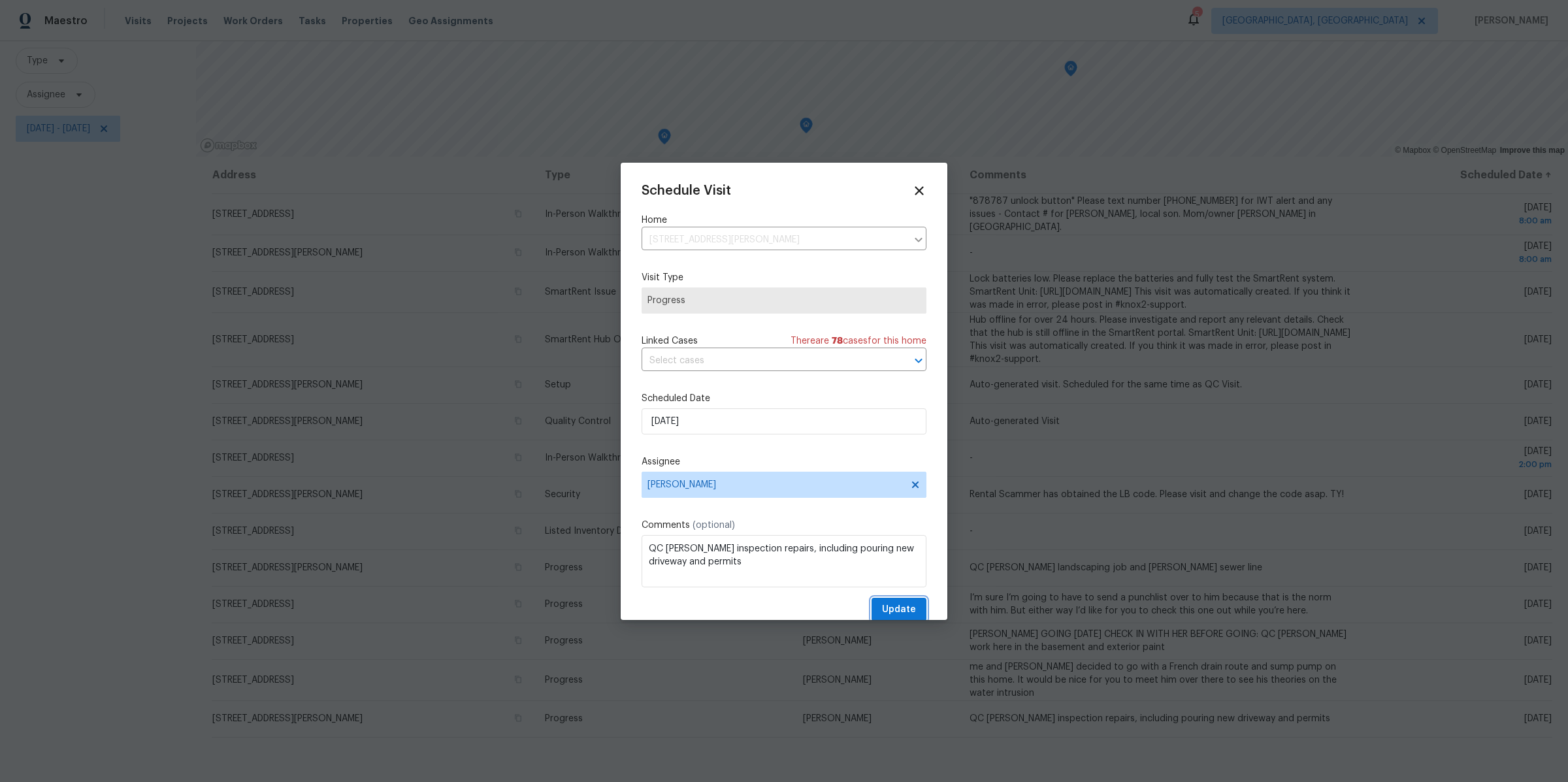
click at [895, 604] on span "Update" at bounding box center [898, 609] width 34 height 16
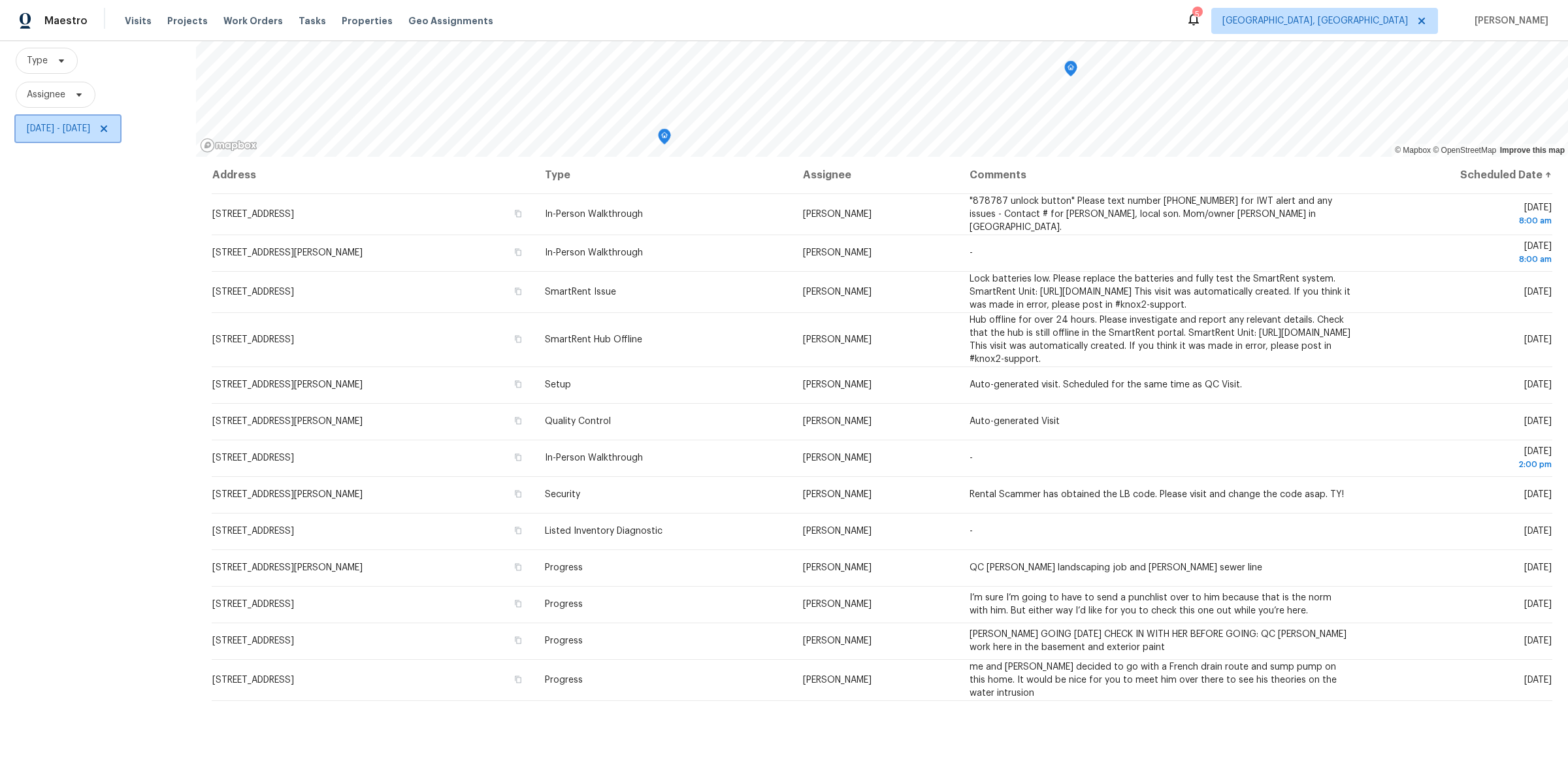
click at [88, 129] on span "[DATE] - [DATE]" at bounding box center [58, 128] width 63 height 13
click at [104, 169] on input "[DATE]" at bounding box center [87, 172] width 129 height 26
select select "7"
select select "2025"
select select "8"
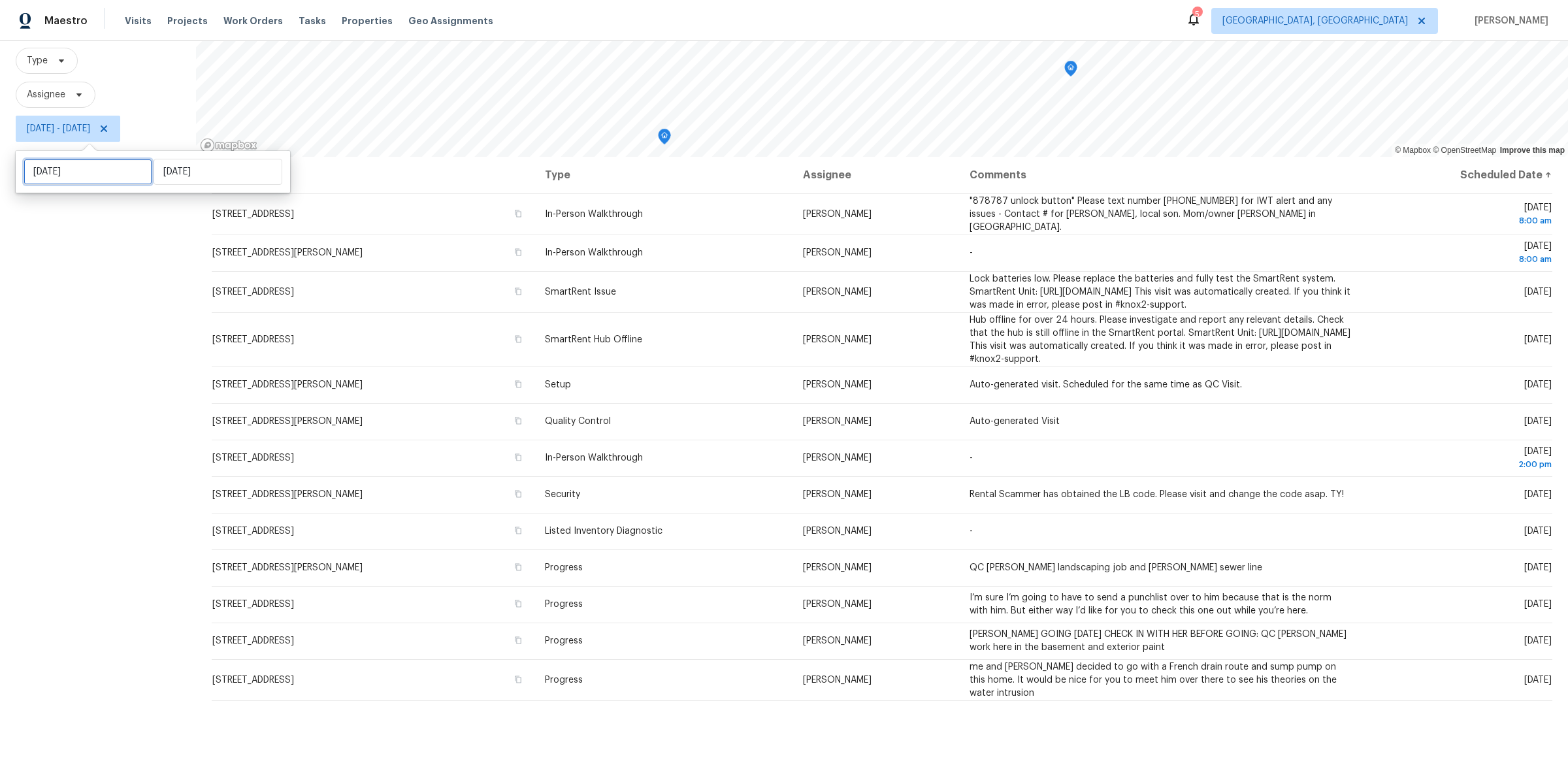
select select "2025"
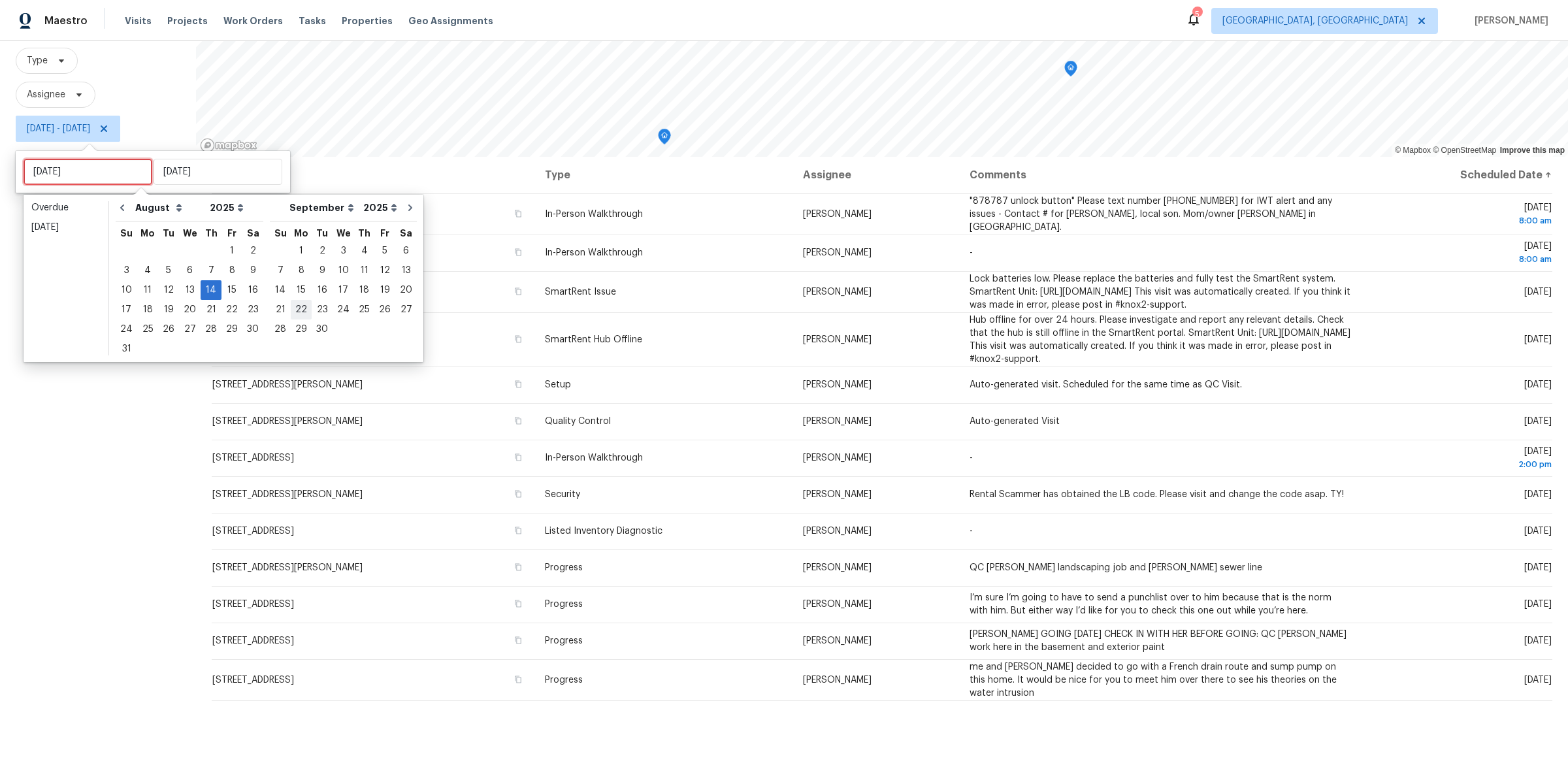
type input "[DATE]"
click at [227, 293] on div "15" at bounding box center [232, 289] width 21 height 18
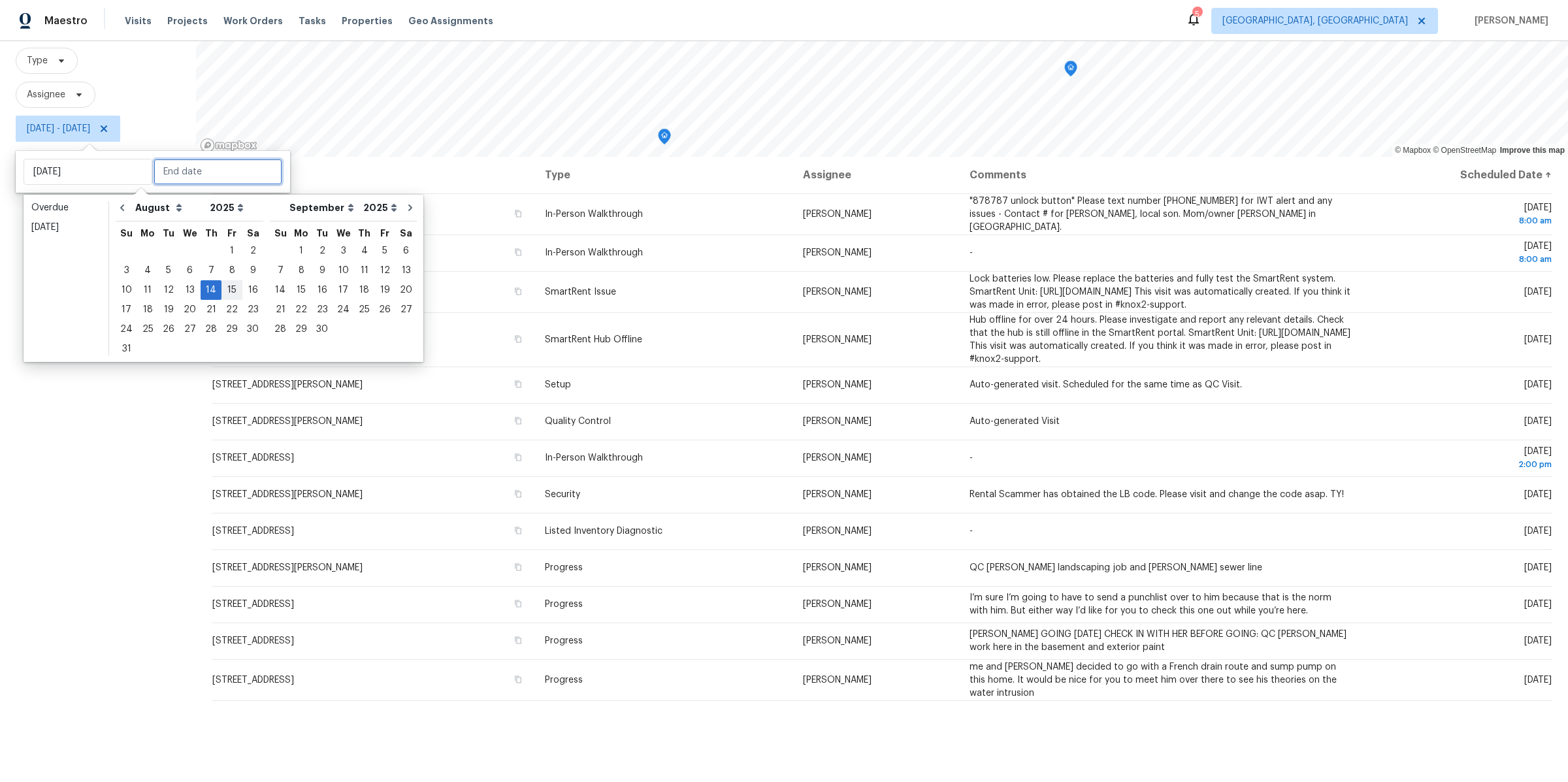
type input "[DATE]"
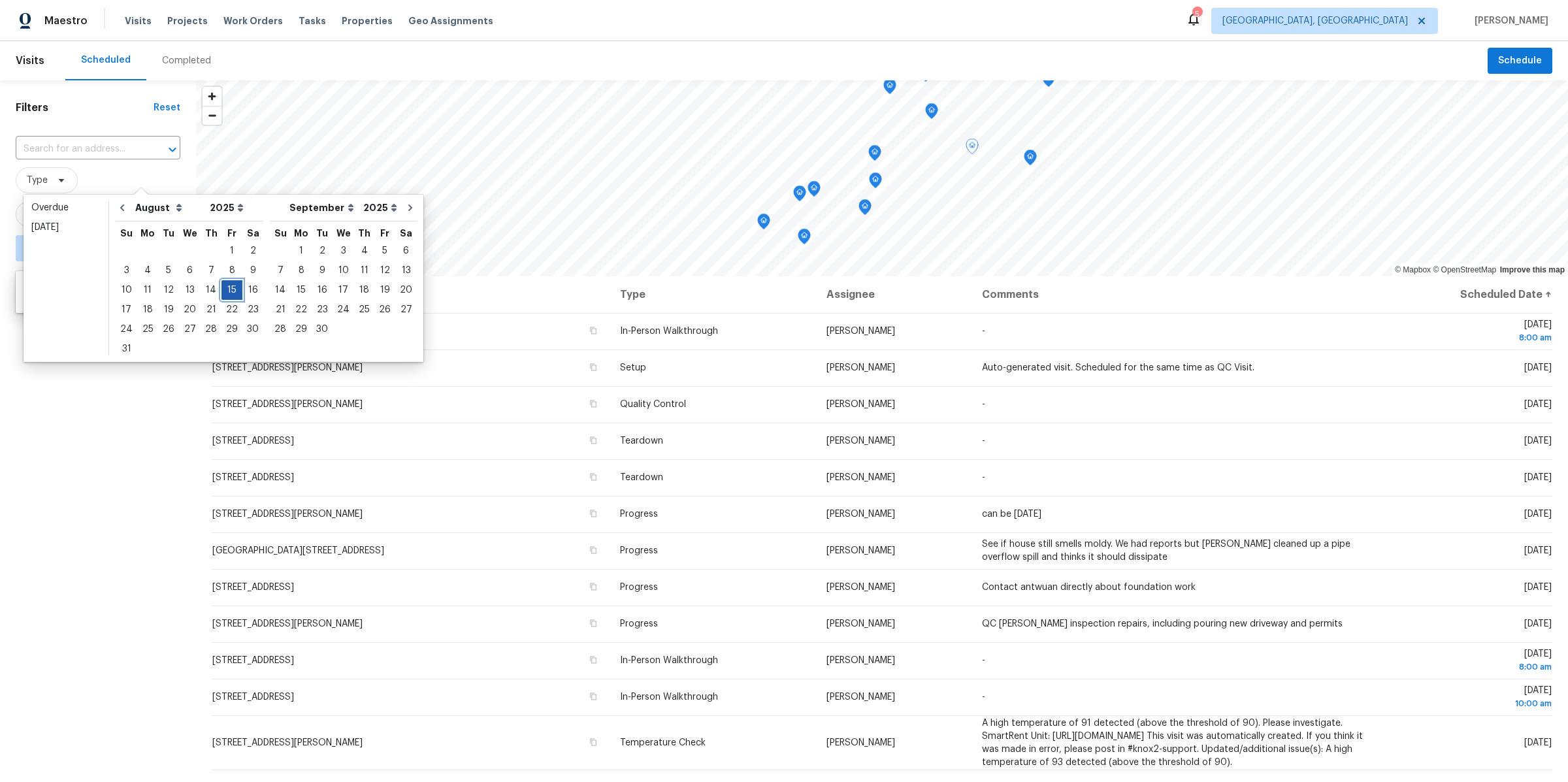
click at [227, 293] on div "15" at bounding box center [232, 289] width 21 height 18
type input "[DATE]"
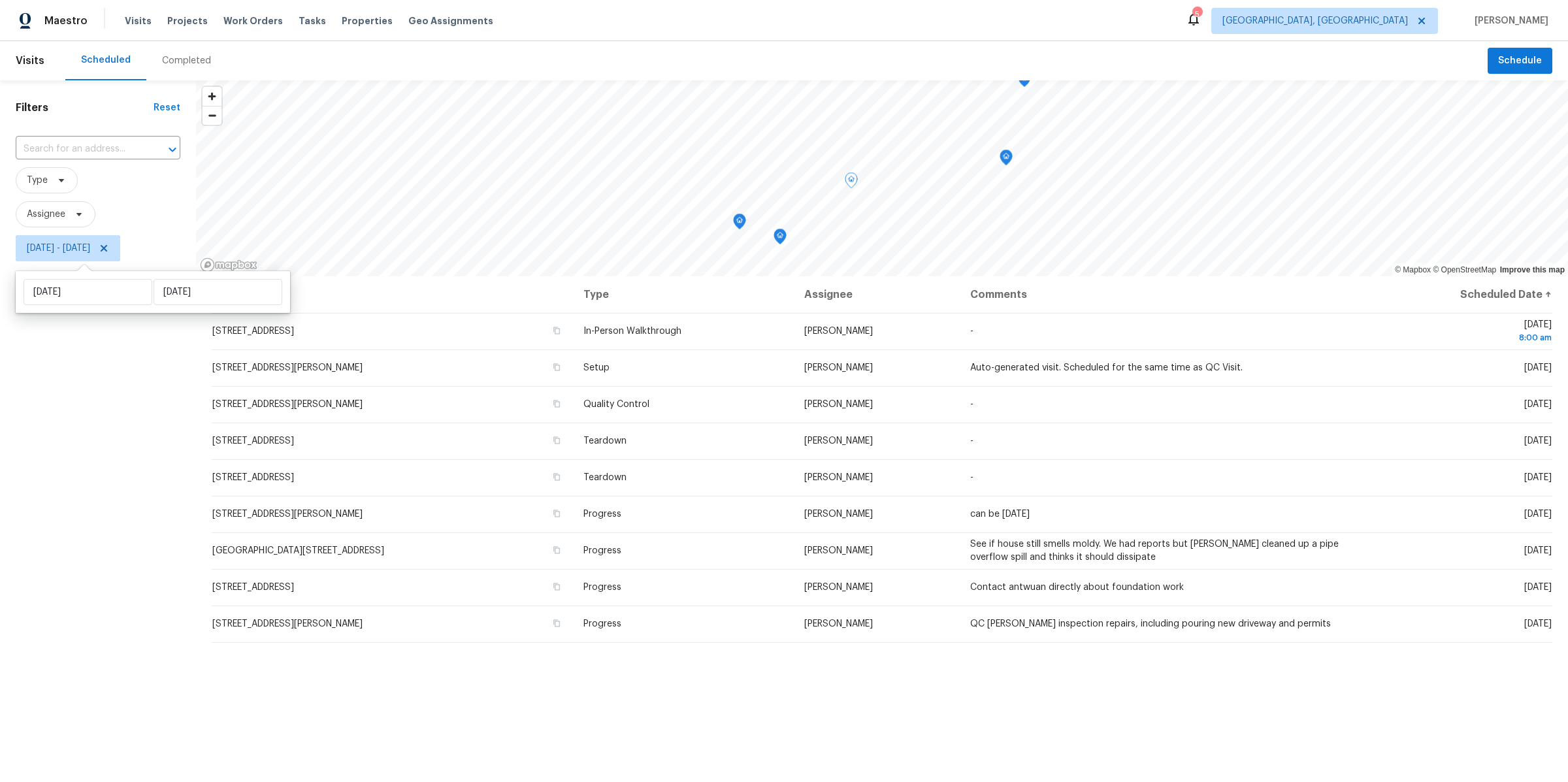
click at [176, 439] on div "Filters Reset ​ Type Assignee [DATE] - [DATE]" at bounding box center [98, 491] width 196 height 822
click at [109, 249] on icon at bounding box center [104, 248] width 10 height 10
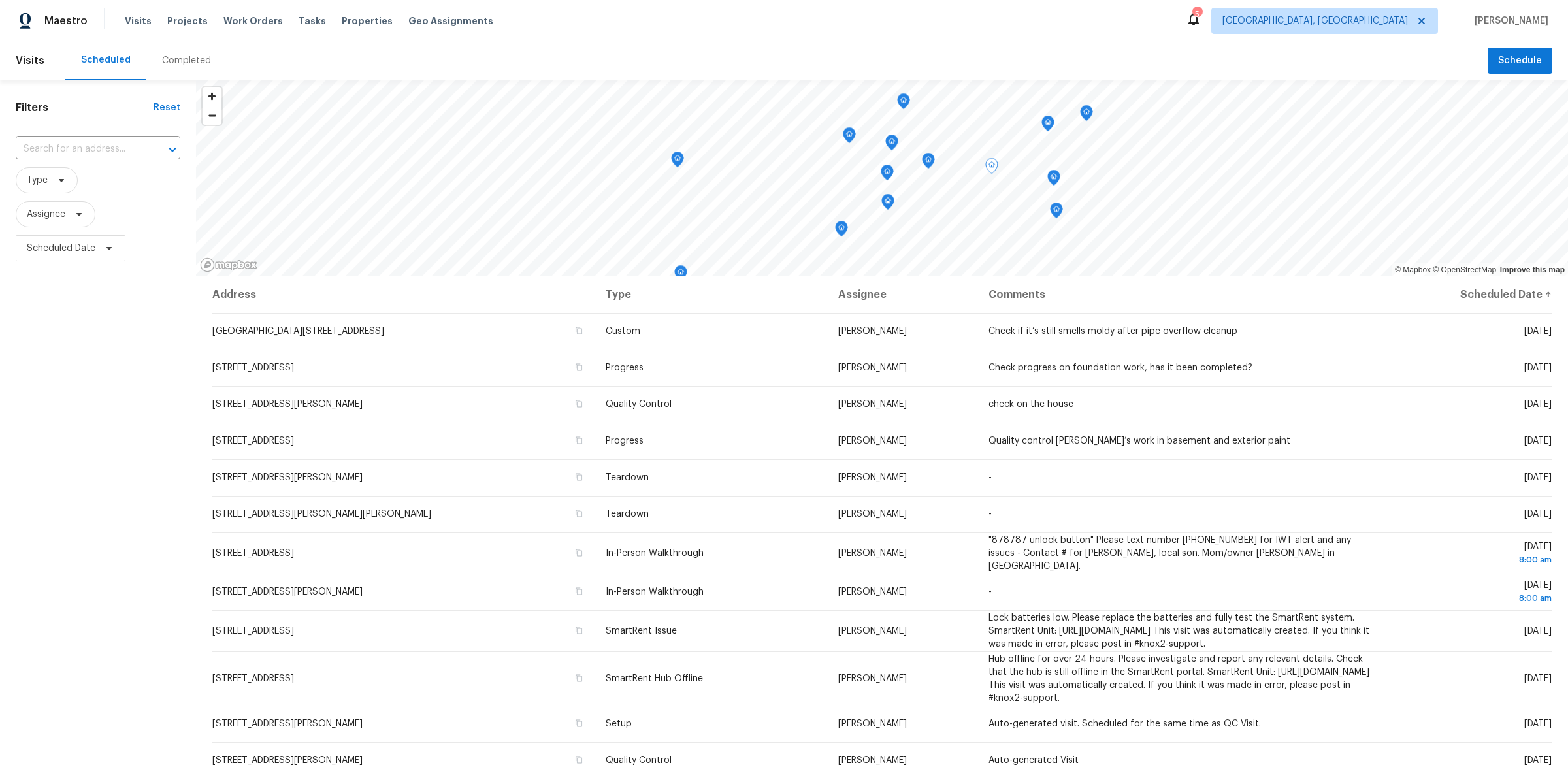
click at [136, 464] on div "Filters Reset ​ Type Assignee Scheduled Date" at bounding box center [98, 491] width 196 height 822
click at [74, 248] on span "Scheduled Date" at bounding box center [60, 248] width 68 height 13
click at [110, 283] on input "text" at bounding box center [87, 292] width 129 height 26
select select "7"
select select "2025"
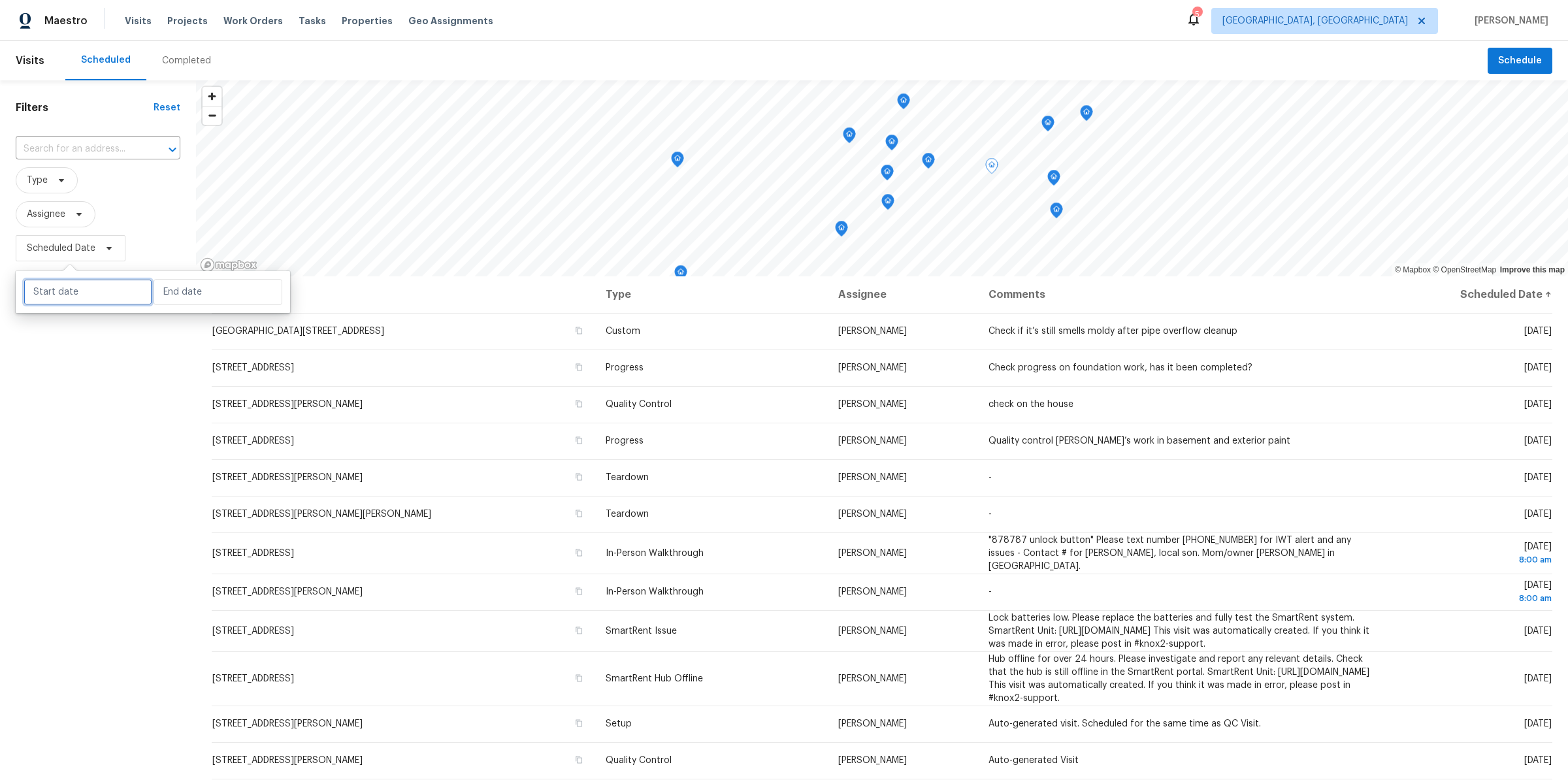
select select "8"
select select "2025"
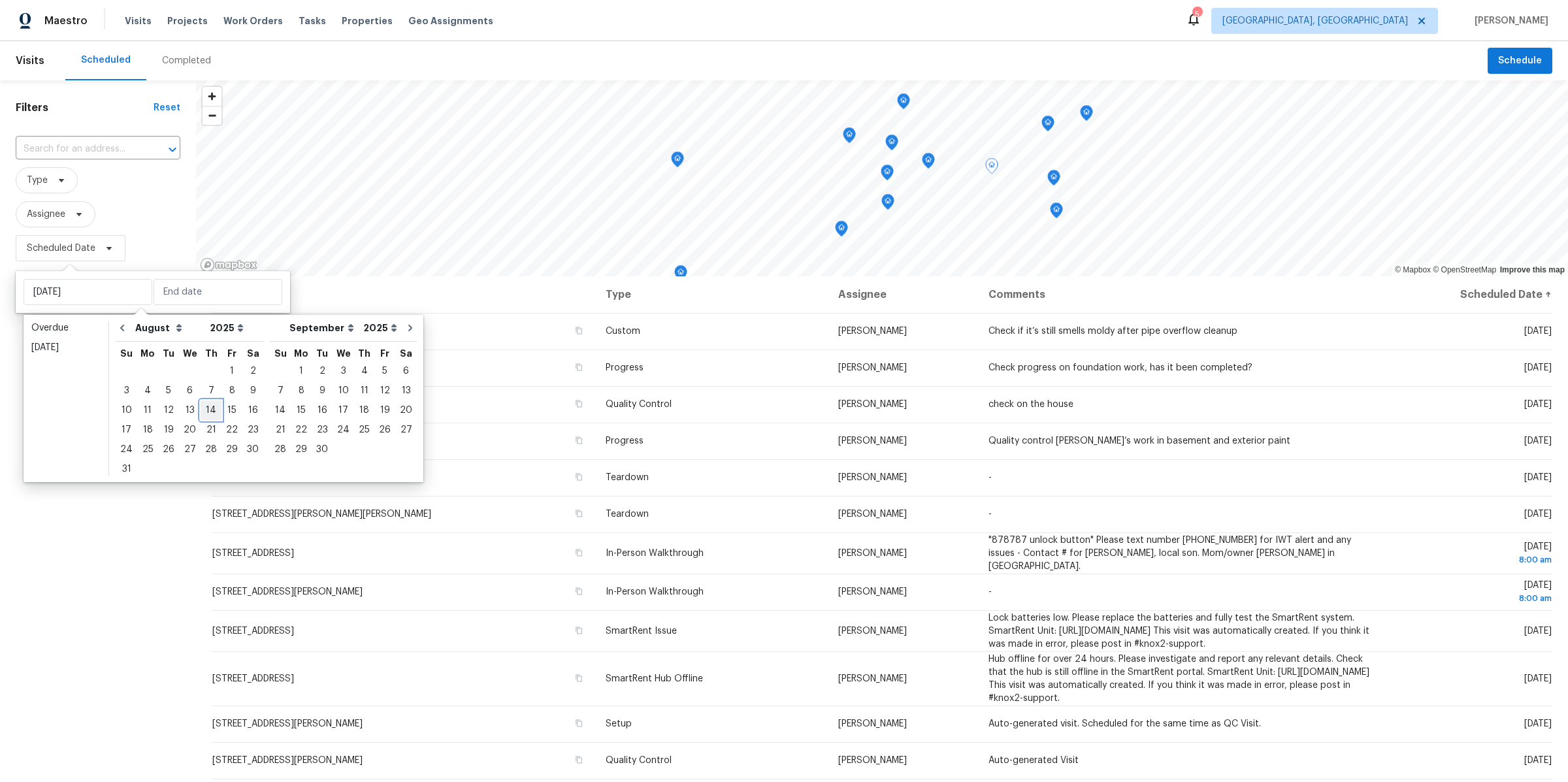
click at [208, 412] on div "14" at bounding box center [211, 410] width 21 height 18
type input "[DATE]"
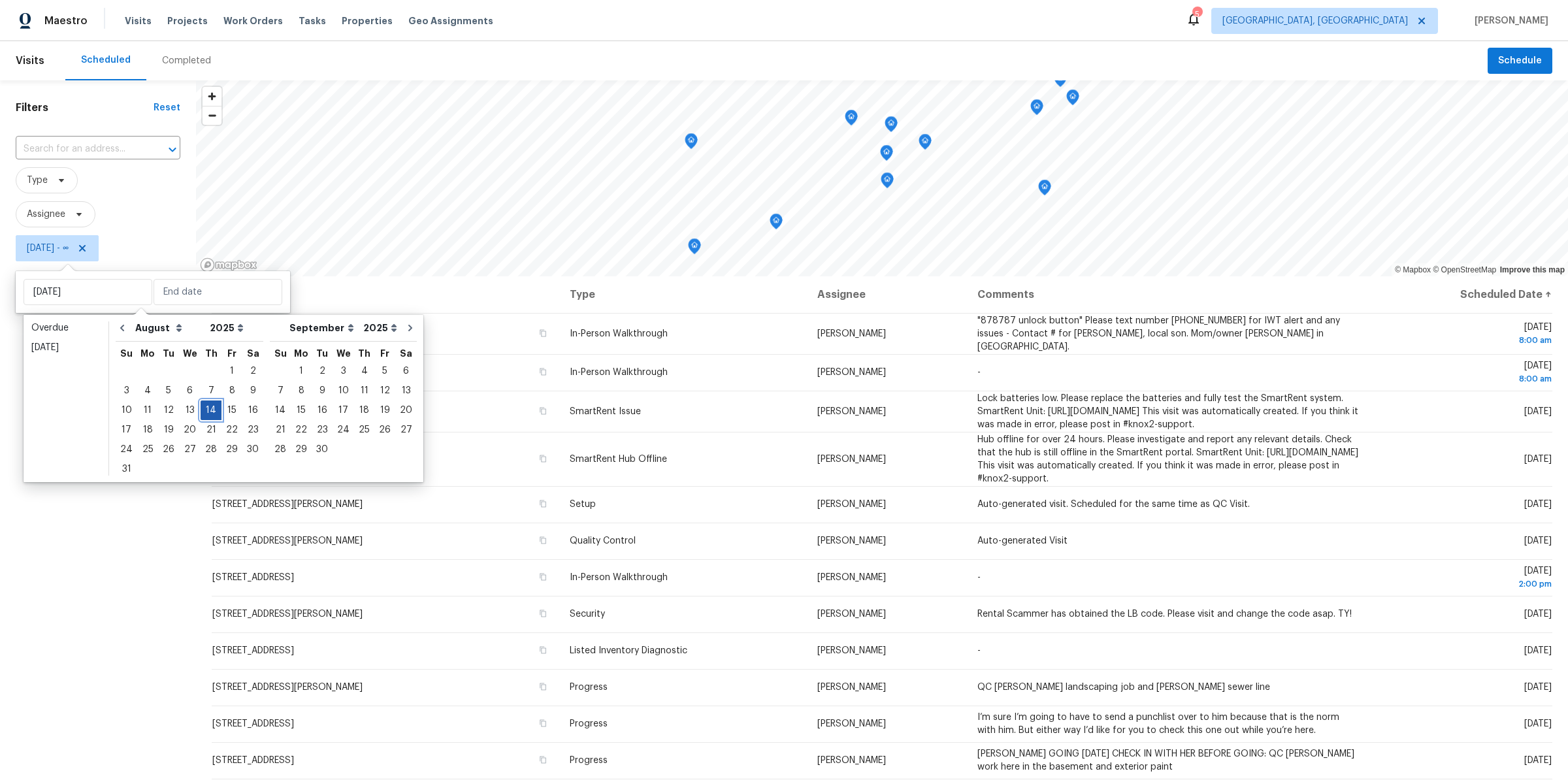
click at [208, 412] on div "14" at bounding box center [211, 410] width 21 height 18
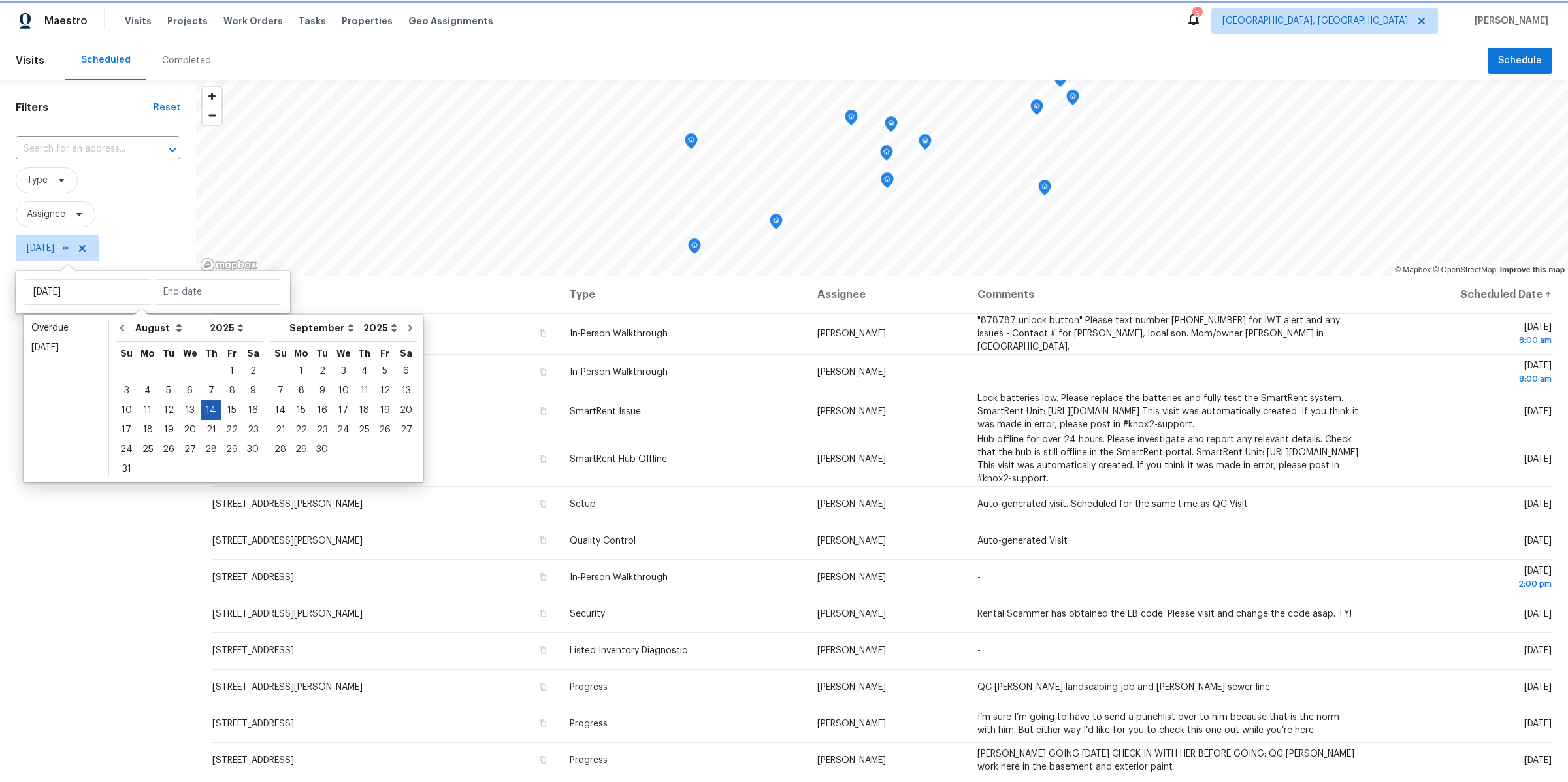
type input "[DATE]"
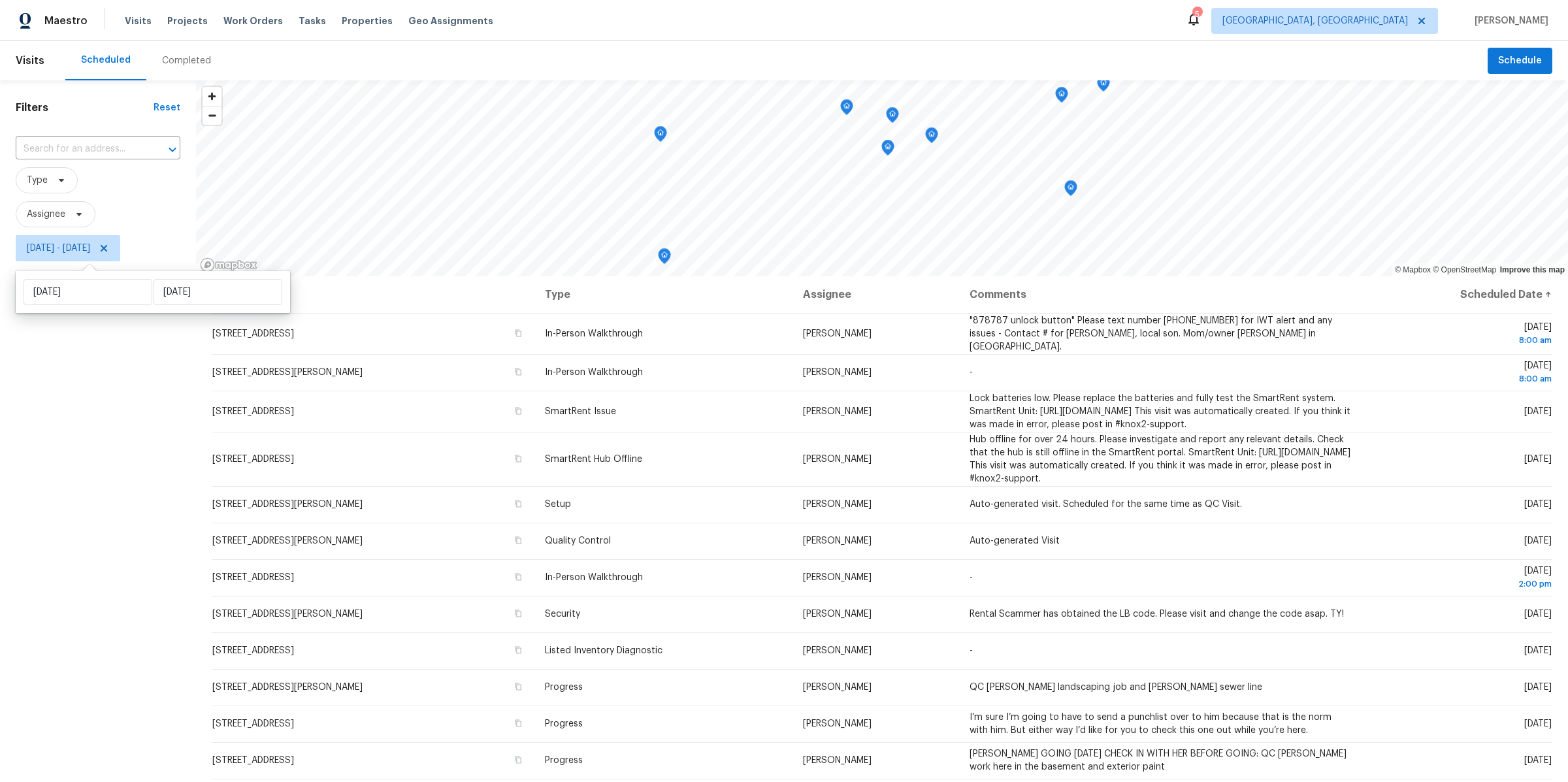
click at [157, 527] on div "Filters Reset ​ Type Assignee [DATE] - [DATE]" at bounding box center [98, 491] width 196 height 822
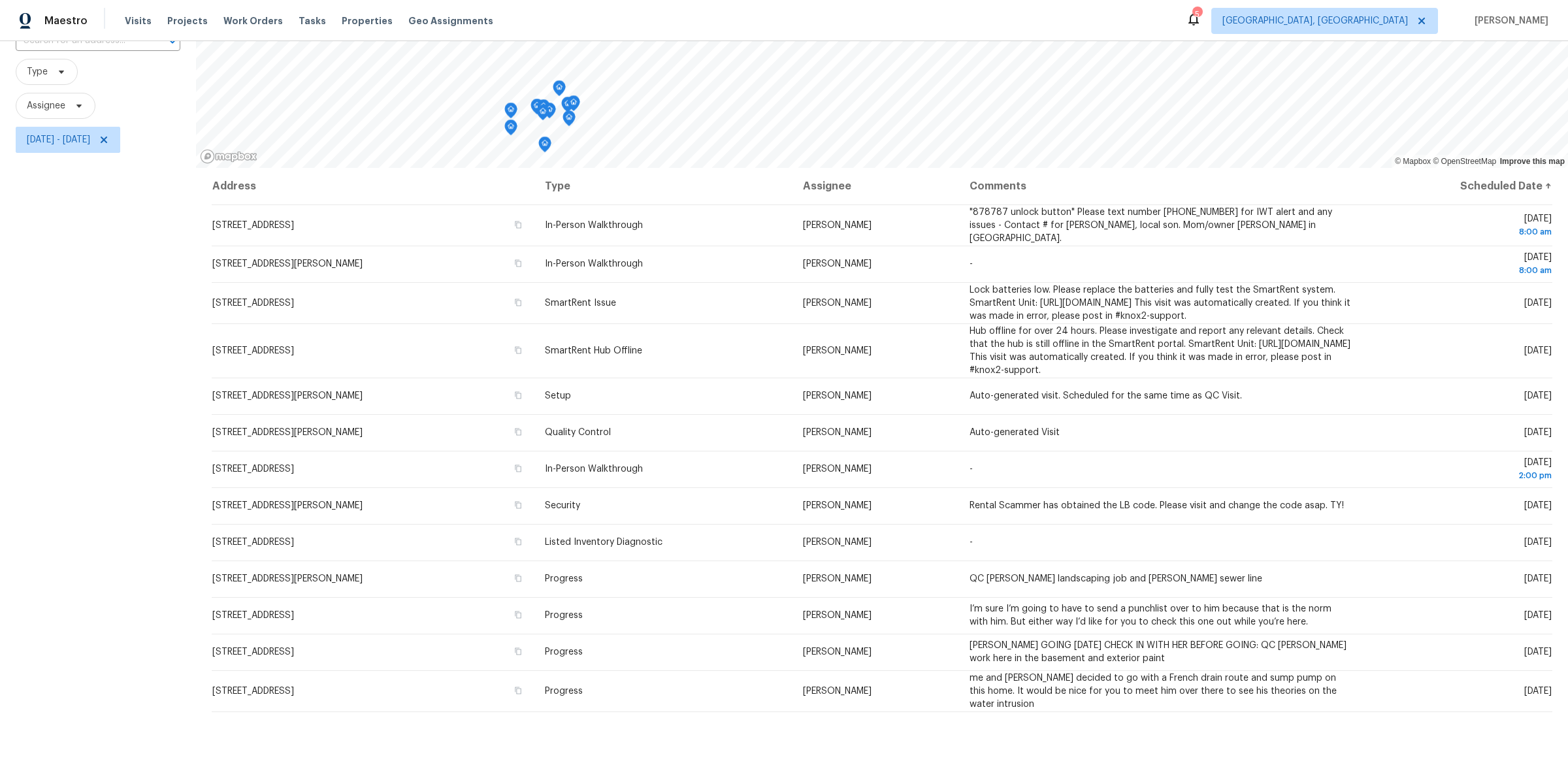
scroll to position [111, 0]
click at [580, 105] on icon "Map marker" at bounding box center [577, 108] width 12 height 15
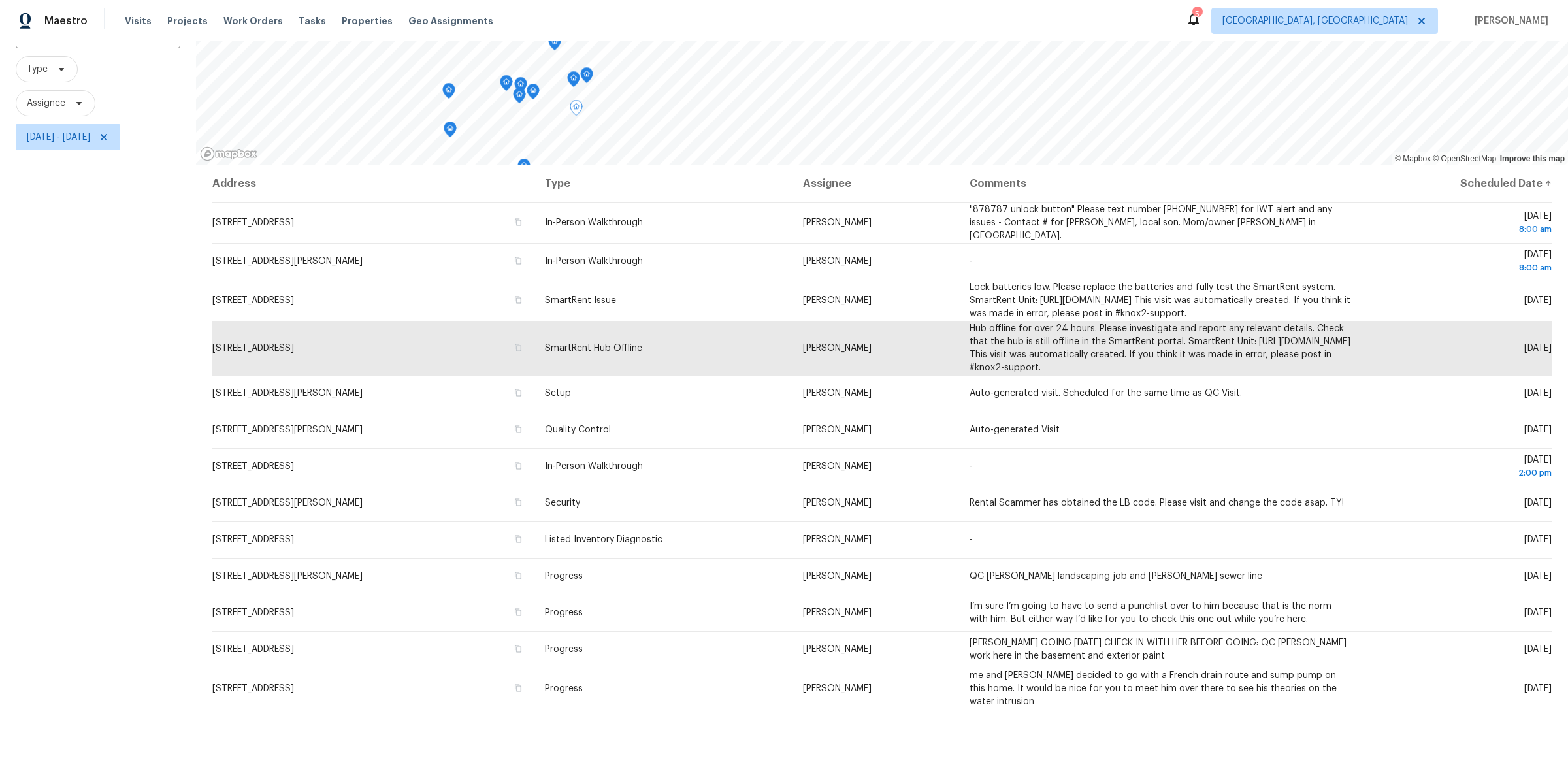
click at [570, 82] on icon "Map marker" at bounding box center [574, 79] width 12 height 15
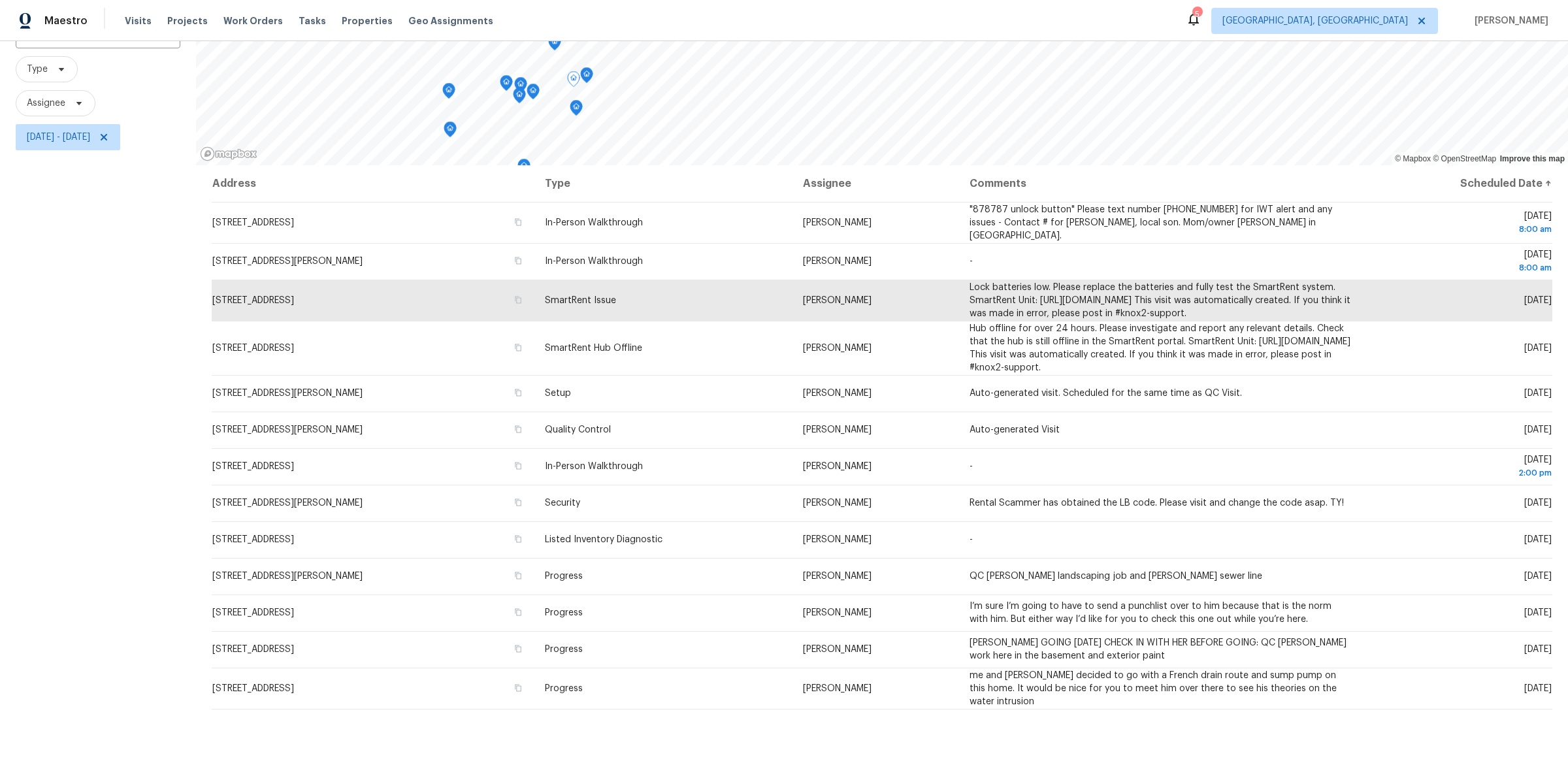
click at [585, 74] on icon "Map marker" at bounding box center [587, 75] width 12 height 15
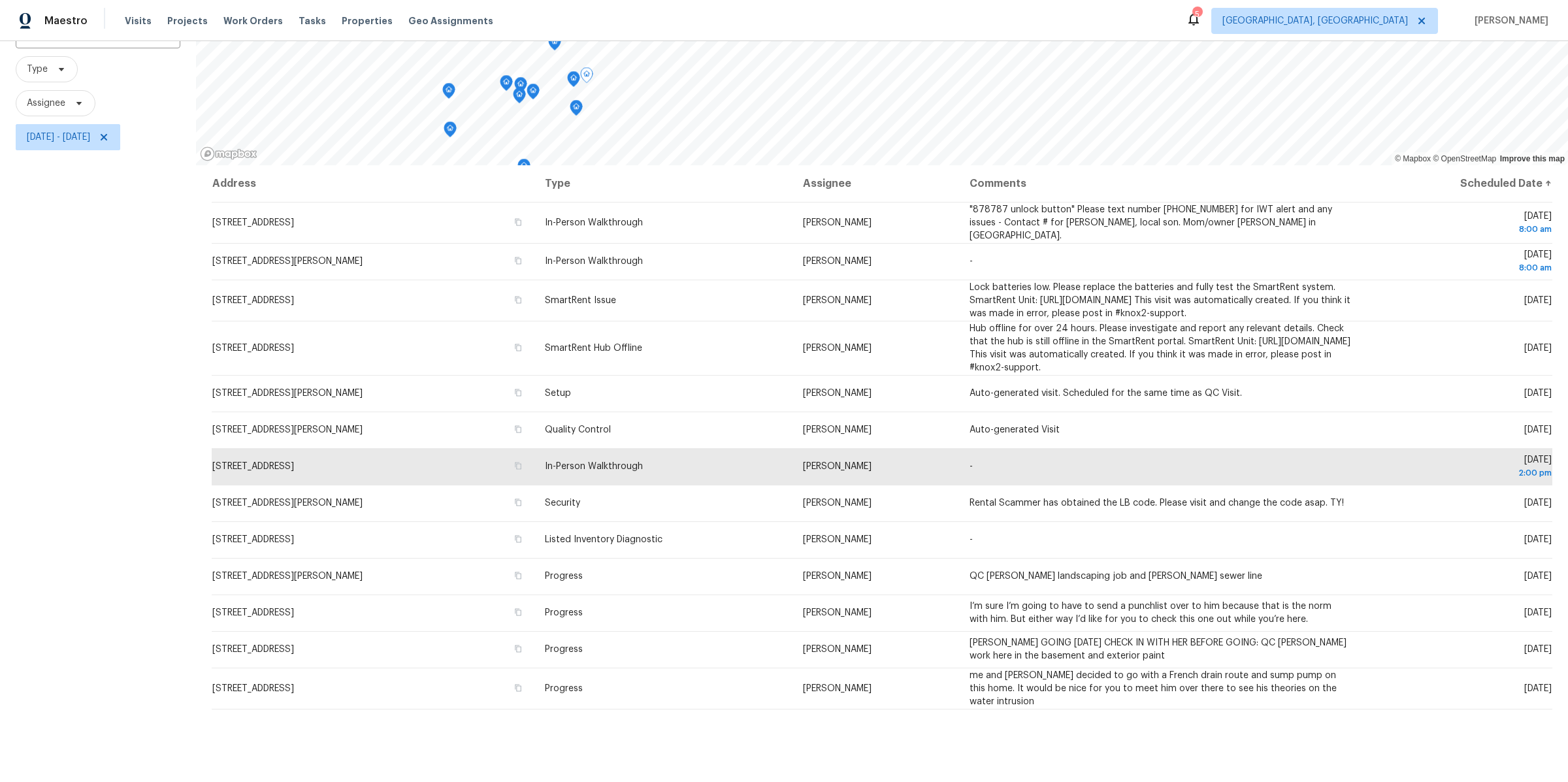
click at [574, 77] on icon "Map marker" at bounding box center [574, 79] width 12 height 15
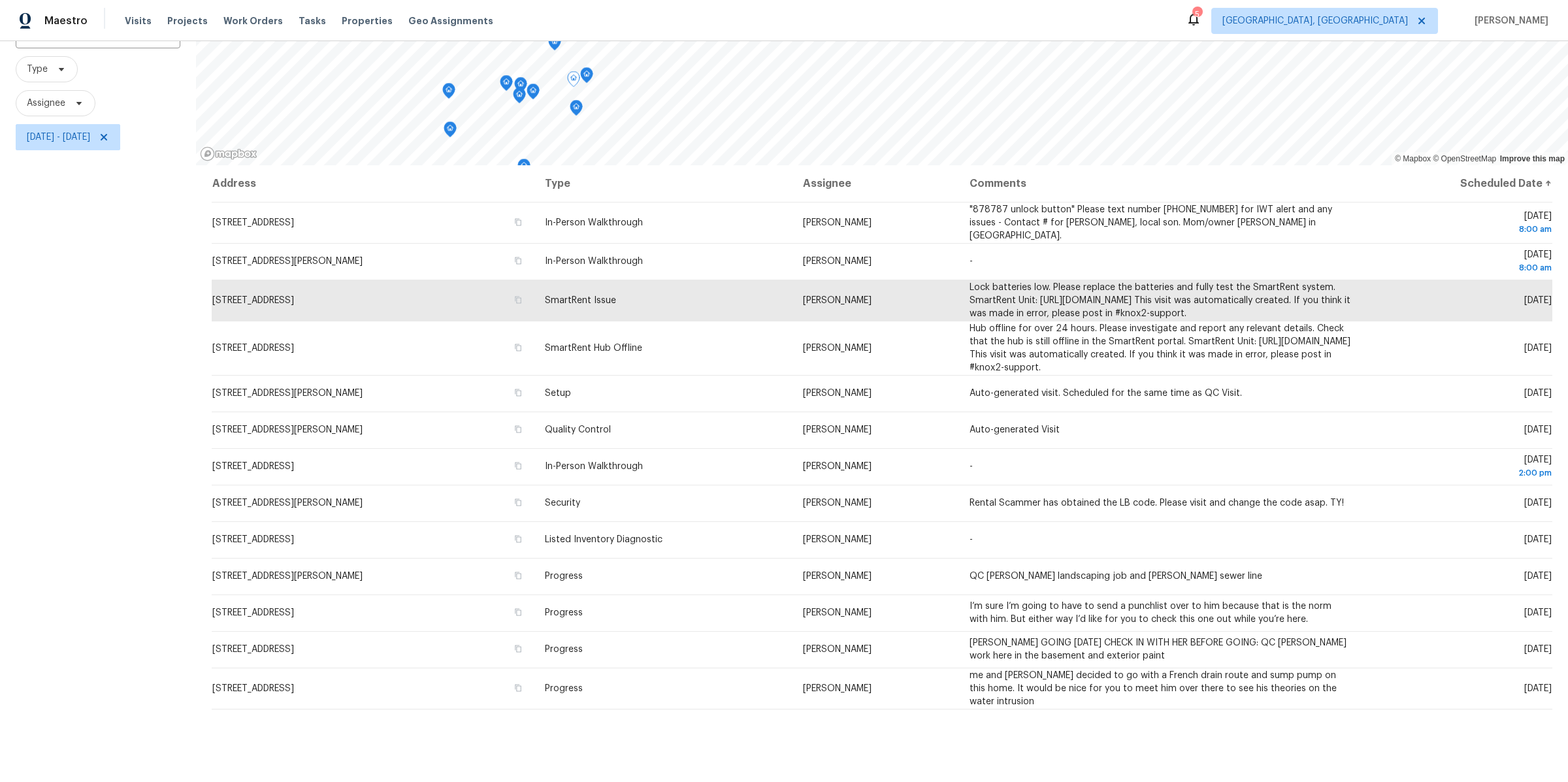
click at [528, 91] on icon "Map marker" at bounding box center [534, 91] width 12 height 15
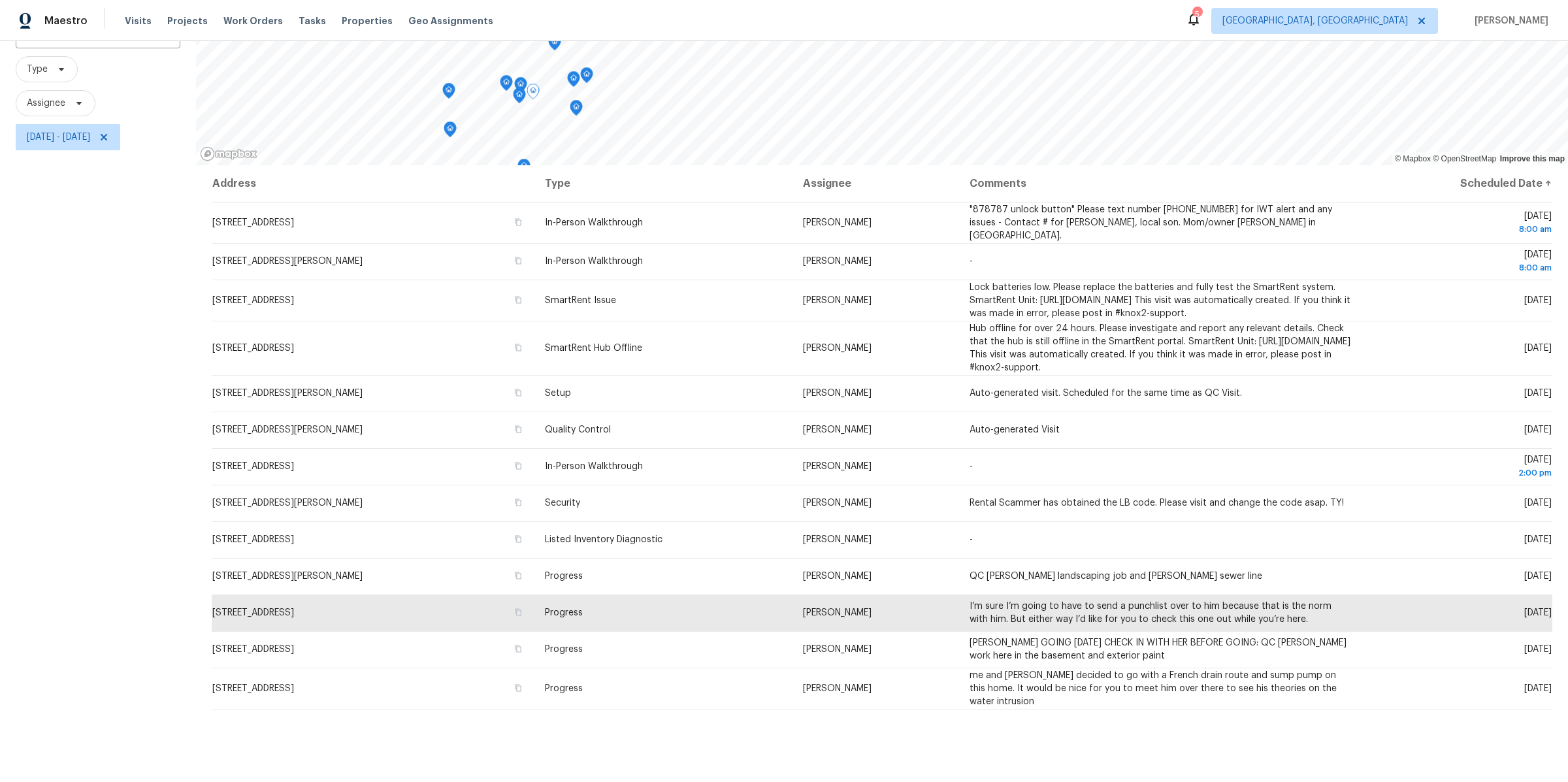
click at [522, 92] on icon "Map marker" at bounding box center [520, 95] width 12 height 15
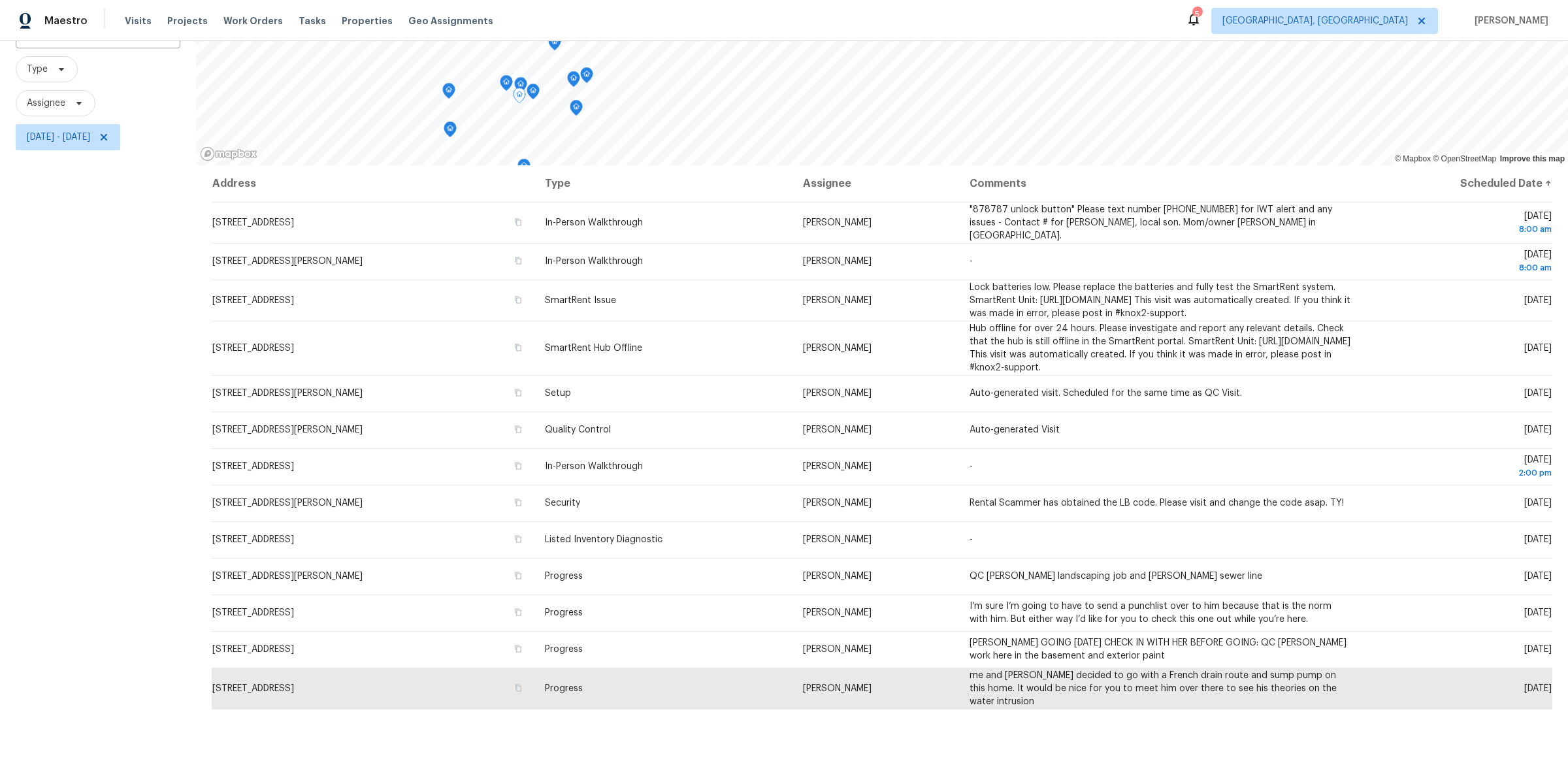
click at [522, 82] on icon "Map marker" at bounding box center [521, 85] width 12 height 15
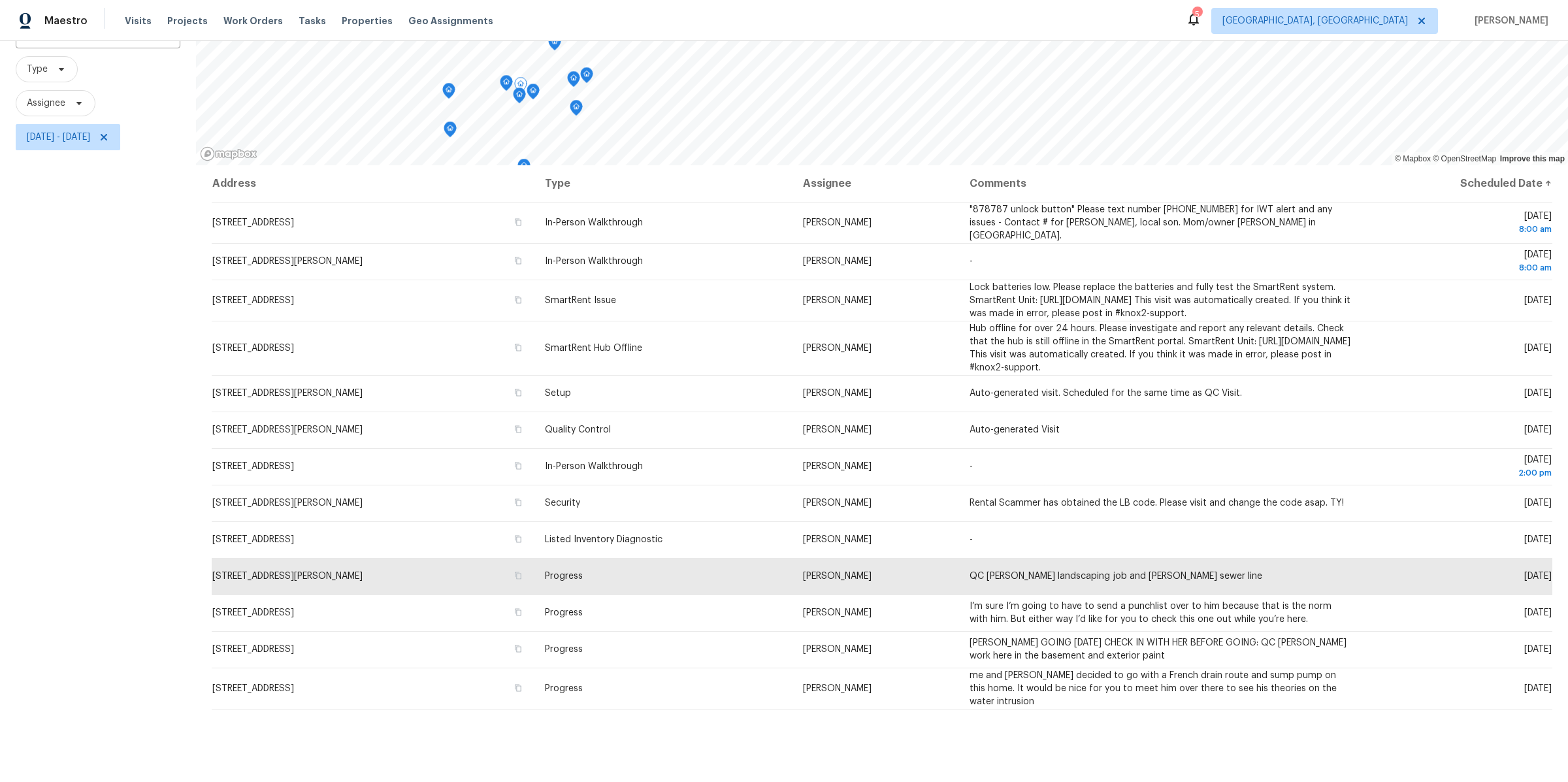
click at [519, 97] on icon "Map marker" at bounding box center [520, 95] width 12 height 15
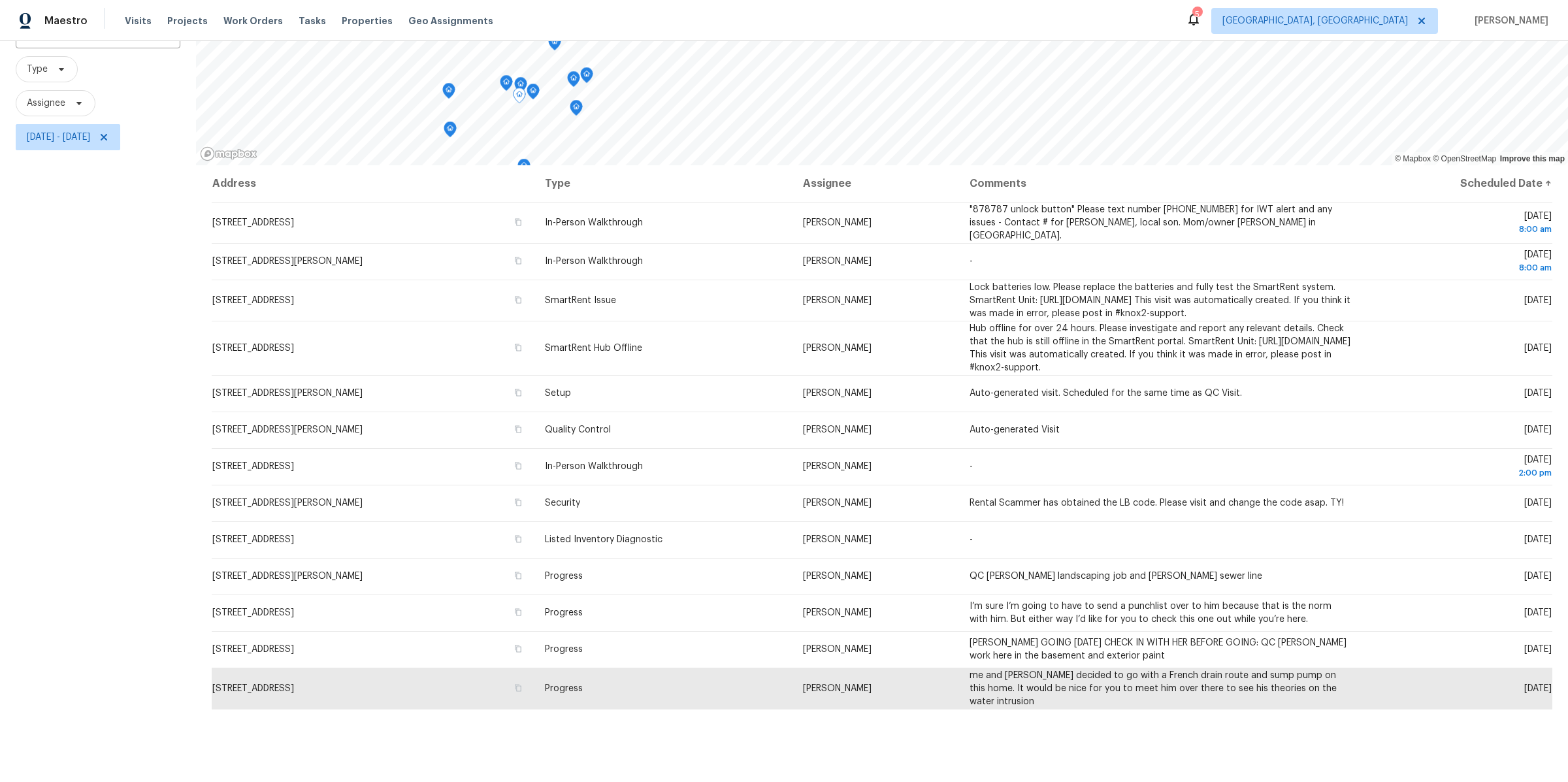
click at [509, 83] on icon "Map marker" at bounding box center [507, 83] width 12 height 15
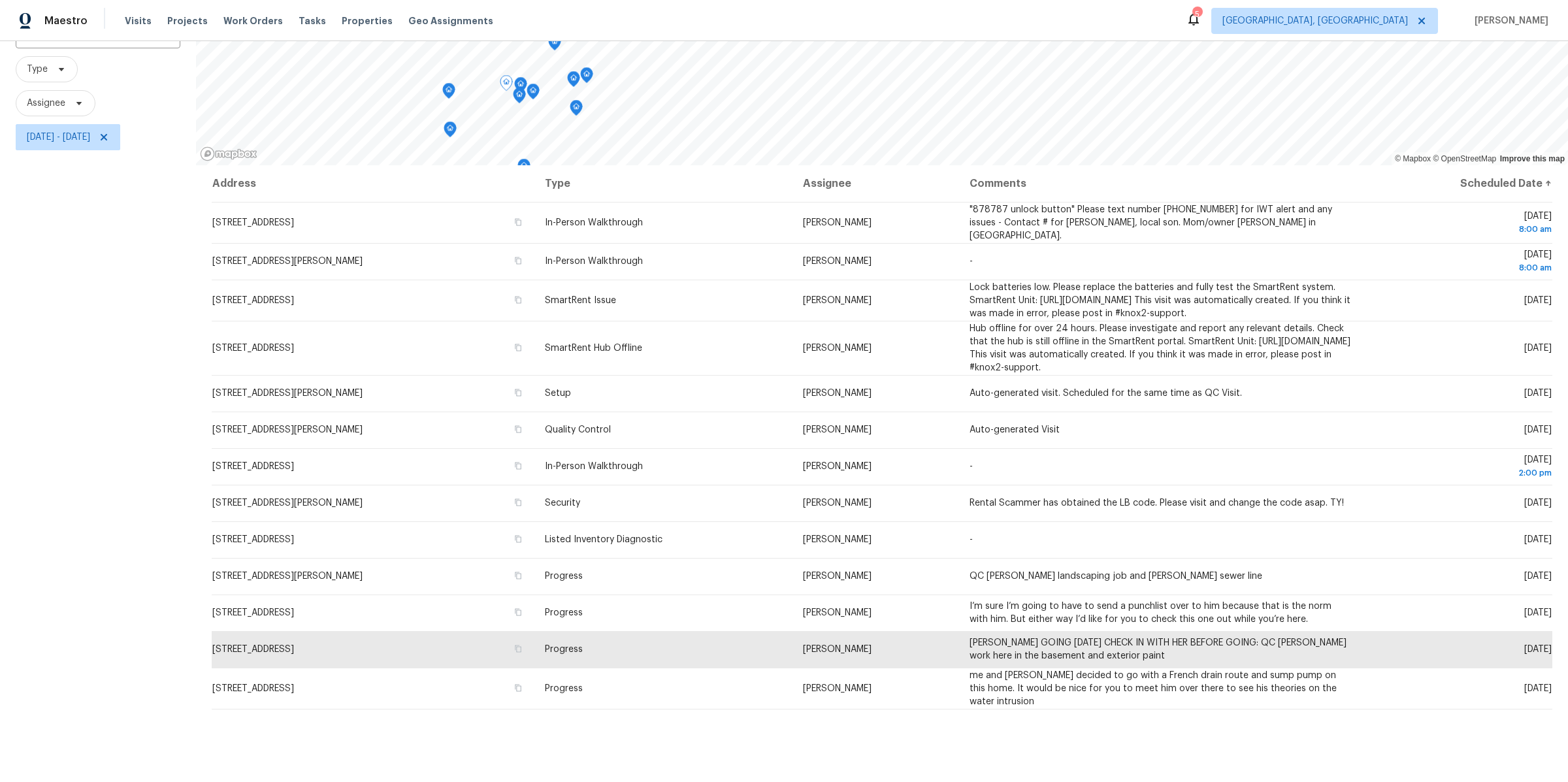
click at [452, 91] on icon "Map marker" at bounding box center [449, 91] width 12 height 15
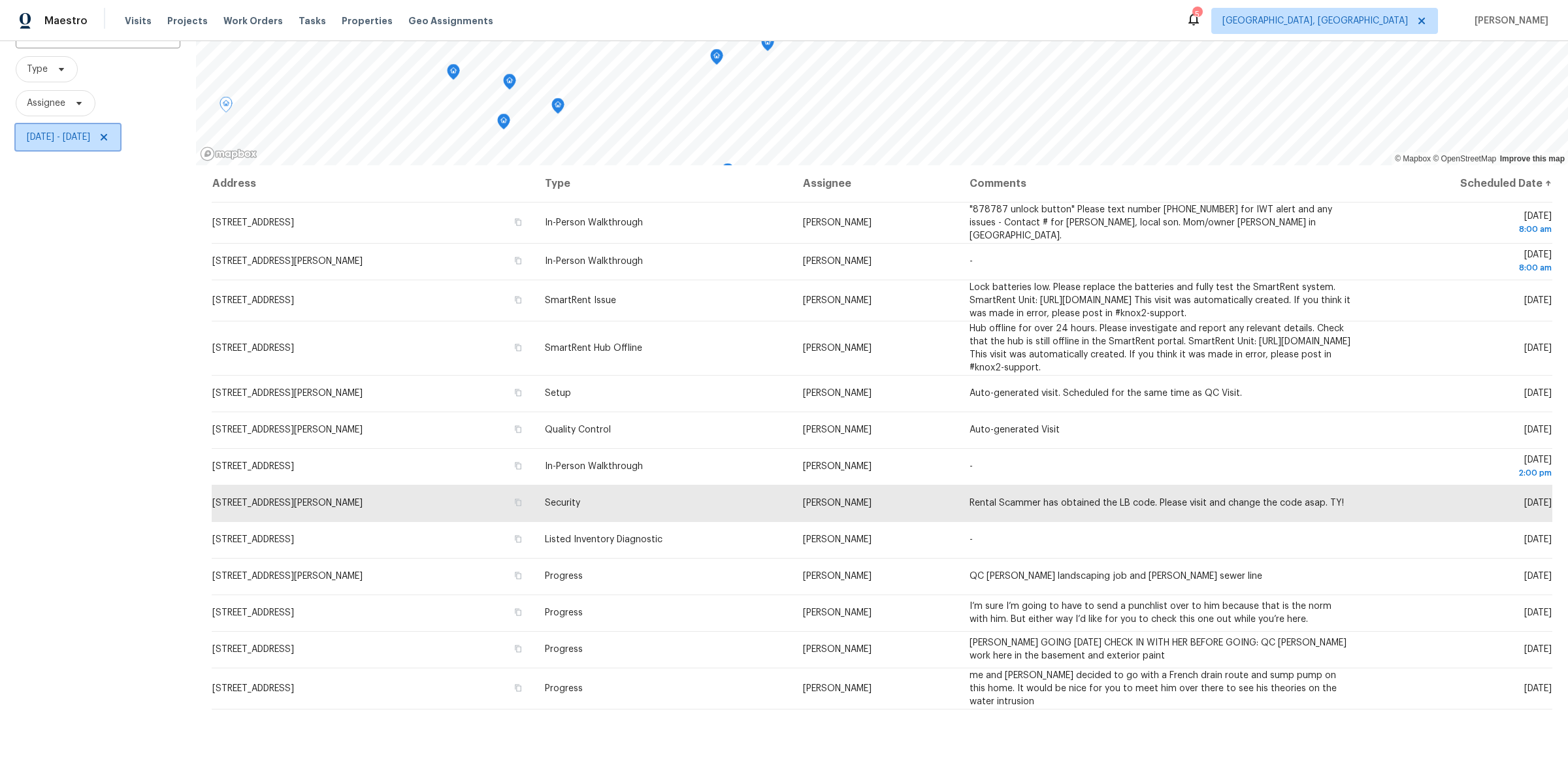
click at [107, 136] on icon at bounding box center [104, 137] width 7 height 7
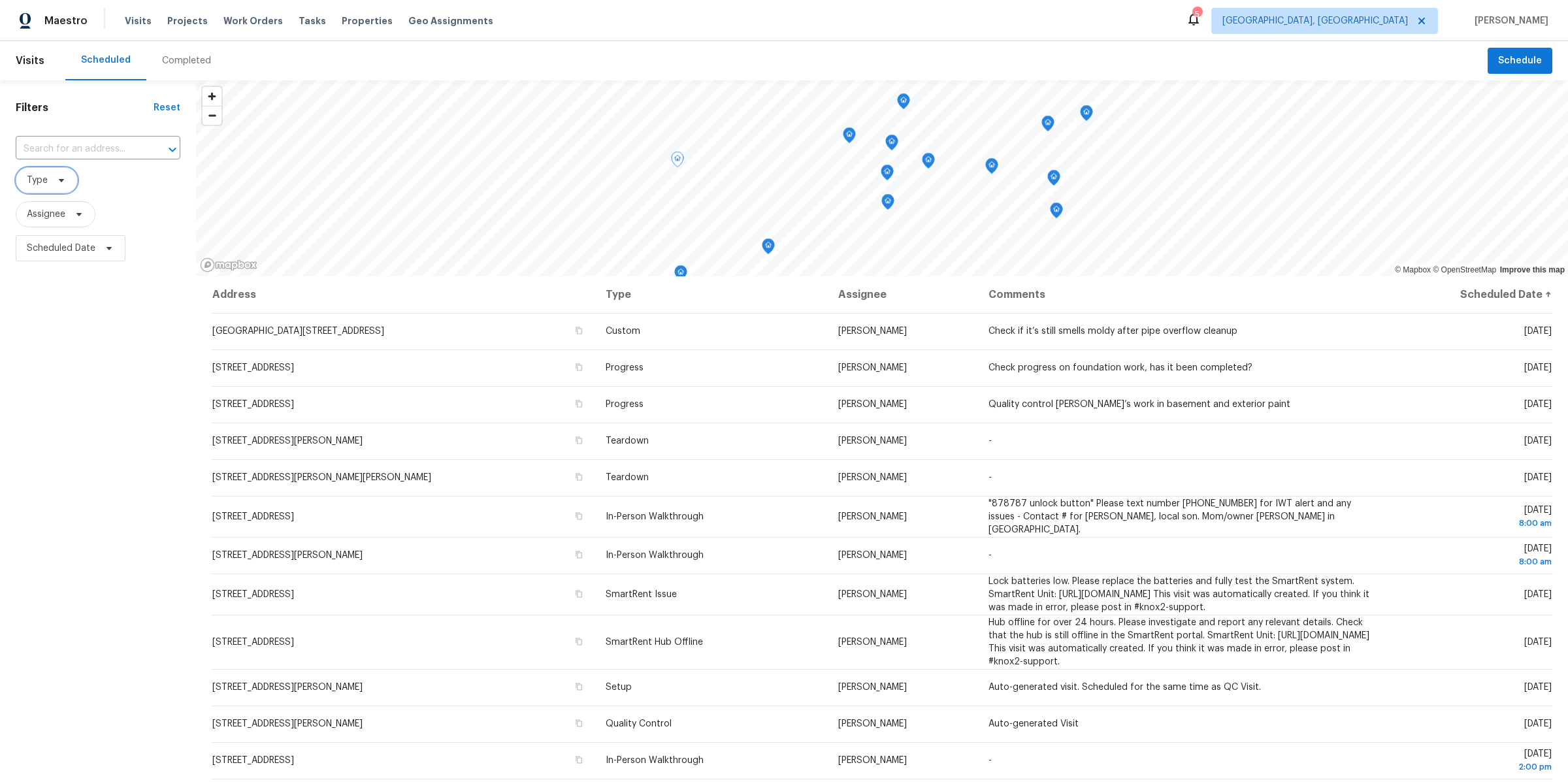
click at [58, 192] on span "Type" at bounding box center [47, 180] width 62 height 26
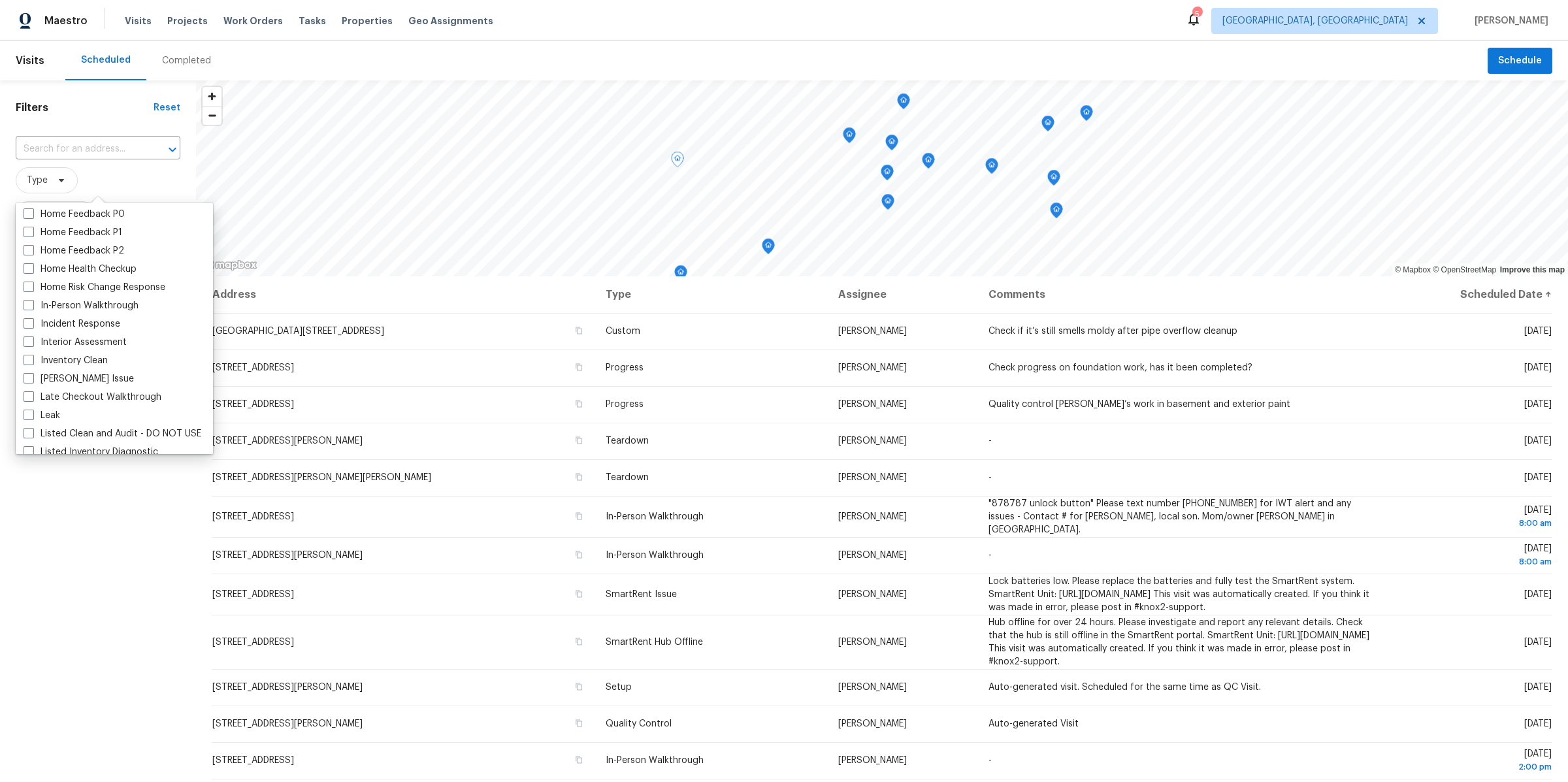
scroll to position [450, 0]
click at [64, 279] on label "In-Person Walkthrough" at bounding box center [80, 277] width 115 height 13
click at [32, 279] on input "In-Person Walkthrough" at bounding box center [28, 275] width 9 height 9
checkbox input "true"
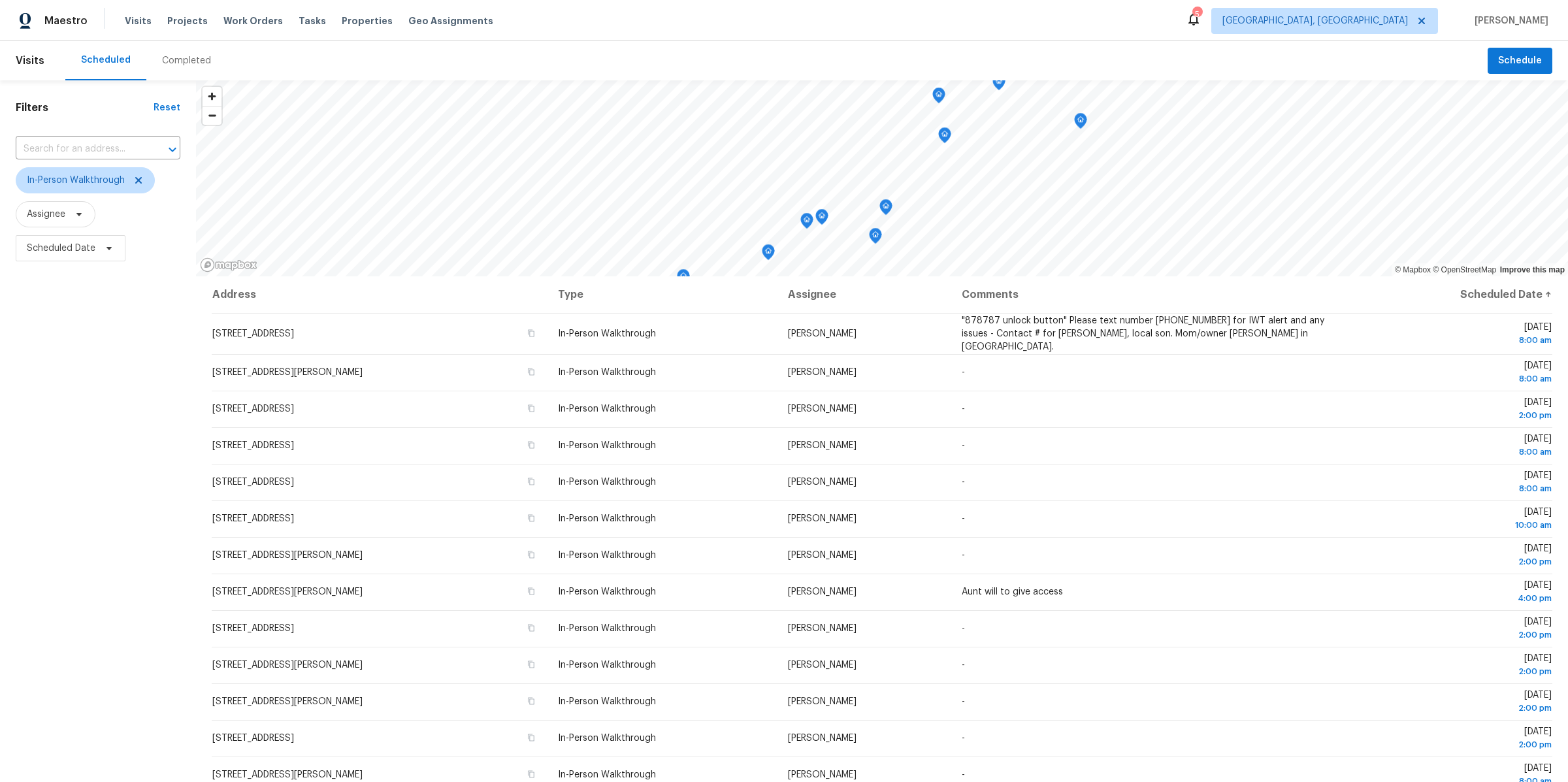
click at [87, 549] on div "Filters Reset ​ In-Person Walkthrough Assignee Scheduled Date" at bounding box center [98, 491] width 196 height 822
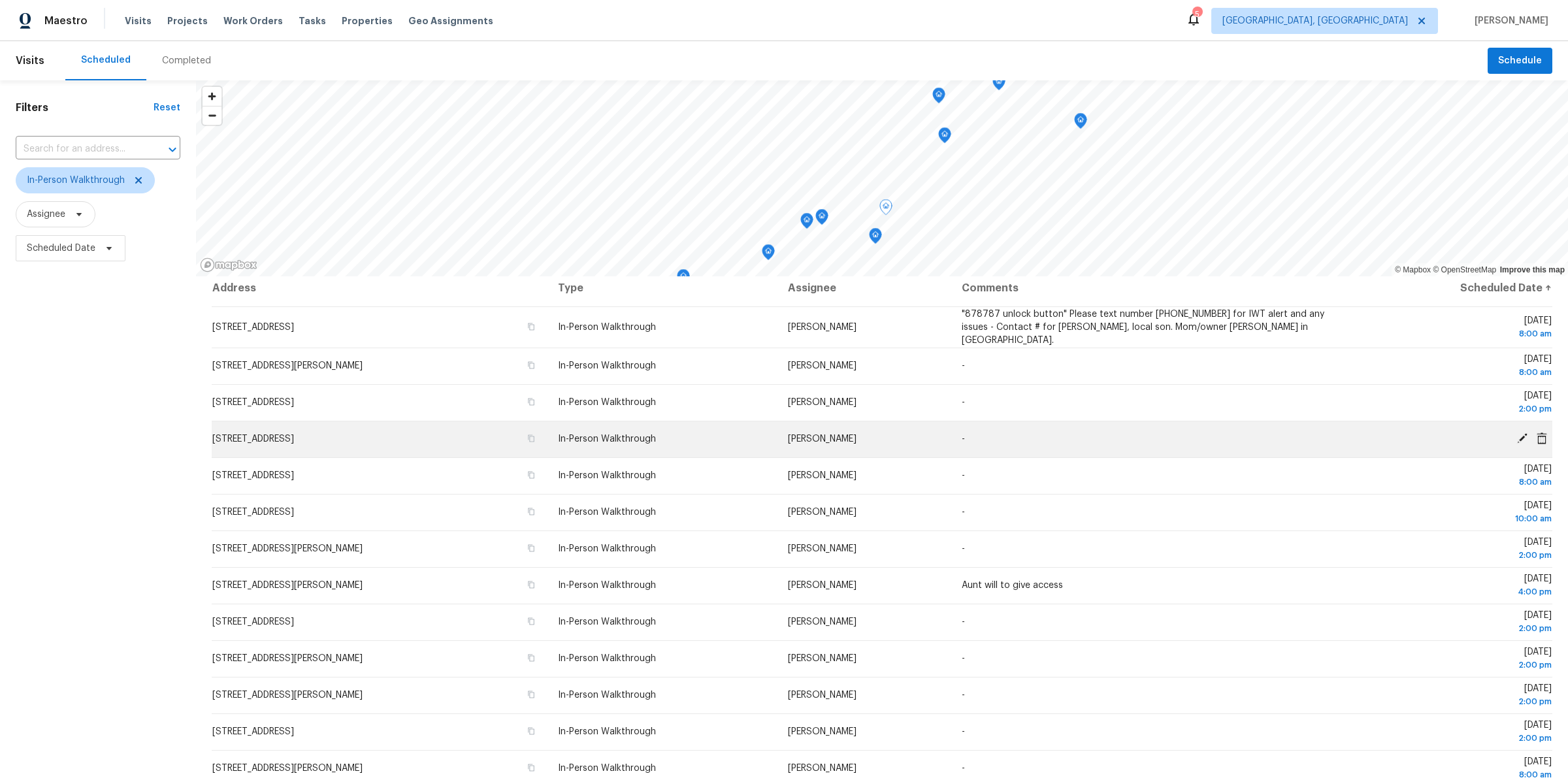
scroll to position [119, 0]
